Goal: Communication & Community: Participate in discussion

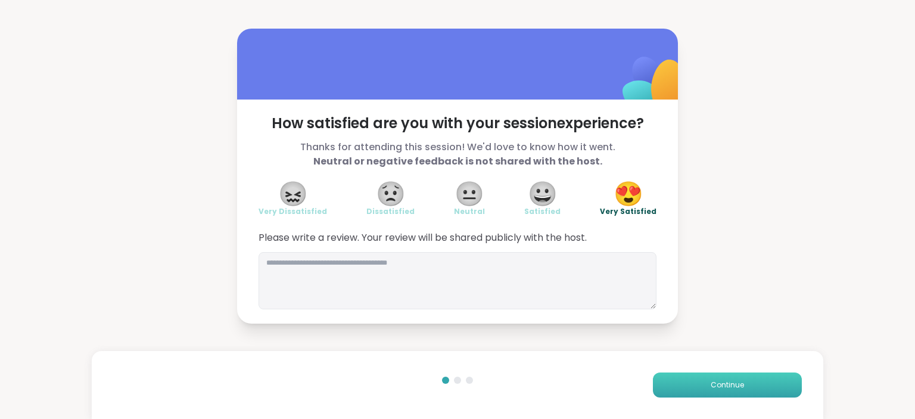
click at [699, 381] on button "Continue" at bounding box center [727, 384] width 149 height 25
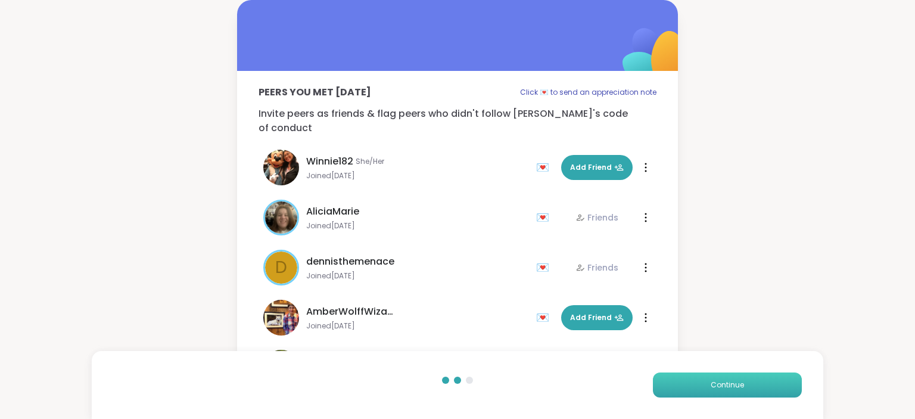
click at [699, 381] on button "Continue" at bounding box center [727, 384] width 149 height 25
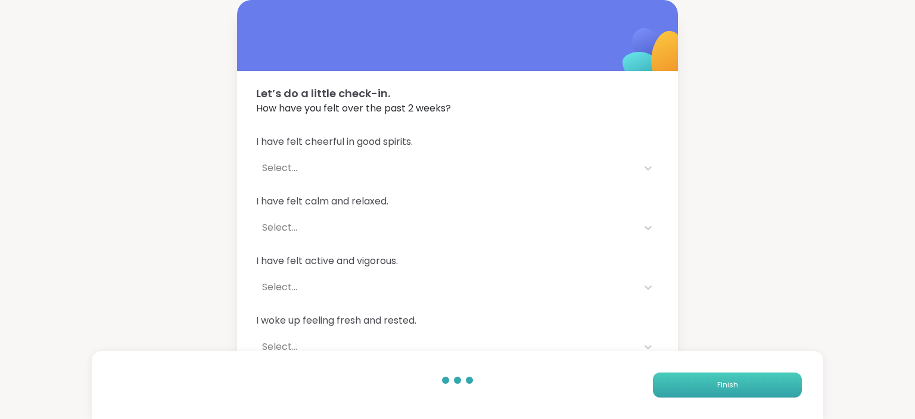
click at [699, 381] on button "Finish" at bounding box center [727, 384] width 149 height 25
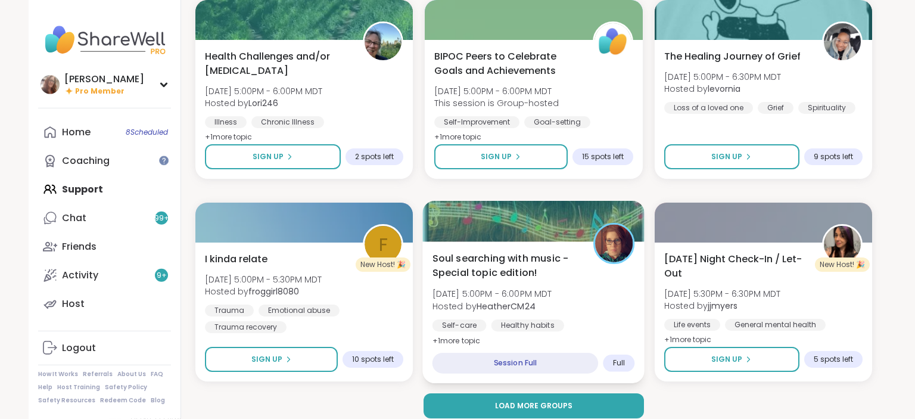
scroll to position [2226, 0]
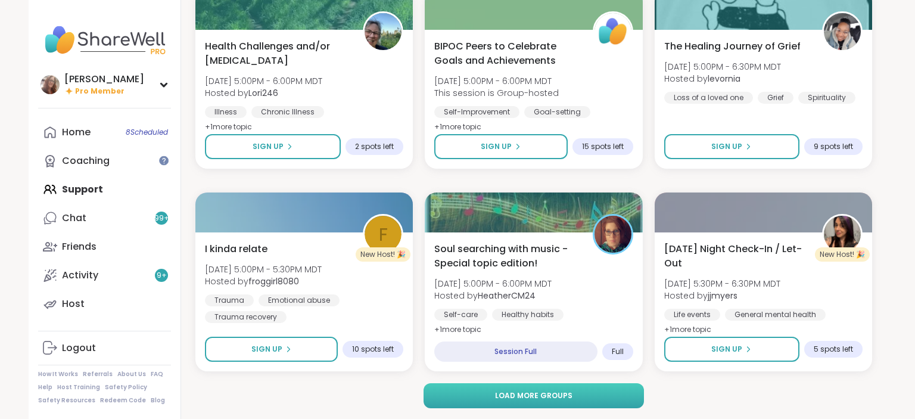
click at [551, 391] on span "Load more groups" at bounding box center [533, 395] width 77 height 11
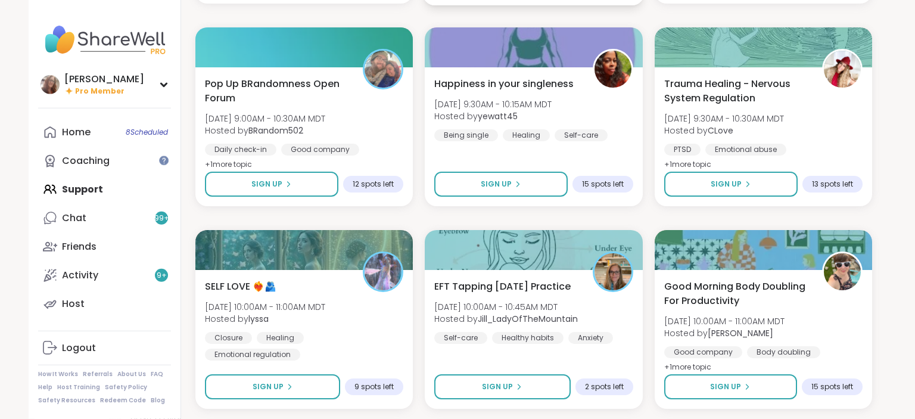
scroll to position [4239, 0]
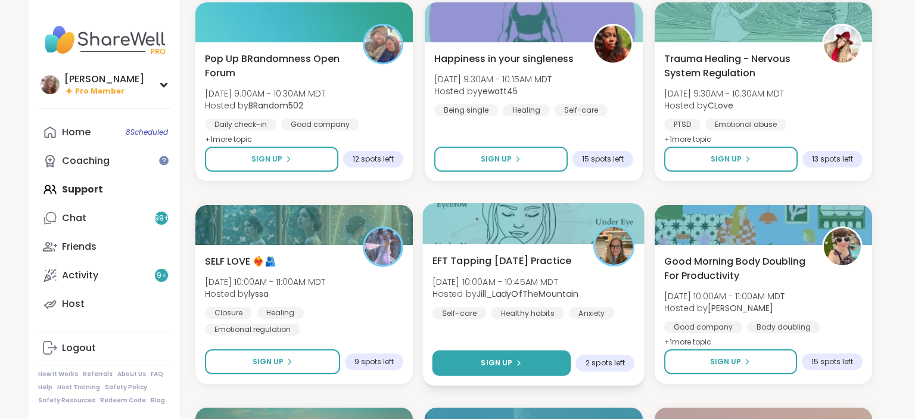
click at [550, 366] on button "Sign Up" at bounding box center [501, 363] width 139 height 26
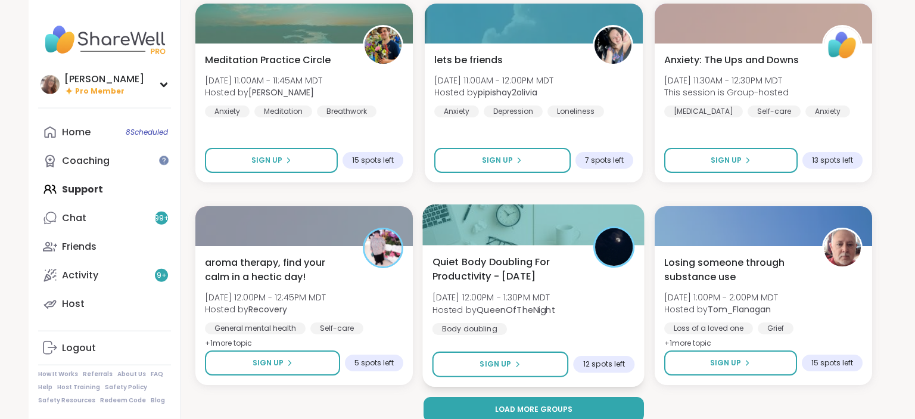
scroll to position [4657, 0]
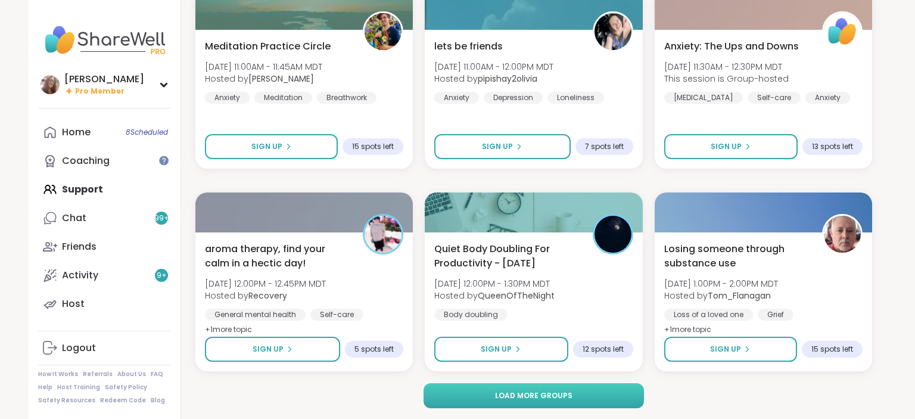
click at [510, 396] on span "Load more groups" at bounding box center [533, 395] width 77 height 11
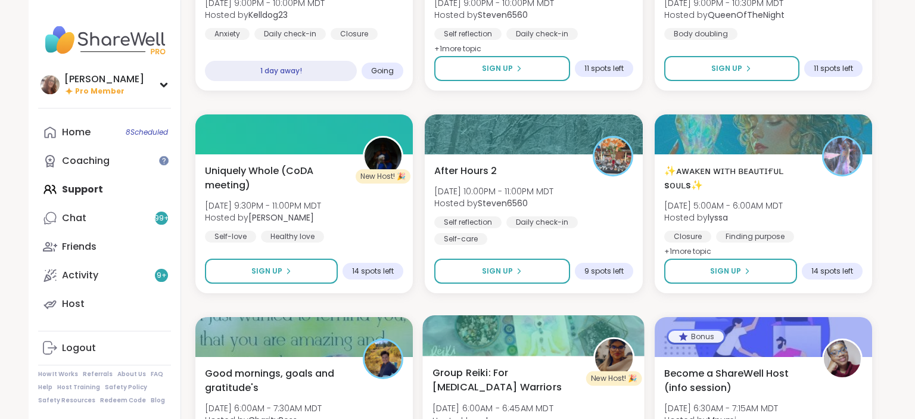
scroll to position [6355, 0]
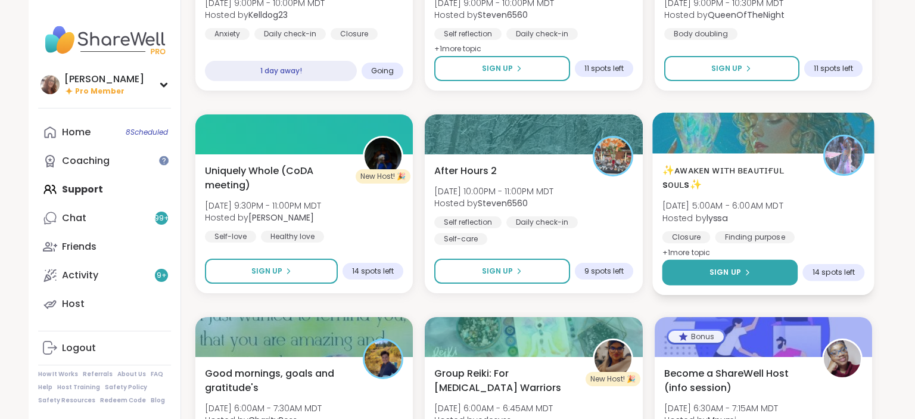
click at [695, 275] on button "Sign Up" at bounding box center [730, 273] width 136 height 26
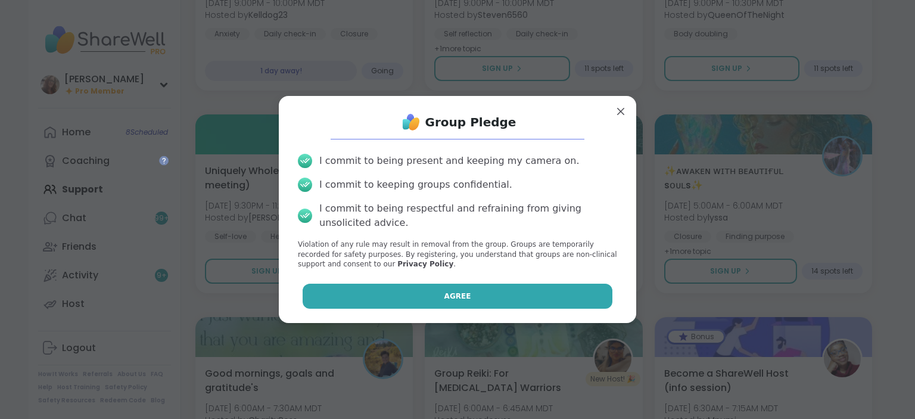
click at [575, 292] on button "Agree" at bounding box center [458, 296] width 310 height 25
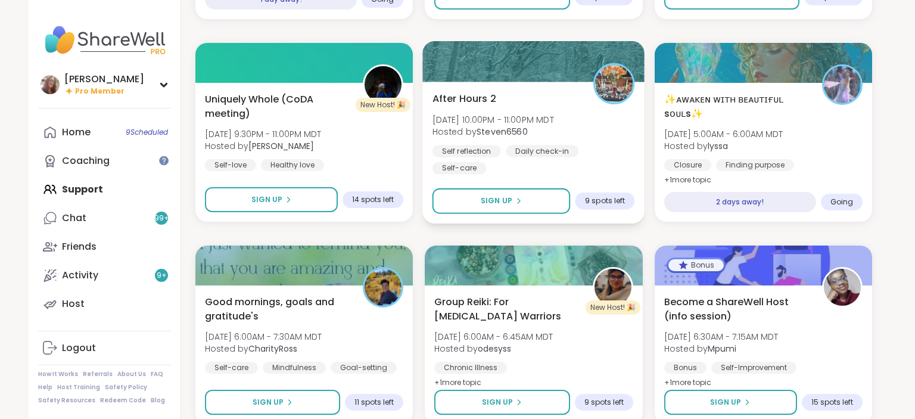
scroll to position [6481, 0]
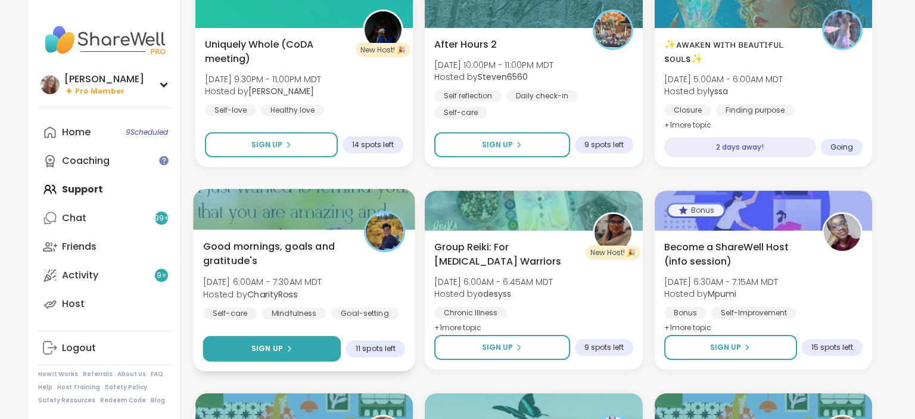
click at [331, 346] on button "Sign Up" at bounding box center [272, 349] width 138 height 26
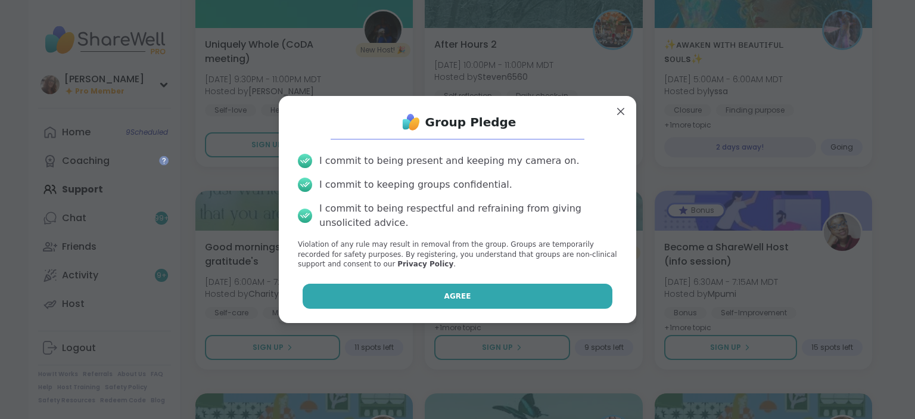
click at [421, 291] on button "Agree" at bounding box center [458, 296] width 310 height 25
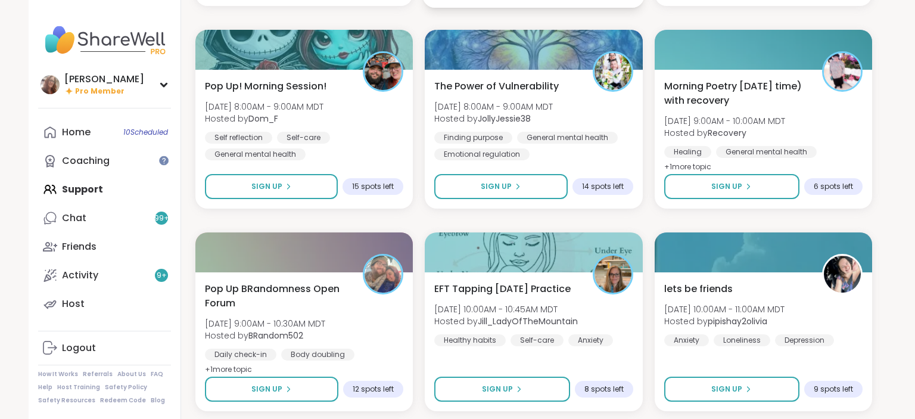
scroll to position [7087, 0]
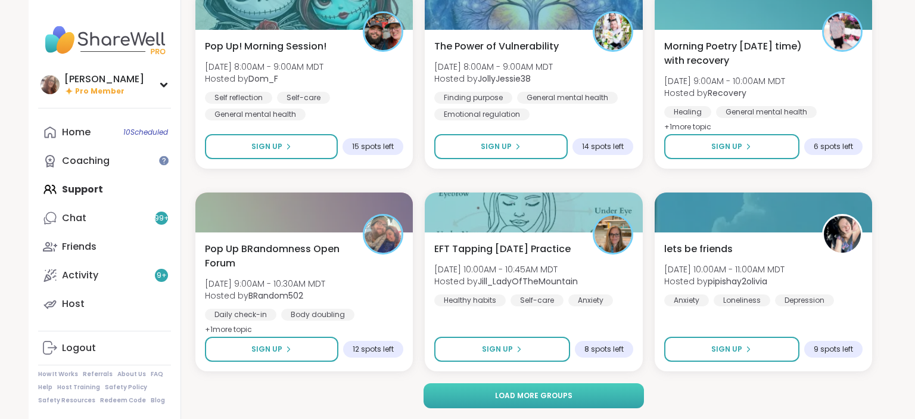
click at [568, 397] on span "Load more groups" at bounding box center [533, 395] width 77 height 11
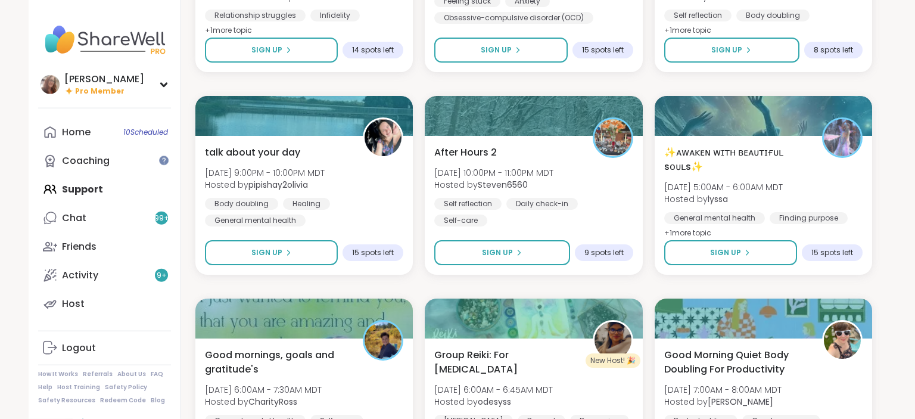
scroll to position [9414, 0]
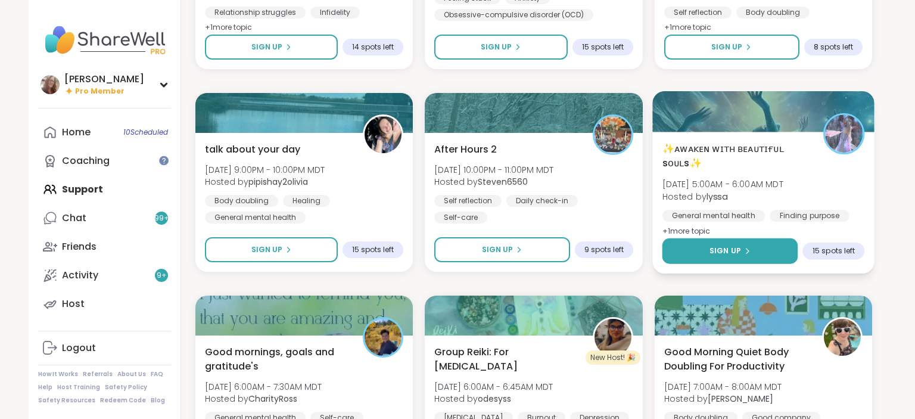
click at [730, 249] on span "Sign Up" at bounding box center [725, 250] width 32 height 11
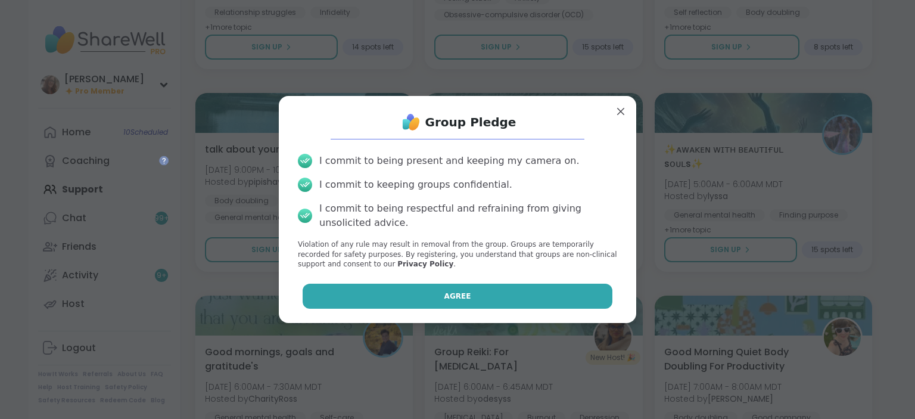
click at [559, 300] on button "Agree" at bounding box center [458, 296] width 310 height 25
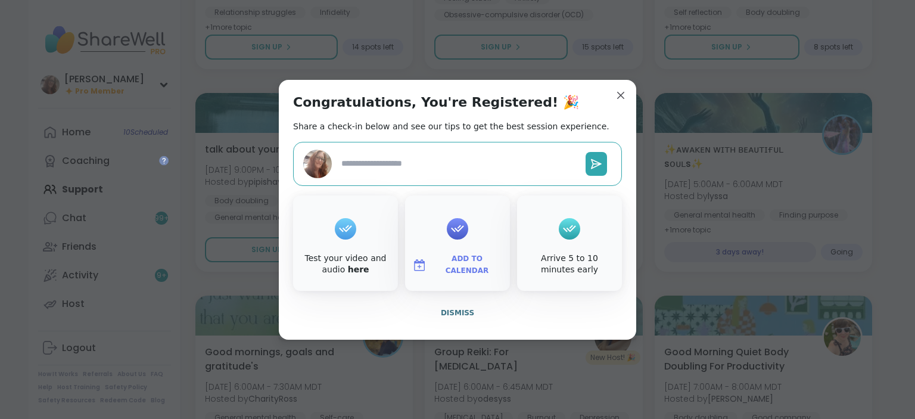
type textarea "*"
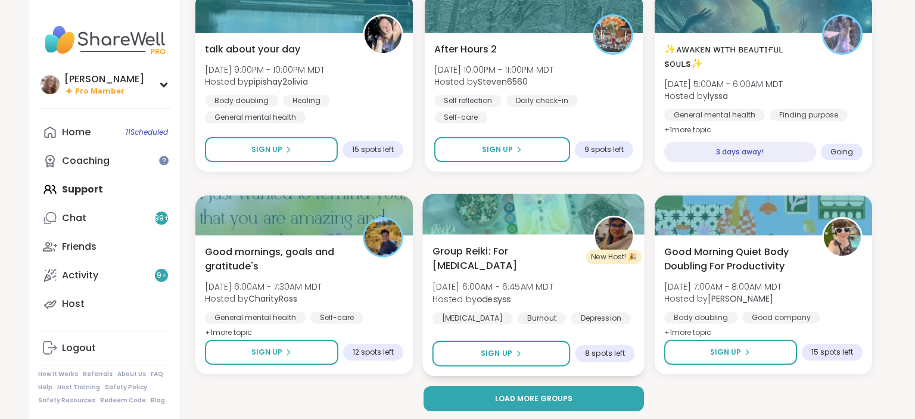
scroll to position [9517, 0]
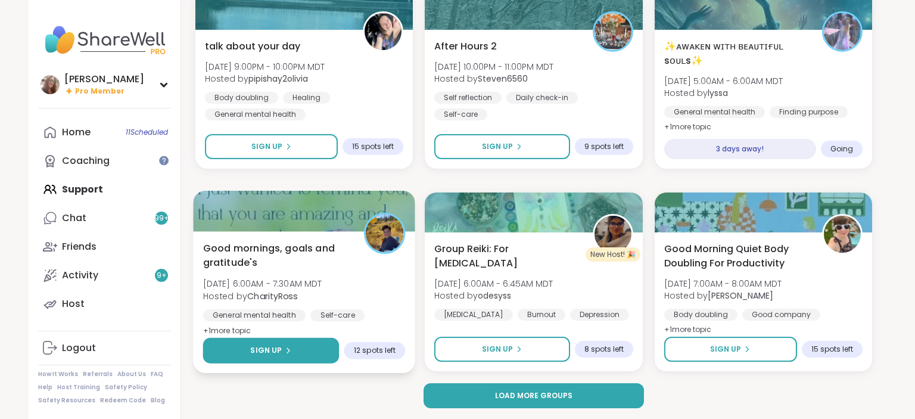
click at [315, 354] on button "Sign Up" at bounding box center [271, 351] width 136 height 26
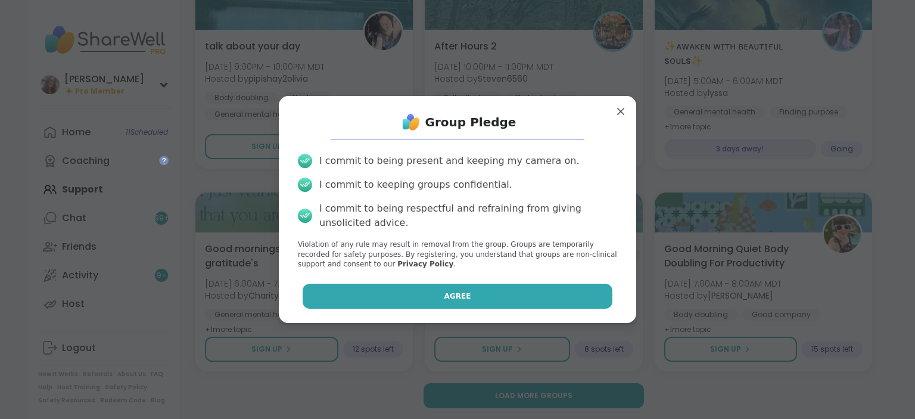
click at [430, 301] on button "Agree" at bounding box center [458, 296] width 310 height 25
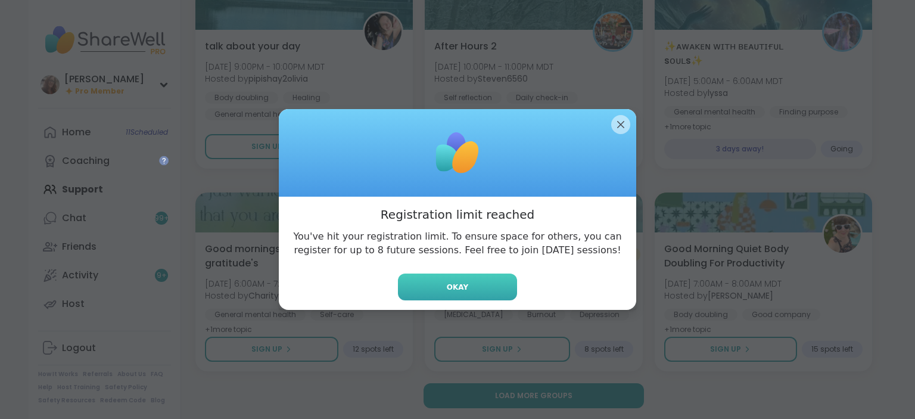
click at [475, 278] on button "Okay" at bounding box center [457, 286] width 119 height 27
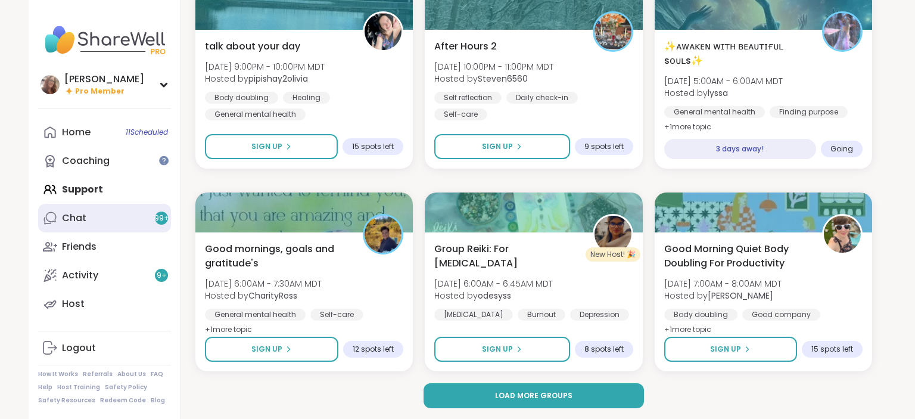
click at [142, 214] on link "Chat 99 +" at bounding box center [104, 218] width 133 height 29
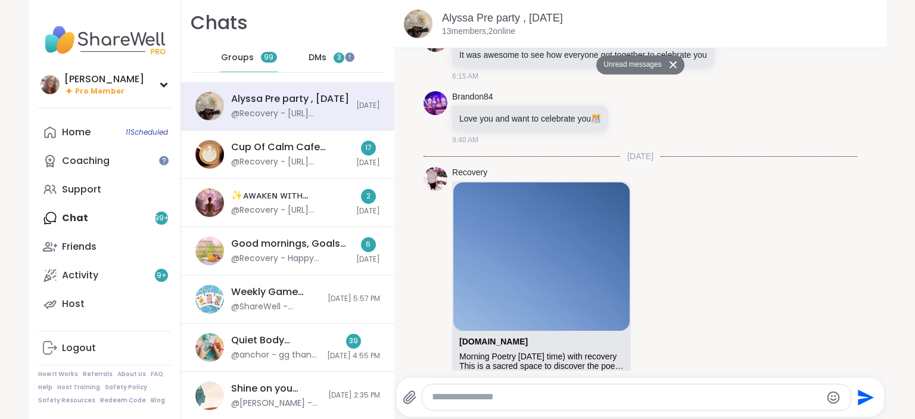
click at [316, 58] on span "DMs" at bounding box center [318, 58] width 18 height 12
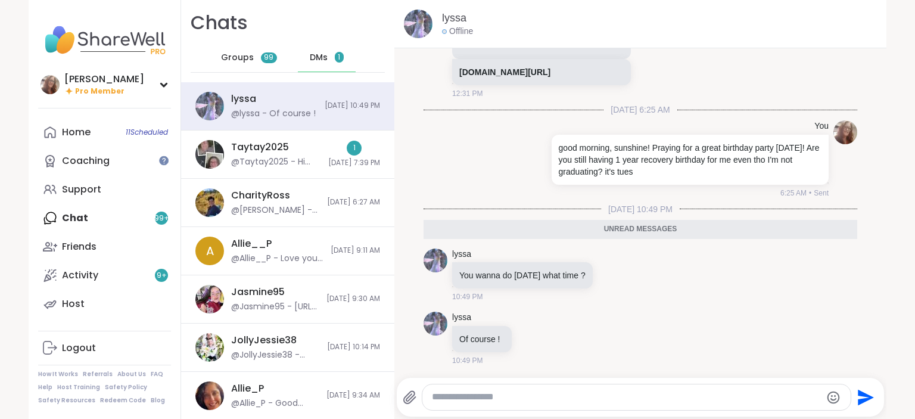
click at [497, 399] on textarea "Type your message" at bounding box center [626, 397] width 389 height 13
click at [599, 394] on textarea "**********" at bounding box center [626, 397] width 389 height 13
click at [573, 397] on textarea "**********" at bounding box center [626, 397] width 389 height 13
click at [673, 399] on textarea "**********" at bounding box center [626, 397] width 389 height 13
type textarea "**********"
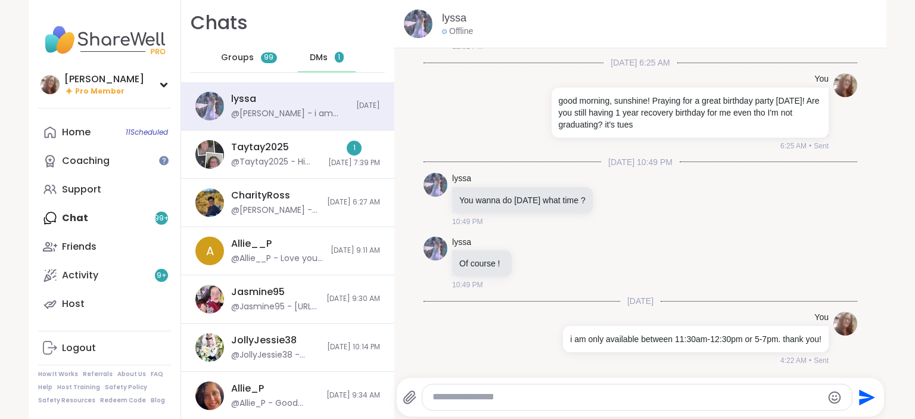
scroll to position [3396, 0]
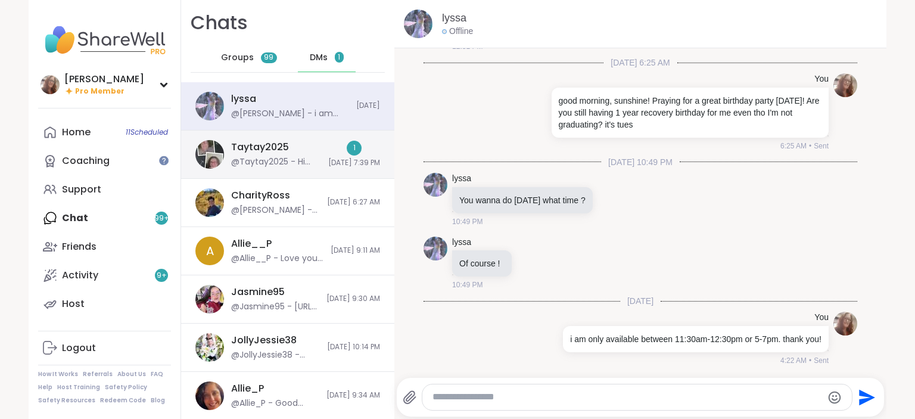
click at [328, 151] on div "1 9/14/2025, 7:39 PM" at bounding box center [354, 154] width 52 height 27
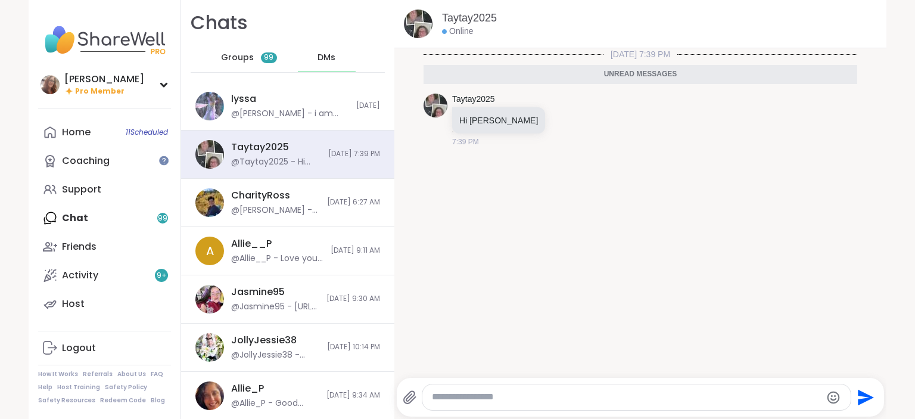
click at [475, 394] on textarea "Type your message" at bounding box center [626, 397] width 389 height 13
type textarea "**********"
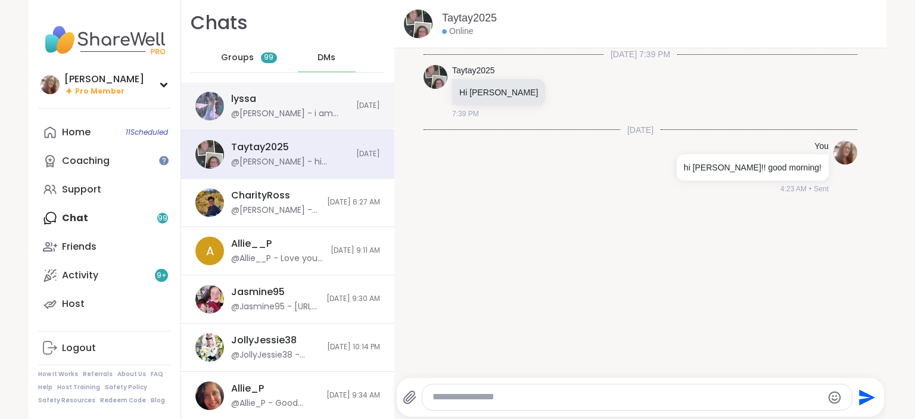
click at [251, 113] on div "@dodi - i am only available between 11:30am-12:30pm or 5-7pm. thank you!" at bounding box center [290, 114] width 118 height 12
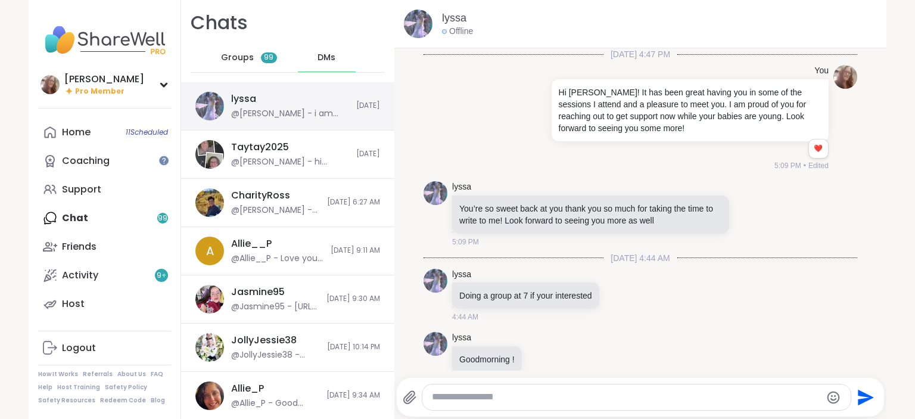
scroll to position [3384, 0]
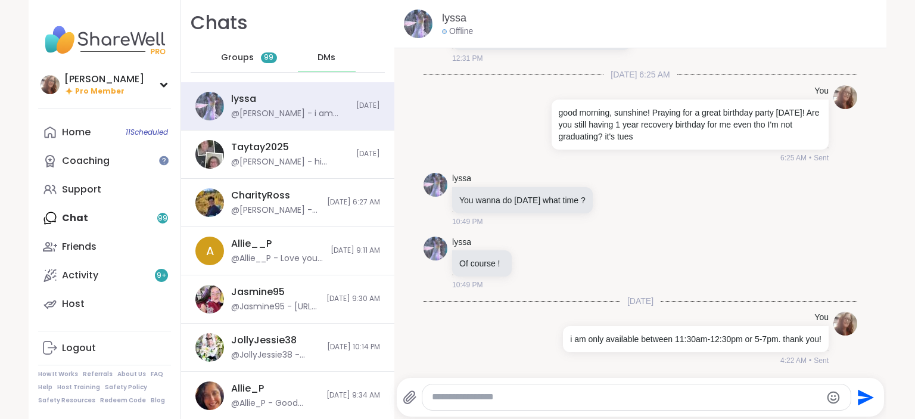
click at [468, 394] on textarea "Type your message" at bounding box center [626, 397] width 389 height 13
type textarea "**********"
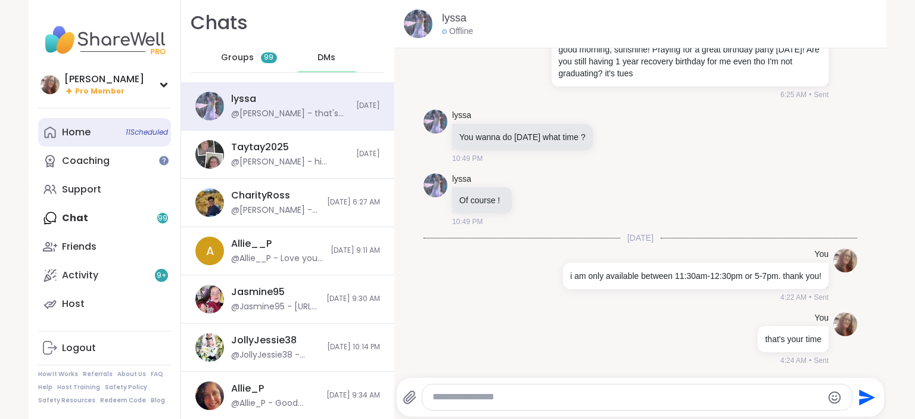
click at [111, 134] on link "Home 11 Scheduled" at bounding box center [104, 132] width 133 height 29
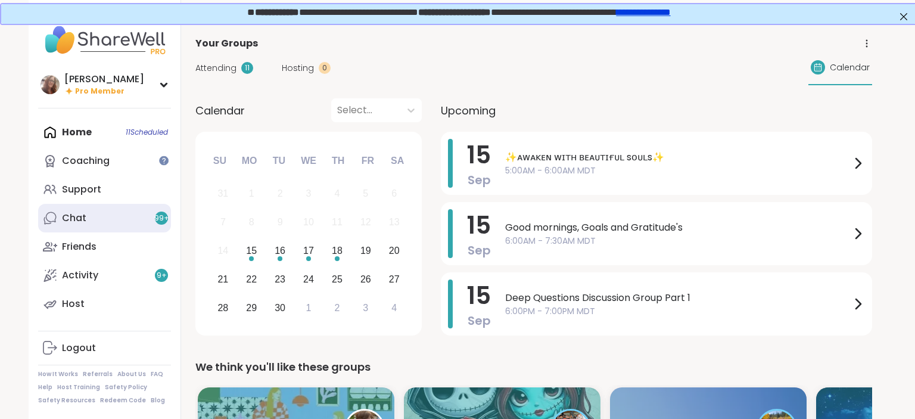
click at [110, 213] on link "Chat 99 +" at bounding box center [104, 218] width 133 height 29
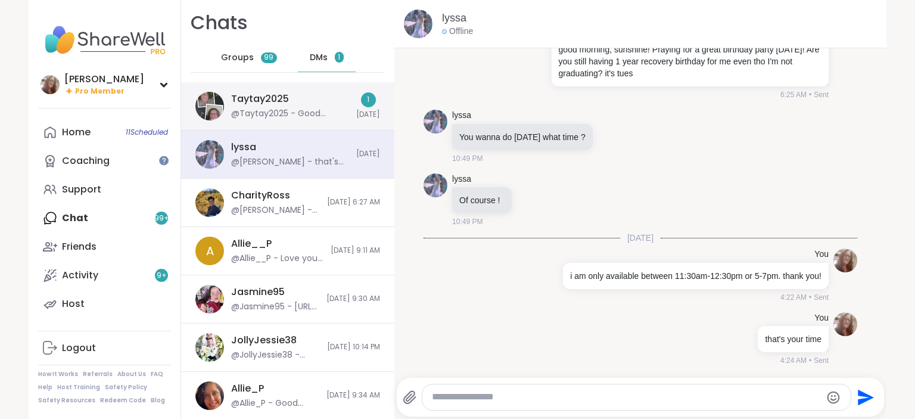
click at [298, 110] on div "@Taytay2025 - Good morning dodi how r u doing? I wanted to let you know I did m…" at bounding box center [290, 114] width 118 height 12
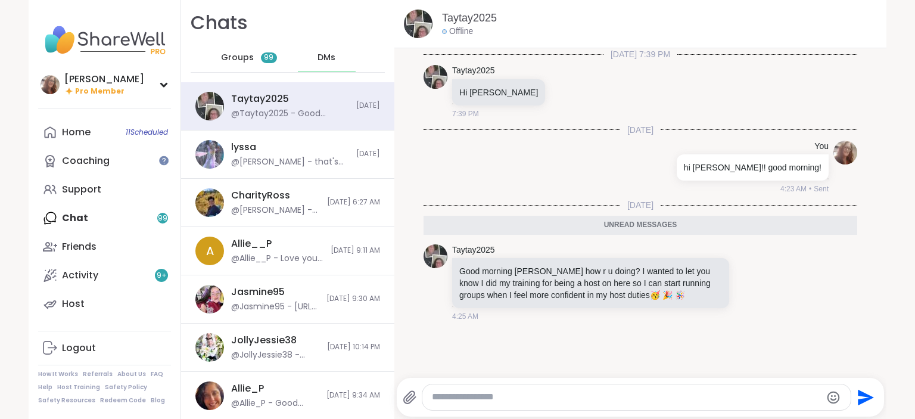
click at [499, 396] on textarea "Type your message" at bounding box center [626, 397] width 389 height 13
type textarea "**********"
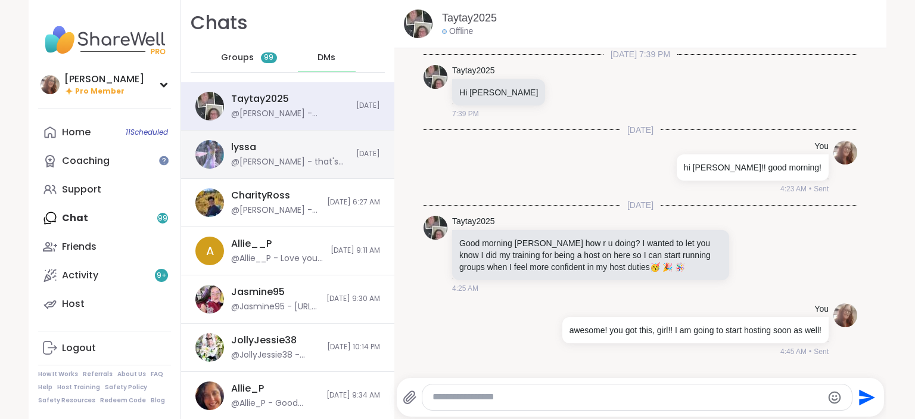
click at [347, 161] on div "lyssa @dodi - that's your time" at bounding box center [290, 154] width 118 height 27
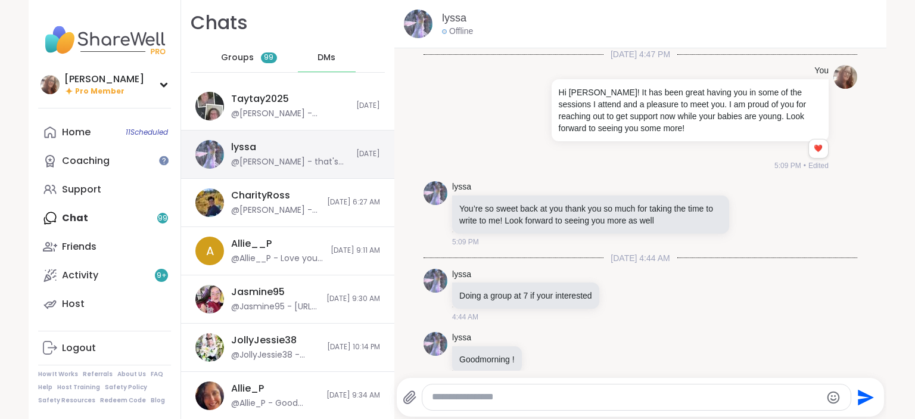
scroll to position [3447, 0]
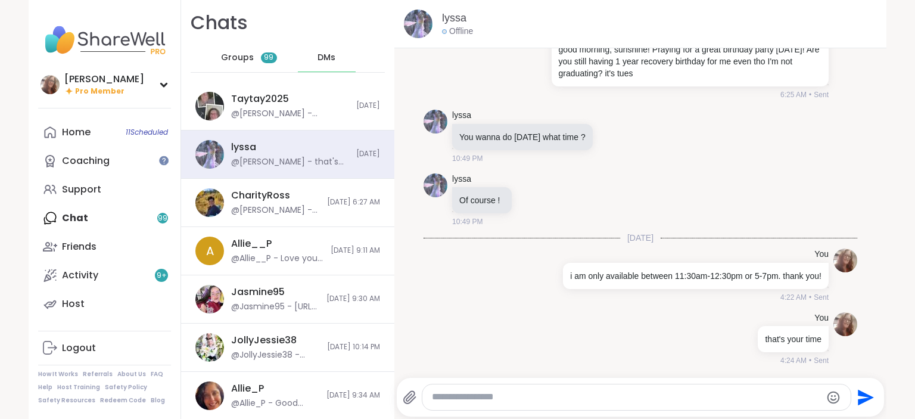
click at [493, 395] on textarea "Type your message" at bounding box center [626, 397] width 389 height 13
click at [561, 399] on textarea "**********" at bounding box center [626, 397] width 389 height 13
click at [618, 394] on textarea "**********" at bounding box center [626, 397] width 389 height 13
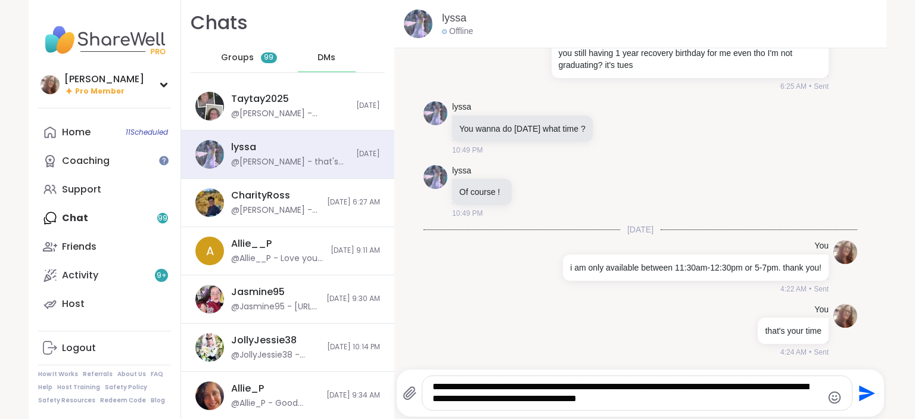
type textarea "**********"
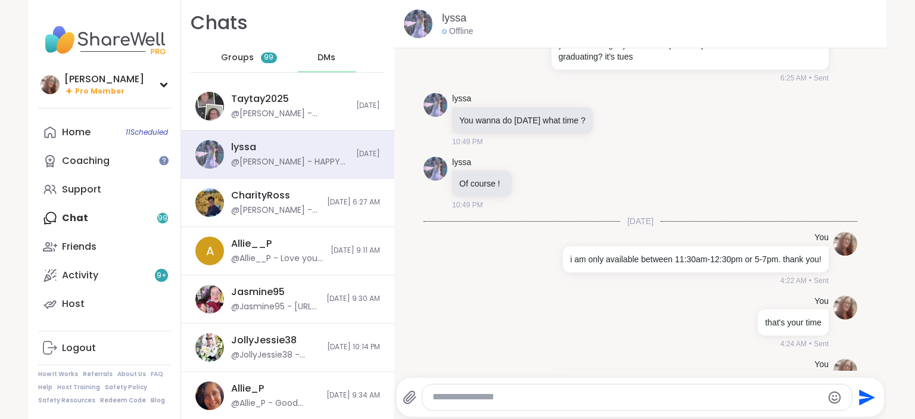
scroll to position [3534, 0]
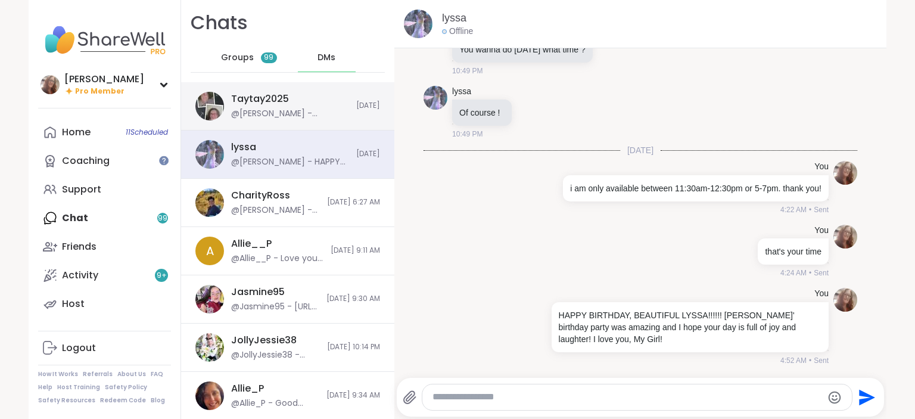
click at [315, 111] on div "@dodi - awesome! you got this, girl!! I am going to start hosting soon as well!" at bounding box center [290, 114] width 118 height 12
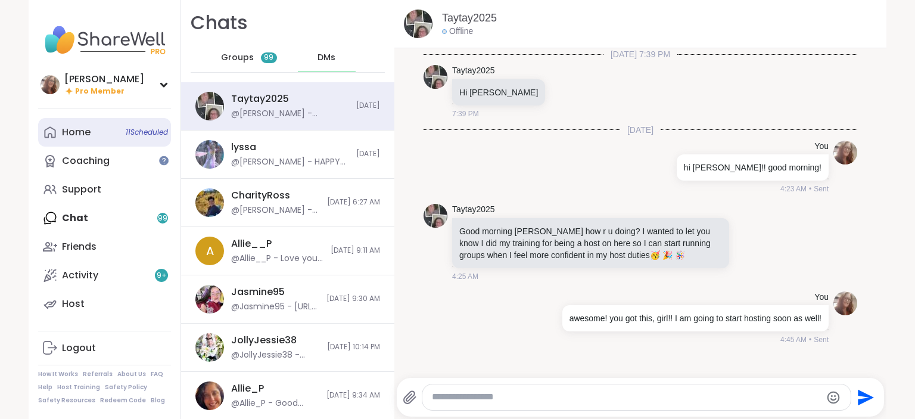
click at [110, 129] on link "Home 11 Scheduled" at bounding box center [104, 132] width 133 height 29
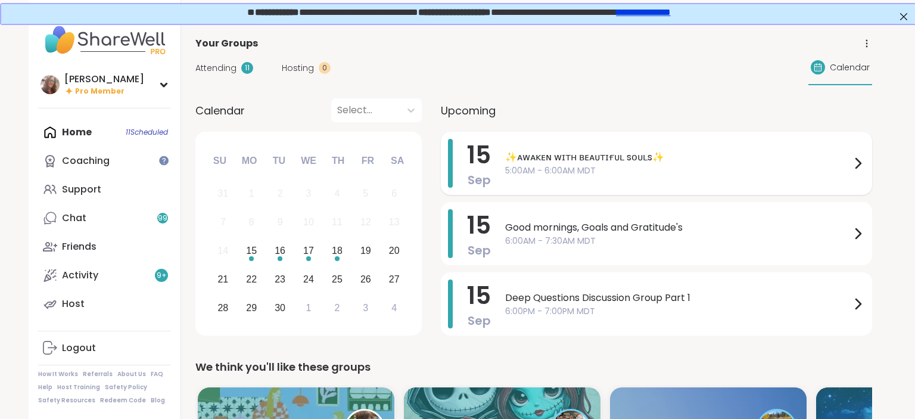
click at [563, 161] on span "✨ᴀᴡᴀᴋᴇɴ ᴡɪᴛʜ ʙᴇᴀᴜᴛɪғᴜʟ sᴏᴜʟs✨" at bounding box center [678, 157] width 346 height 14
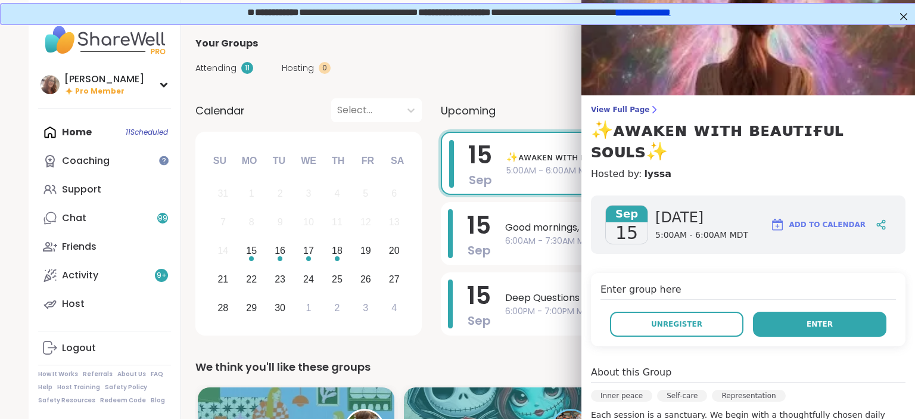
click at [824, 319] on span "Enter" at bounding box center [820, 324] width 26 height 11
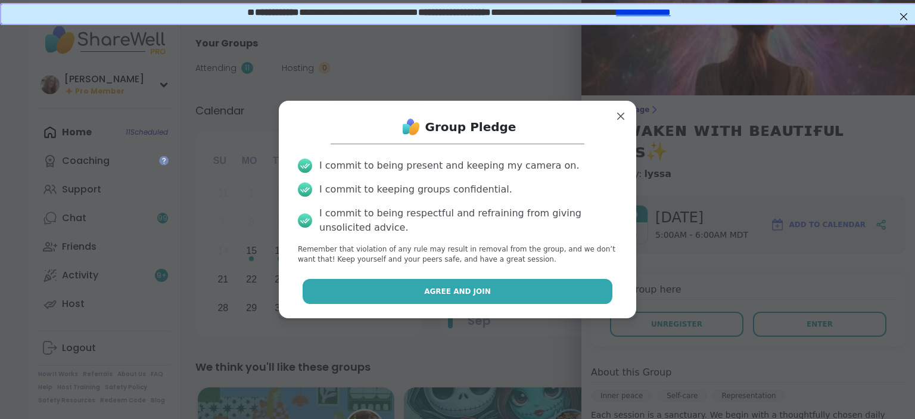
click at [575, 295] on button "Agree and Join" at bounding box center [458, 291] width 310 height 25
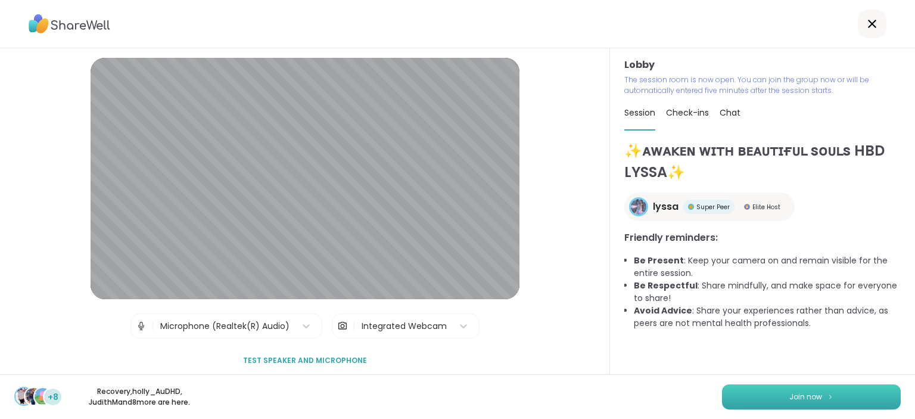
click at [807, 393] on span "Join now" at bounding box center [805, 396] width 33 height 11
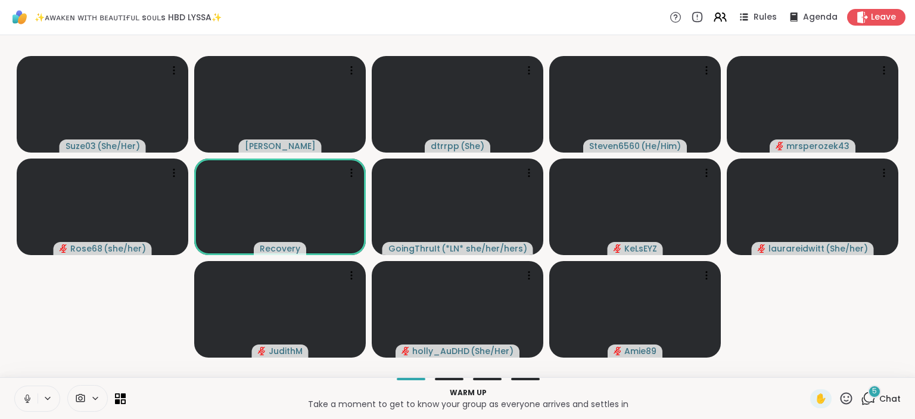
click at [28, 394] on icon at bounding box center [27, 398] width 11 height 11
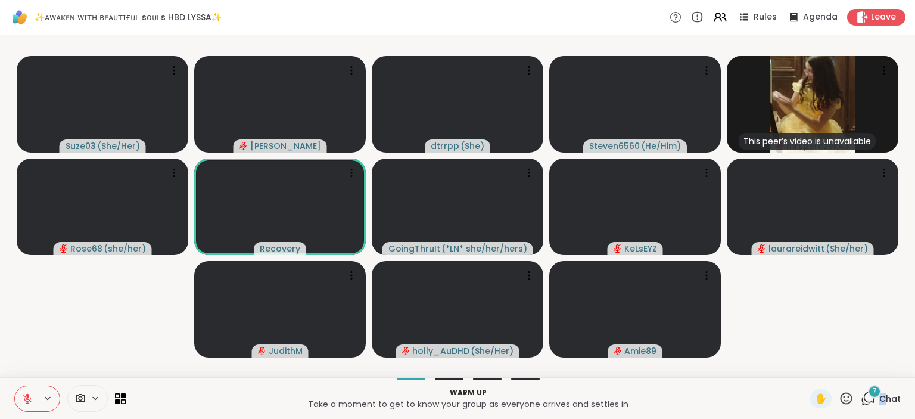
click at [880, 399] on span "Chat" at bounding box center [889, 399] width 21 height 12
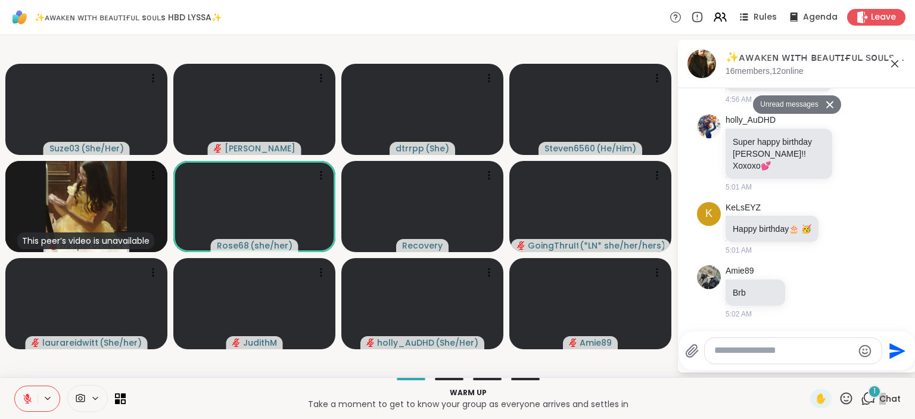
scroll to position [1247, 0]
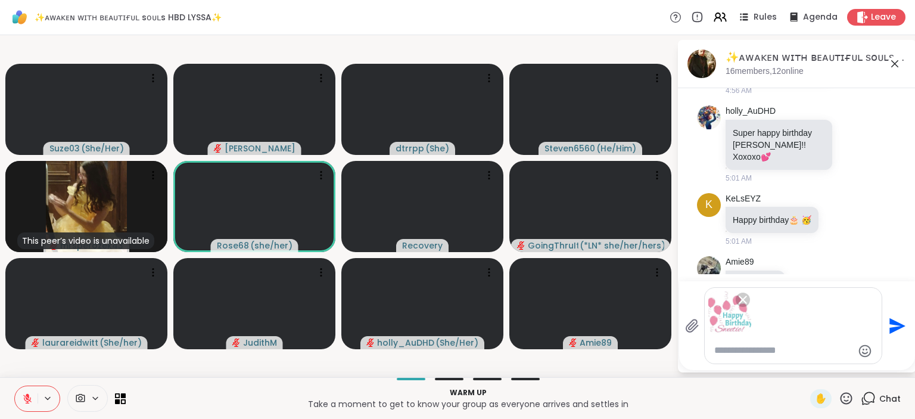
drag, startPoint x: 898, startPoint y: 323, endPoint x: 892, endPoint y: 320, distance: 6.1
click at [897, 323] on icon "Send" at bounding box center [897, 326] width 16 height 16
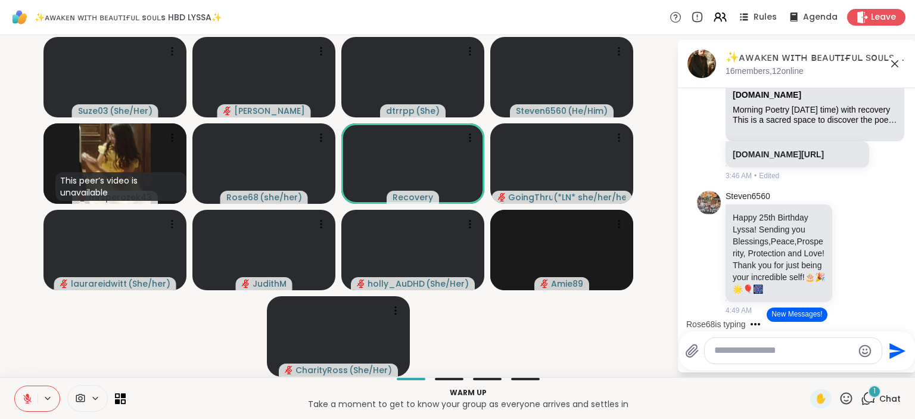
scroll to position [540, 0]
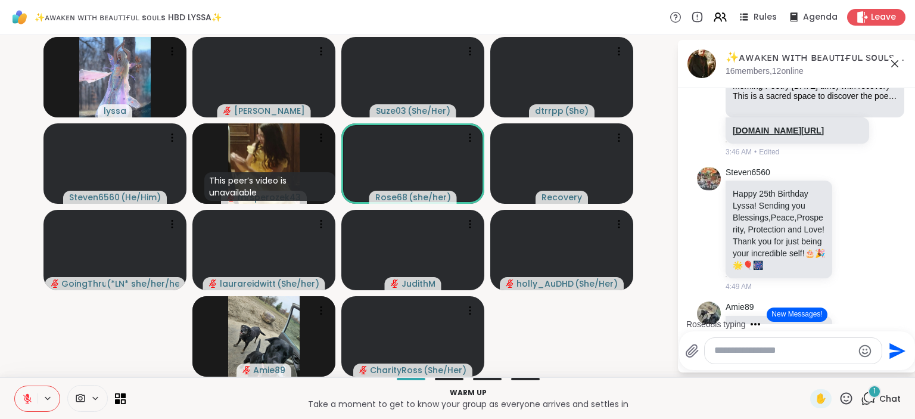
click at [786, 135] on link "sharewellnow.com/session/e70a2230-0204-4e5e-b556-887103a6417b" at bounding box center [778, 131] width 91 height 10
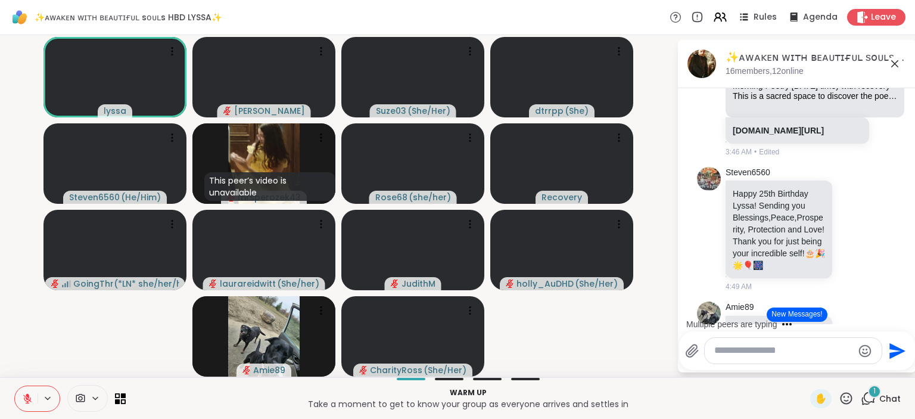
click at [30, 397] on icon at bounding box center [27, 398] width 11 height 11
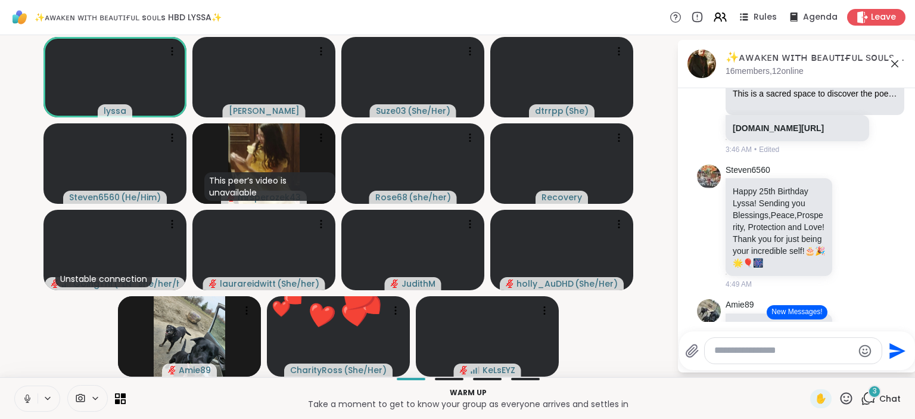
scroll to position [0, 0]
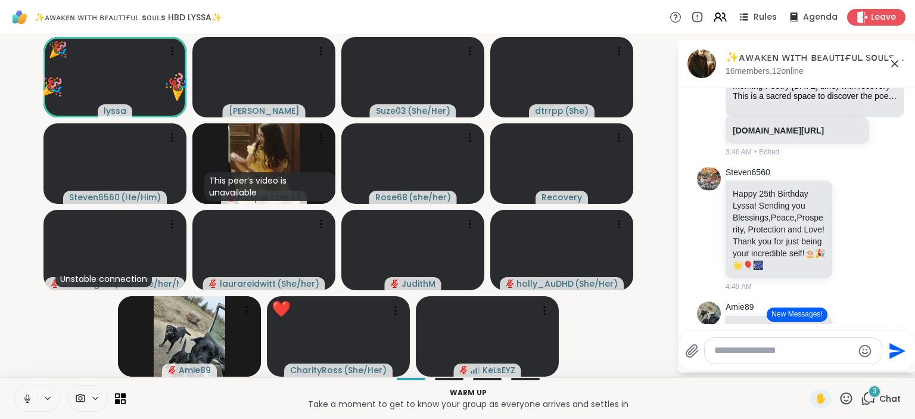
click at [850, 397] on icon at bounding box center [846, 398] width 15 height 15
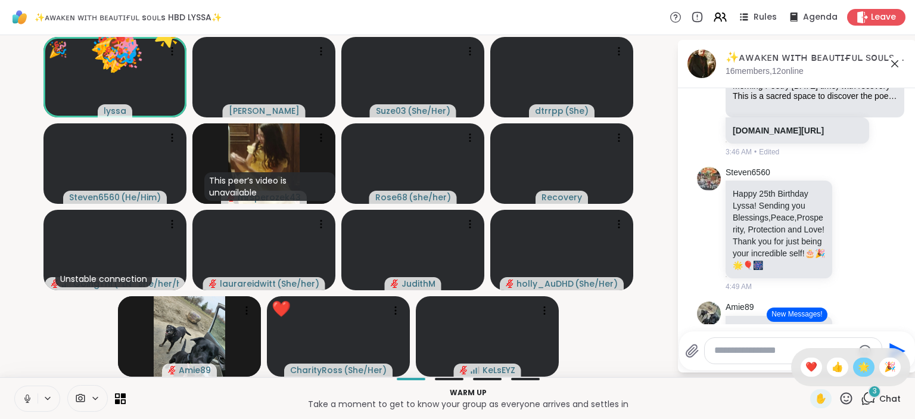
click at [861, 364] on span "🌟" at bounding box center [864, 367] width 12 height 14
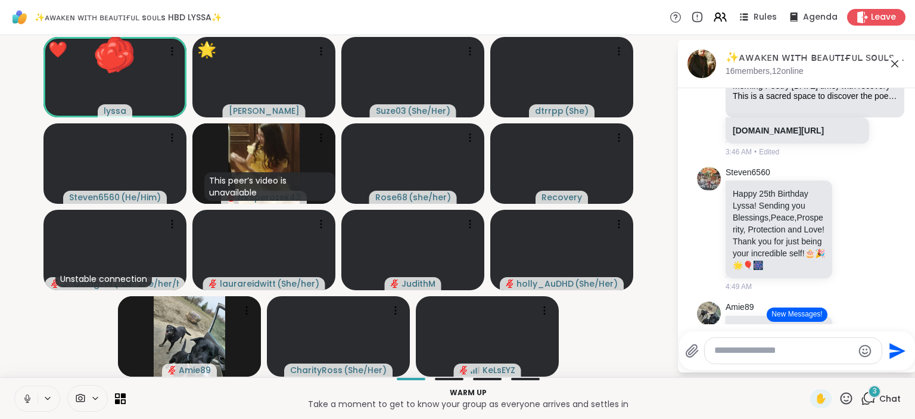
click at [848, 397] on icon at bounding box center [846, 398] width 15 height 15
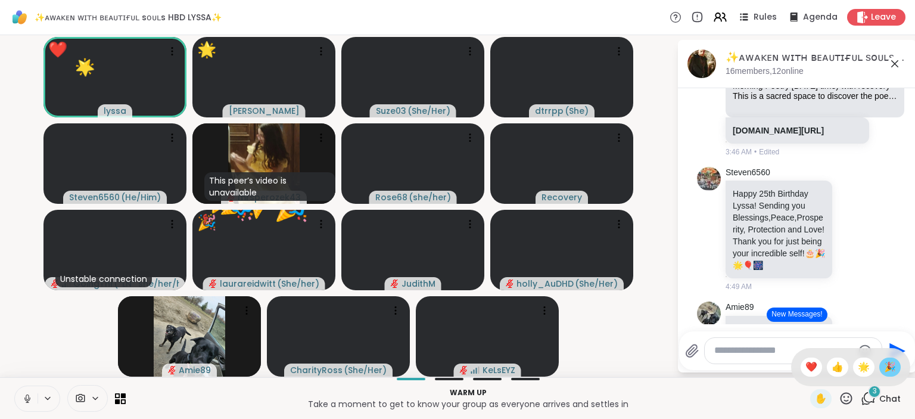
click at [886, 363] on span "🎉" at bounding box center [890, 367] width 12 height 14
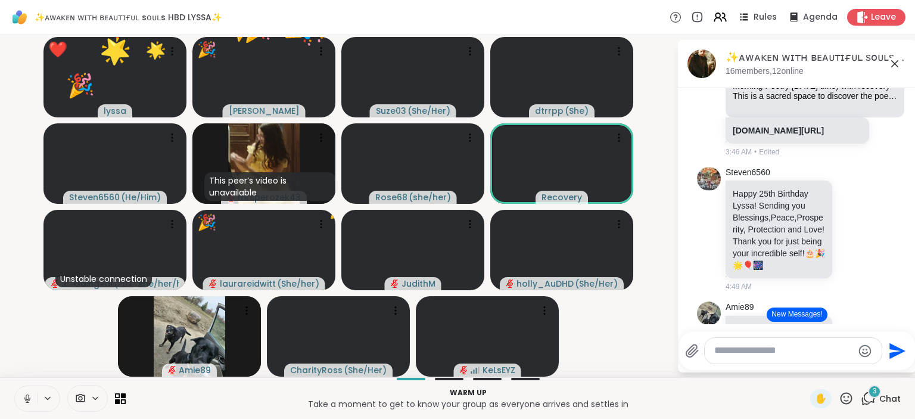
click at [847, 397] on icon at bounding box center [846, 398] width 15 height 15
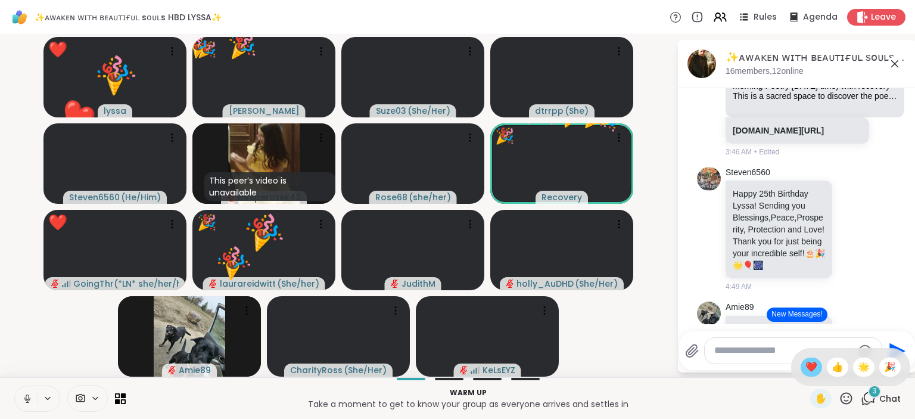
click at [812, 366] on span "❤️" at bounding box center [811, 367] width 12 height 14
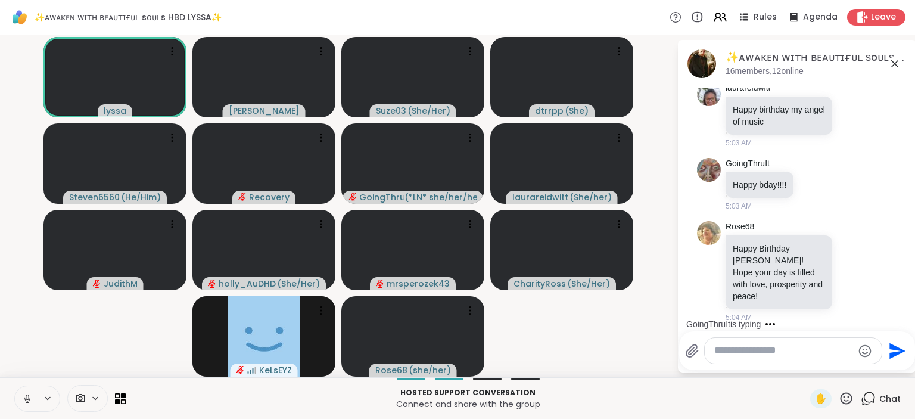
scroll to position [1890, 0]
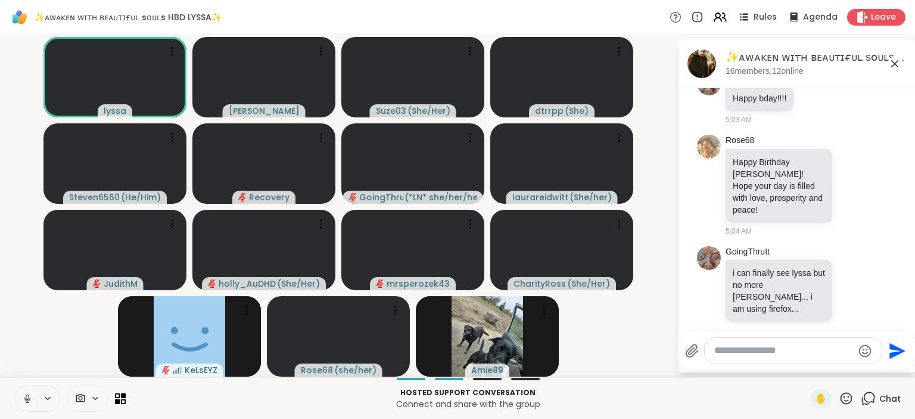
click at [27, 399] on icon at bounding box center [27, 396] width 3 height 5
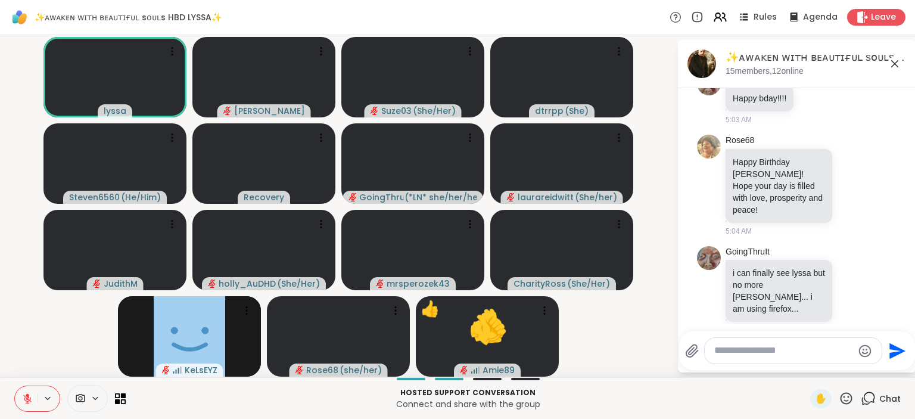
click at [845, 393] on icon at bounding box center [846, 398] width 15 height 15
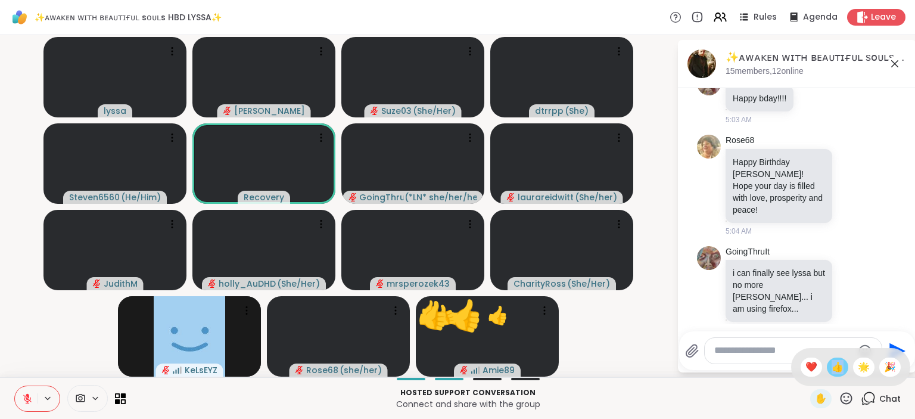
click at [835, 370] on span "👍" at bounding box center [838, 367] width 12 height 14
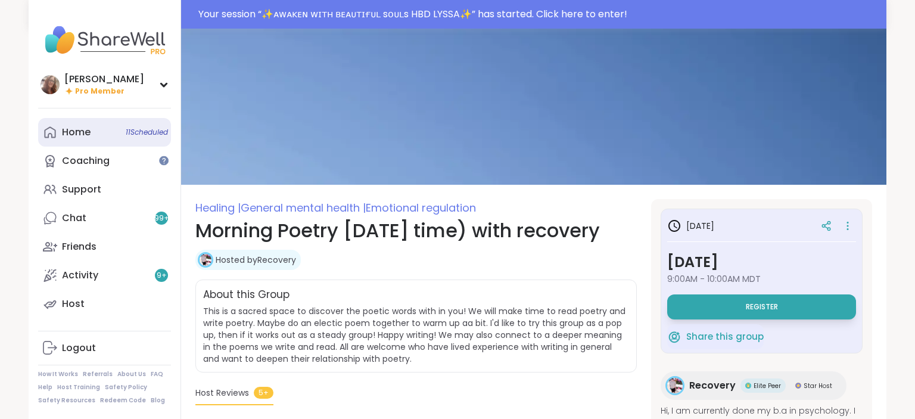
click at [77, 130] on div "Home 11 Scheduled" at bounding box center [76, 132] width 29 height 13
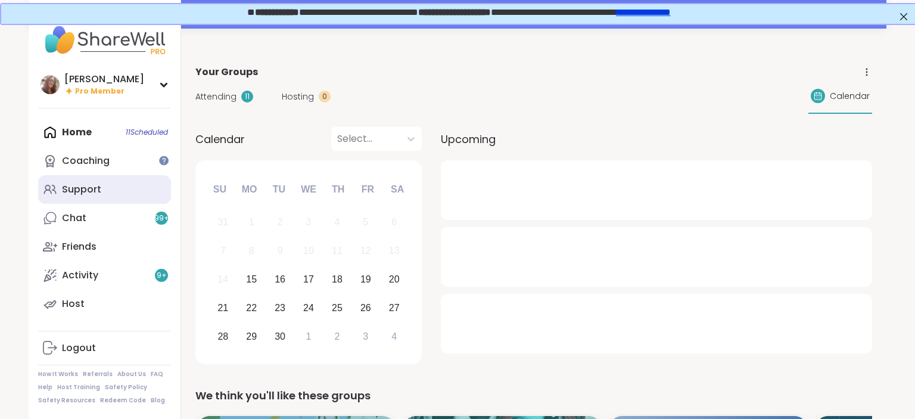
click at [84, 188] on div "Support" at bounding box center [81, 189] width 39 height 13
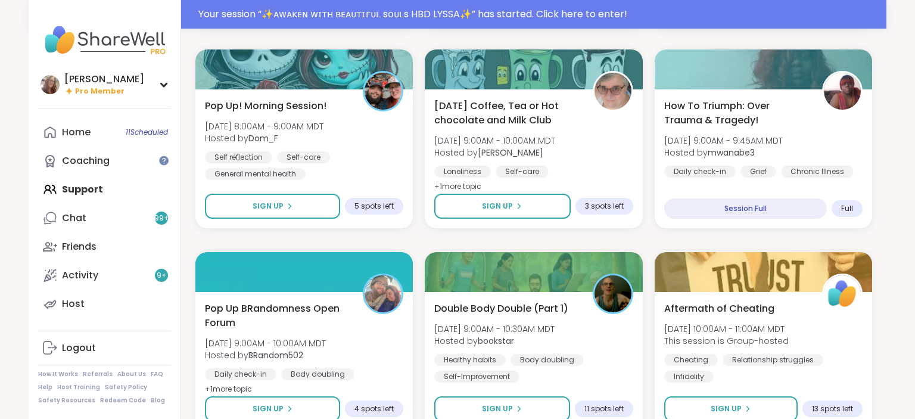
scroll to position [503, 0]
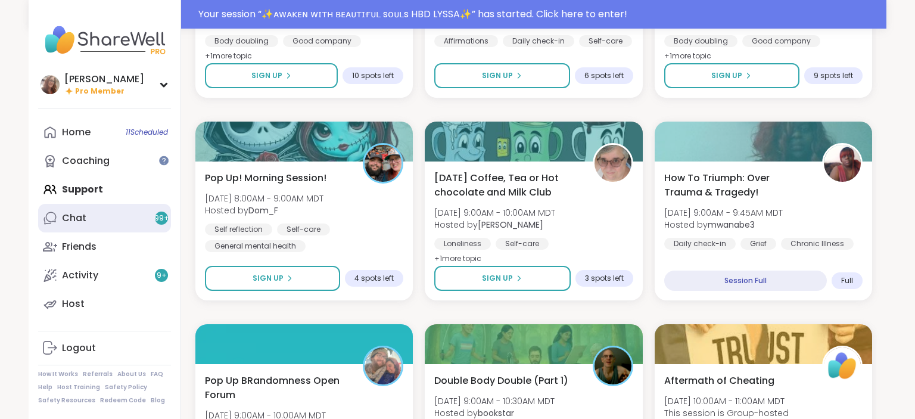
click at [69, 213] on div "Chat 99 +" at bounding box center [74, 217] width 24 height 13
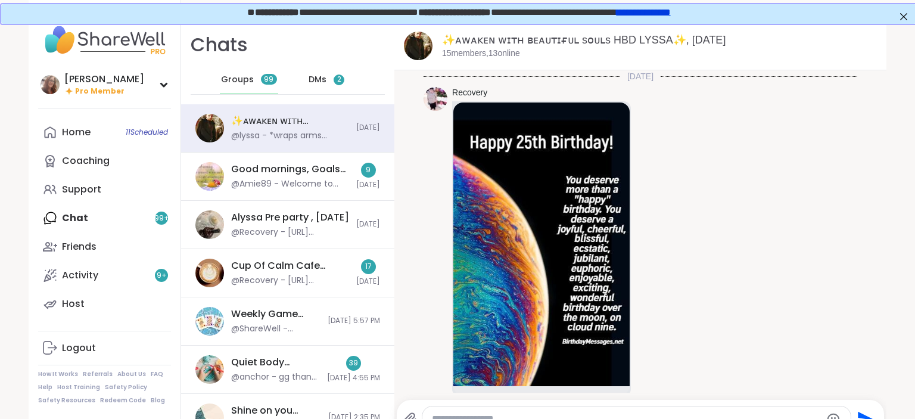
click at [313, 76] on div "Chats Groups 99 DMs 2" at bounding box center [287, 63] width 213 height 82
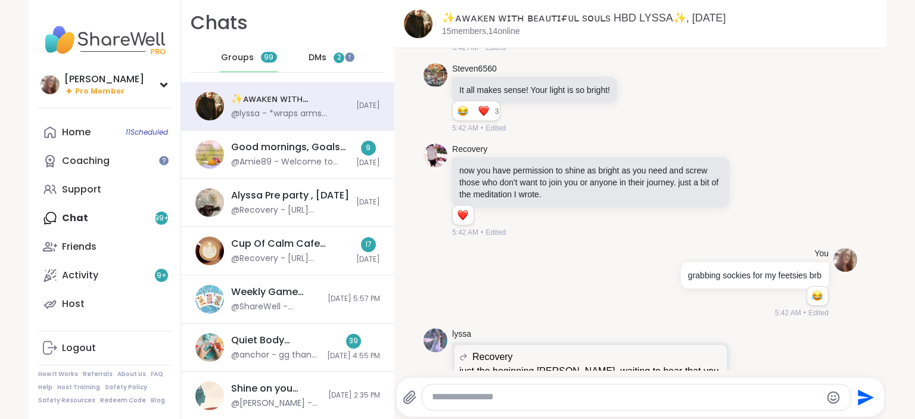
click at [315, 57] on span "DMs" at bounding box center [318, 58] width 18 height 12
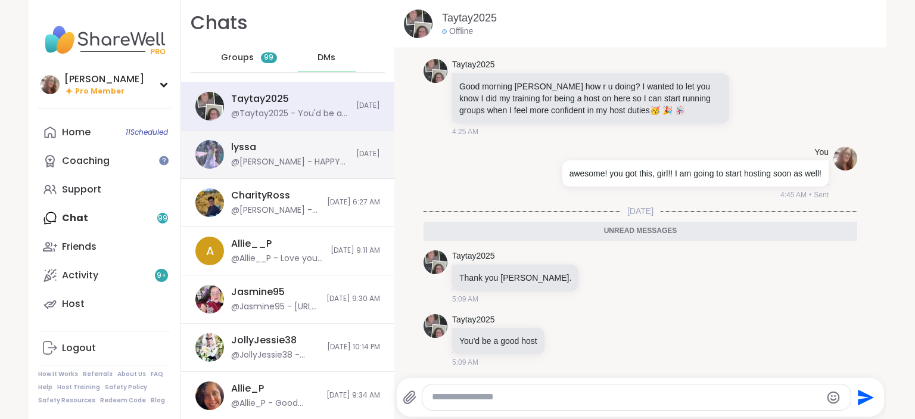
click at [270, 162] on div "@dodi - HAPPY BIRTHDAY, BEAUTIFUL LYSSA!!!!!! Hope Ozais' birthday party was am…" at bounding box center [290, 162] width 118 height 12
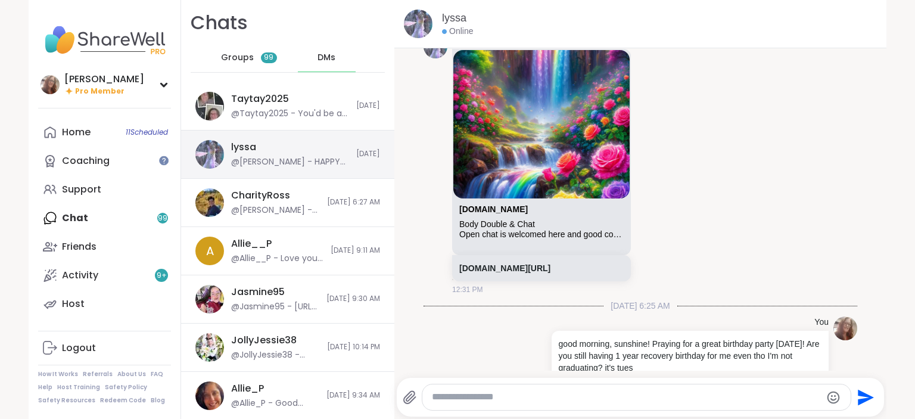
scroll to position [3534, 0]
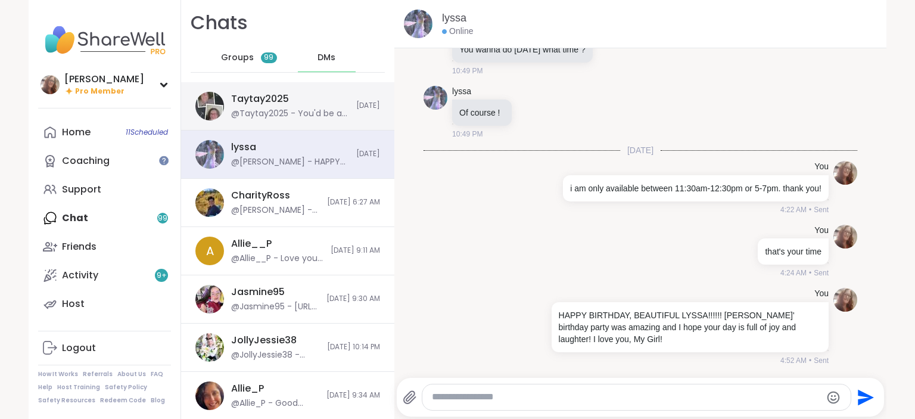
click at [262, 121] on div "Taytay2025 @Taytay2025 - You'd be a good host Today" at bounding box center [287, 106] width 213 height 48
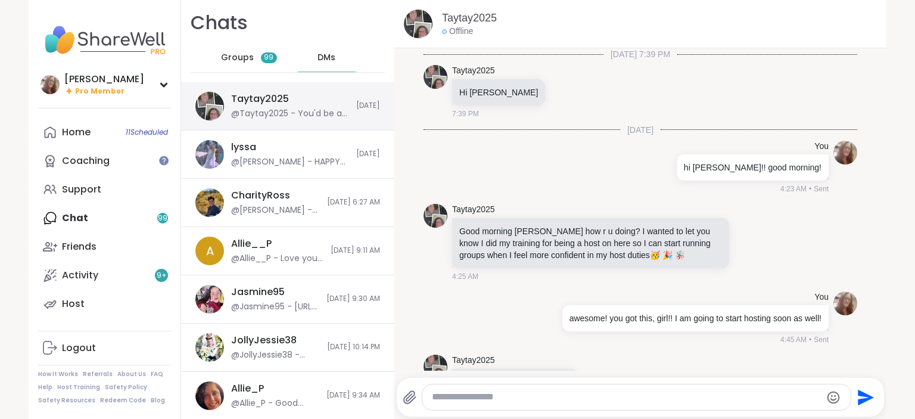
scroll to position [105, 0]
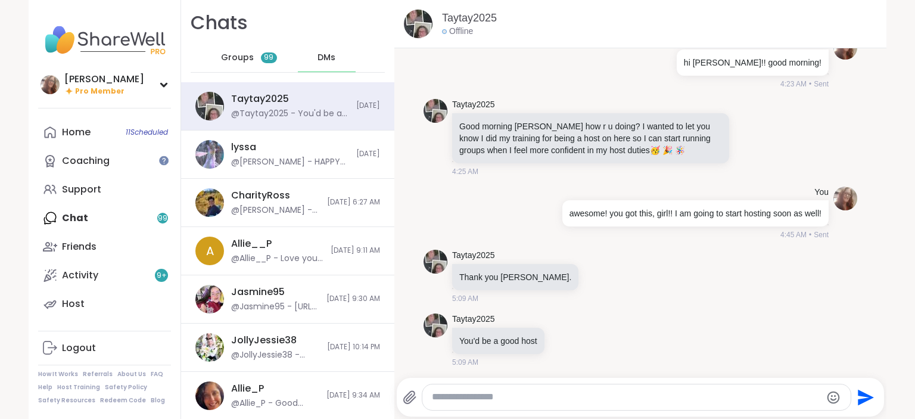
click at [454, 400] on textarea "Type your message" at bounding box center [626, 397] width 389 height 13
type textarea "**********"
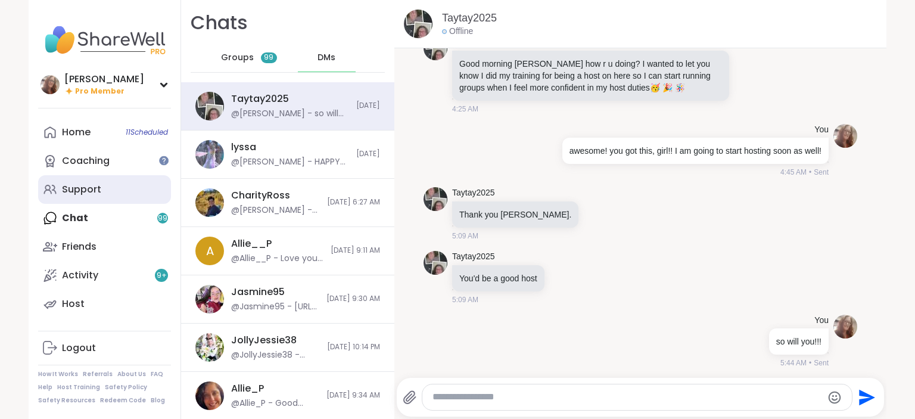
click at [95, 195] on div "Support" at bounding box center [81, 189] width 39 height 13
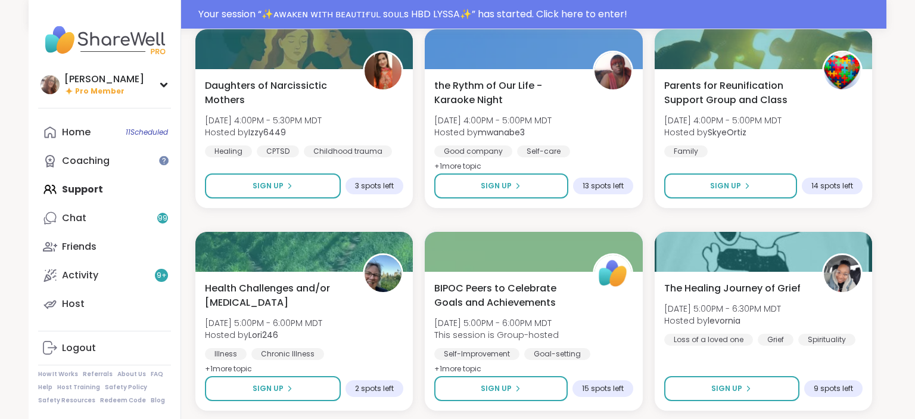
scroll to position [2255, 0]
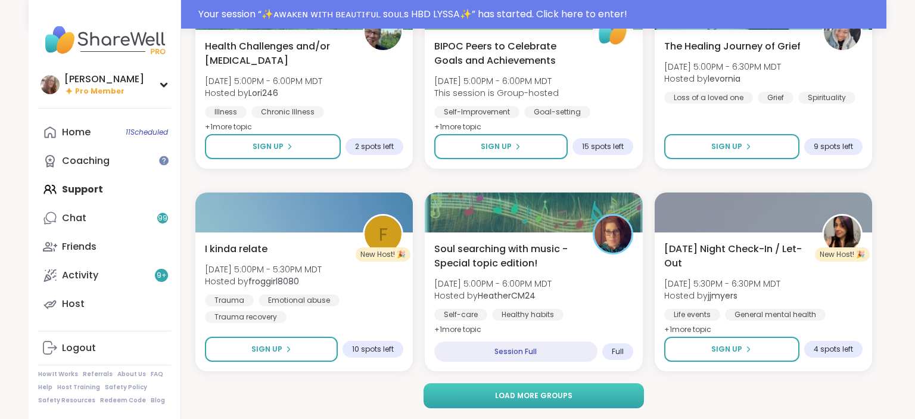
click at [609, 394] on button "Load more groups" at bounding box center [534, 395] width 221 height 25
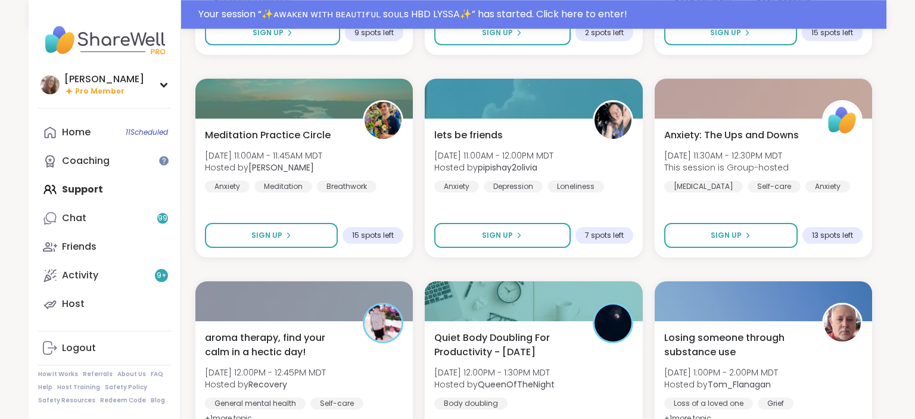
scroll to position [4685, 0]
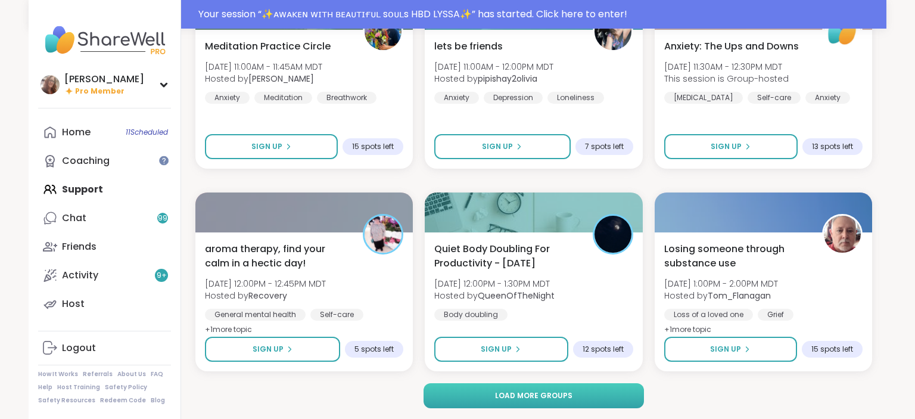
click at [608, 399] on button "Load more groups" at bounding box center [534, 395] width 221 height 25
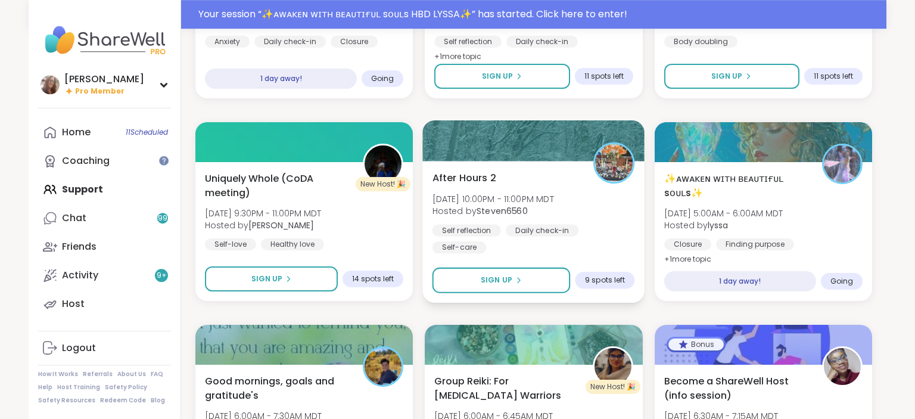
scroll to position [6383, 0]
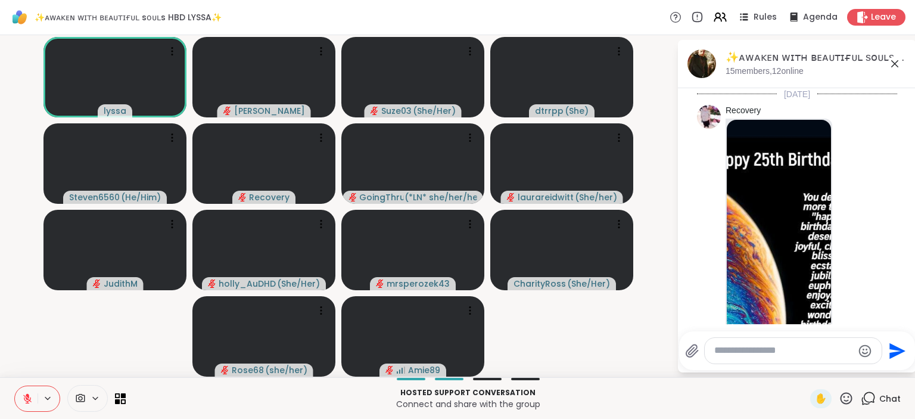
scroll to position [1890, 0]
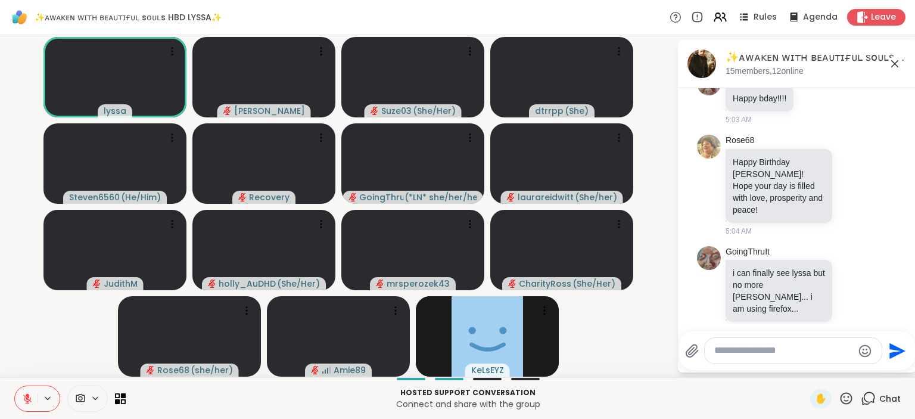
click at [846, 394] on icon at bounding box center [846, 398] width 15 height 15
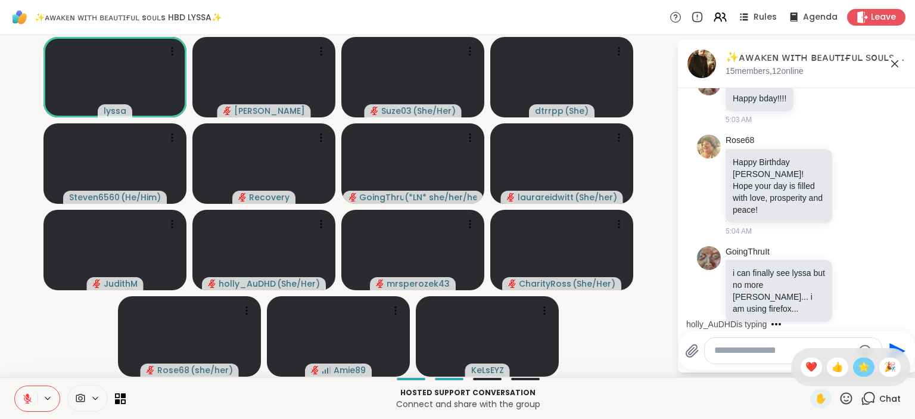
click at [860, 366] on span "🌟" at bounding box center [864, 367] width 12 height 14
click at [846, 394] on icon at bounding box center [846, 398] width 15 height 15
click at [895, 369] on span "🎉" at bounding box center [890, 367] width 12 height 14
click at [848, 397] on icon at bounding box center [846, 398] width 15 height 15
click at [809, 369] on span "❤️" at bounding box center [811, 367] width 12 height 14
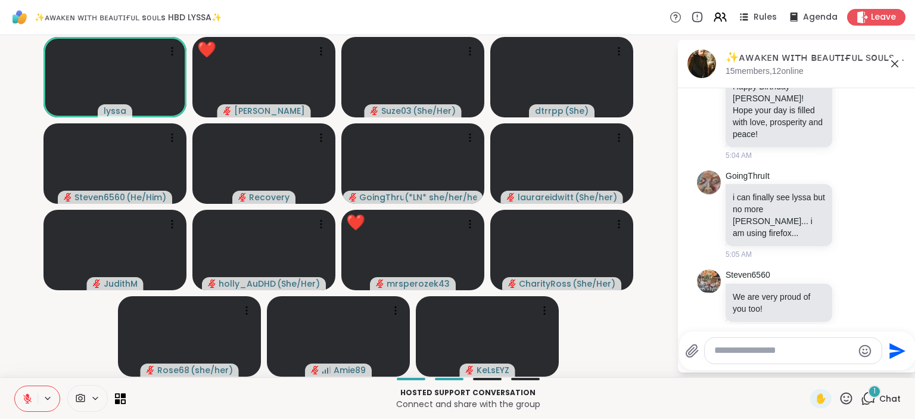
scroll to position [2053, 0]
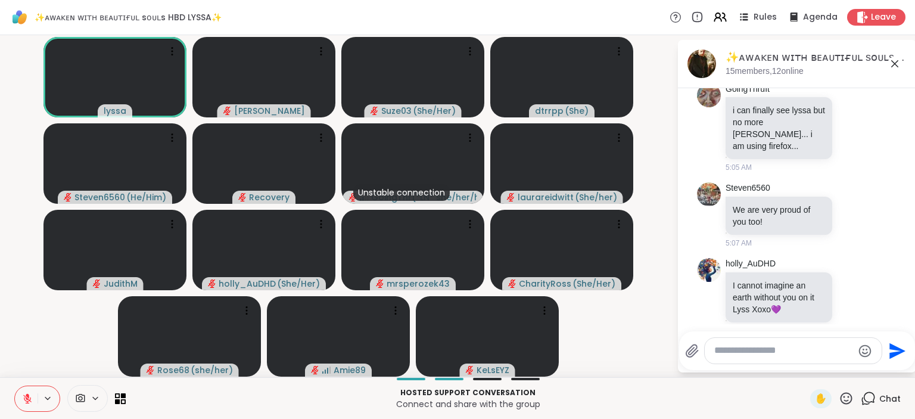
click at [764, 352] on textarea "Type your message" at bounding box center [783, 350] width 139 height 13
type textarea "**********"
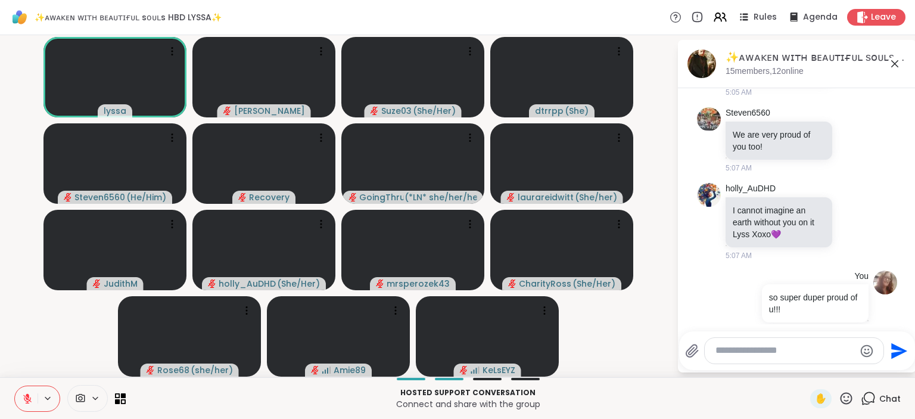
click at [846, 395] on icon at bounding box center [846, 398] width 15 height 15
click at [861, 364] on span "🌟" at bounding box center [864, 367] width 12 height 14
click at [846, 399] on icon at bounding box center [846, 398] width 15 height 15
click at [809, 366] on span "❤️" at bounding box center [811, 367] width 12 height 14
click at [847, 398] on icon at bounding box center [846, 398] width 15 height 15
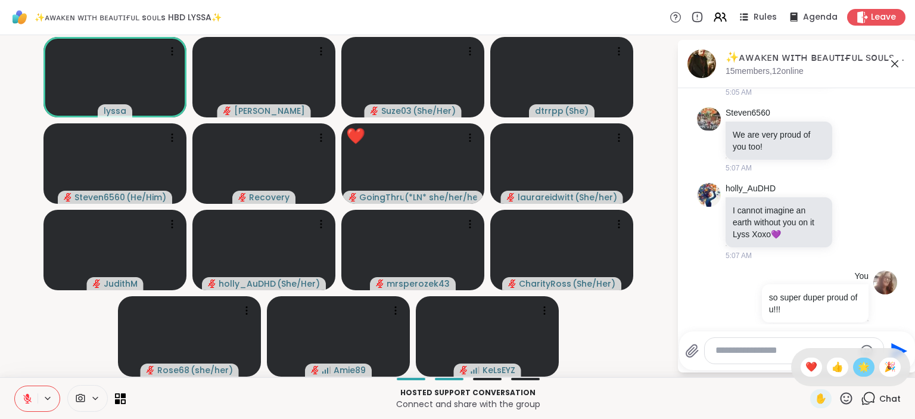
click at [861, 370] on span "🌟" at bounding box center [864, 367] width 12 height 14
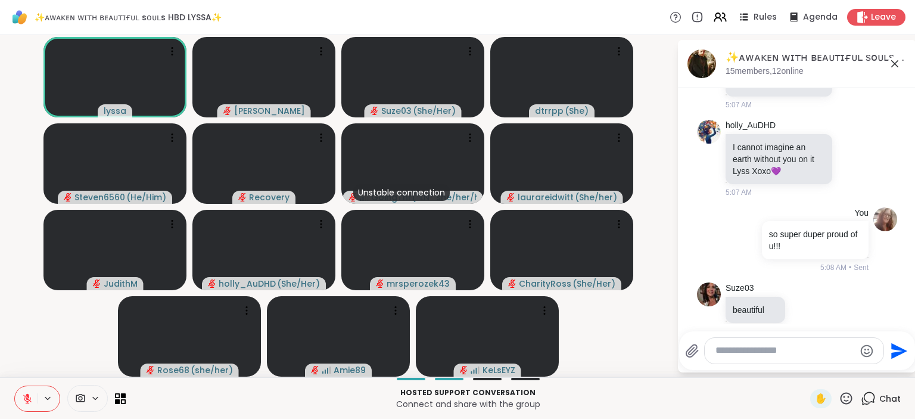
click at [844, 394] on icon at bounding box center [846, 398] width 15 height 15
click at [890, 368] on span "🎉" at bounding box center [890, 367] width 12 height 14
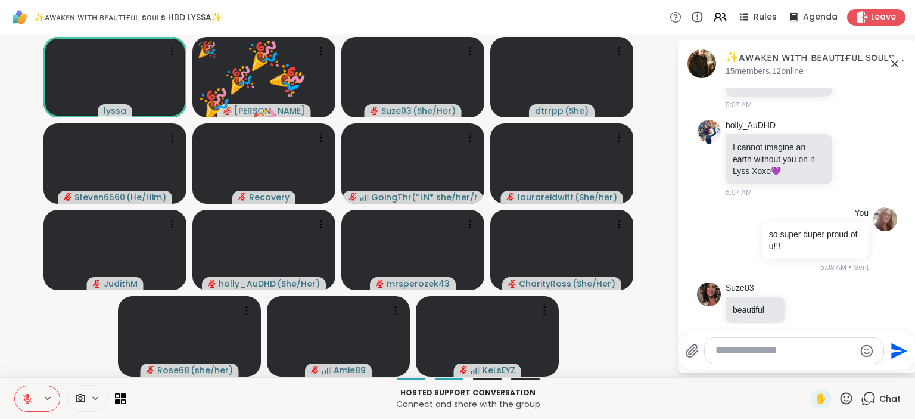
click at [853, 394] on icon at bounding box center [846, 398] width 15 height 15
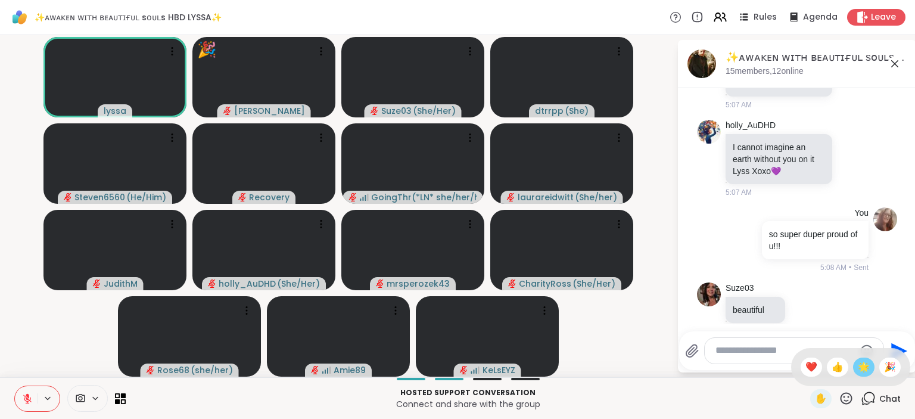
click at [867, 366] on span "🌟" at bounding box center [864, 367] width 12 height 14
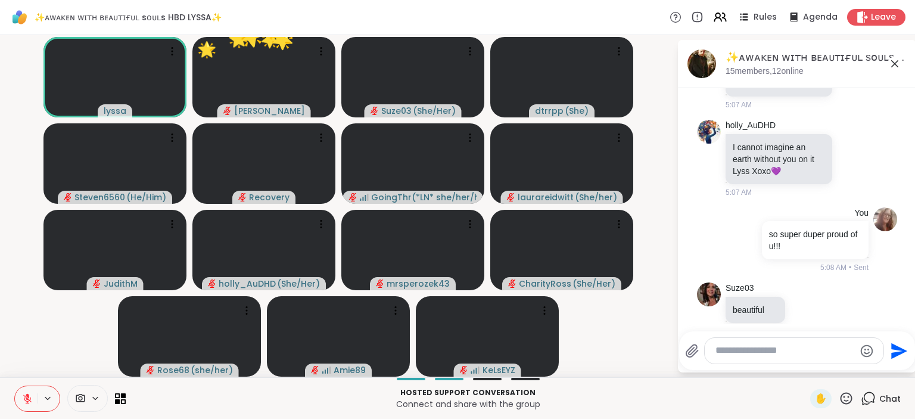
click at [850, 400] on icon at bounding box center [846, 398] width 15 height 15
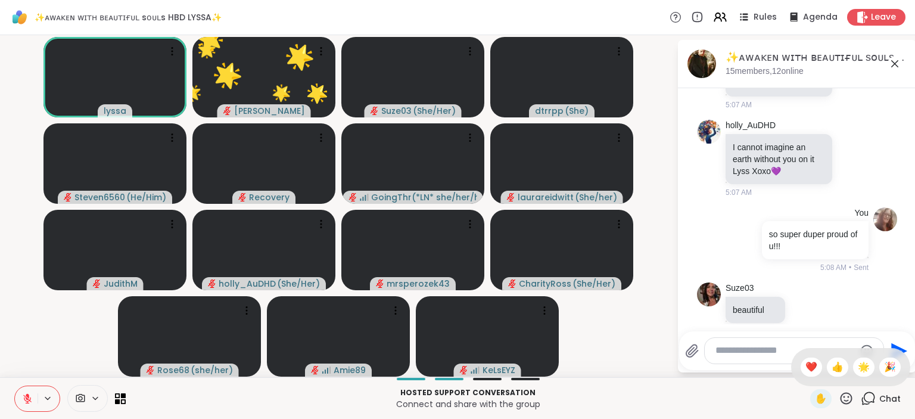
click at [814, 368] on div "❤️" at bounding box center [811, 366] width 21 height 19
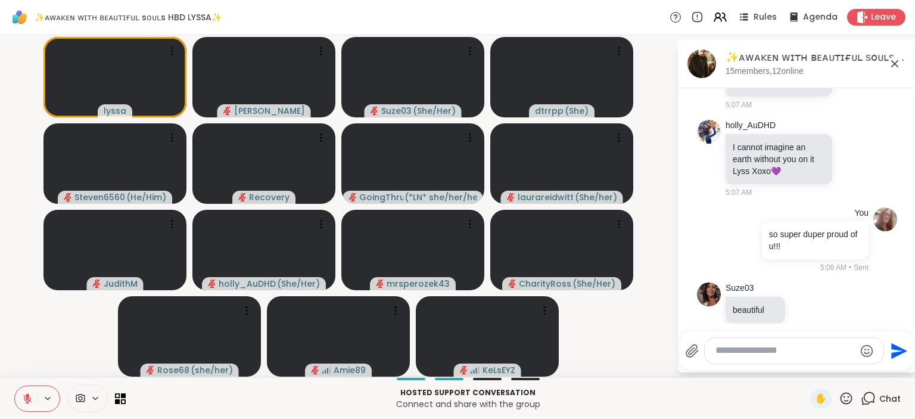
click at [847, 396] on icon at bounding box center [846, 398] width 15 height 15
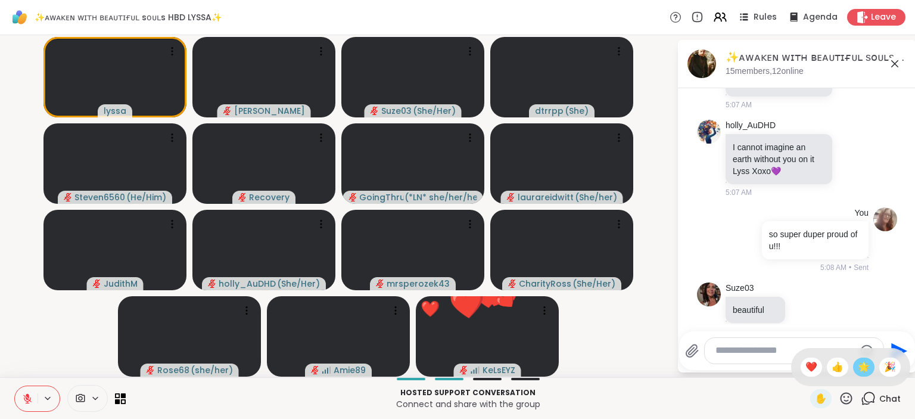
click at [861, 363] on span "🌟" at bounding box center [864, 367] width 12 height 14
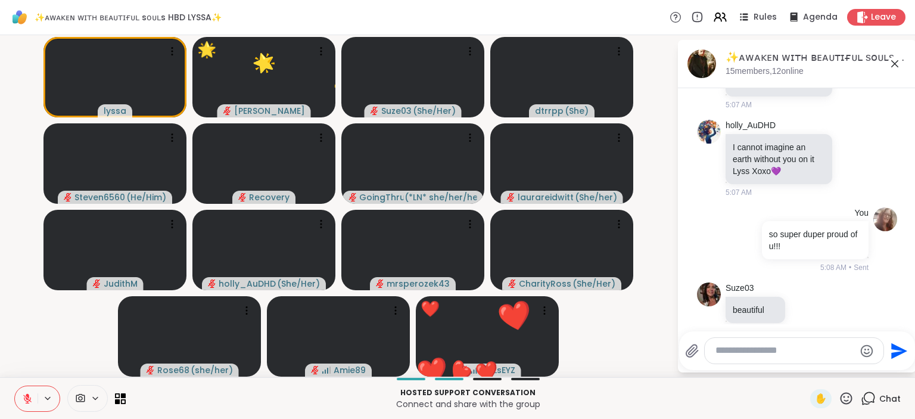
click at [847, 394] on icon at bounding box center [847, 398] width 12 height 12
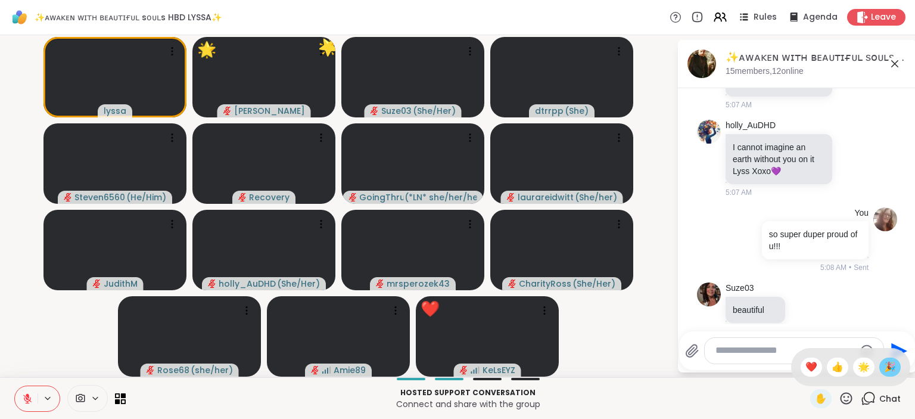
click at [886, 363] on span "🎉" at bounding box center [890, 367] width 12 height 14
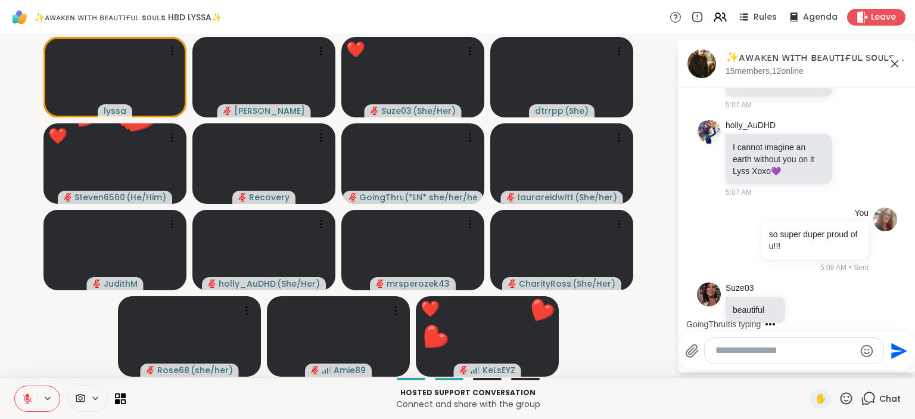
click at [847, 399] on icon at bounding box center [846, 398] width 15 height 15
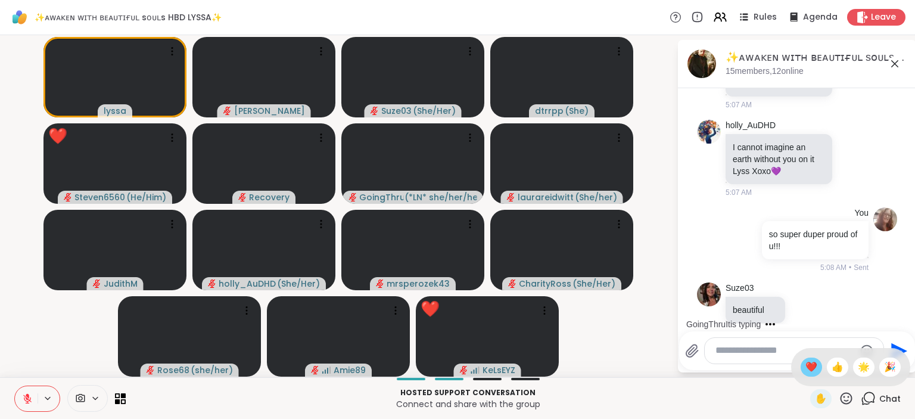
click at [814, 366] on span "❤️" at bounding box center [811, 367] width 12 height 14
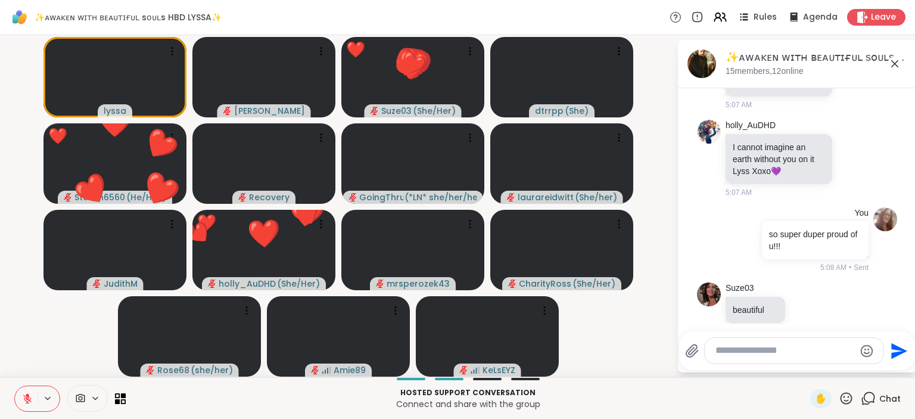
scroll to position [2266, 0]
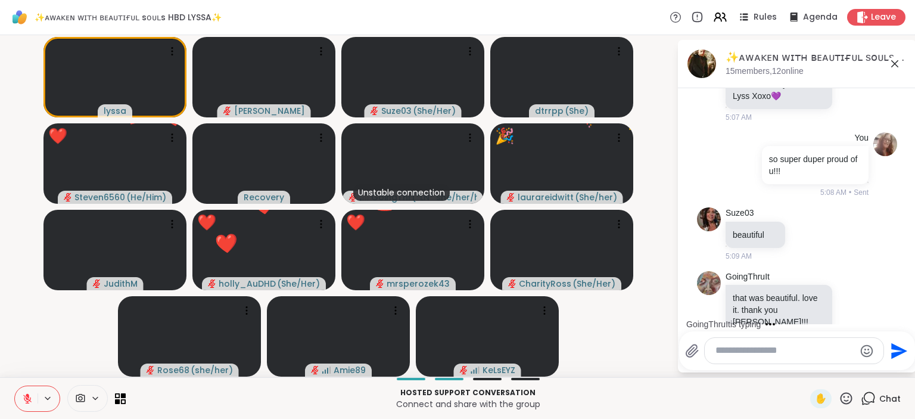
click at [849, 396] on icon at bounding box center [846, 398] width 15 height 15
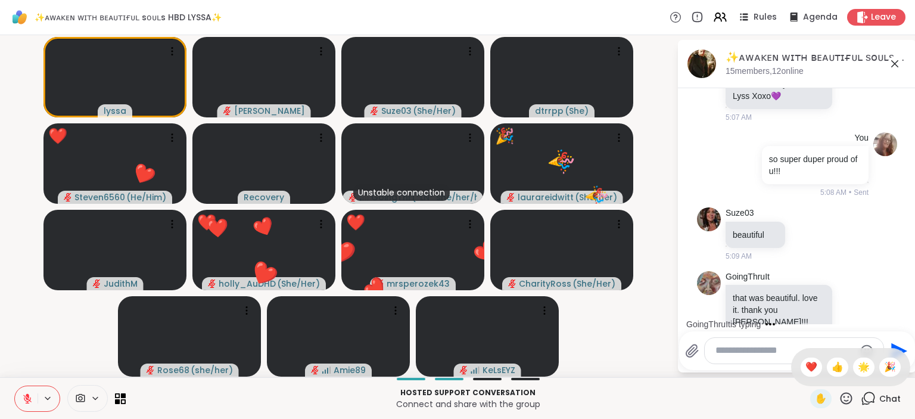
scroll to position [2342, 0]
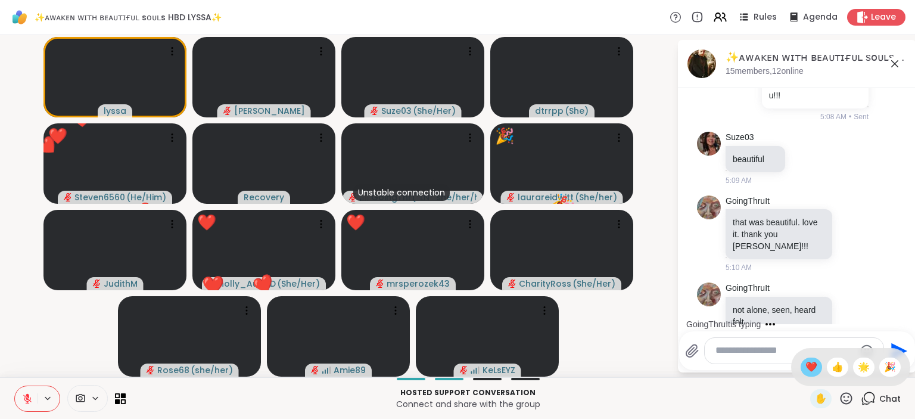
click at [808, 366] on span "❤️" at bounding box center [811, 367] width 12 height 14
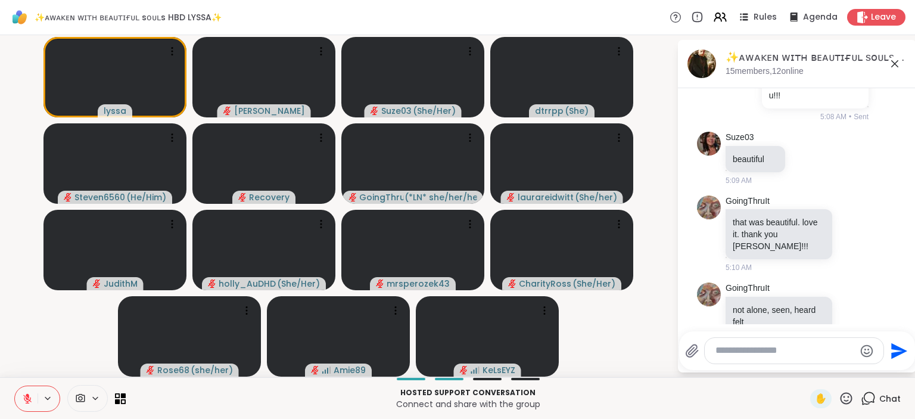
click at [848, 399] on icon at bounding box center [846, 398] width 15 height 15
click at [807, 369] on span "❤️" at bounding box center [811, 367] width 12 height 14
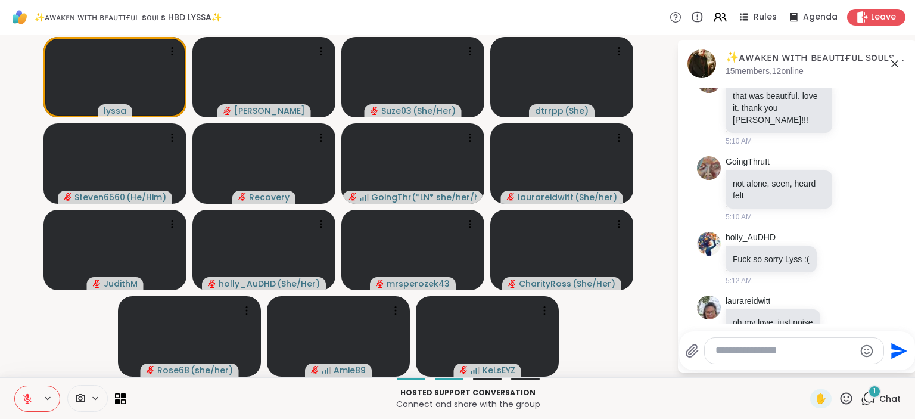
scroll to position [2543, 0]
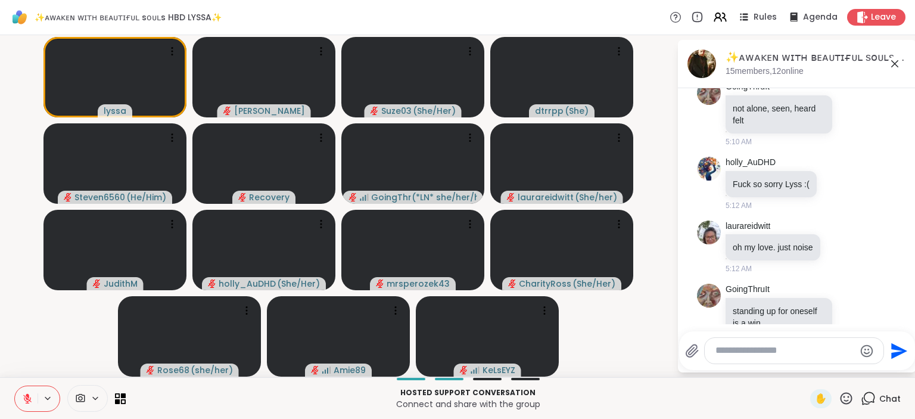
click at [851, 399] on icon at bounding box center [846, 398] width 15 height 15
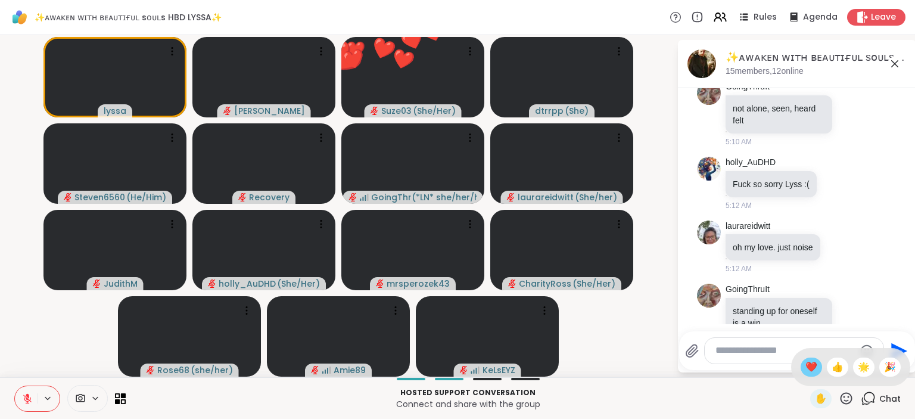
click at [805, 366] on span "❤️" at bounding box center [811, 367] width 12 height 14
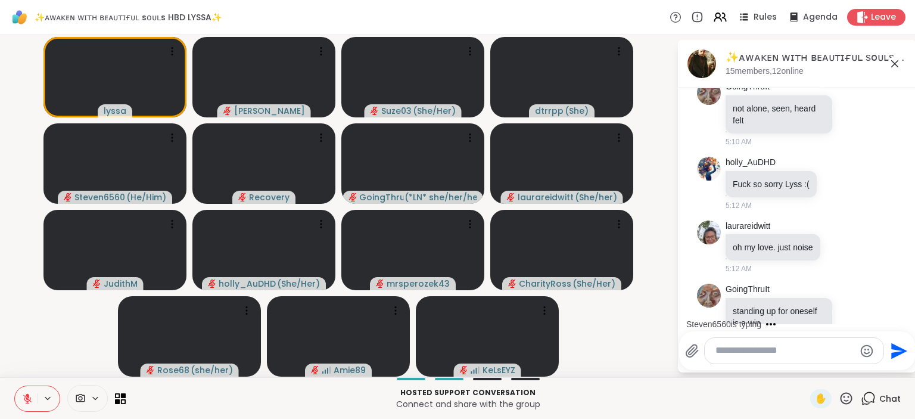
click at [845, 393] on icon at bounding box center [847, 398] width 12 height 12
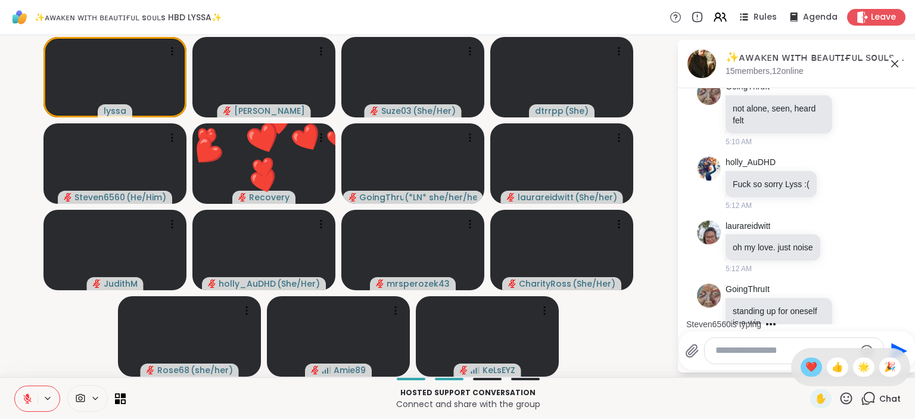
click at [811, 368] on span "❤️" at bounding box center [811, 367] width 12 height 14
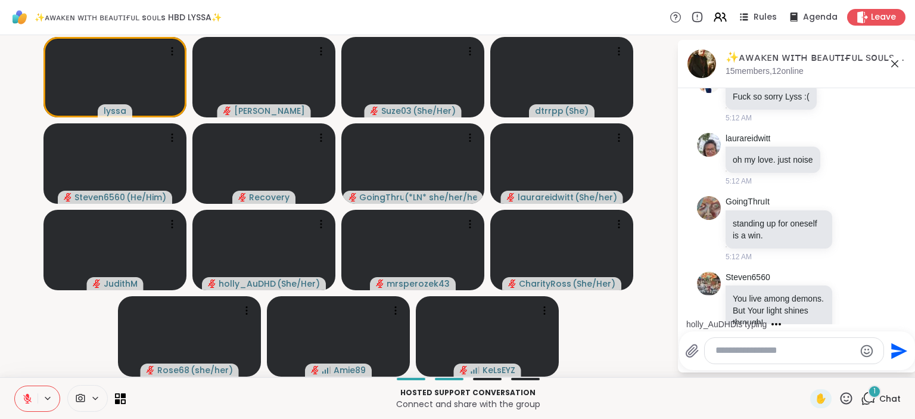
scroll to position [2763, 0]
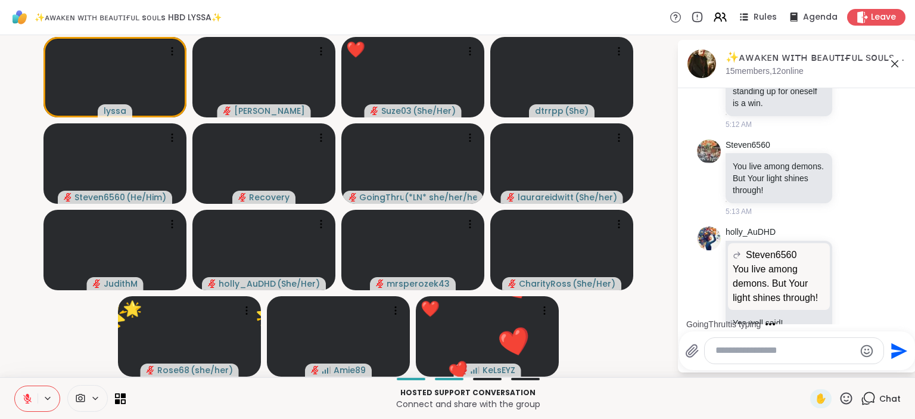
click at [844, 397] on icon at bounding box center [846, 398] width 15 height 15
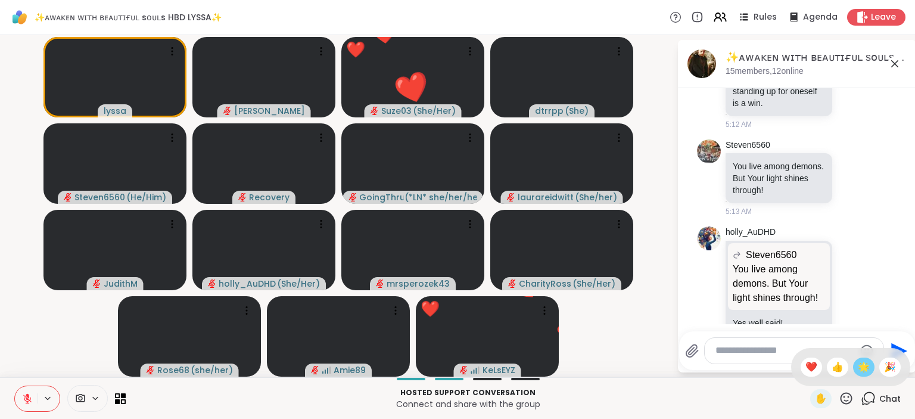
click at [861, 366] on span "🌟" at bounding box center [864, 367] width 12 height 14
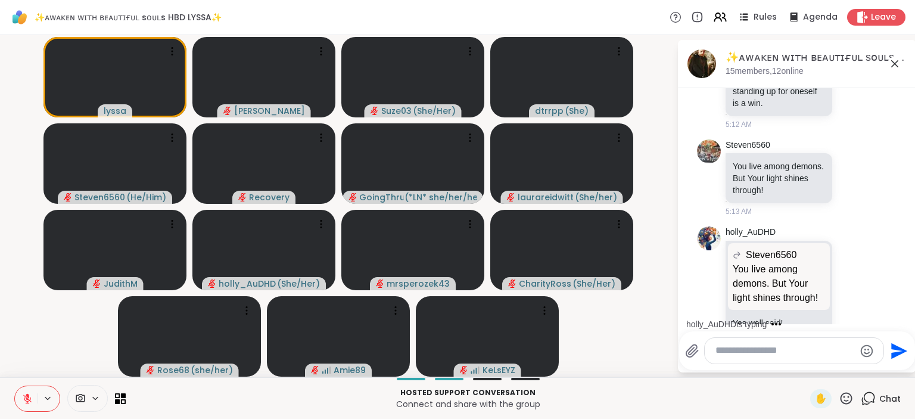
scroll to position [2838, 0]
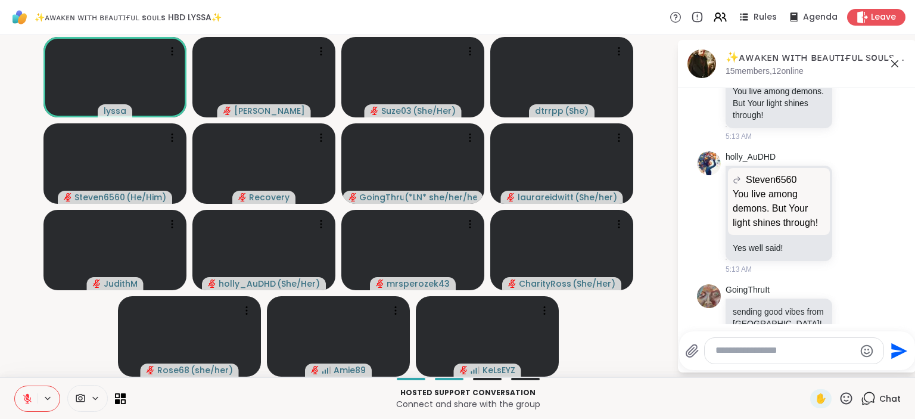
click at [851, 396] on icon at bounding box center [846, 398] width 15 height 15
click at [814, 368] on div "❤️" at bounding box center [811, 366] width 21 height 19
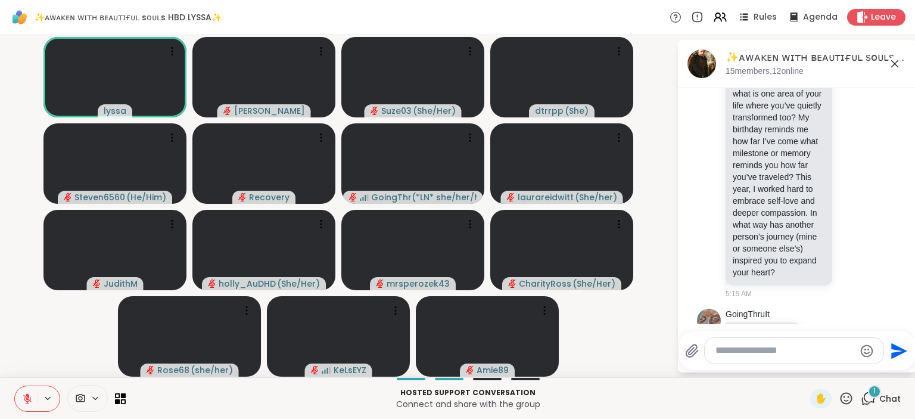
scroll to position [3364, 0]
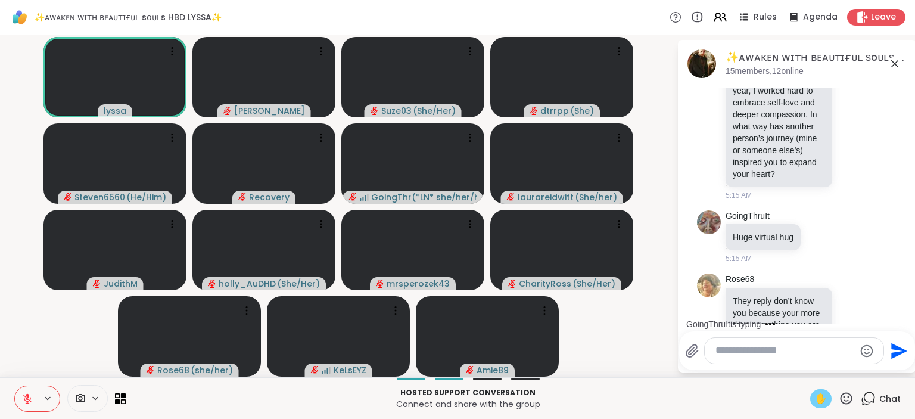
click at [823, 396] on span "✋" at bounding box center [821, 398] width 12 height 14
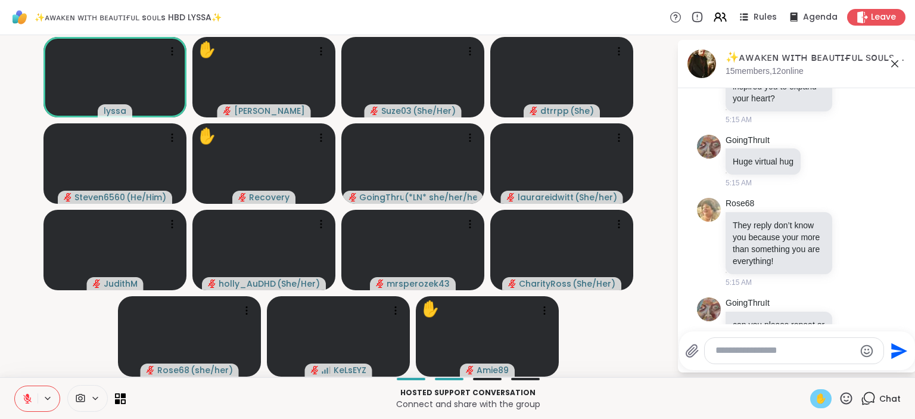
click at [27, 392] on button at bounding box center [26, 398] width 23 height 25
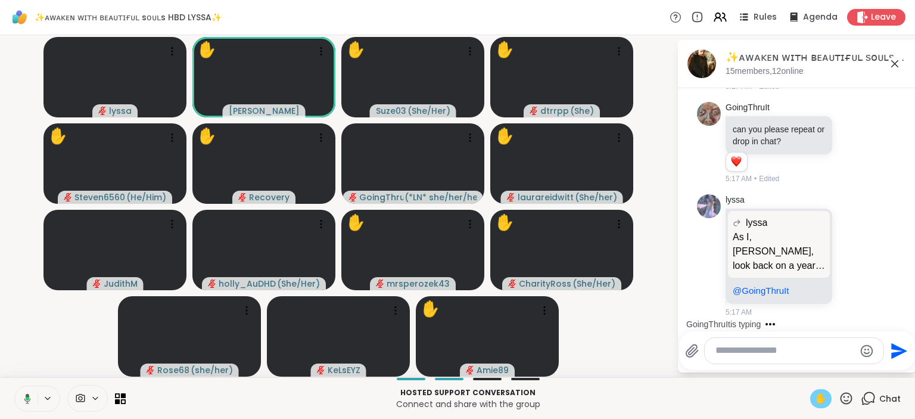
scroll to position [3942, 0]
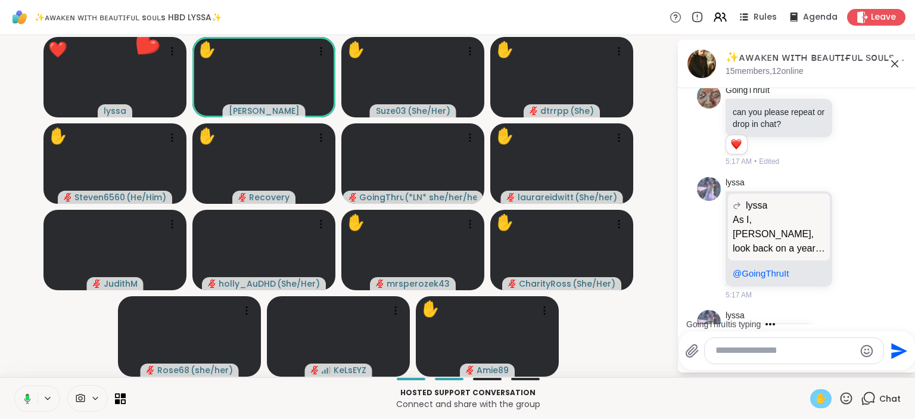
click at [23, 394] on icon at bounding box center [25, 398] width 11 height 11
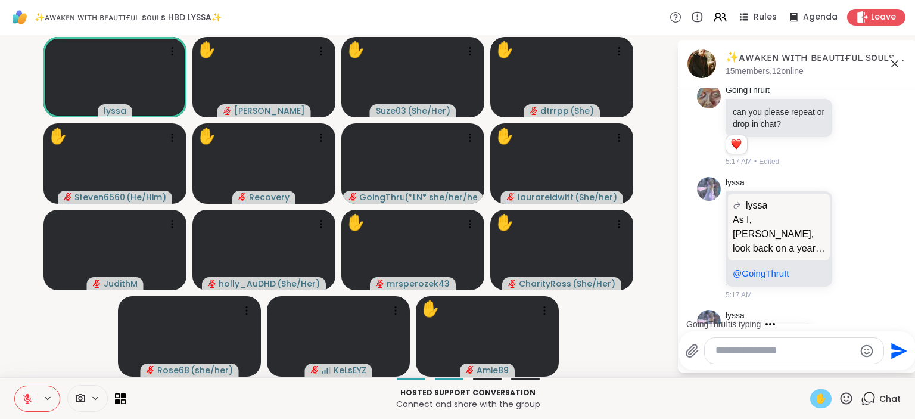
click at [830, 395] on div "✋" at bounding box center [820, 398] width 21 height 19
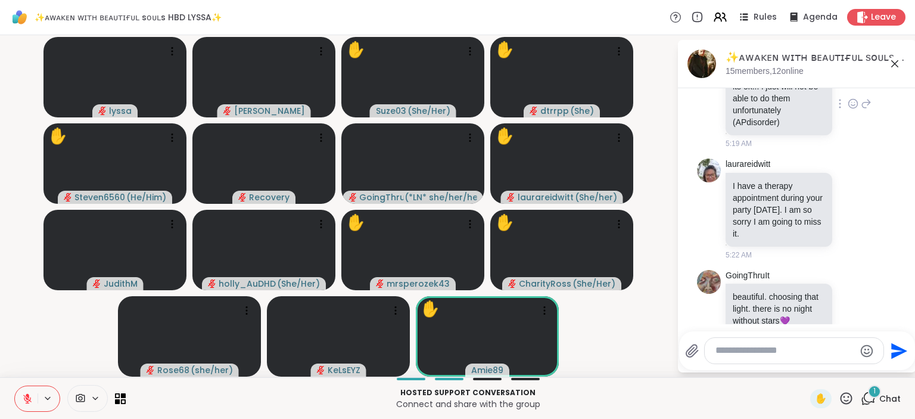
scroll to position [4332, 0]
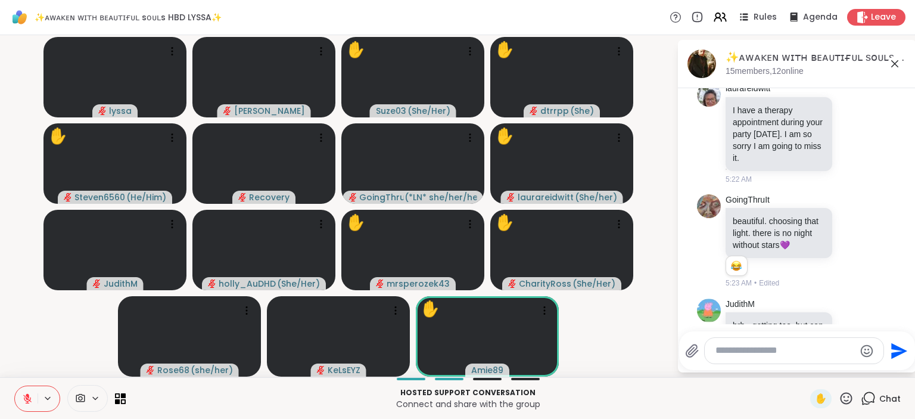
click at [847, 397] on icon at bounding box center [846, 398] width 15 height 15
click at [867, 369] on span "🌟" at bounding box center [864, 367] width 12 height 14
click at [847, 395] on icon at bounding box center [846, 398] width 15 height 15
click at [888, 366] on span "🎉" at bounding box center [890, 367] width 12 height 14
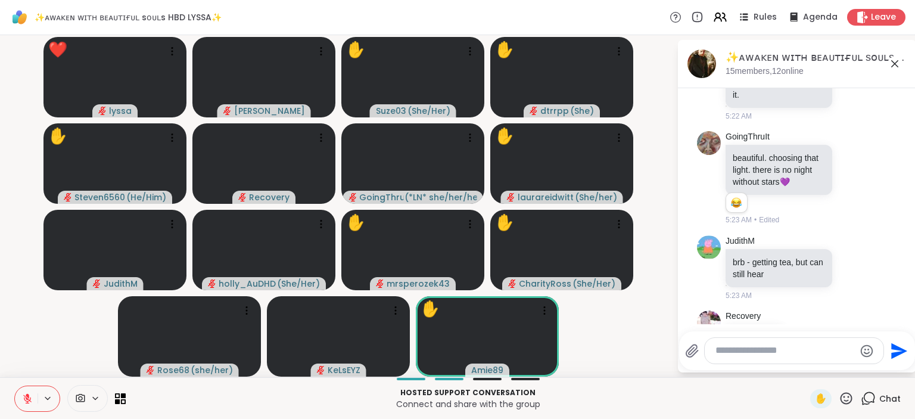
click at [847, 395] on icon at bounding box center [846, 398] width 15 height 15
click at [811, 364] on span "❤️" at bounding box center [811, 367] width 12 height 14
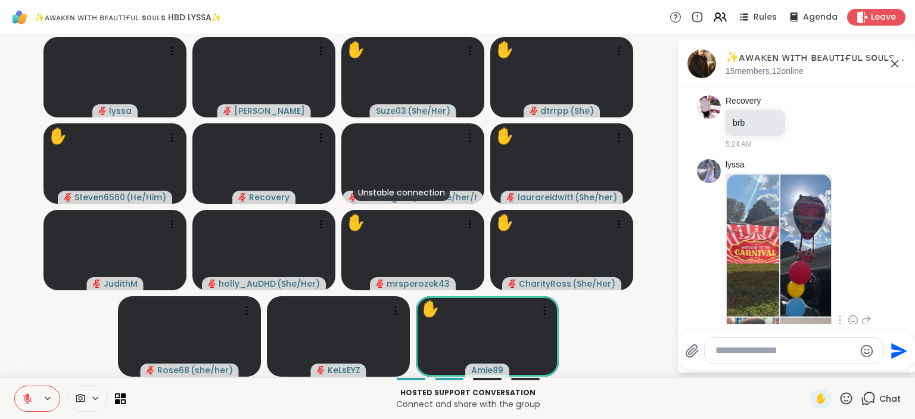
scroll to position [4573, 0]
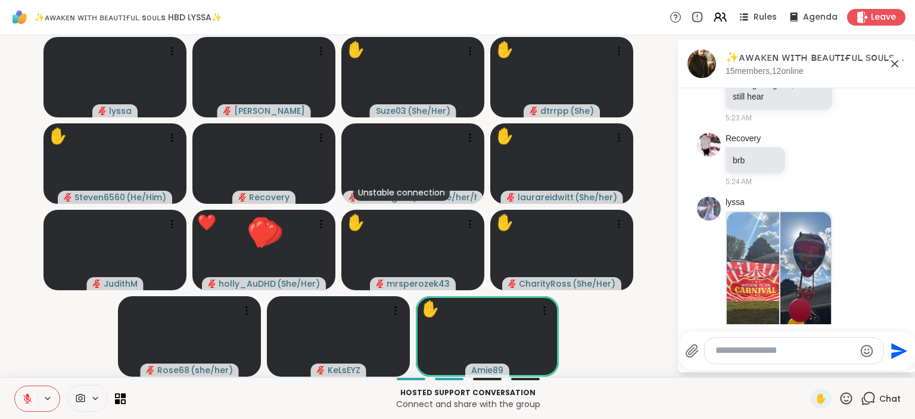
click at [819, 266] on img at bounding box center [806, 283] width 52 height 142
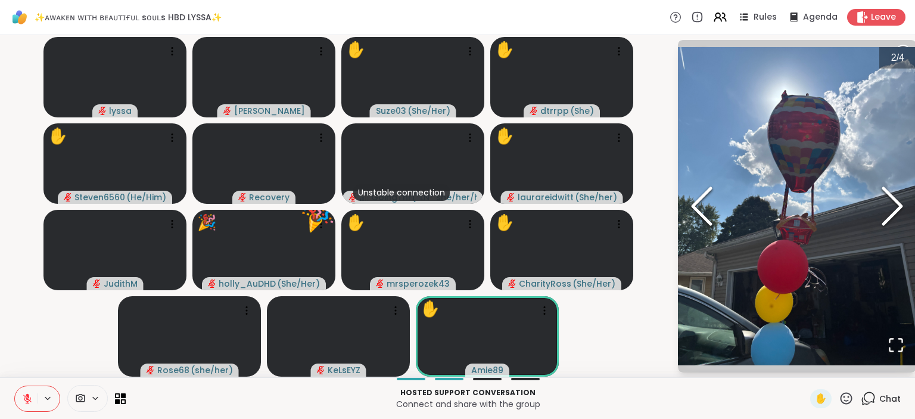
click at [893, 218] on polyline "Next Slide" at bounding box center [892, 206] width 18 height 36
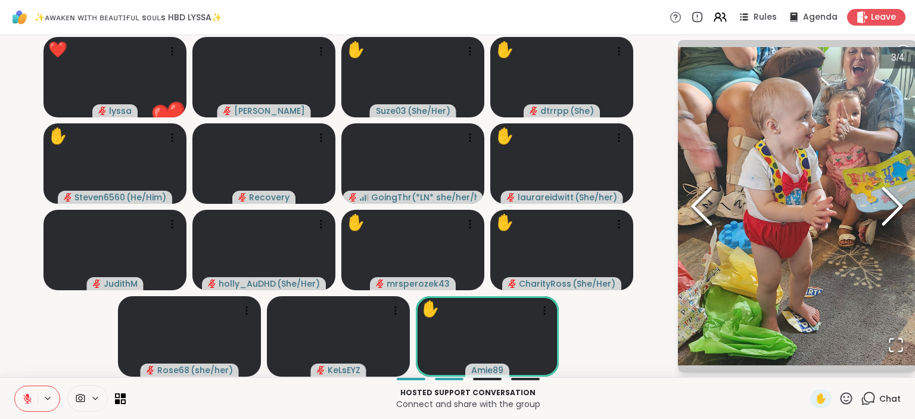
click at [893, 218] on polyline "Next Slide" at bounding box center [892, 206] width 18 height 36
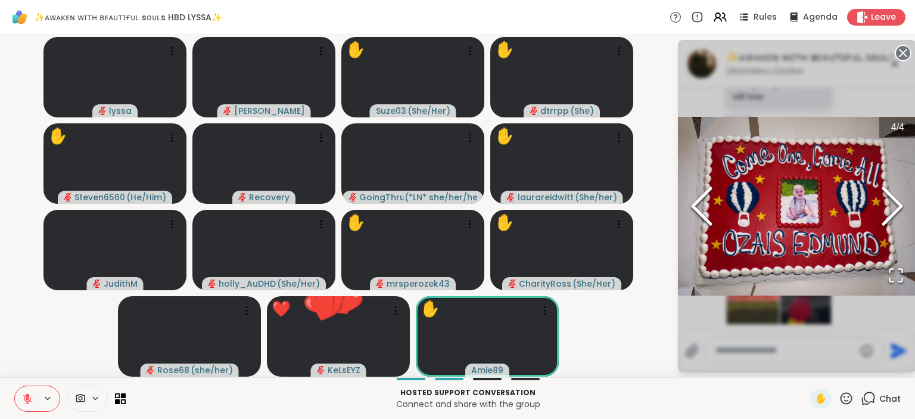
click at [892, 218] on polyline "Next Slide" at bounding box center [892, 206] width 18 height 36
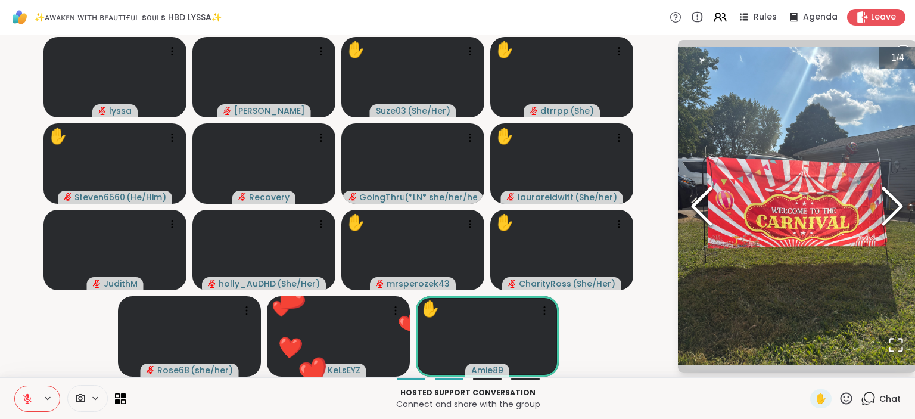
click at [892, 218] on polyline "Next Slide" at bounding box center [892, 206] width 18 height 36
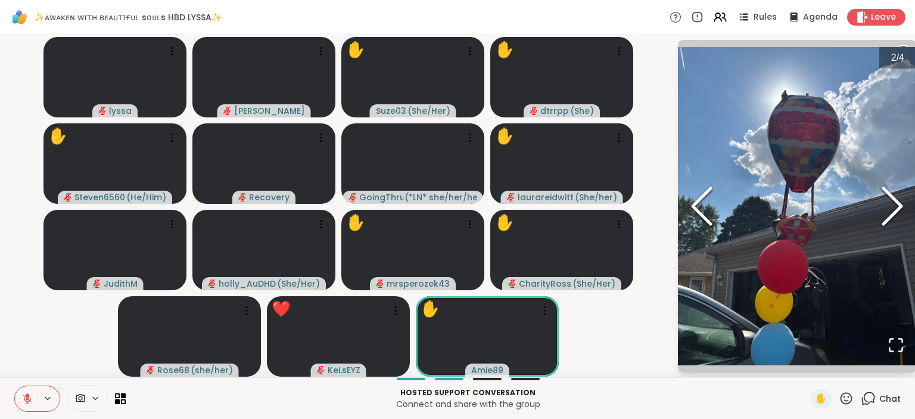
click at [892, 218] on polyline "Next Slide" at bounding box center [892, 206] width 18 height 36
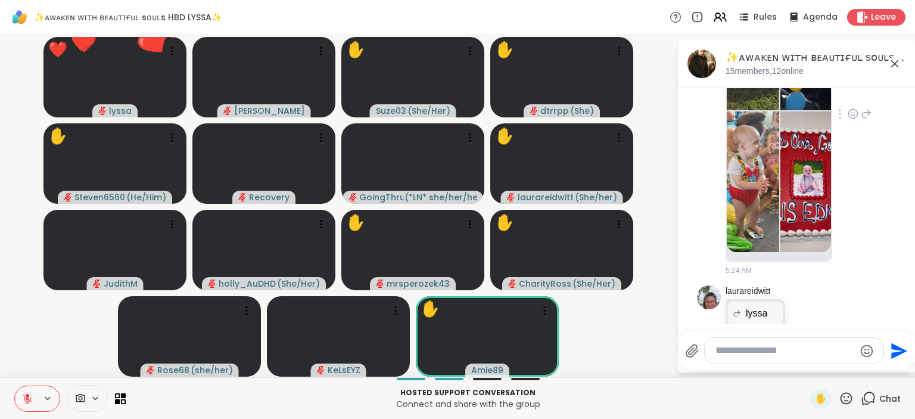
scroll to position [4739, 0]
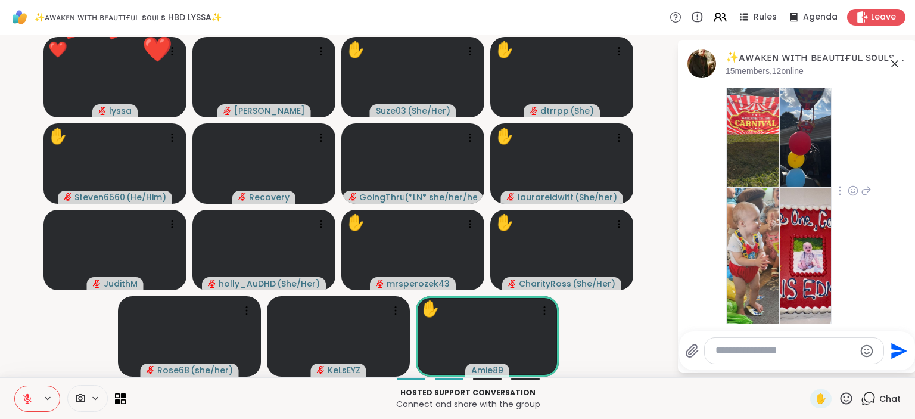
click at [851, 185] on icon at bounding box center [853, 191] width 11 height 12
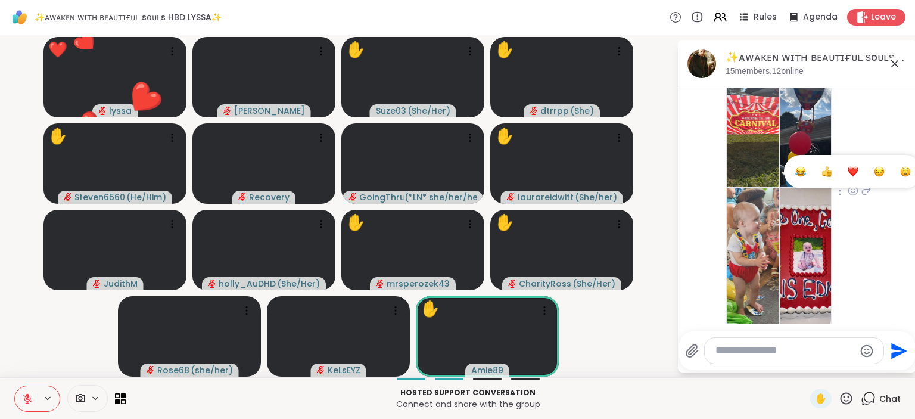
click at [855, 166] on div "Select Reaction: Heart" at bounding box center [853, 171] width 11 height 11
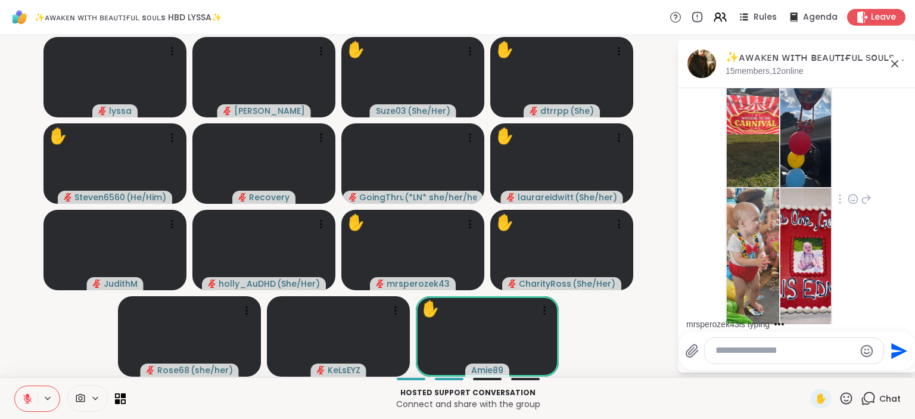
scroll to position [5165, 0]
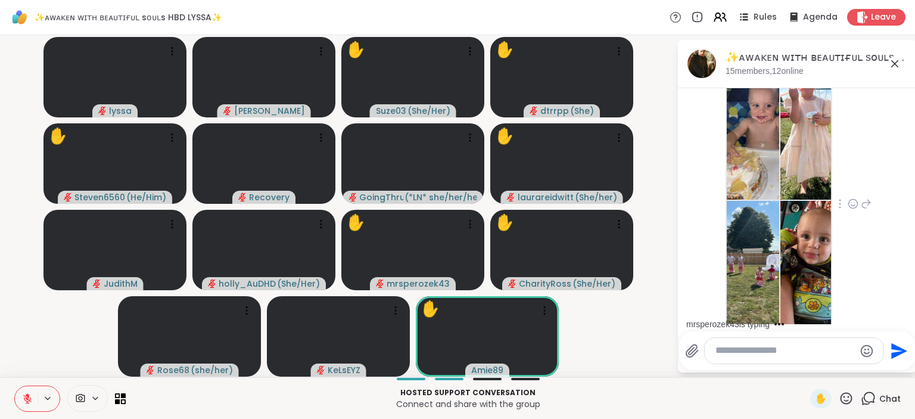
click at [820, 149] on img at bounding box center [806, 129] width 52 height 142
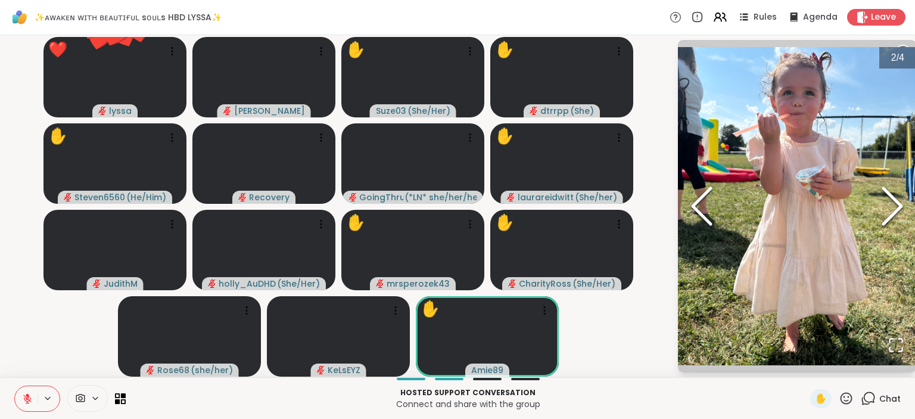
scroll to position [5255, 0]
click at [711, 215] on icon "Previous Slide" at bounding box center [702, 205] width 36 height 71
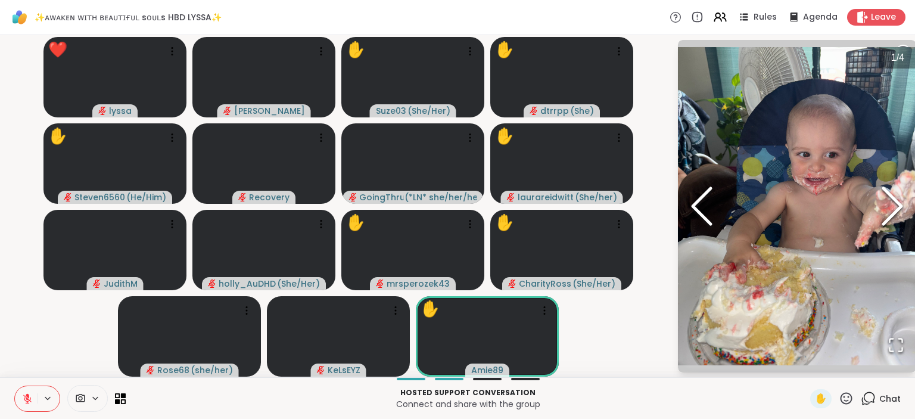
click at [898, 195] on icon "Next Slide" at bounding box center [892, 205] width 36 height 71
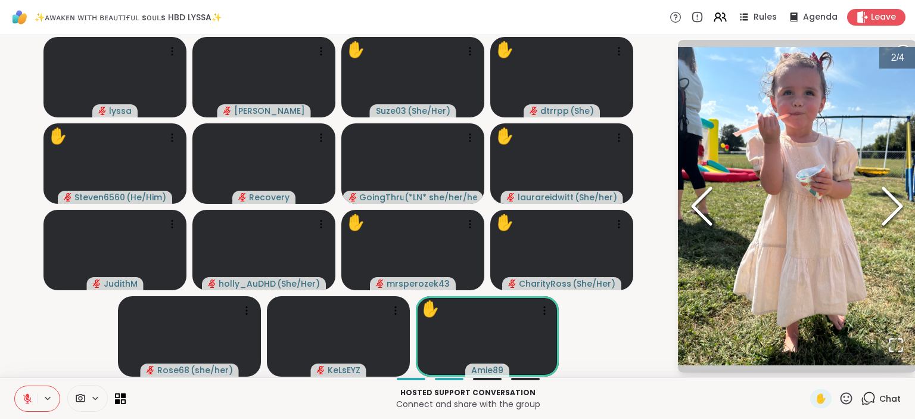
click at [898, 195] on icon "Next Slide" at bounding box center [892, 205] width 36 height 71
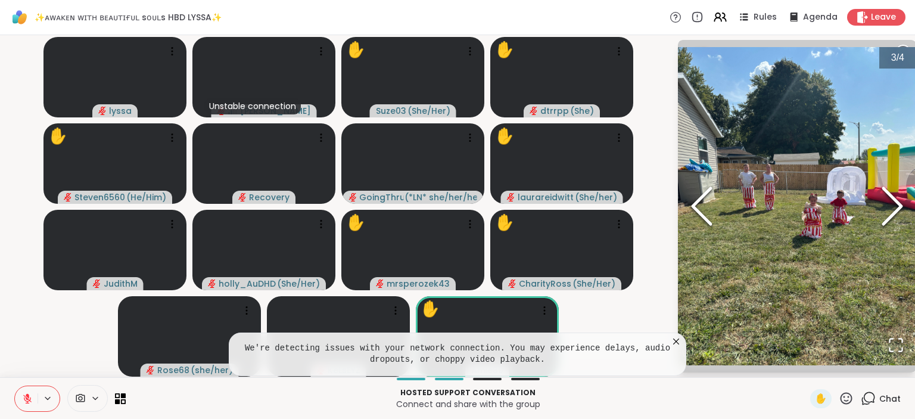
click at [898, 195] on icon "Next Slide" at bounding box center [892, 205] width 36 height 71
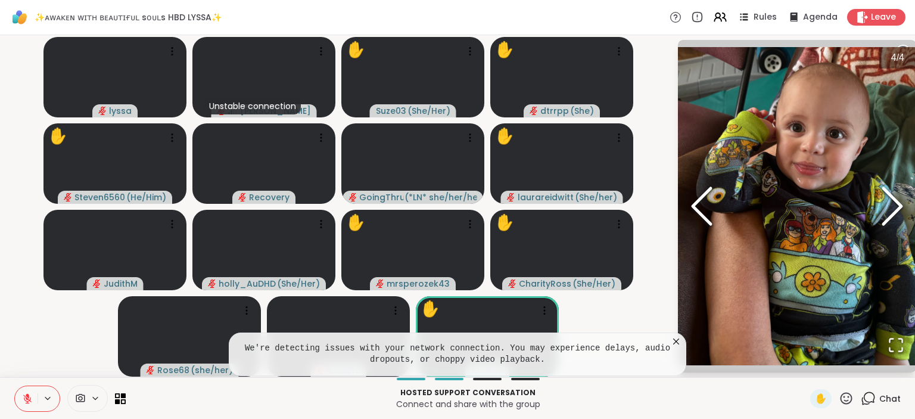
click at [898, 195] on icon "Next Slide" at bounding box center [892, 205] width 36 height 71
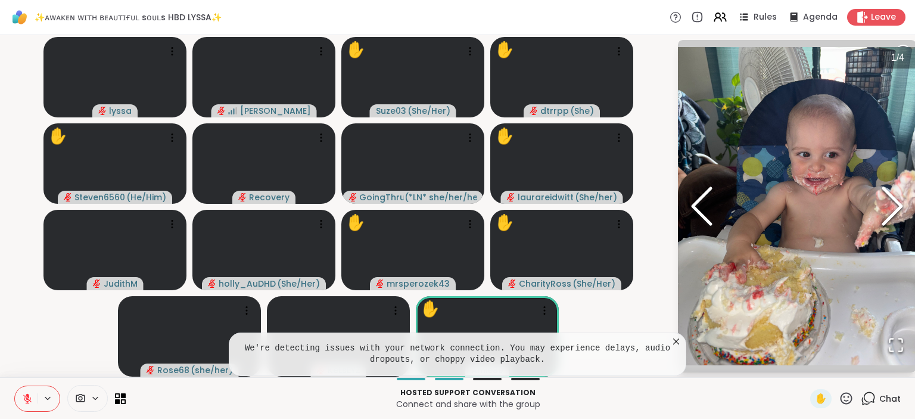
click at [898, 195] on icon "Next Slide" at bounding box center [892, 205] width 36 height 71
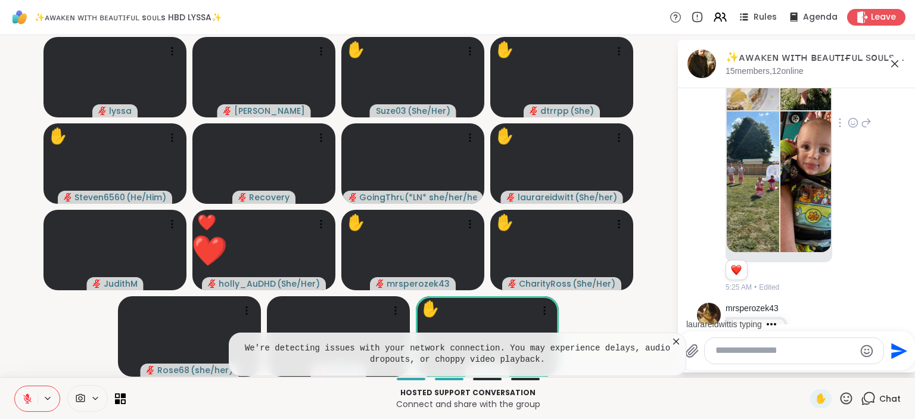
click at [849, 396] on icon at bounding box center [846, 398] width 15 height 15
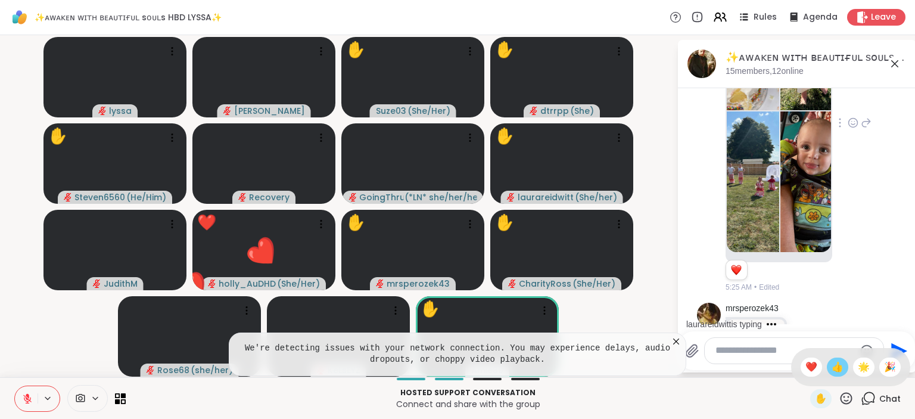
click at [839, 368] on span "👍" at bounding box center [838, 367] width 12 height 14
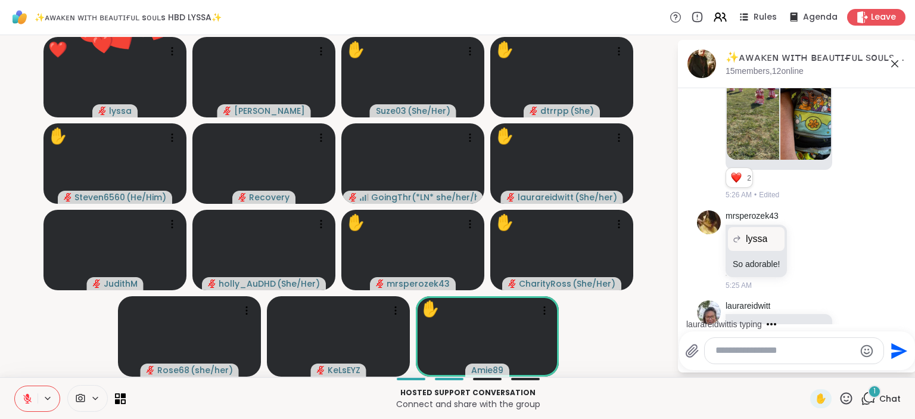
scroll to position [5410, 0]
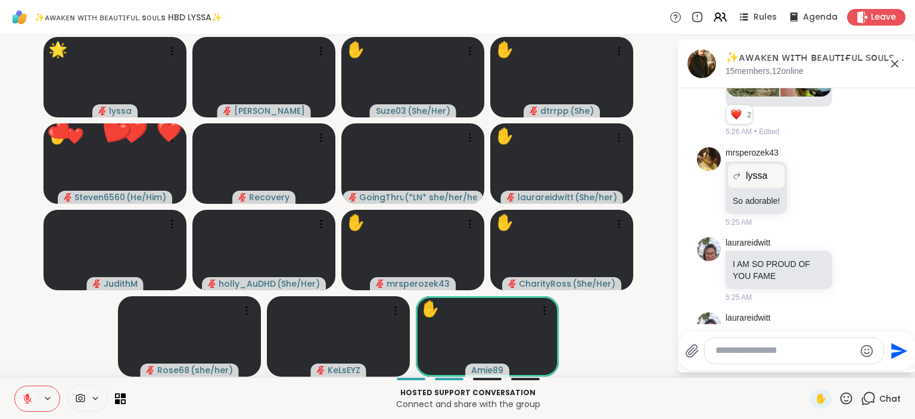
click at [782, 354] on textarea "Type your message" at bounding box center [784, 350] width 139 height 13
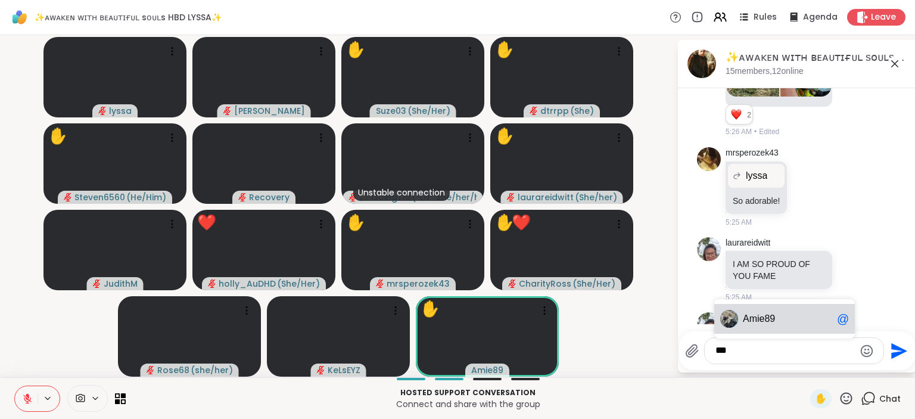
click at [781, 329] on div "Am ie89 @" at bounding box center [784, 319] width 141 height 30
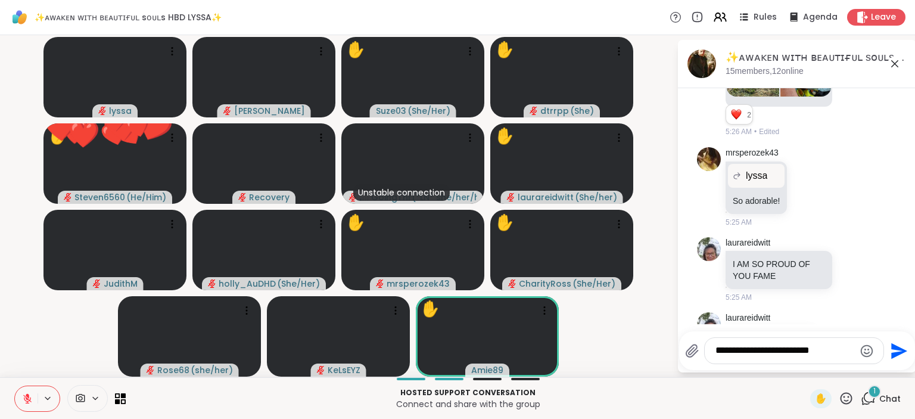
scroll to position [5485, 0]
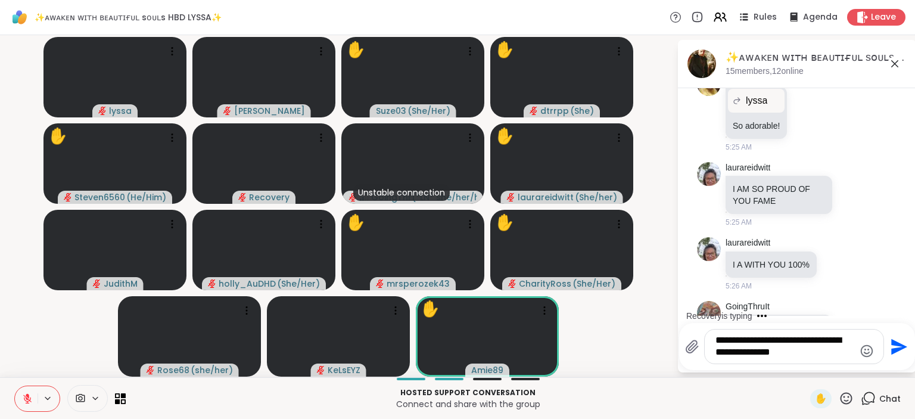
type textarea "**********"
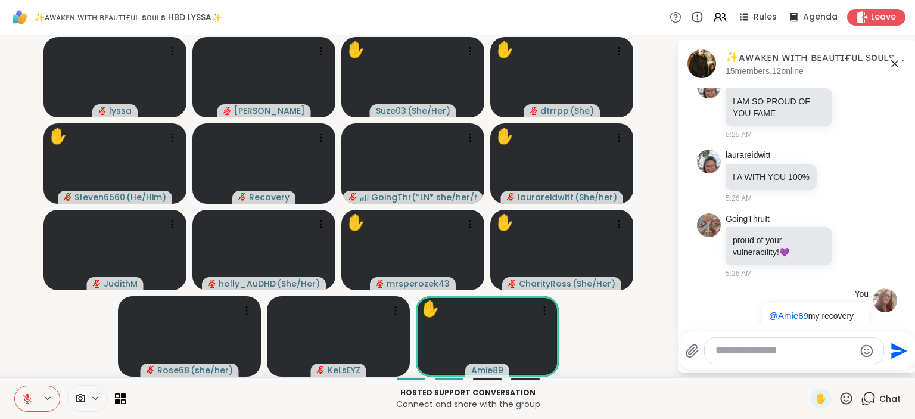
scroll to position [5589, 0]
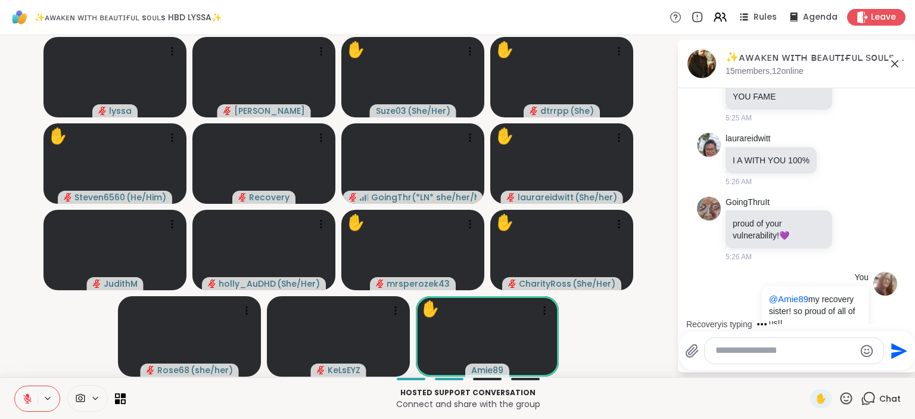
click at [842, 397] on icon at bounding box center [846, 398] width 15 height 15
click at [858, 362] on span "🌟" at bounding box center [864, 367] width 12 height 14
click at [845, 394] on icon at bounding box center [847, 398] width 12 height 12
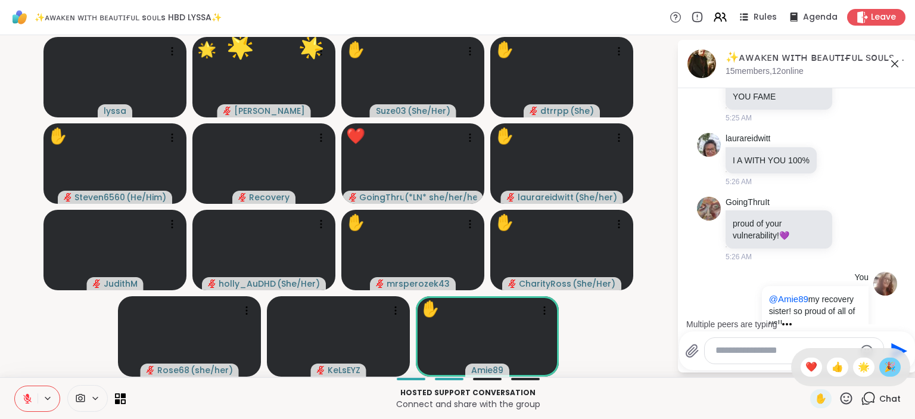
click at [888, 365] on span "🎉" at bounding box center [890, 367] width 12 height 14
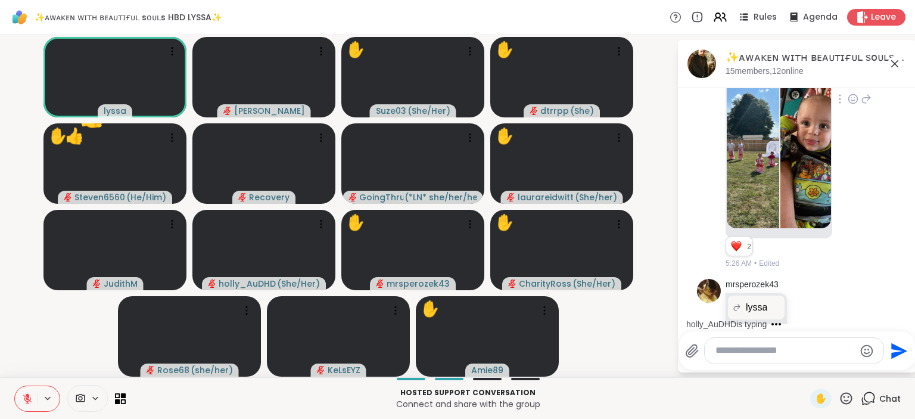
scroll to position [5124, 0]
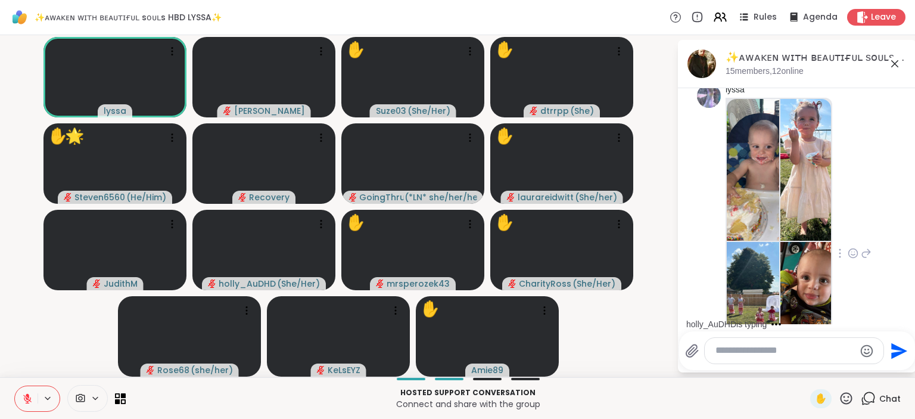
click at [852, 247] on icon at bounding box center [853, 253] width 11 height 12
click at [855, 229] on div "Select Reaction: Heart" at bounding box center [853, 234] width 11 height 11
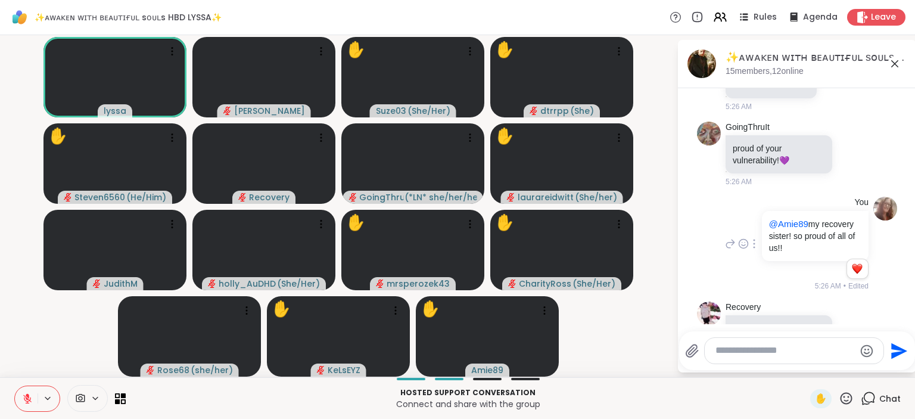
scroll to position [5764, 0]
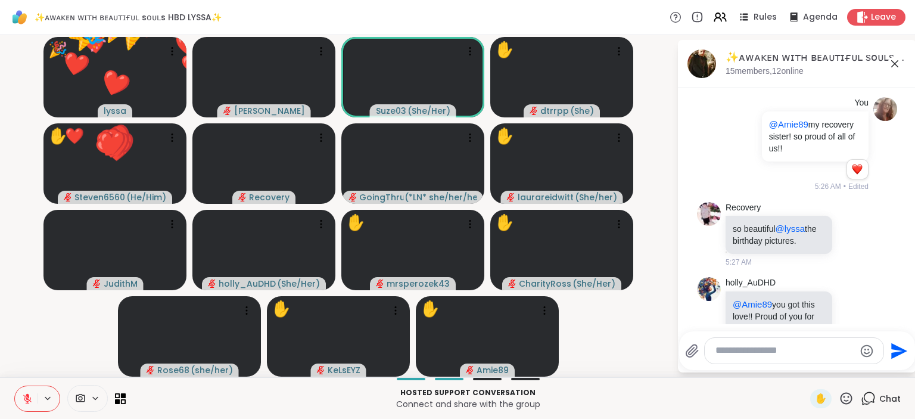
click at [842, 397] on icon at bounding box center [847, 398] width 12 height 12
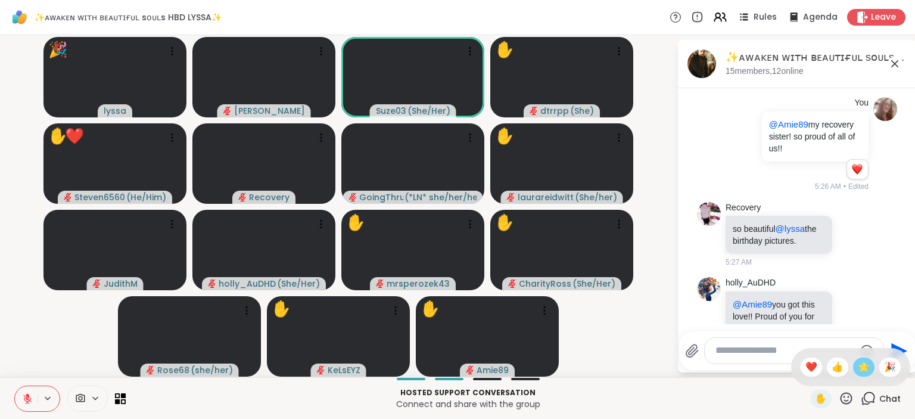
click at [864, 363] on span "🌟" at bounding box center [864, 367] width 12 height 14
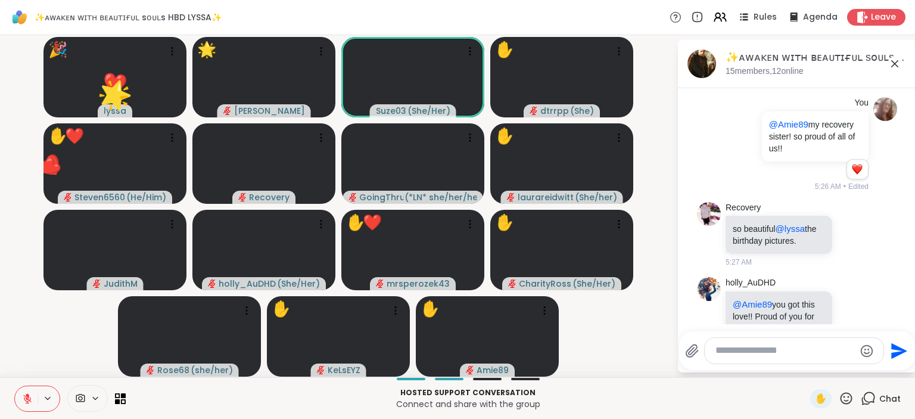
click at [841, 399] on div "✋" at bounding box center [831, 398] width 43 height 19
click at [845, 396] on icon at bounding box center [846, 398] width 15 height 15
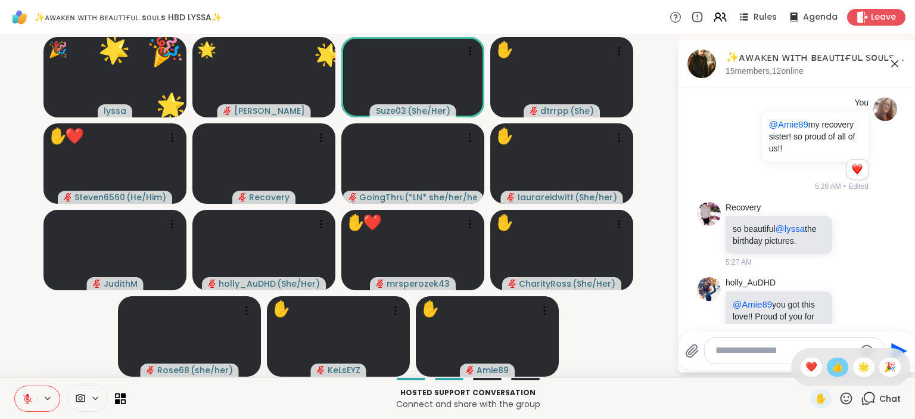
click at [835, 363] on span "👍" at bounding box center [838, 367] width 12 height 14
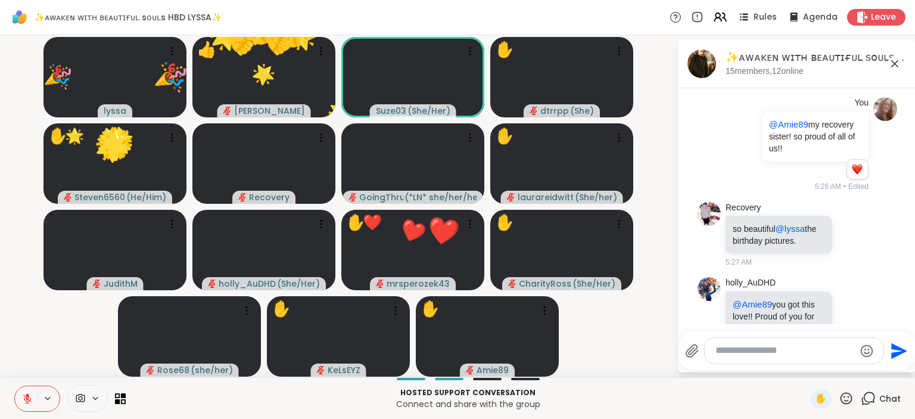
click at [845, 397] on icon at bounding box center [847, 398] width 12 height 12
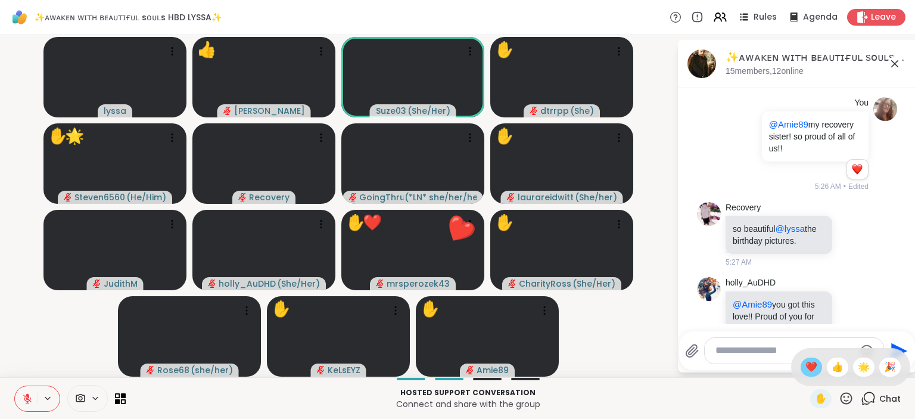
click at [814, 363] on div "❤️" at bounding box center [811, 366] width 21 height 19
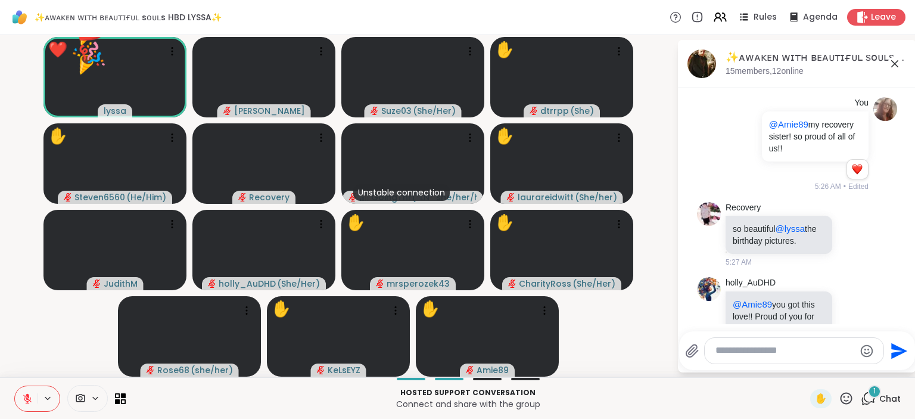
scroll to position [6095, 0]
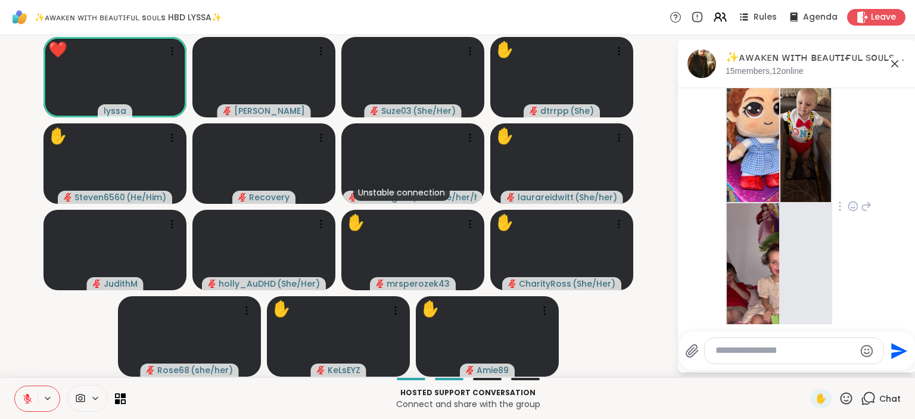
click at [823, 236] on div at bounding box center [779, 202] width 104 height 284
click at [818, 225] on div at bounding box center [779, 202] width 104 height 284
click at [764, 203] on img at bounding box center [753, 274] width 52 height 142
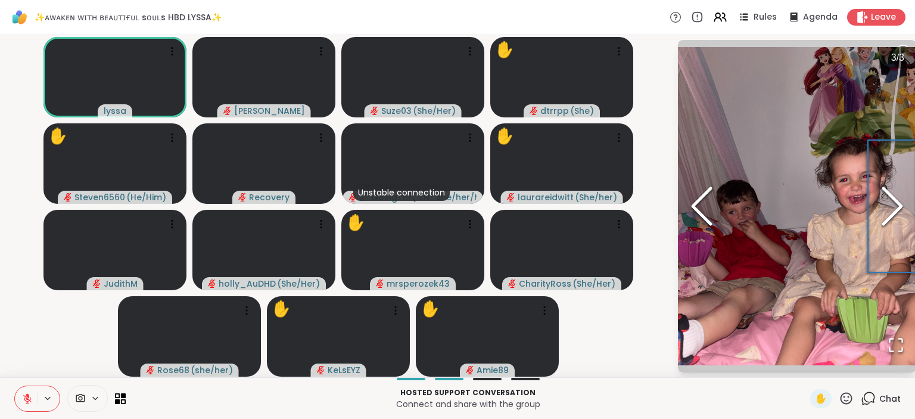
click at [894, 200] on icon "Next Slide" at bounding box center [892, 205] width 36 height 71
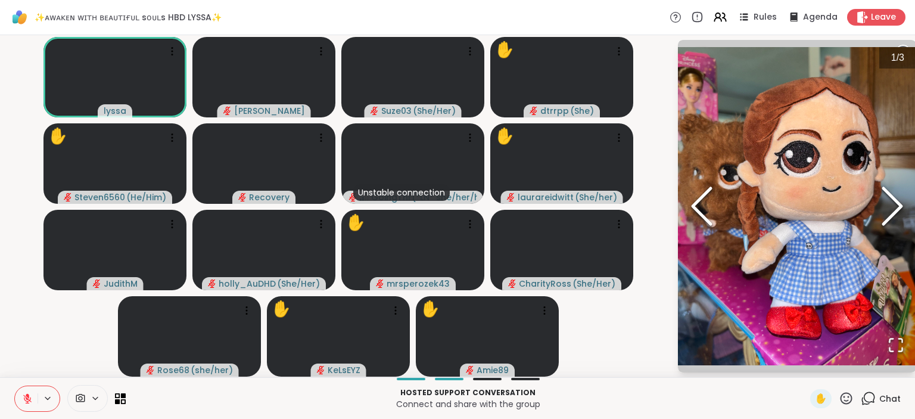
scroll to position [6112, 0]
click at [894, 200] on icon "Next Slide" at bounding box center [892, 205] width 36 height 71
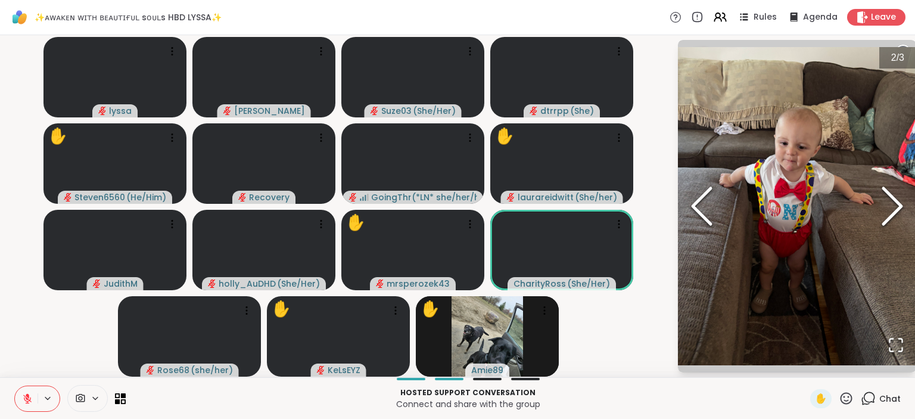
click at [891, 195] on polyline "Next Slide" at bounding box center [892, 206] width 18 height 36
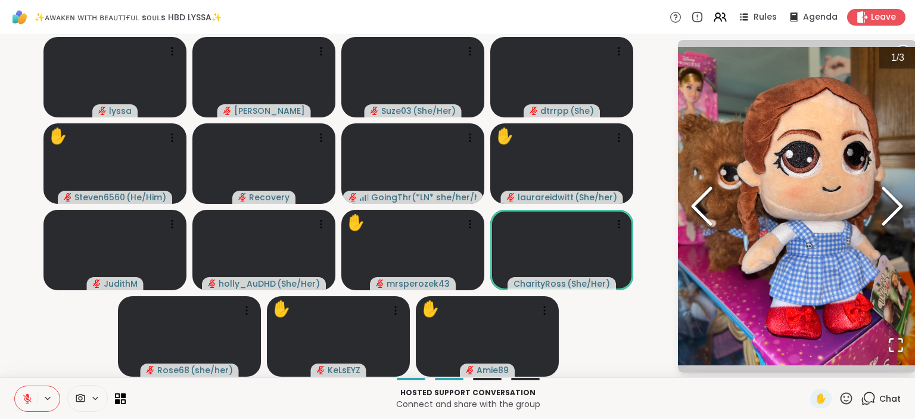
click at [888, 195] on icon "Next Slide" at bounding box center [892, 205] width 36 height 71
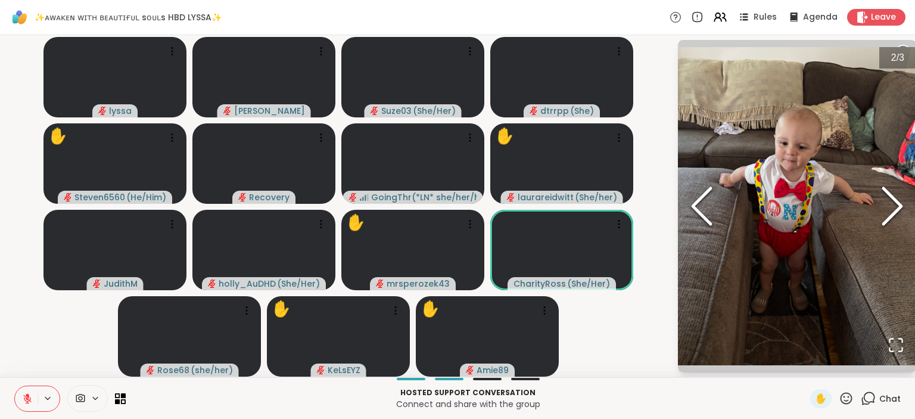
click at [888, 195] on icon "Next Slide" at bounding box center [892, 205] width 36 height 71
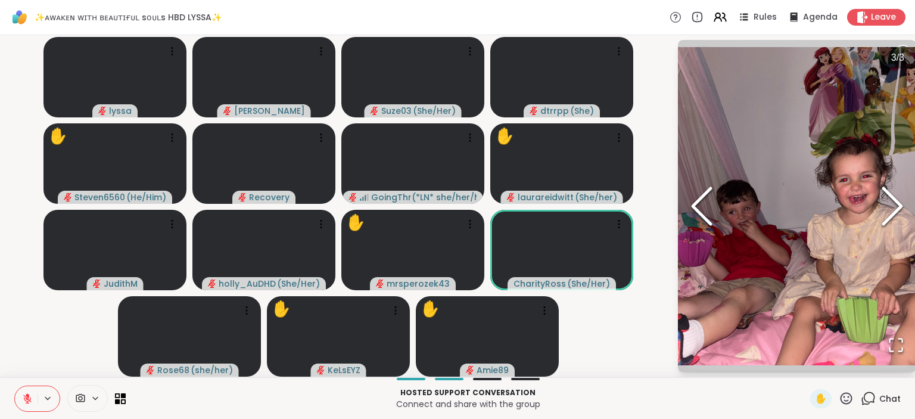
click at [888, 195] on icon "Next Slide" at bounding box center [892, 205] width 36 height 71
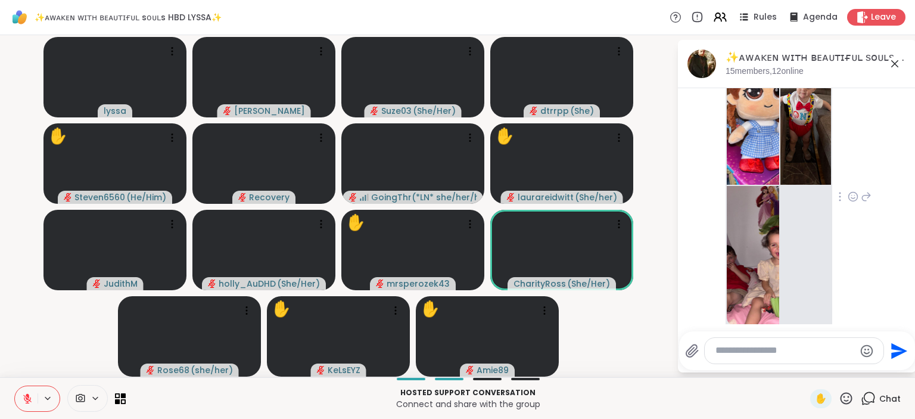
scroll to position [6147, 0]
click at [852, 191] on icon at bounding box center [853, 197] width 11 height 12
click at [858, 172] on div "Select Reaction: Heart" at bounding box center [853, 177] width 11 height 11
click at [867, 189] on icon at bounding box center [866, 196] width 11 height 14
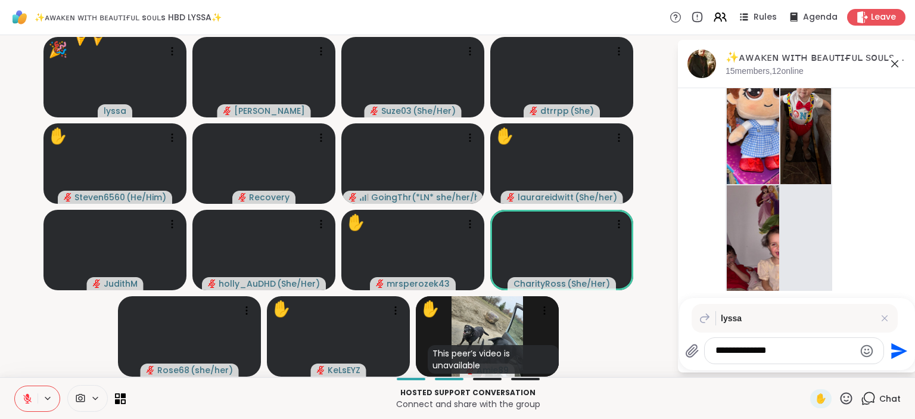
scroll to position [6180, 0]
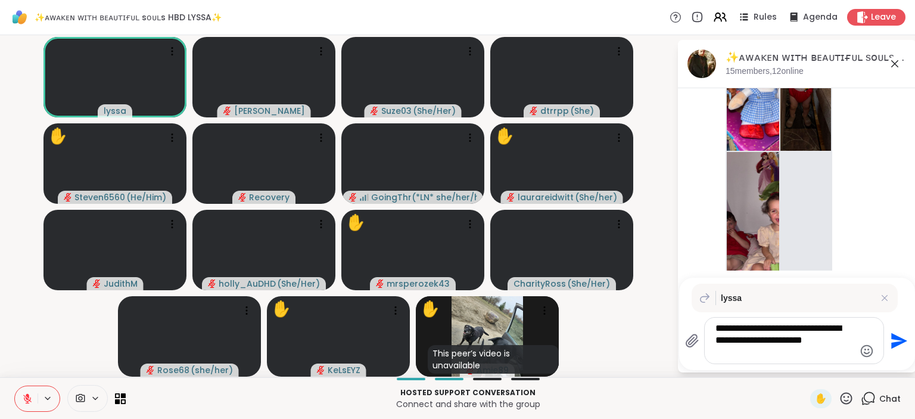
type textarea "**********"
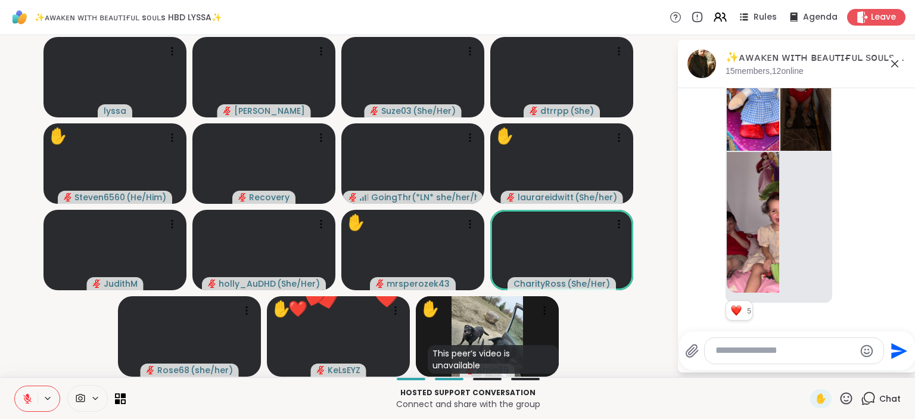
scroll to position [6260, 0]
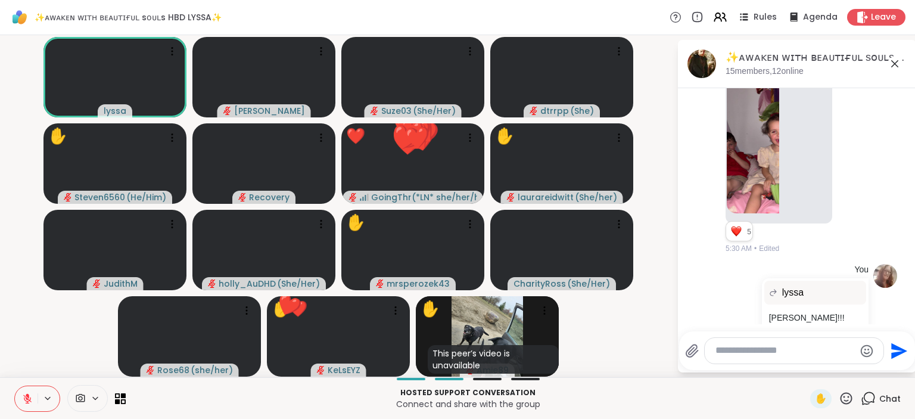
click at [849, 399] on icon at bounding box center [846, 398] width 15 height 15
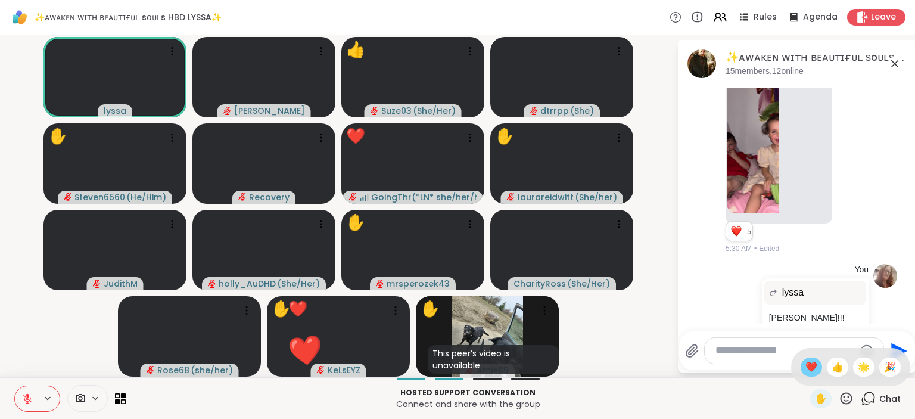
click at [808, 365] on span "❤️" at bounding box center [811, 367] width 12 height 14
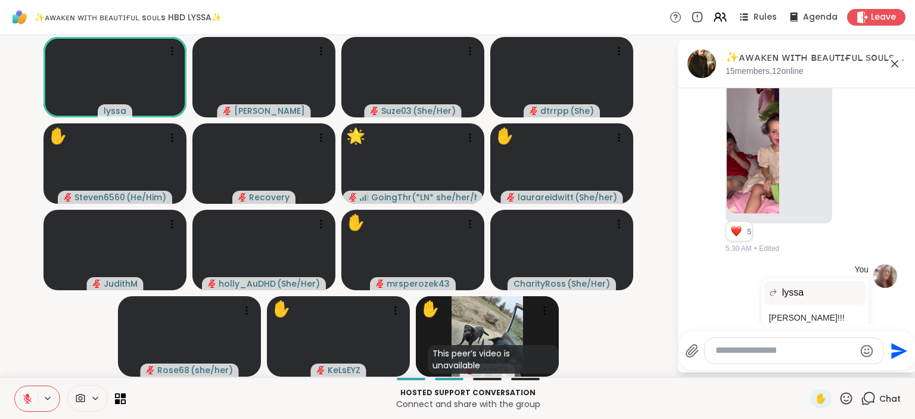
click at [848, 397] on icon at bounding box center [846, 398] width 15 height 15
click at [866, 365] on span "🌟" at bounding box center [864, 367] width 12 height 14
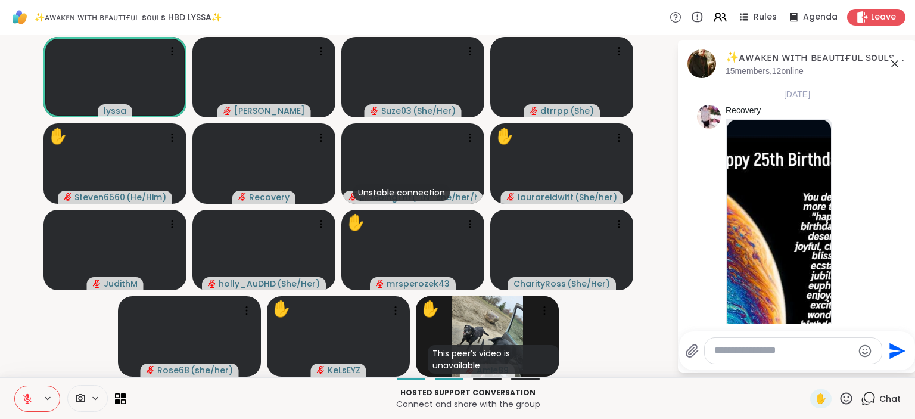
scroll to position [6323, 0]
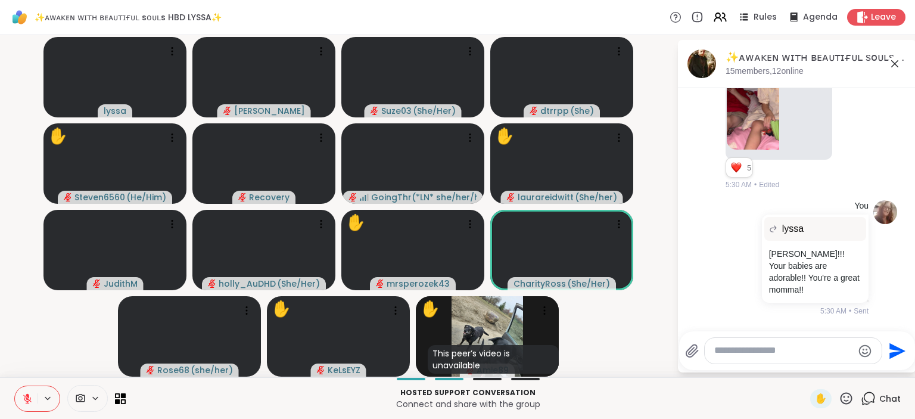
drag, startPoint x: 842, startPoint y: 396, endPoint x: 850, endPoint y: 390, distance: 9.4
click at [844, 394] on icon at bounding box center [847, 398] width 12 height 12
click at [891, 371] on span "🎉" at bounding box center [890, 367] width 12 height 14
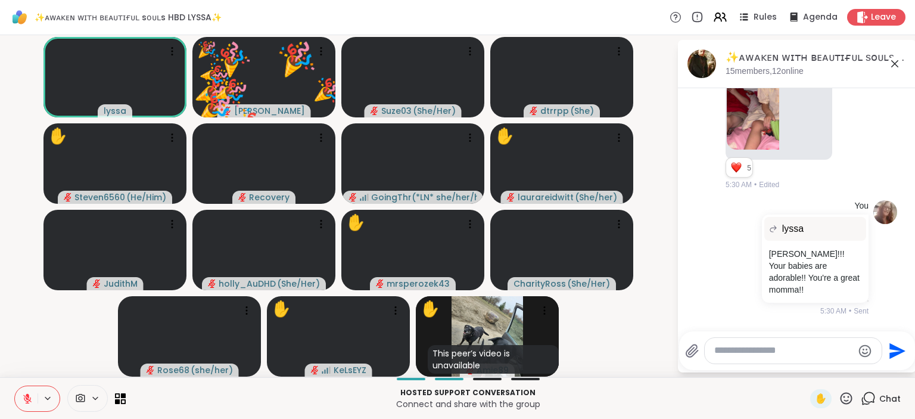
click at [849, 393] on icon at bounding box center [847, 398] width 12 height 12
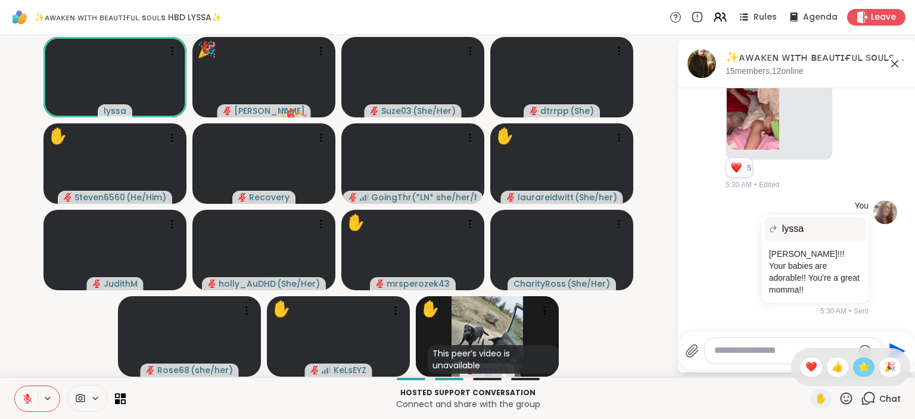
click at [864, 371] on span "🌟" at bounding box center [864, 367] width 12 height 14
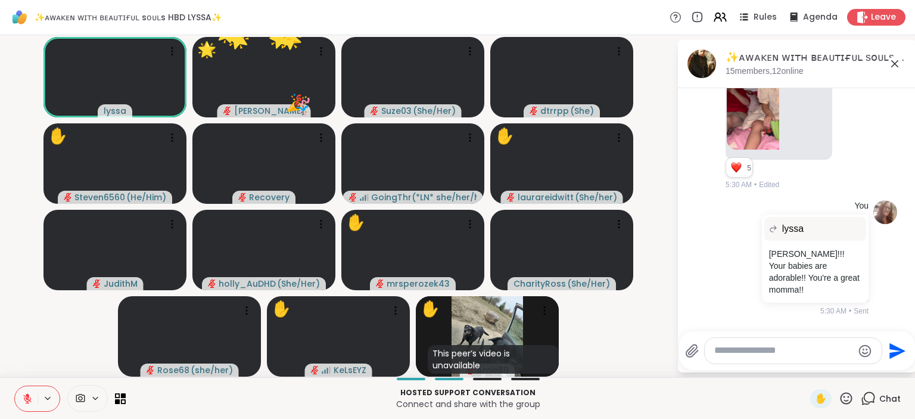
click at [847, 394] on icon at bounding box center [846, 398] width 15 height 15
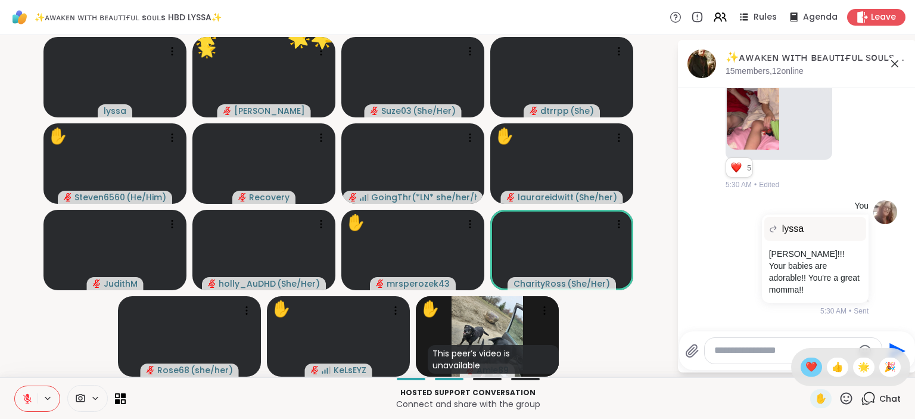
click at [808, 365] on span "❤️" at bounding box center [811, 367] width 12 height 14
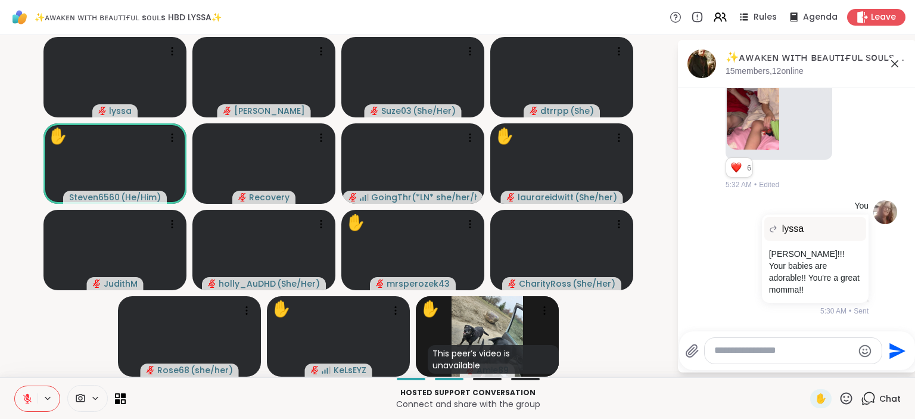
click at [850, 403] on icon at bounding box center [847, 398] width 12 height 12
click at [863, 370] on span "🌟" at bounding box center [864, 367] width 12 height 14
click at [849, 394] on icon at bounding box center [847, 398] width 12 height 12
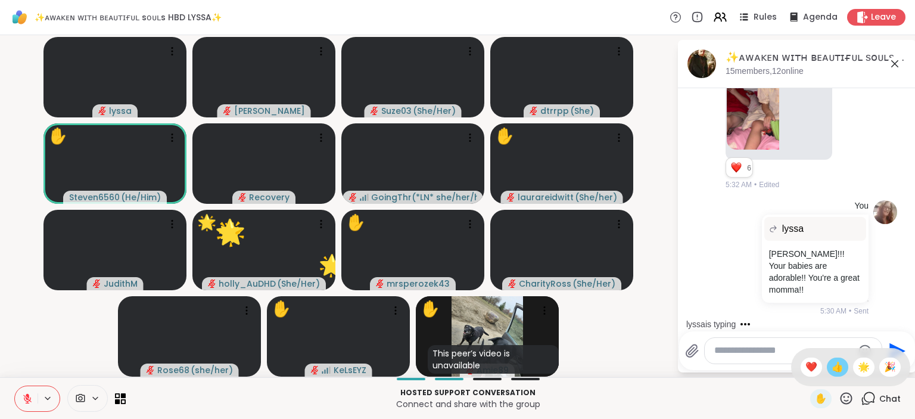
click at [835, 363] on span "👍" at bounding box center [838, 367] width 12 height 14
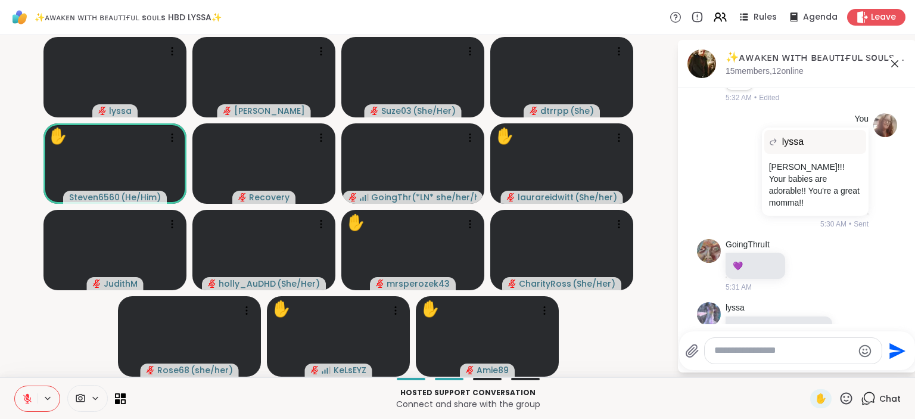
scroll to position [6486, 0]
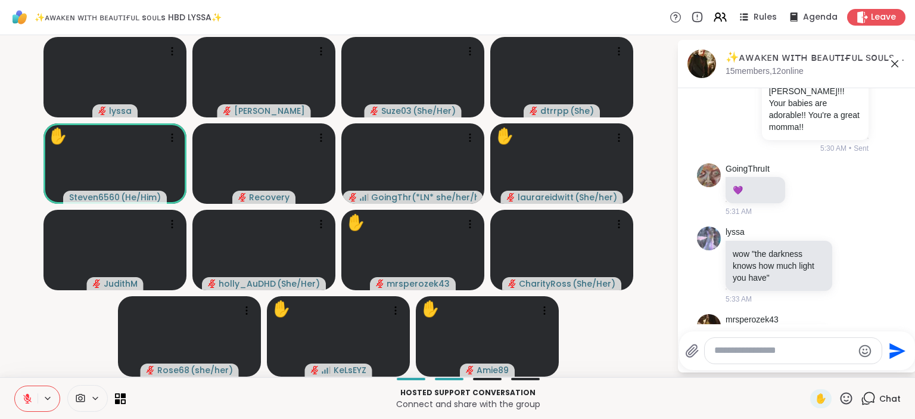
click at [854, 399] on icon at bounding box center [846, 398] width 15 height 15
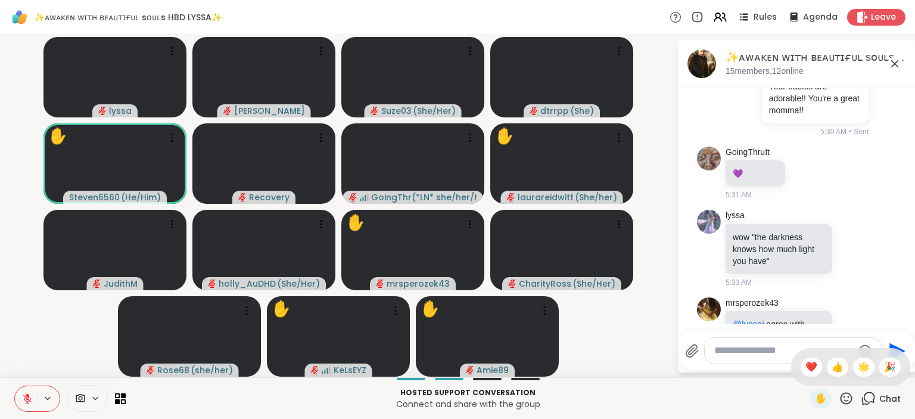
click at [835, 409] on div "Hosted support conversation Connect and share with the group ✋ ✋ ❤️ 👍 🌟 🎉 Chat" at bounding box center [457, 398] width 915 height 42
click at [847, 397] on icon at bounding box center [846, 398] width 15 height 15
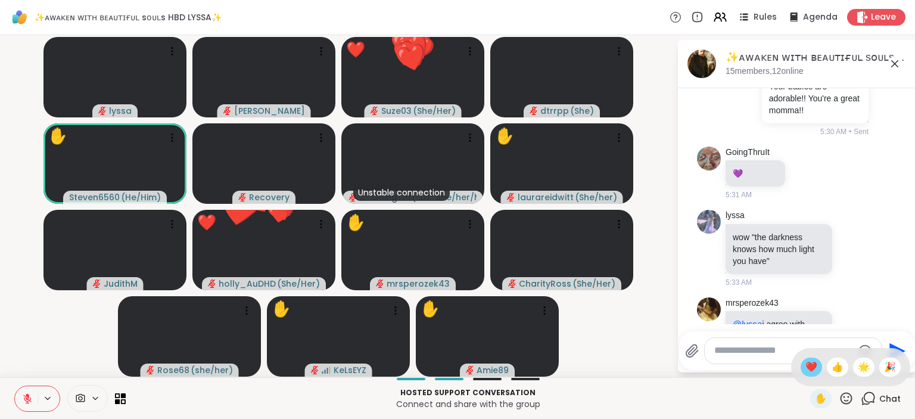
click at [813, 368] on span "❤️" at bounding box center [811, 367] width 12 height 14
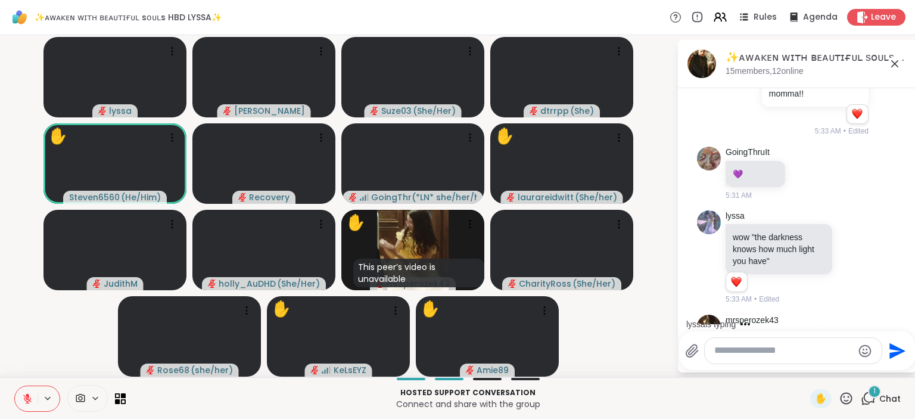
scroll to position [6693, 0]
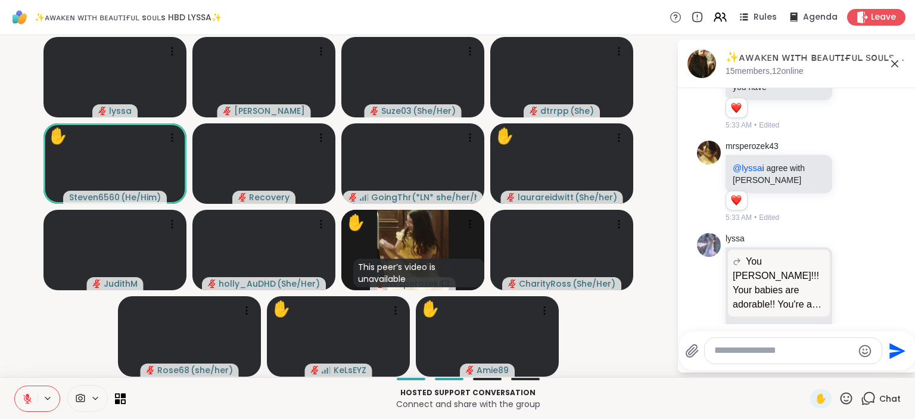
click at [848, 396] on icon at bounding box center [846, 398] width 15 height 15
click at [835, 368] on span "👍" at bounding box center [838, 367] width 12 height 14
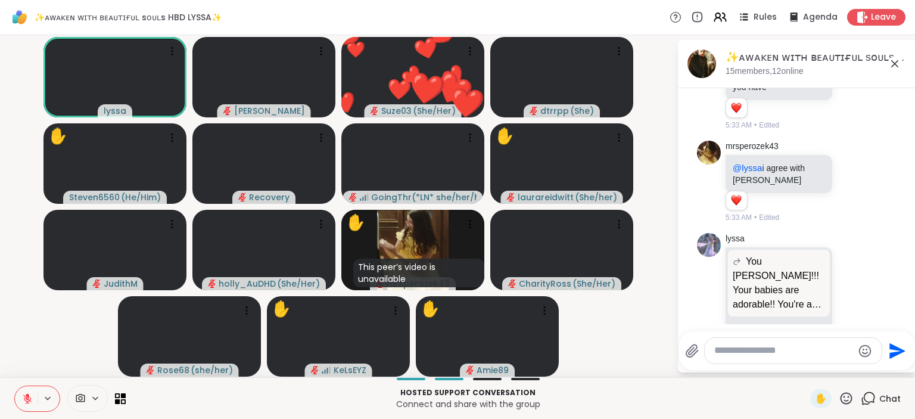
scroll to position [6710, 0]
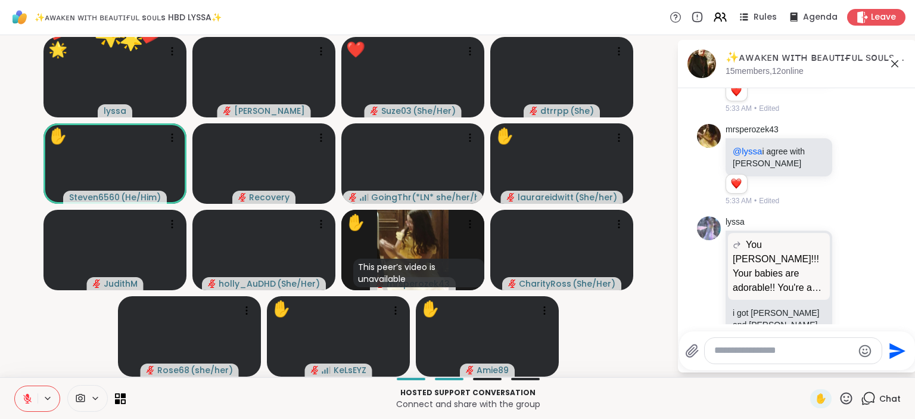
click at [846, 392] on icon at bounding box center [846, 398] width 15 height 15
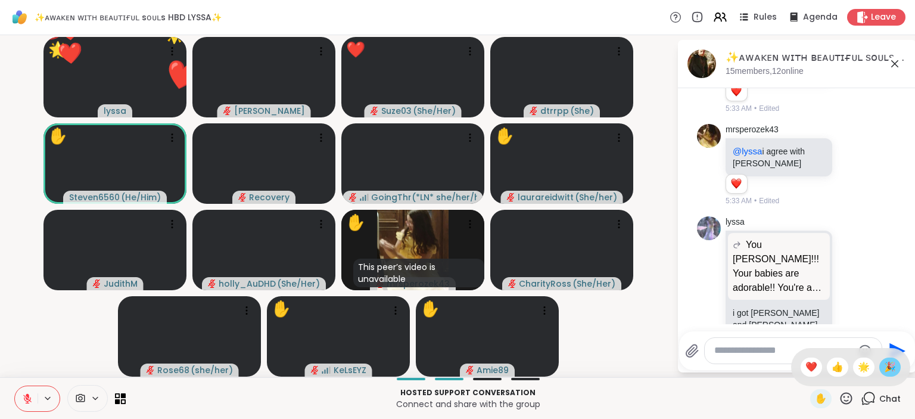
click at [881, 366] on div "🎉" at bounding box center [889, 366] width 21 height 19
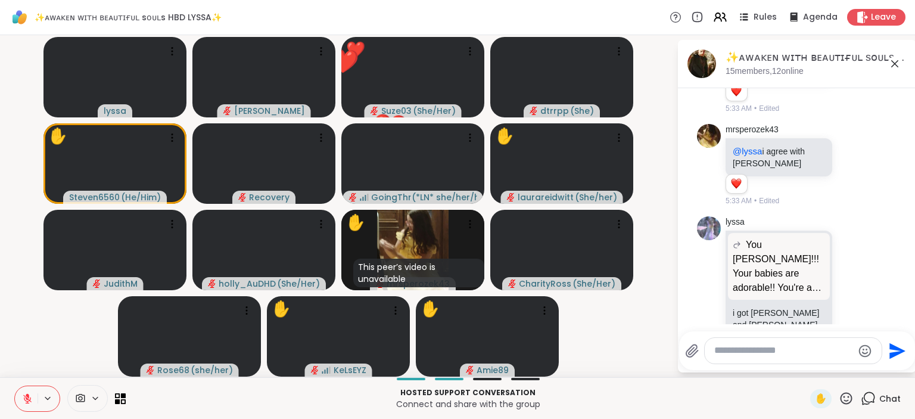
click at [846, 393] on icon at bounding box center [847, 398] width 12 height 12
click at [811, 370] on span "❤️" at bounding box center [811, 367] width 12 height 14
click at [851, 397] on icon at bounding box center [846, 398] width 15 height 15
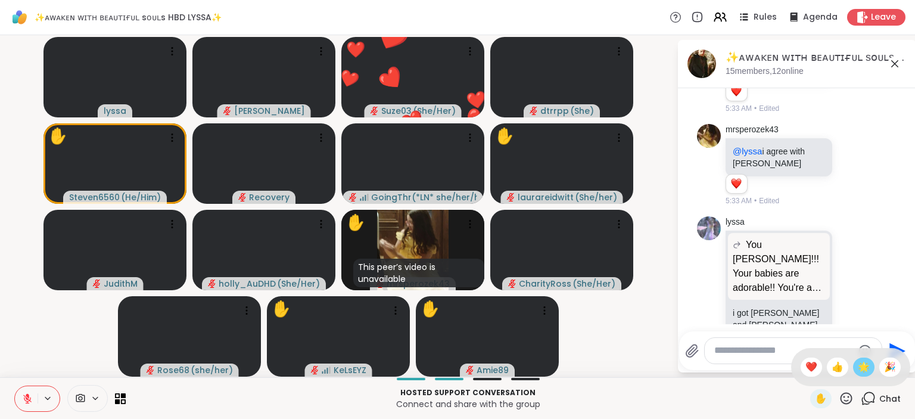
click at [862, 368] on span "🌟" at bounding box center [864, 367] width 12 height 14
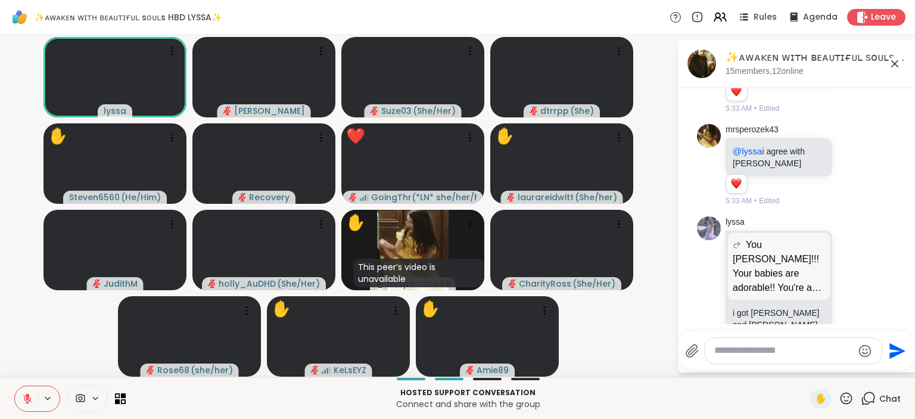
click at [846, 393] on icon at bounding box center [847, 398] width 12 height 12
click at [888, 365] on span "🎉" at bounding box center [890, 367] width 12 height 14
click at [771, 359] on div at bounding box center [793, 351] width 177 height 26
click at [767, 338] on div "Send" at bounding box center [797, 350] width 236 height 39
click at [770, 346] on textarea "Type your message" at bounding box center [783, 350] width 139 height 13
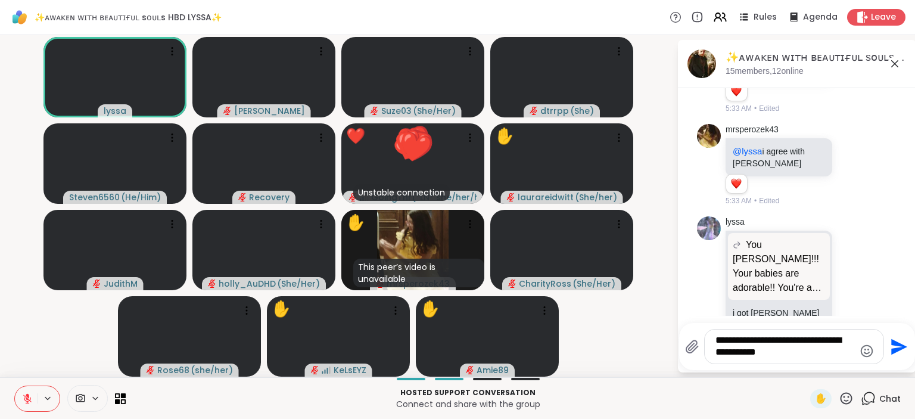
type textarea "**********"
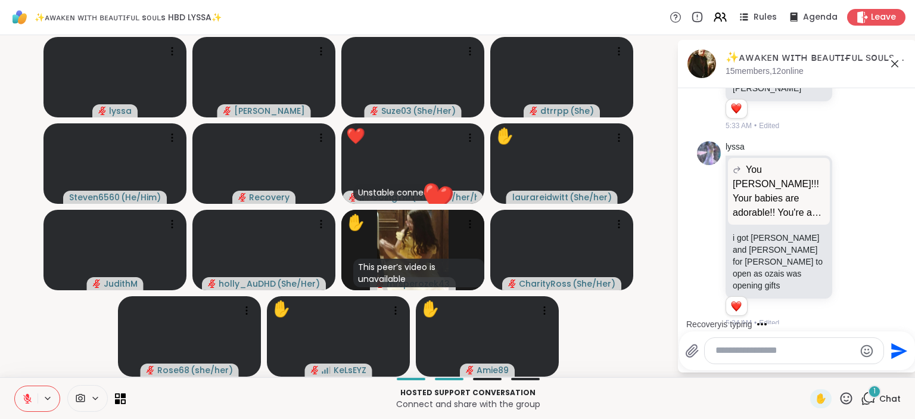
scroll to position [6848, 0]
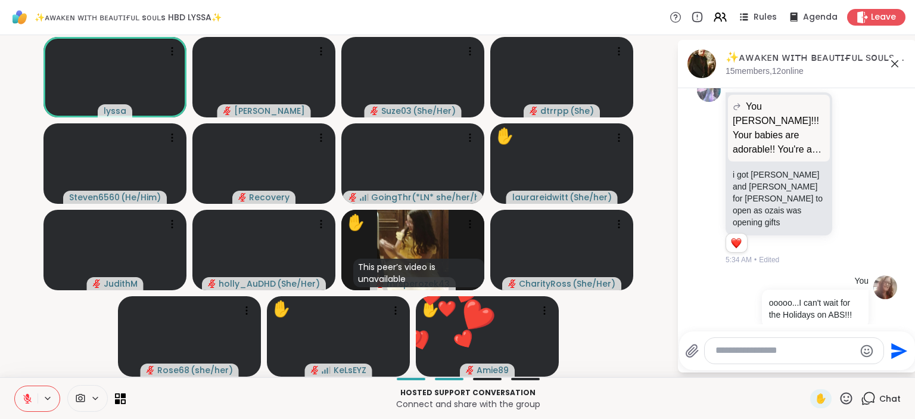
click at [845, 394] on icon at bounding box center [847, 398] width 12 height 12
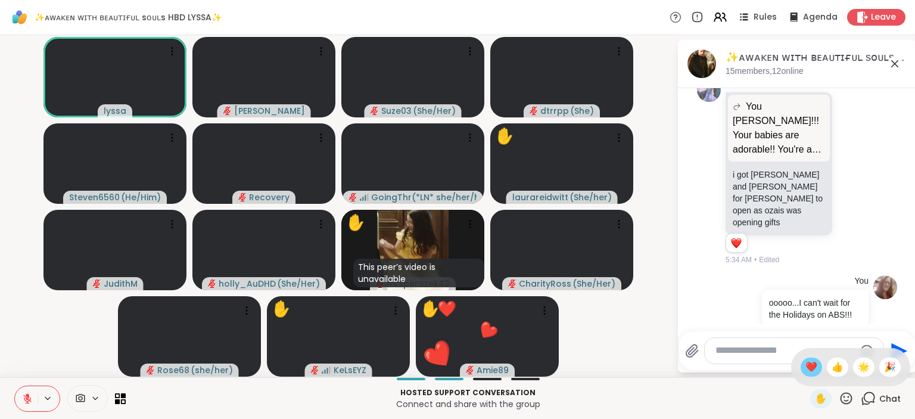
click at [810, 367] on span "❤️" at bounding box center [811, 367] width 12 height 14
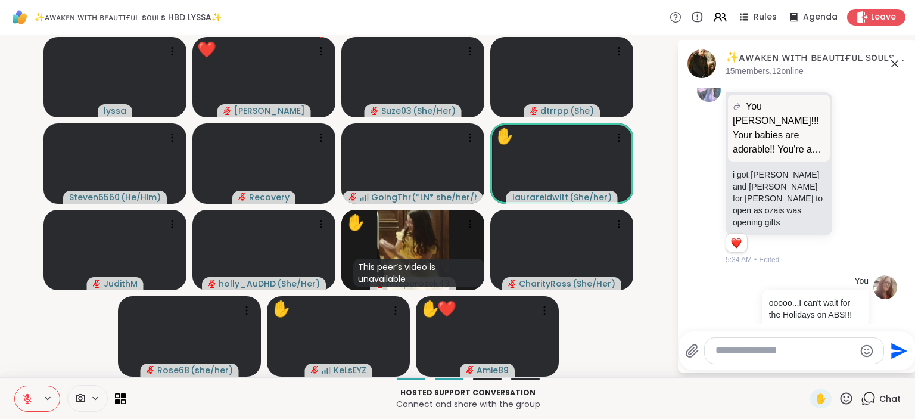
click at [842, 395] on icon at bounding box center [846, 398] width 15 height 15
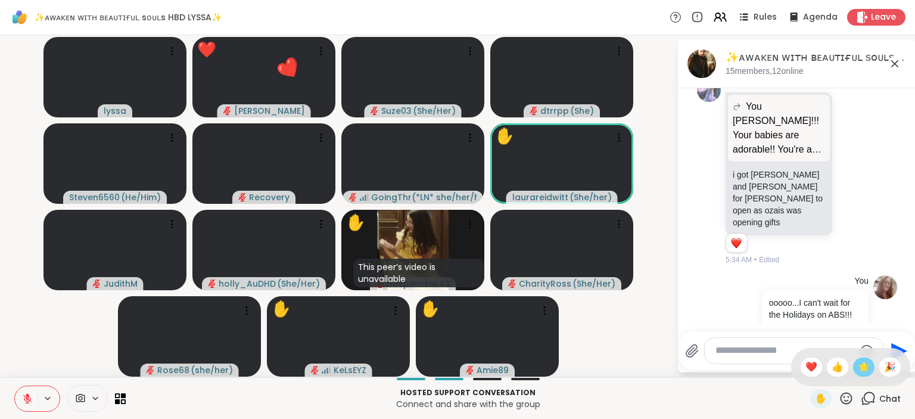
click at [867, 365] on span "🌟" at bounding box center [864, 367] width 12 height 14
click at [849, 394] on icon at bounding box center [847, 398] width 12 height 12
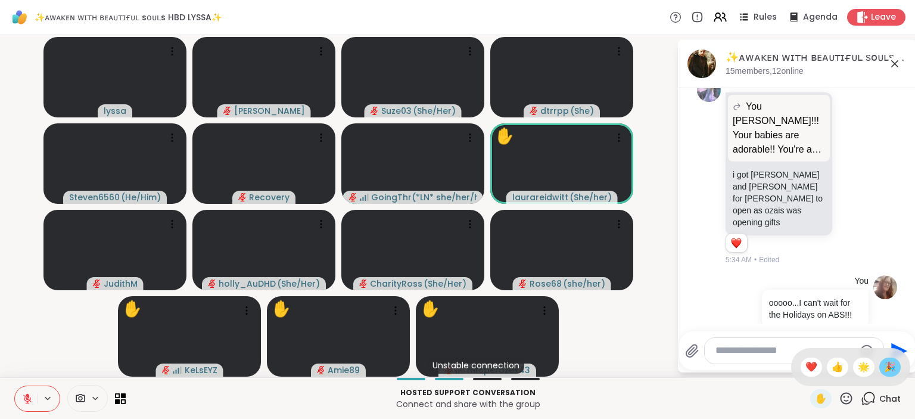
click at [896, 368] on div "🎉" at bounding box center [889, 366] width 21 height 19
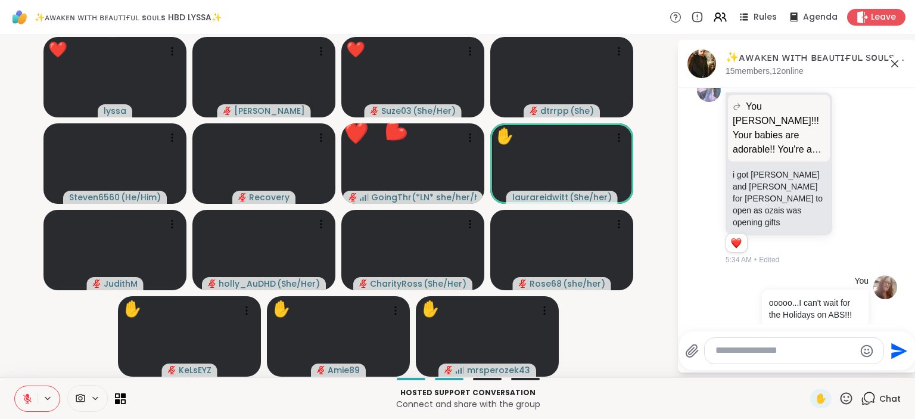
click at [845, 397] on icon at bounding box center [847, 398] width 12 height 12
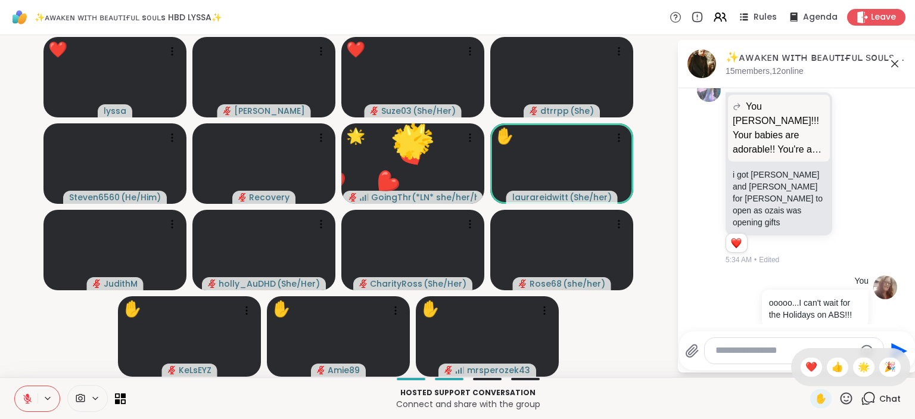
click at [860, 359] on div "✋ ❤️ 👍 🌟 🎉" at bounding box center [850, 367] width 119 height 38
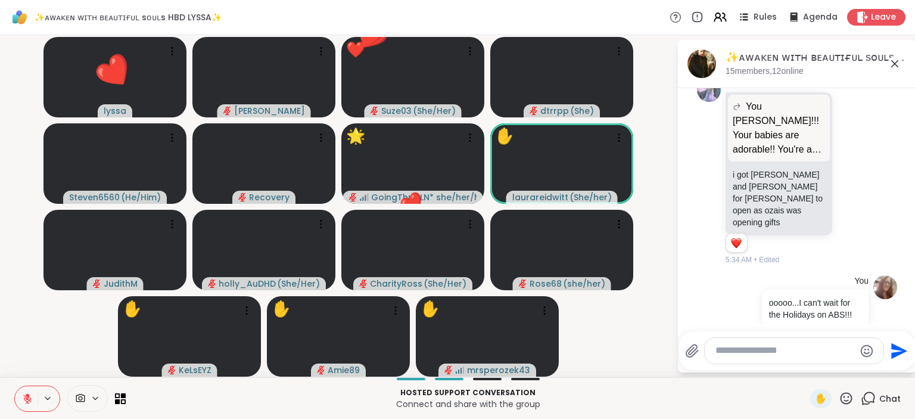
click at [857, 371] on div "✨ᴀᴡᴀᴋᴇɴ ᴡɪᴛʜ ʙᴇᴀᴜᴛɪғᴜʟ sᴏᴜʟs HBD LYSSA✨, Sep 15 15 members, 12 online Today Rec…" at bounding box center [797, 206] width 238 height 332
click at [849, 392] on icon at bounding box center [846, 398] width 15 height 15
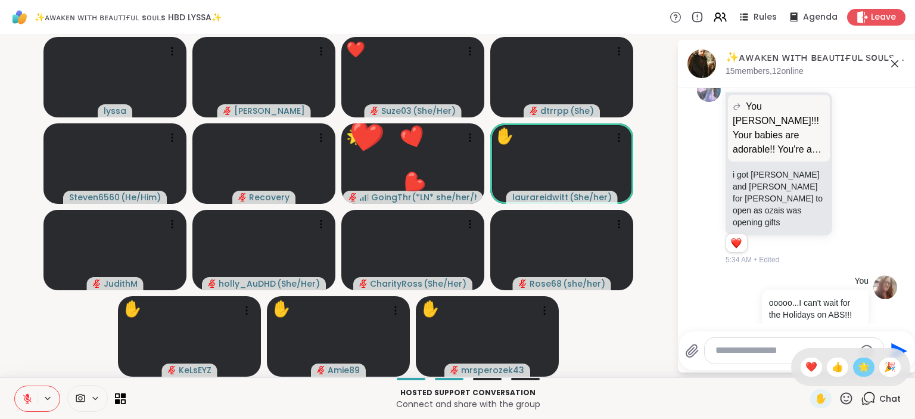
click at [860, 364] on span "🌟" at bounding box center [864, 367] width 12 height 14
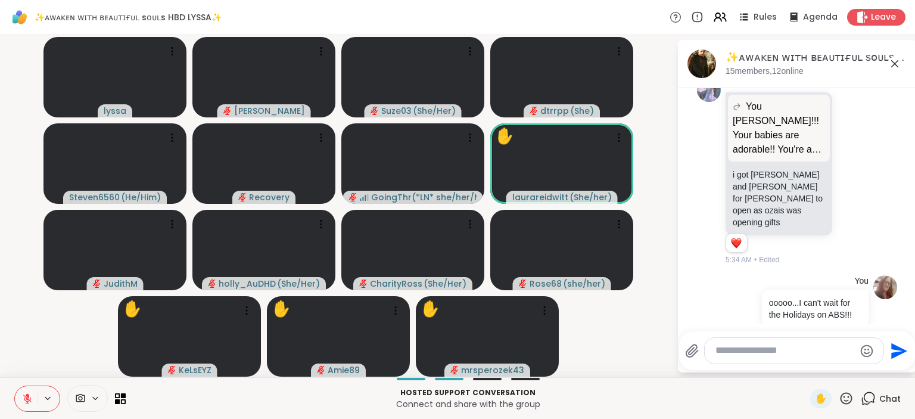
click at [850, 391] on icon at bounding box center [846, 398] width 15 height 15
click at [809, 368] on span "❤️" at bounding box center [811, 367] width 12 height 14
click at [846, 397] on icon at bounding box center [847, 398] width 12 height 12
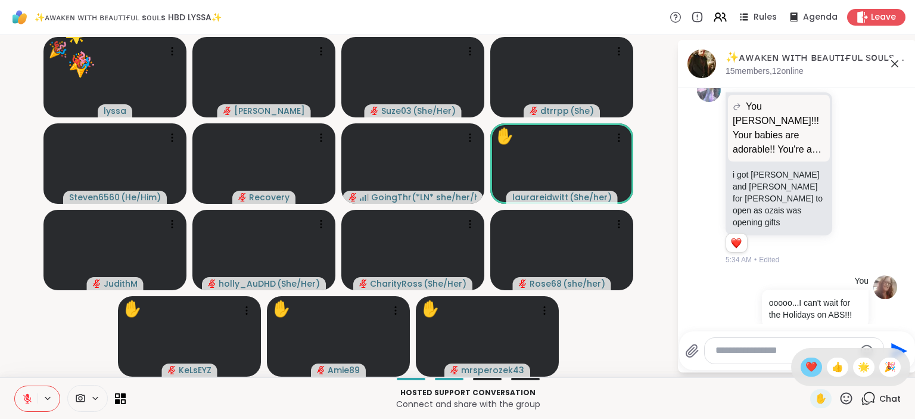
click at [810, 364] on span "❤️" at bounding box center [811, 367] width 12 height 14
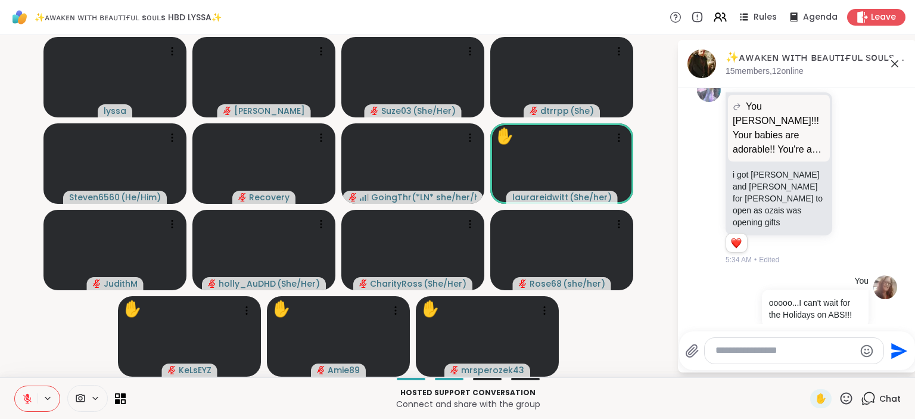
click at [847, 398] on icon at bounding box center [846, 398] width 15 height 15
click at [811, 363] on span "❤️" at bounding box center [811, 367] width 12 height 14
click at [846, 395] on icon at bounding box center [846, 398] width 15 height 15
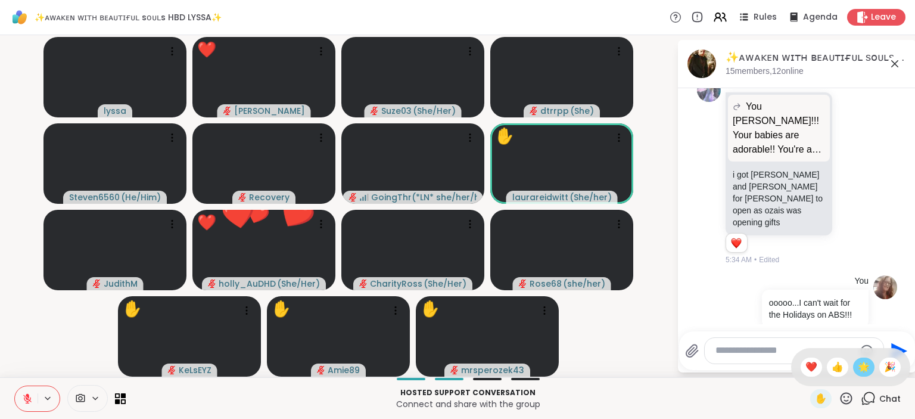
click at [859, 366] on span "🌟" at bounding box center [864, 367] width 12 height 14
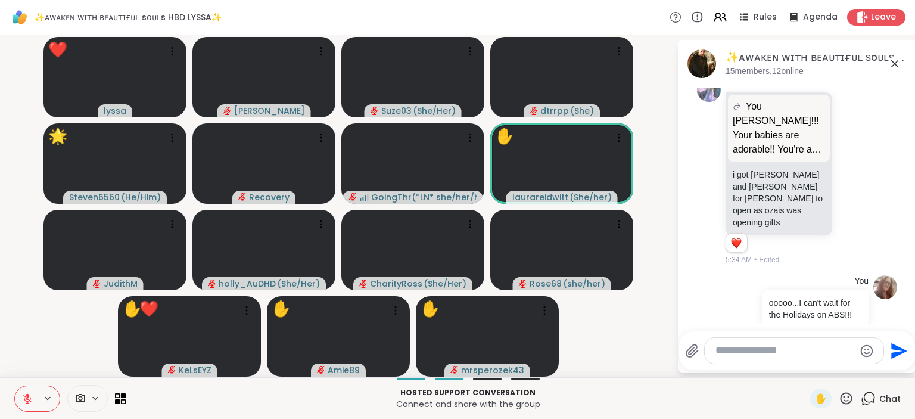
click at [842, 394] on icon at bounding box center [846, 398] width 15 height 15
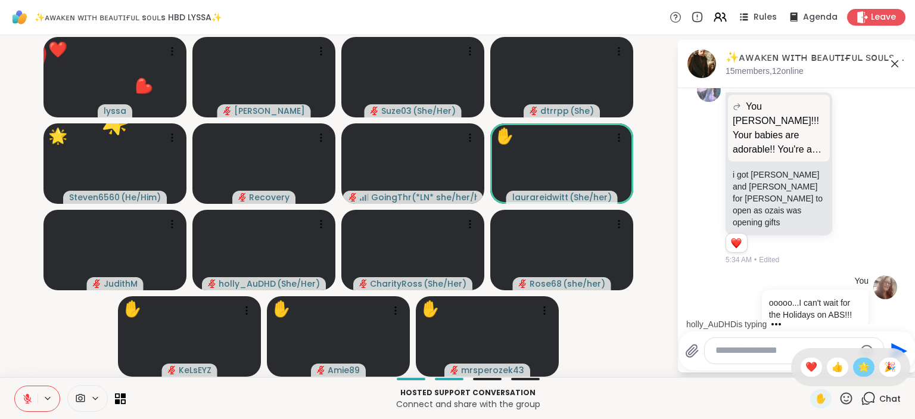
click at [860, 360] on span "🌟" at bounding box center [864, 367] width 12 height 14
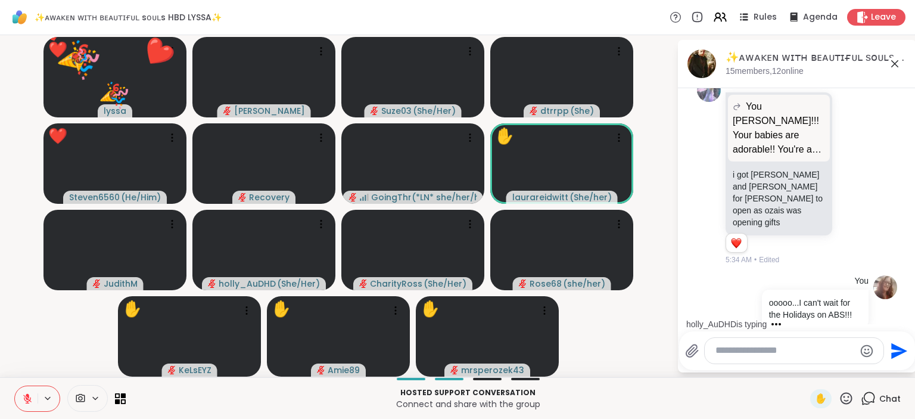
click at [851, 393] on icon at bounding box center [846, 398] width 15 height 15
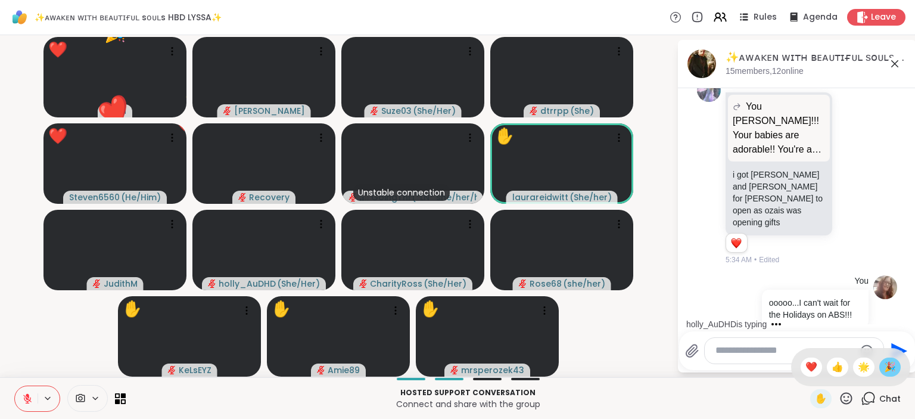
click at [890, 362] on span "🎉" at bounding box center [890, 367] width 12 height 14
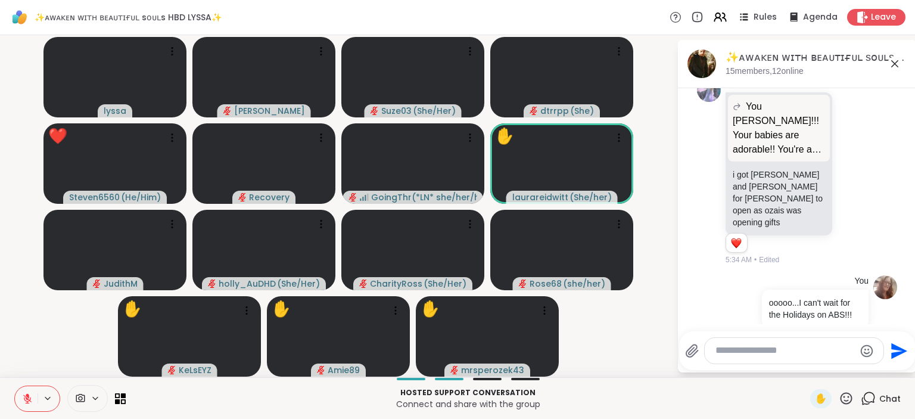
scroll to position [6924, 0]
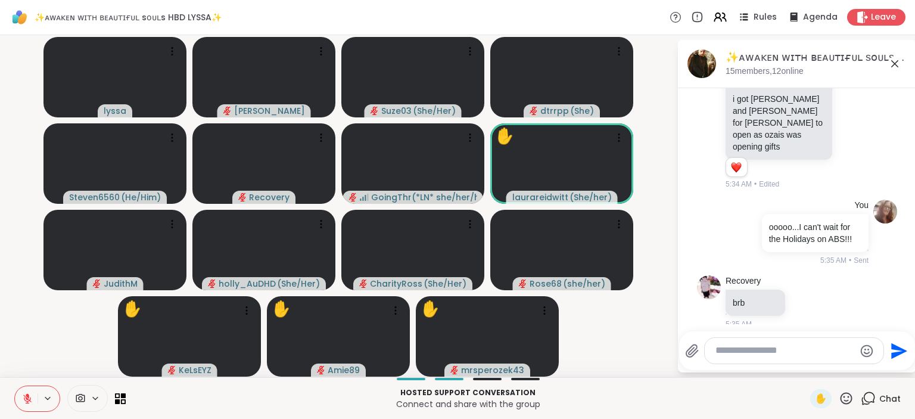
click at [843, 396] on icon at bounding box center [846, 398] width 15 height 15
click at [828, 366] on div "👍" at bounding box center [837, 366] width 21 height 19
click at [844, 396] on icon at bounding box center [846, 398] width 15 height 15
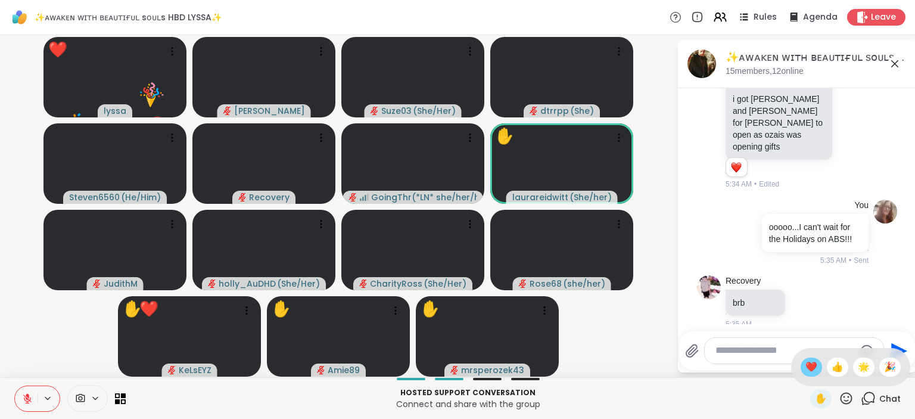
click at [808, 370] on span "❤️" at bounding box center [811, 367] width 12 height 14
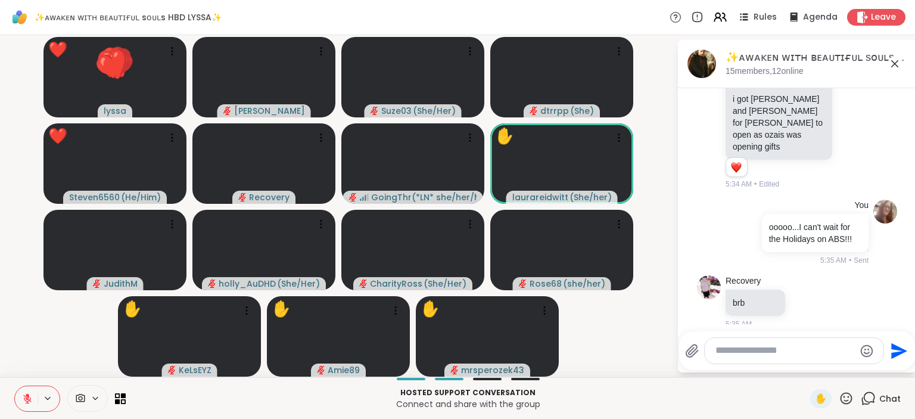
click at [847, 394] on icon at bounding box center [846, 398] width 15 height 15
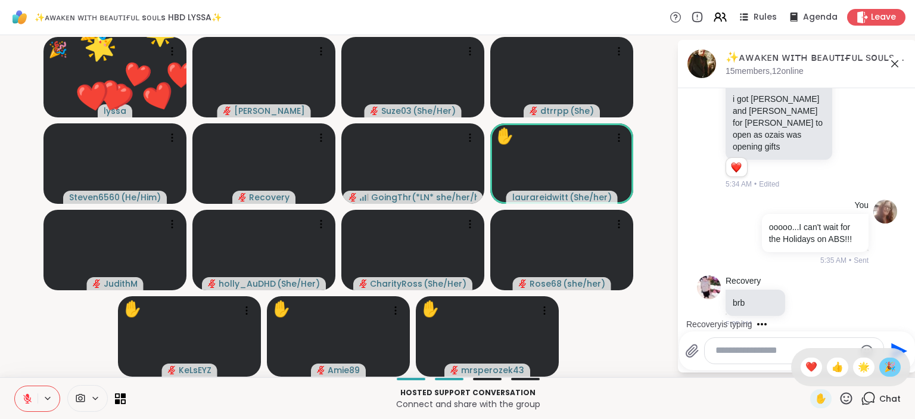
click at [894, 365] on span "🎉" at bounding box center [890, 367] width 12 height 14
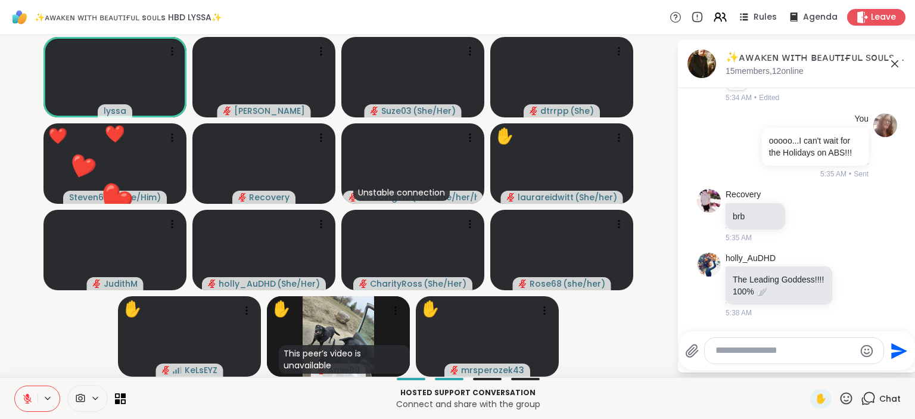
scroll to position [7027, 0]
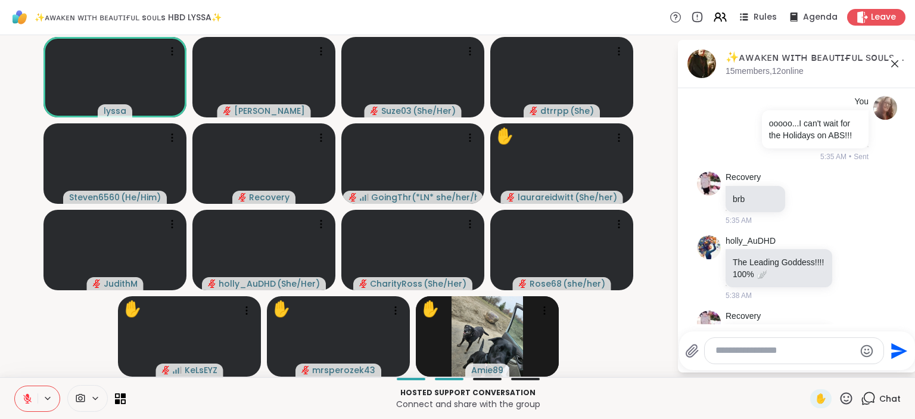
click at [854, 357] on icon at bounding box center [853, 363] width 11 height 12
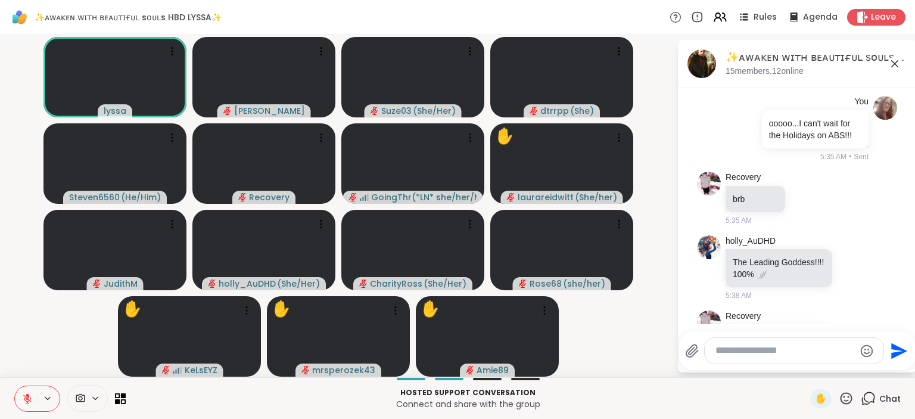
click at [737, 339] on div "Select Reaction: Thumbs up" at bounding box center [732, 344] width 11 height 11
click at [843, 393] on icon at bounding box center [846, 398] width 15 height 15
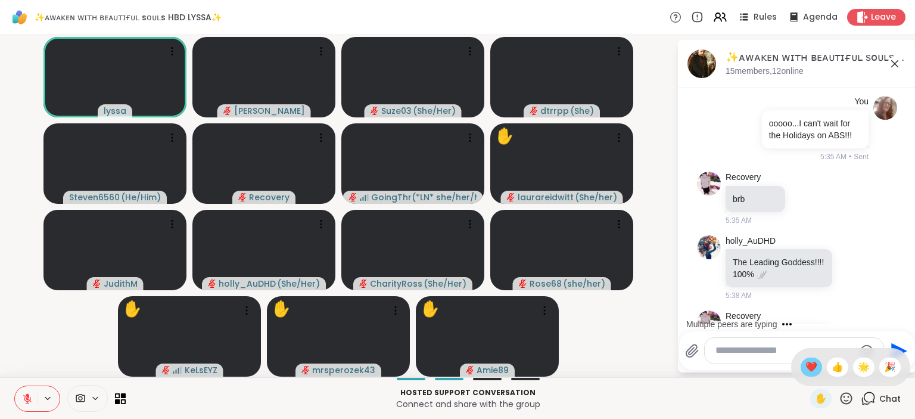
click at [805, 366] on span "❤️" at bounding box center [811, 367] width 12 height 14
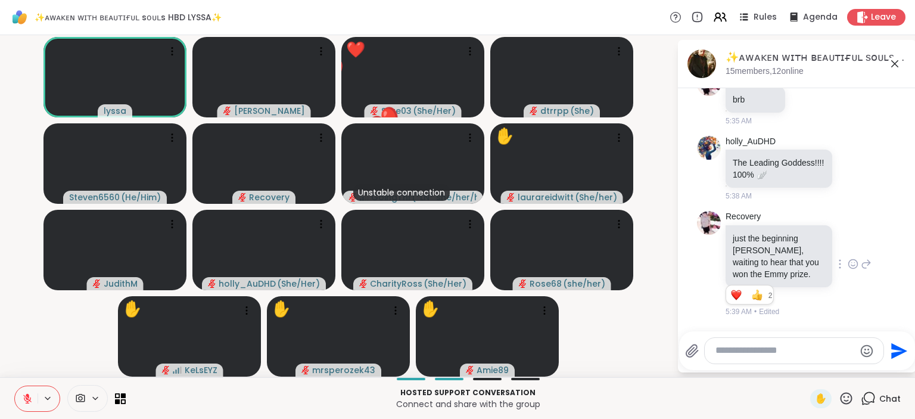
scroll to position [7202, 0]
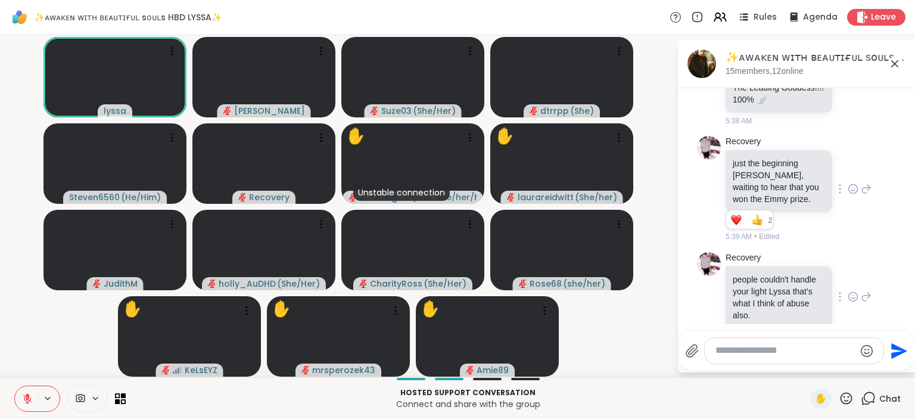
click at [855, 291] on icon at bounding box center [853, 297] width 11 height 12
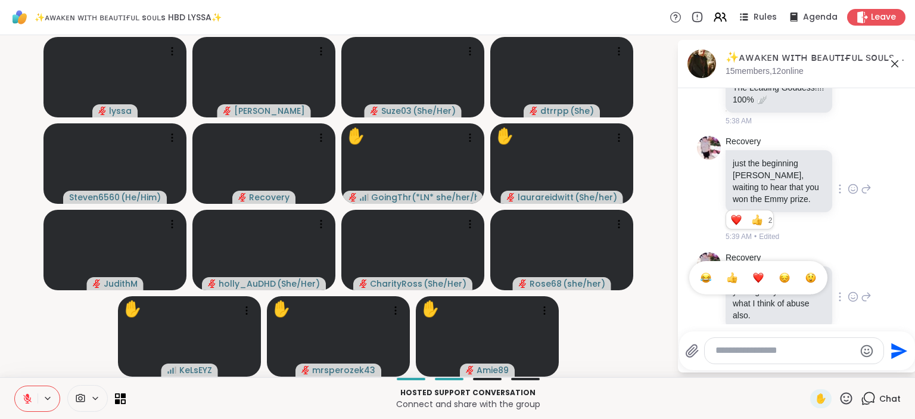
click at [765, 266] on button "Select Reaction: Heart" at bounding box center [758, 278] width 24 height 24
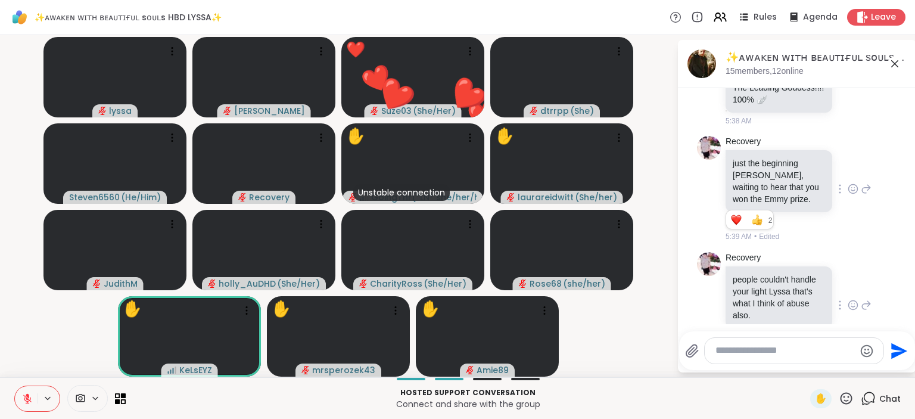
scroll to position [7236, 0]
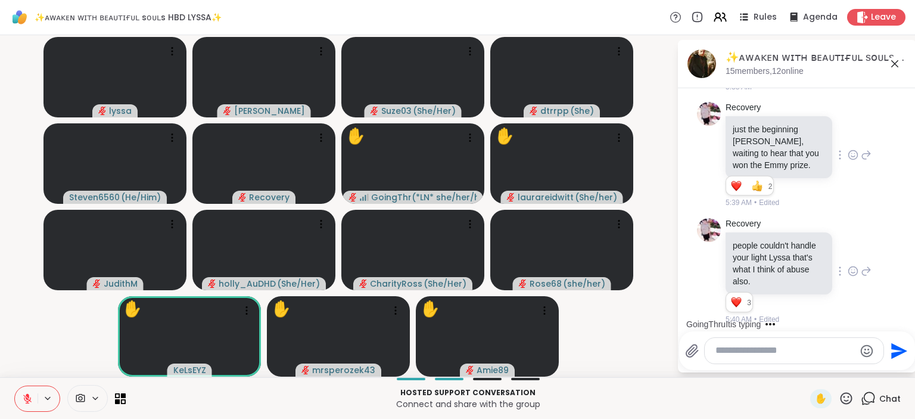
click at [847, 394] on icon at bounding box center [846, 398] width 15 height 15
click at [858, 366] on span "🌟" at bounding box center [864, 367] width 12 height 14
click at [850, 398] on icon at bounding box center [846, 398] width 15 height 15
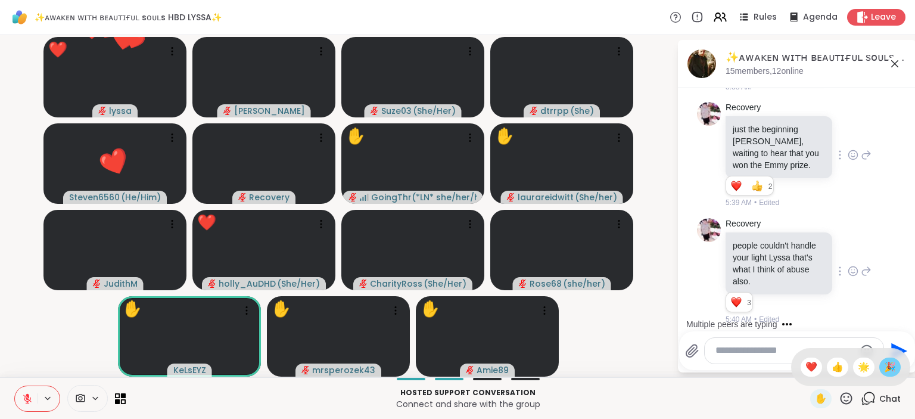
click at [894, 366] on span "🎉" at bounding box center [890, 367] width 12 height 14
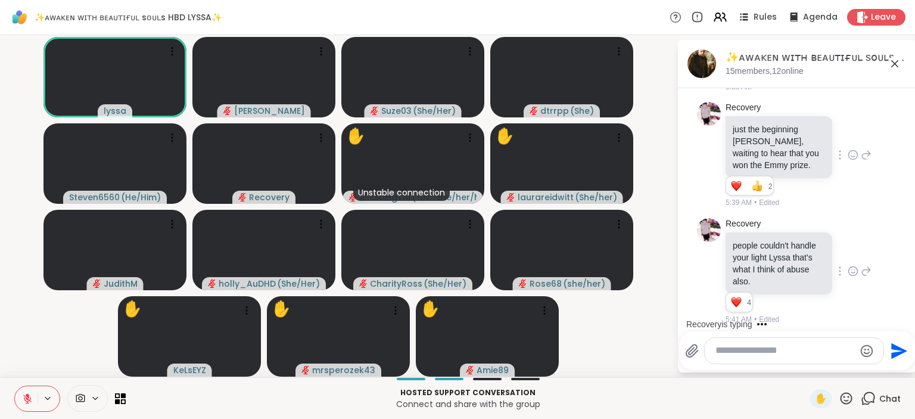
click at [766, 354] on textarea "Type your message" at bounding box center [784, 350] width 139 height 13
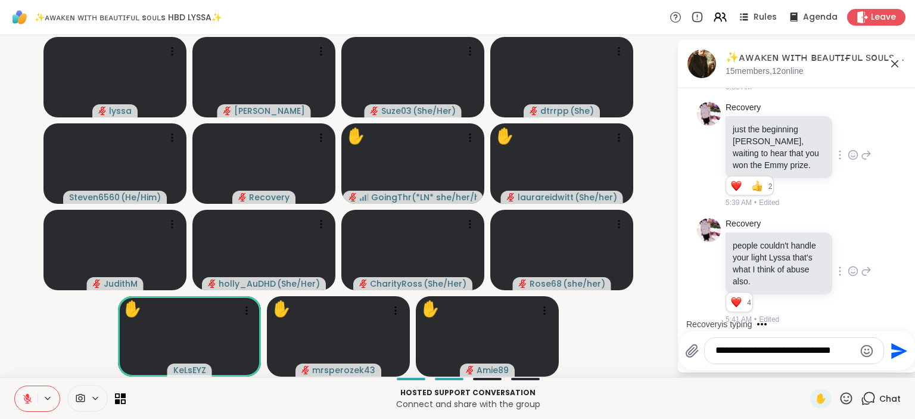
scroll to position [7382, 0]
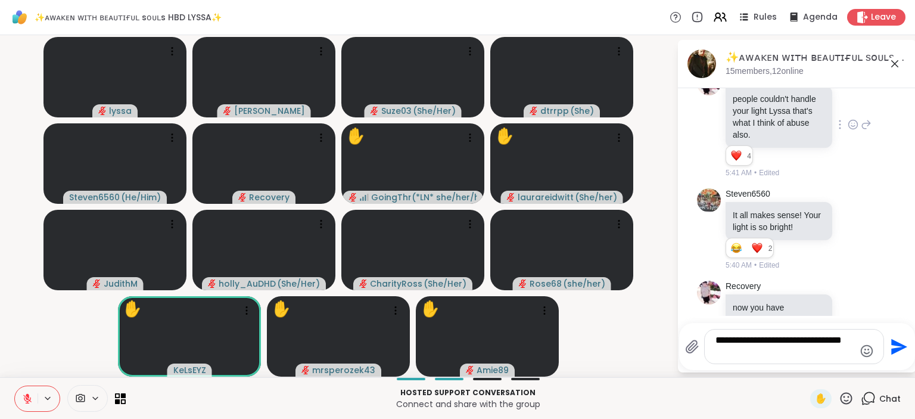
type textarea "**********"
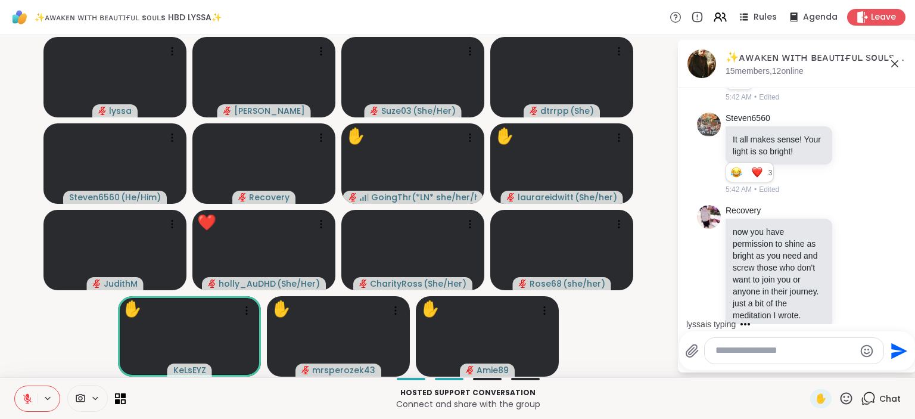
scroll to position [7607, 0]
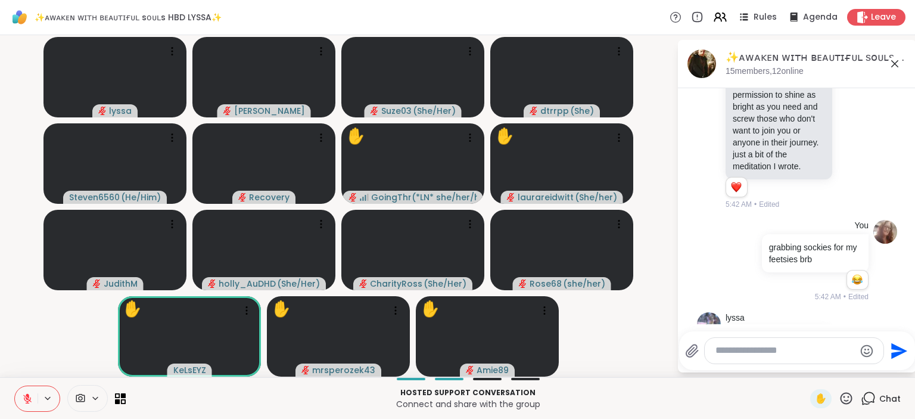
click at [851, 399] on icon at bounding box center [846, 398] width 15 height 15
click at [864, 371] on span "🌟" at bounding box center [864, 367] width 12 height 14
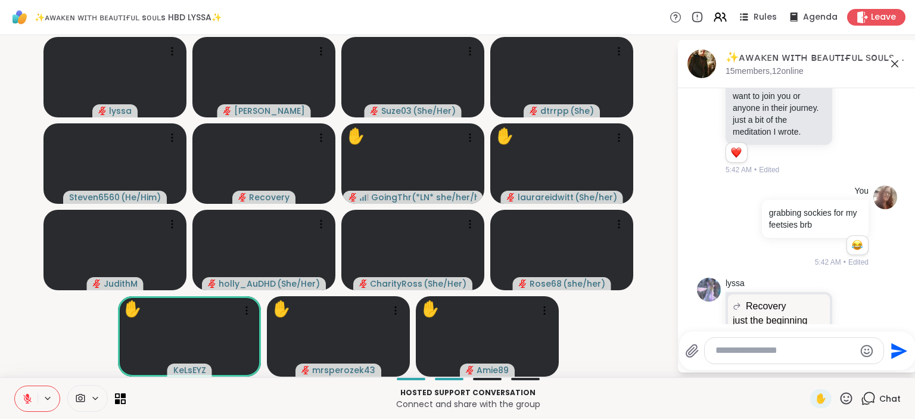
click at [851, 396] on icon at bounding box center [846, 398] width 15 height 15
click at [832, 370] on span "👍" at bounding box center [838, 367] width 12 height 14
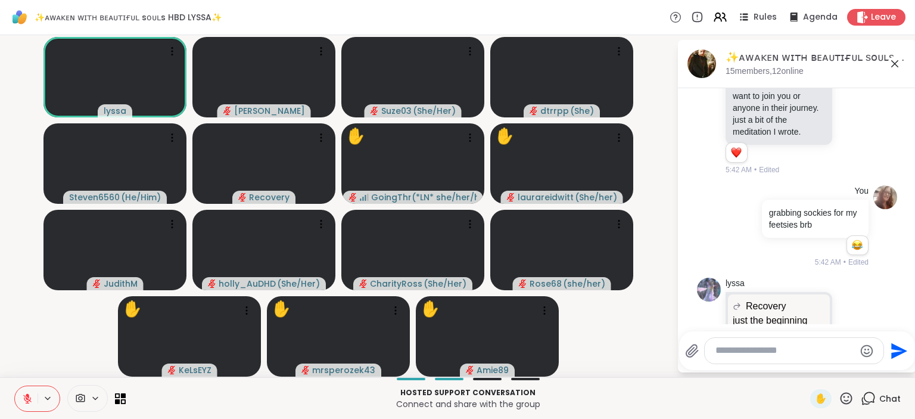
click at [847, 397] on icon at bounding box center [846, 398] width 15 height 15
click at [805, 369] on span "❤️" at bounding box center [811, 367] width 12 height 14
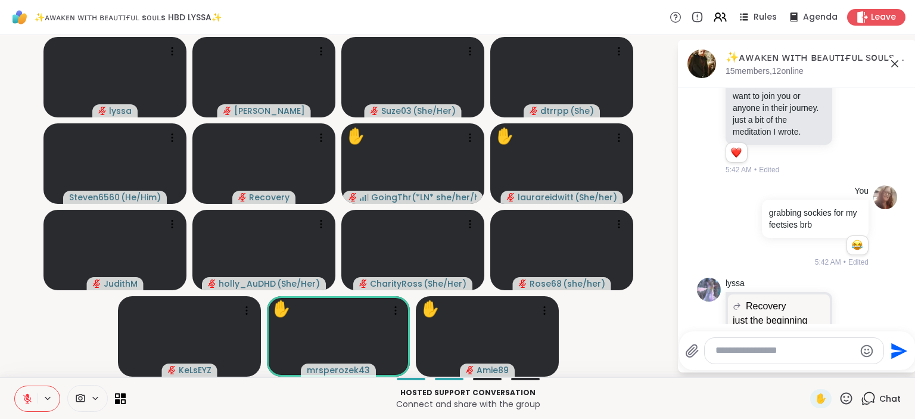
click at [847, 392] on icon at bounding box center [846, 398] width 15 height 15
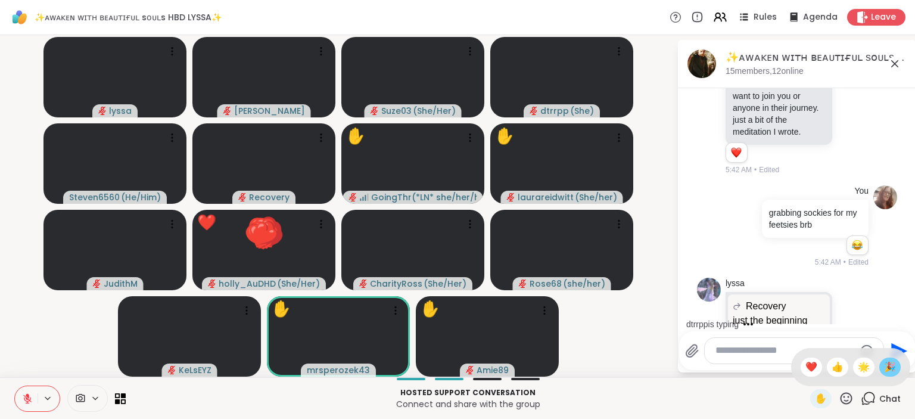
click at [885, 368] on span "🎉" at bounding box center [890, 367] width 12 height 14
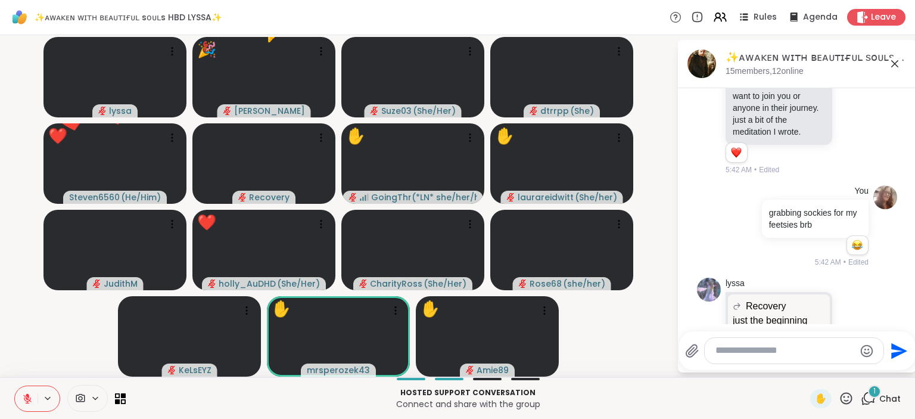
scroll to position [7704, 0]
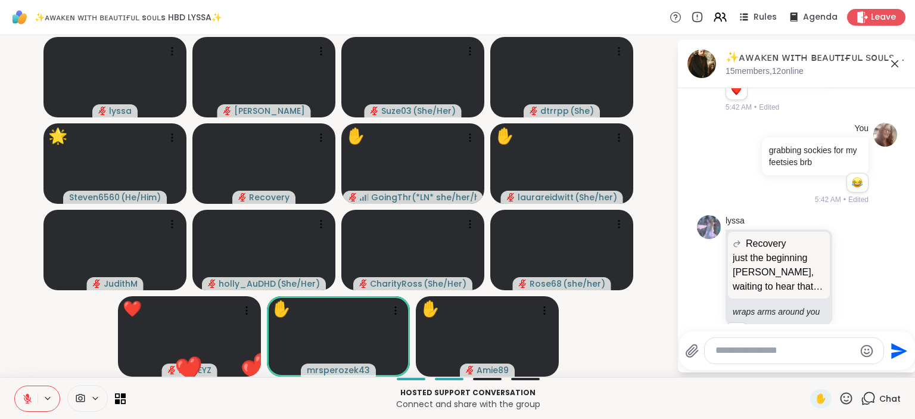
click at [845, 393] on icon at bounding box center [846, 398] width 15 height 15
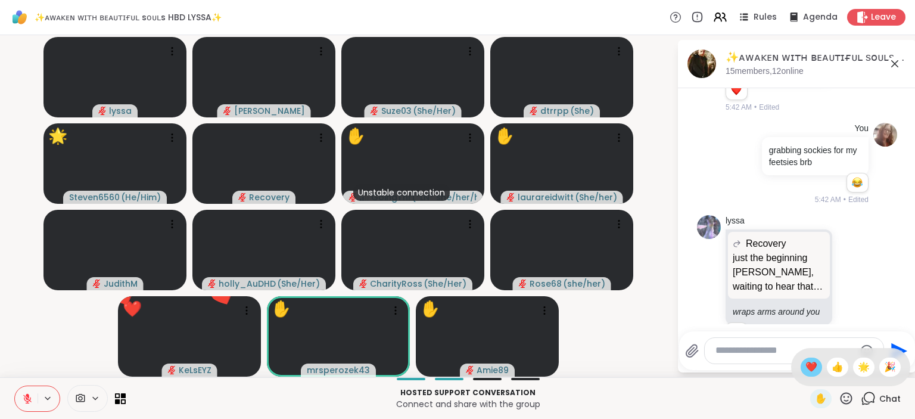
click at [813, 363] on span "❤️" at bounding box center [811, 367] width 12 height 14
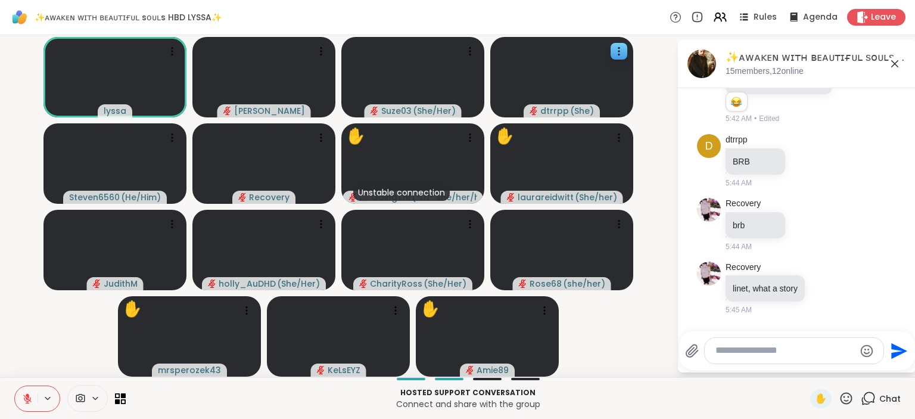
scroll to position [7906, 0]
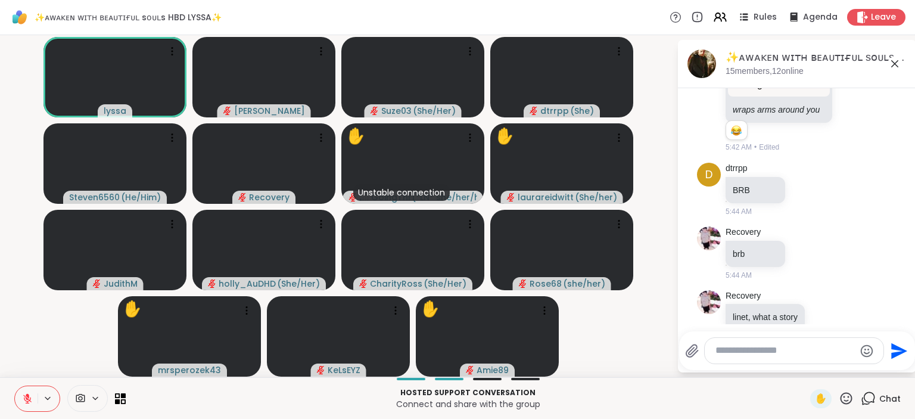
click at [848, 394] on icon at bounding box center [846, 398] width 15 height 15
click at [858, 363] on span "🌟" at bounding box center [864, 367] width 12 height 14
click at [851, 397] on icon at bounding box center [846, 398] width 15 height 15
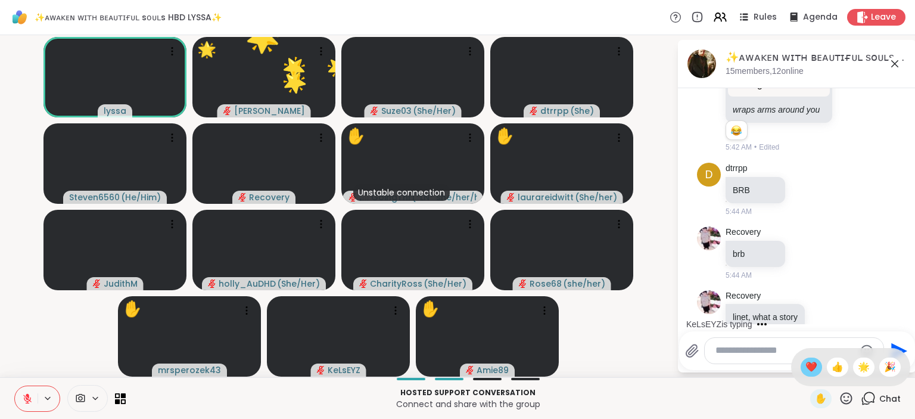
click at [805, 362] on span "❤️" at bounding box center [811, 367] width 12 height 14
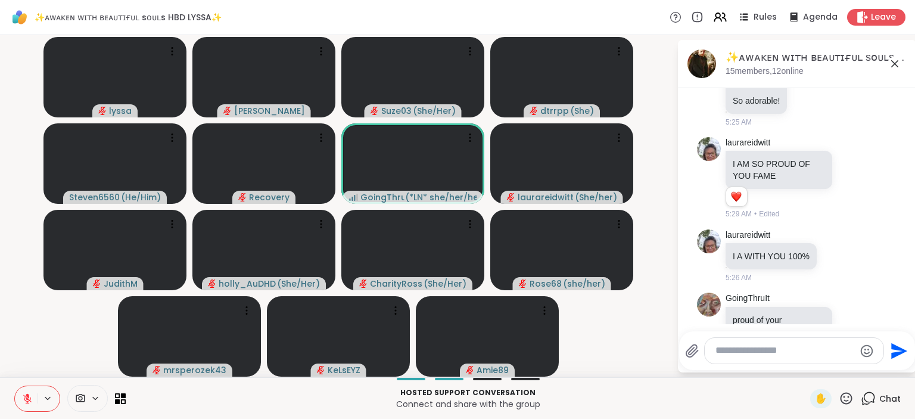
scroll to position [5513, 0]
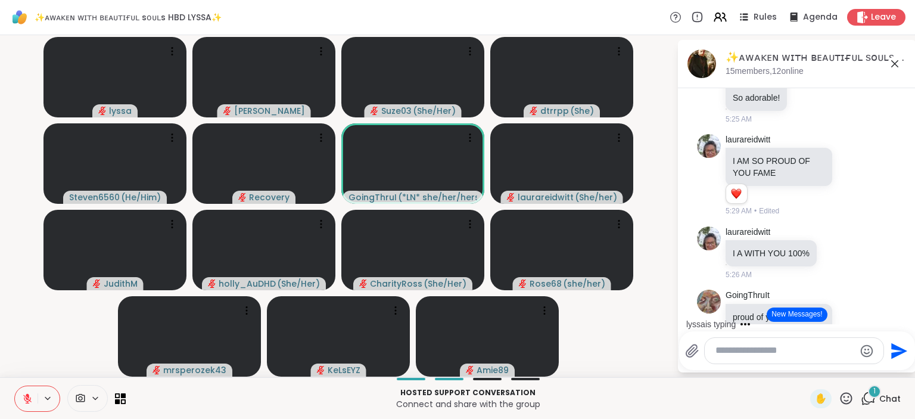
click at [853, 396] on icon at bounding box center [846, 398] width 15 height 15
click at [810, 368] on span "❤️" at bounding box center [811, 367] width 12 height 14
click at [844, 397] on icon at bounding box center [846, 398] width 15 height 15
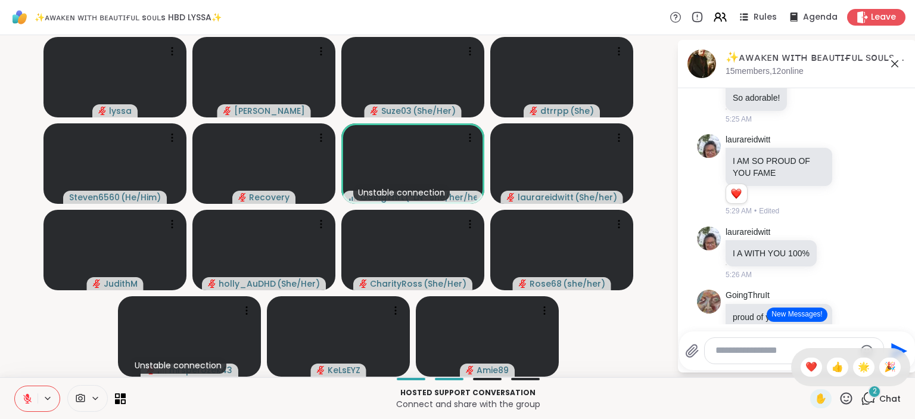
click at [885, 364] on span "🎉" at bounding box center [890, 367] width 12 height 14
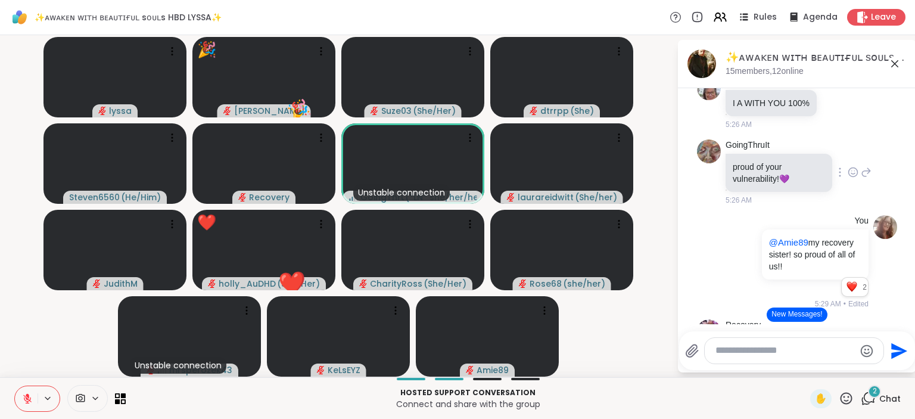
scroll to position [5667, 0]
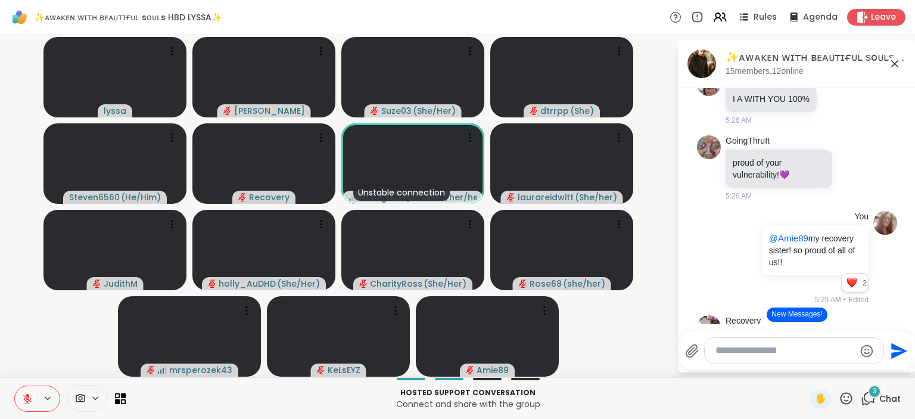
click at [846, 394] on icon at bounding box center [846, 398] width 15 height 15
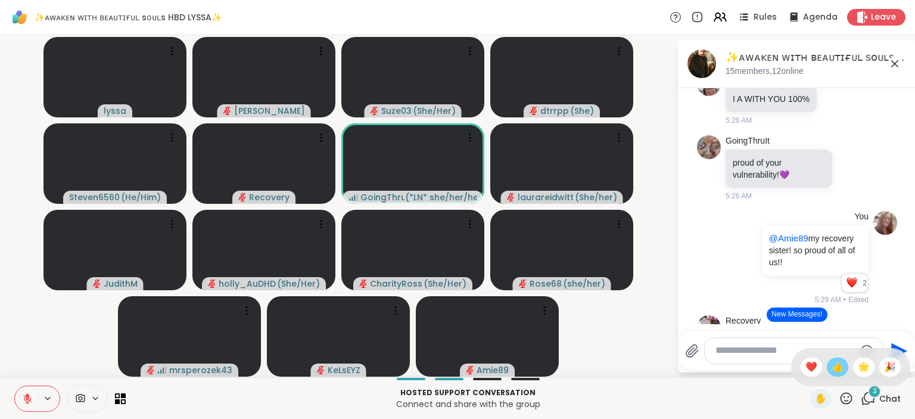
click at [835, 370] on span "👍" at bounding box center [838, 367] width 12 height 14
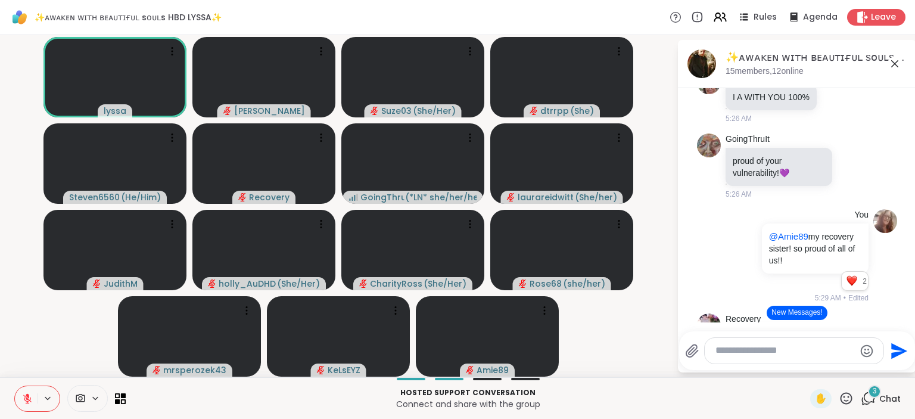
scroll to position [2, 0]
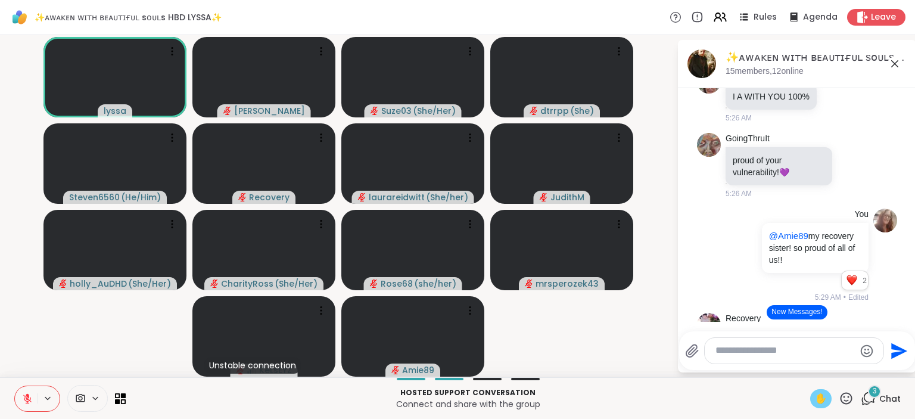
click at [818, 394] on span "✋" at bounding box center [821, 398] width 12 height 14
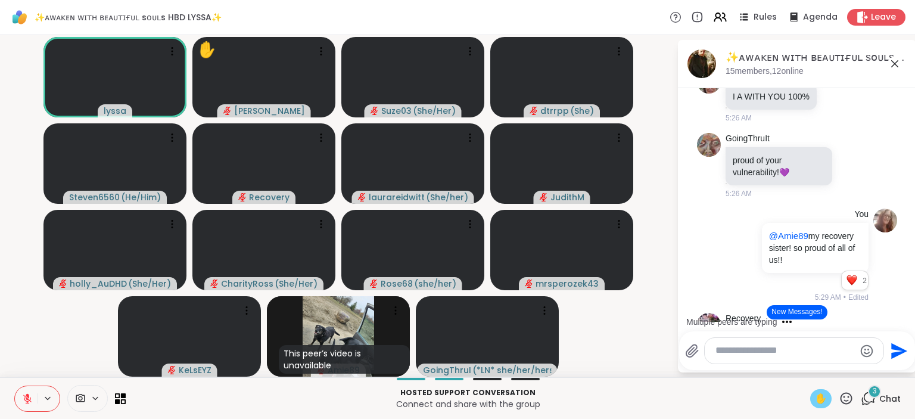
drag, startPoint x: 824, startPoint y: 397, endPoint x: 807, endPoint y: 399, distance: 17.4
click at [824, 397] on span "✋" at bounding box center [821, 398] width 12 height 14
drag, startPoint x: 760, startPoint y: 351, endPoint x: 754, endPoint y: 354, distance: 6.1
click at [760, 353] on textarea "Type your message" at bounding box center [784, 350] width 139 height 13
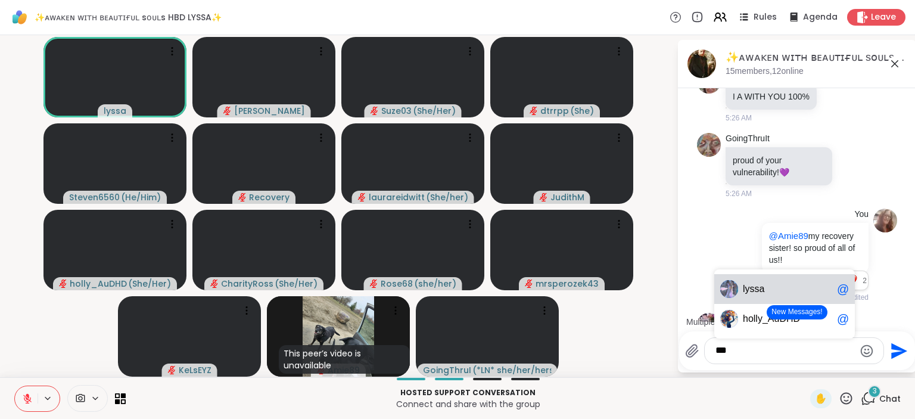
click at [751, 291] on span "ssa" at bounding box center [757, 289] width 15 height 12
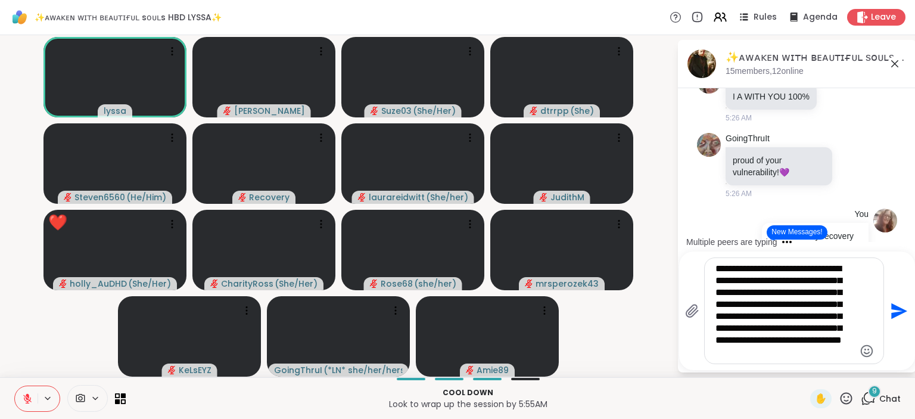
click at [802, 291] on textarea "**********" at bounding box center [784, 311] width 139 height 96
click at [851, 395] on icon at bounding box center [847, 398] width 12 height 12
drag, startPoint x: 810, startPoint y: 369, endPoint x: 827, endPoint y: 376, distance: 19.0
click at [810, 369] on span "❤️" at bounding box center [811, 367] width 12 height 14
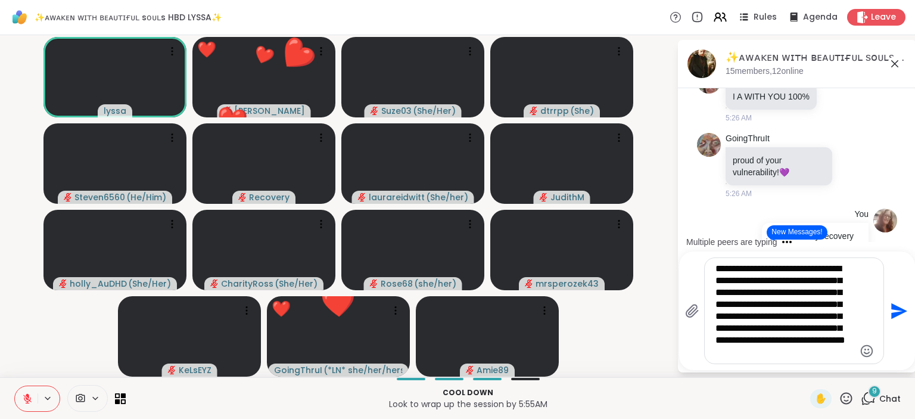
click at [845, 393] on icon at bounding box center [847, 398] width 12 height 12
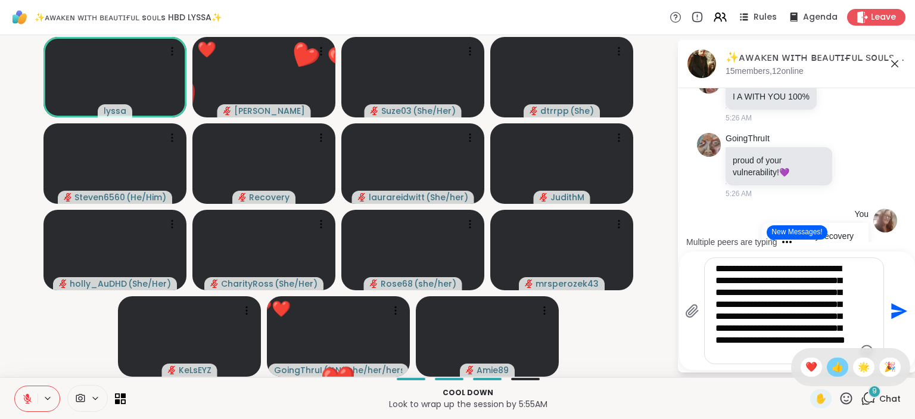
click at [832, 369] on span "👍" at bounding box center [838, 367] width 12 height 14
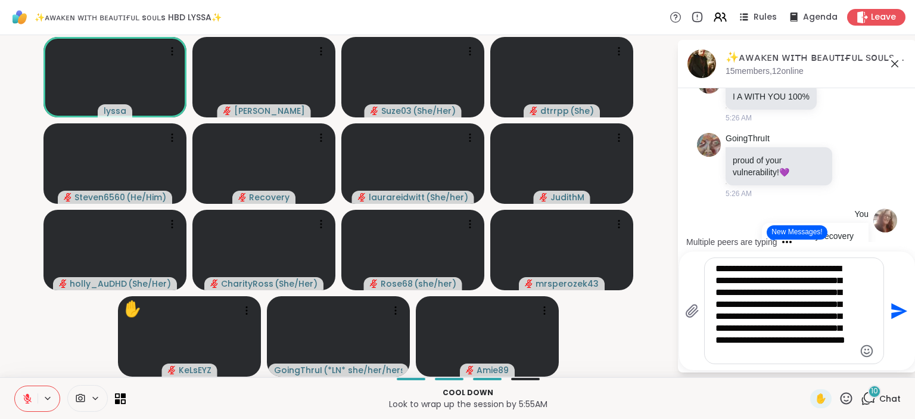
click at [854, 315] on div "**********" at bounding box center [794, 310] width 179 height 105
click at [853, 316] on textarea "**********" at bounding box center [784, 311] width 139 height 96
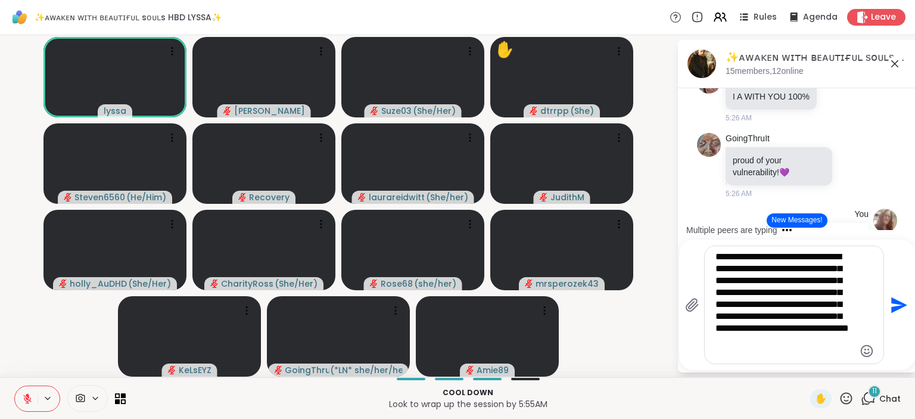
click at [793, 340] on textarea "**********" at bounding box center [784, 305] width 139 height 108
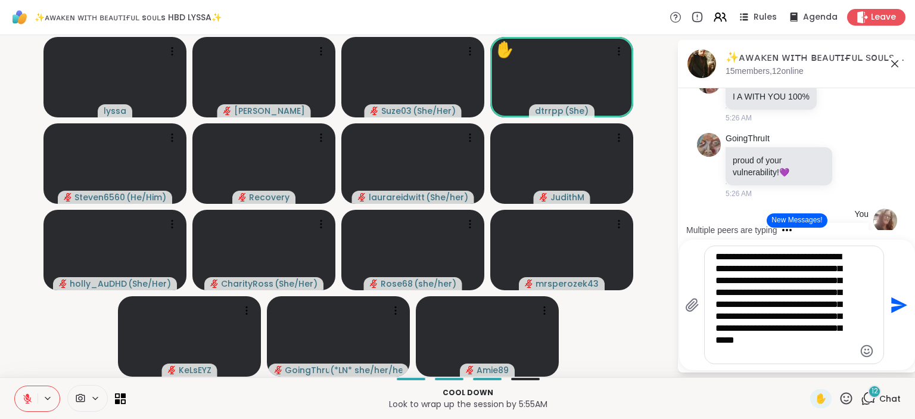
click at [748, 354] on textarea "**********" at bounding box center [784, 305] width 139 height 108
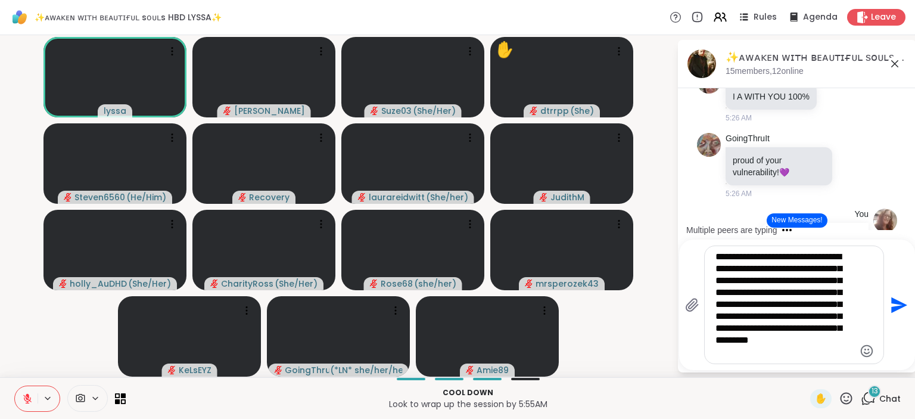
type textarea "**********"
click at [899, 304] on icon "Send" at bounding box center [899, 305] width 16 height 16
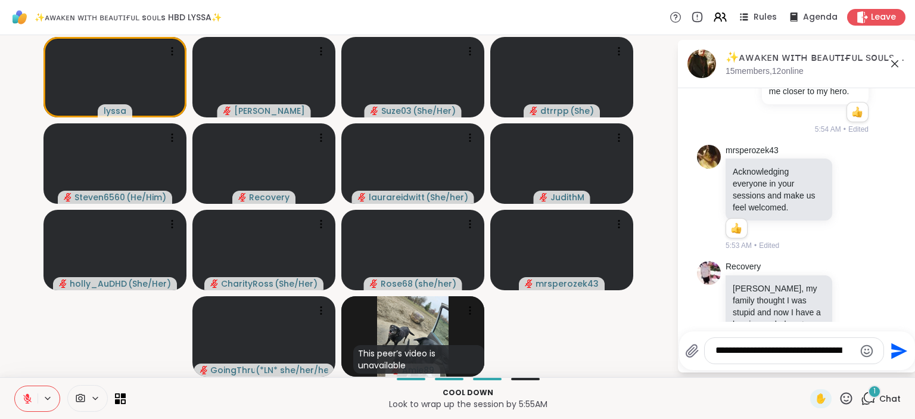
scroll to position [10320, 0]
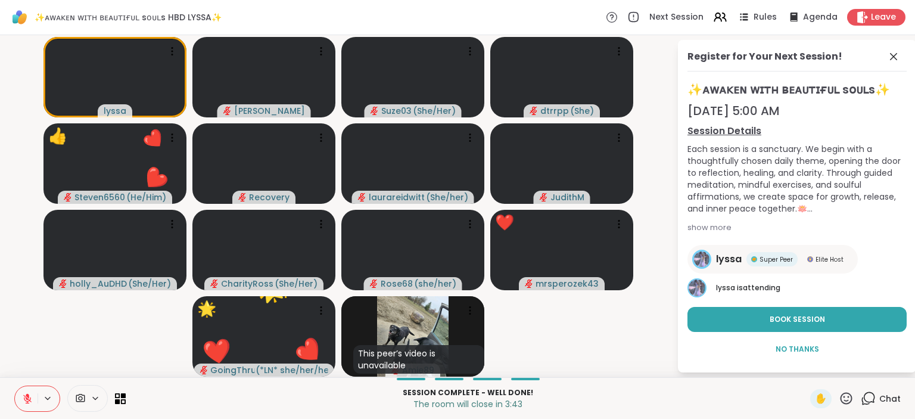
click at [846, 397] on icon at bounding box center [846, 398] width 15 height 15
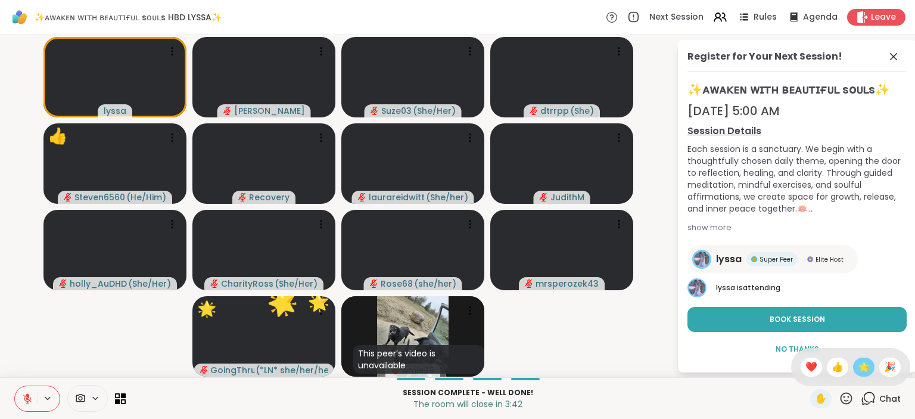
click at [861, 369] on span "🌟" at bounding box center [864, 367] width 12 height 14
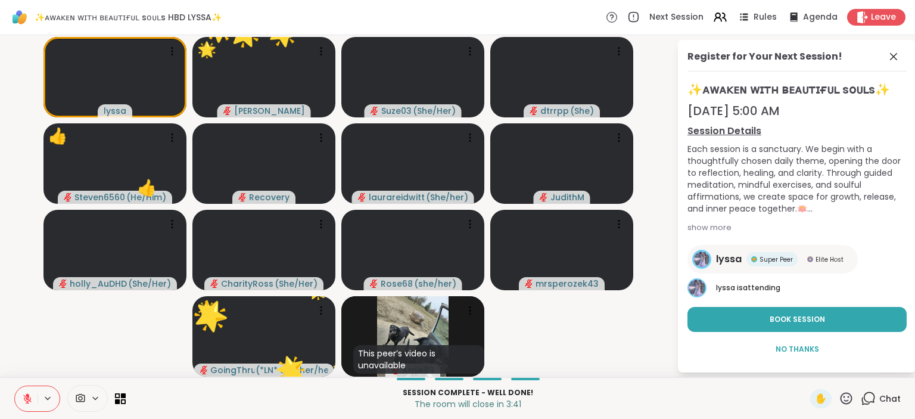
click at [847, 399] on icon at bounding box center [846, 398] width 15 height 15
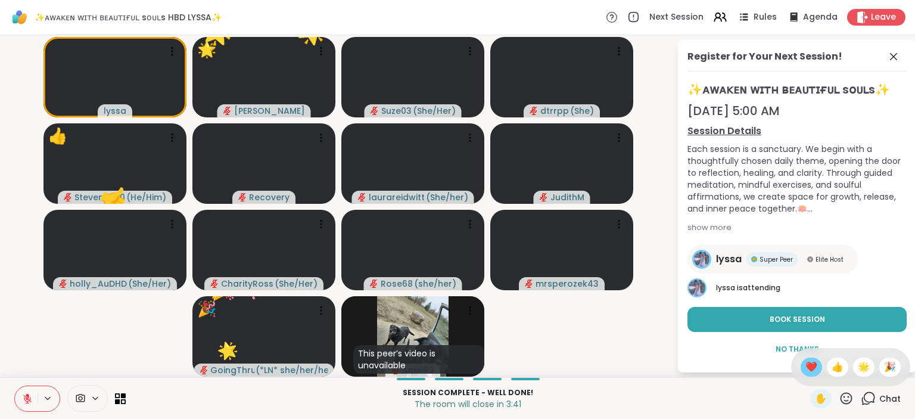
click at [805, 366] on span "❤️" at bounding box center [811, 367] width 12 height 14
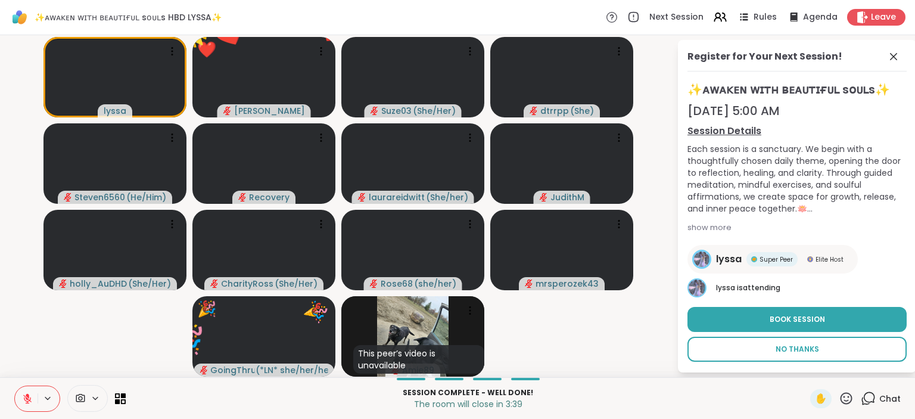
click at [798, 344] on button "No Thanks" at bounding box center [796, 349] width 219 height 25
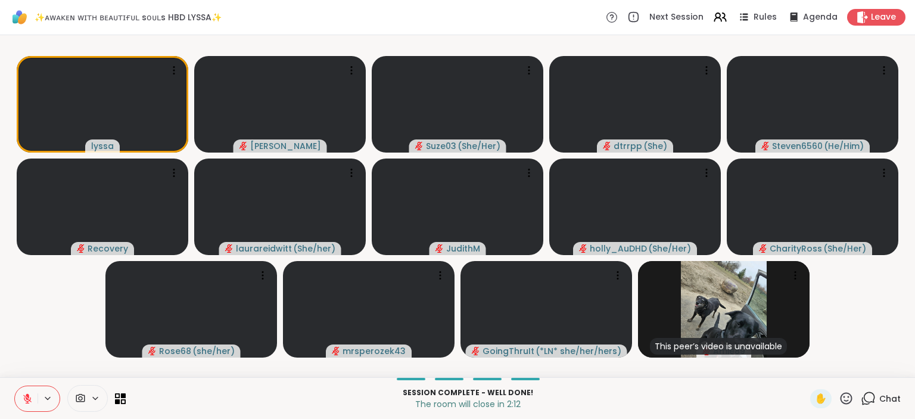
click at [846, 398] on icon at bounding box center [846, 398] width 15 height 15
click at [809, 371] on span "❤️" at bounding box center [811, 367] width 12 height 14
click at [846, 396] on icon at bounding box center [846, 398] width 15 height 15
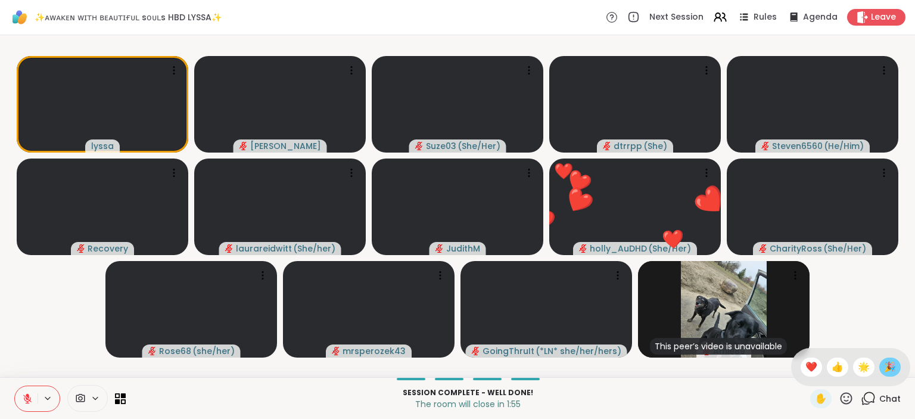
click at [890, 367] on span "🎉" at bounding box center [890, 367] width 12 height 14
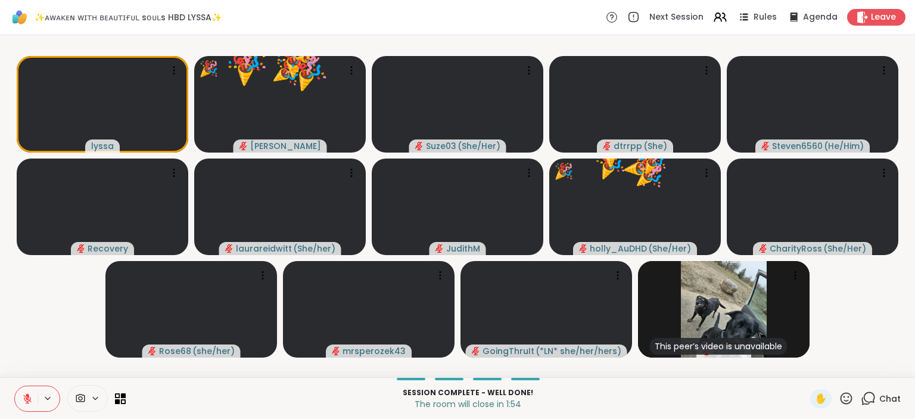
click at [846, 400] on icon at bounding box center [846, 398] width 15 height 15
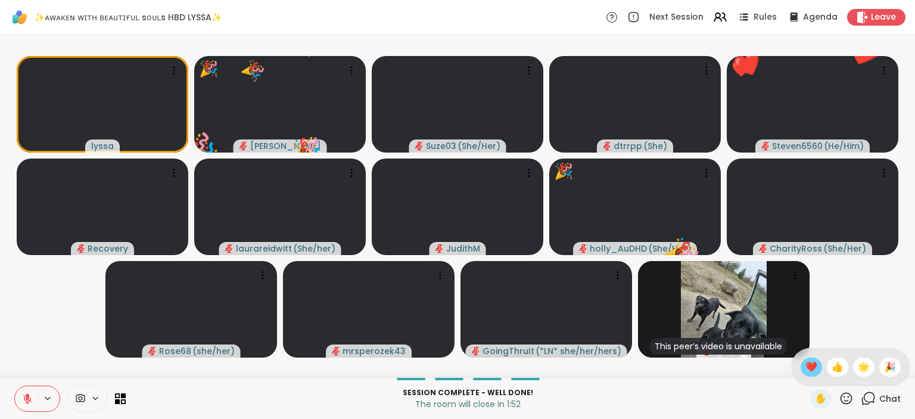
click at [805, 366] on span "❤️" at bounding box center [811, 367] width 12 height 14
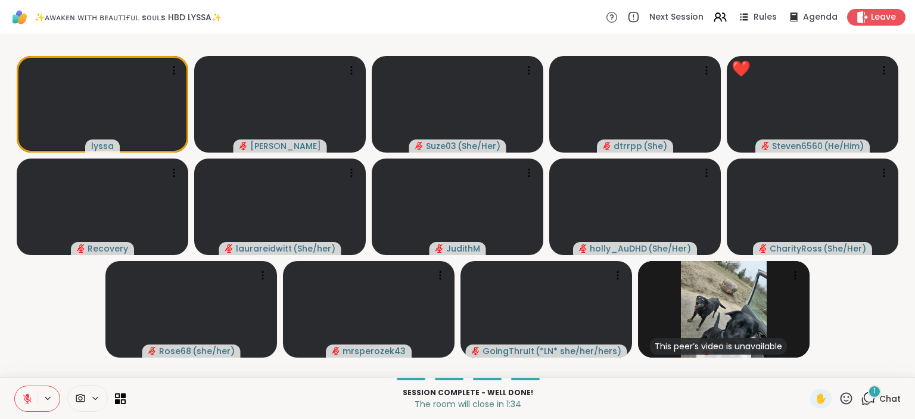
click at [848, 399] on icon at bounding box center [846, 398] width 15 height 15
click at [810, 369] on span "❤️" at bounding box center [811, 367] width 12 height 14
click at [849, 398] on icon at bounding box center [847, 398] width 12 height 12
click at [859, 360] on div "🌟" at bounding box center [863, 366] width 21 height 19
click at [847, 401] on icon at bounding box center [847, 398] width 12 height 12
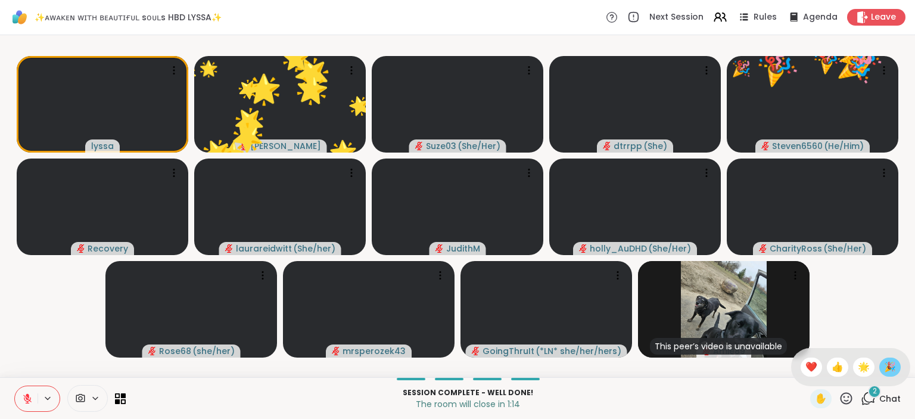
click at [888, 368] on span "🎉" at bounding box center [890, 367] width 12 height 14
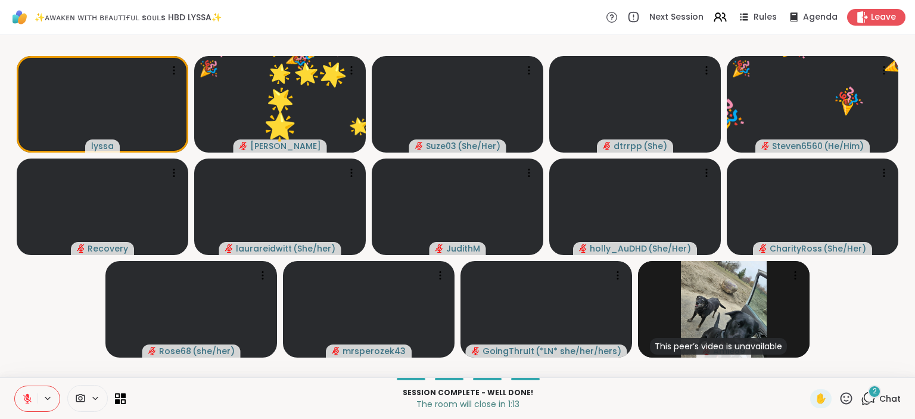
click at [850, 394] on icon at bounding box center [847, 398] width 12 height 12
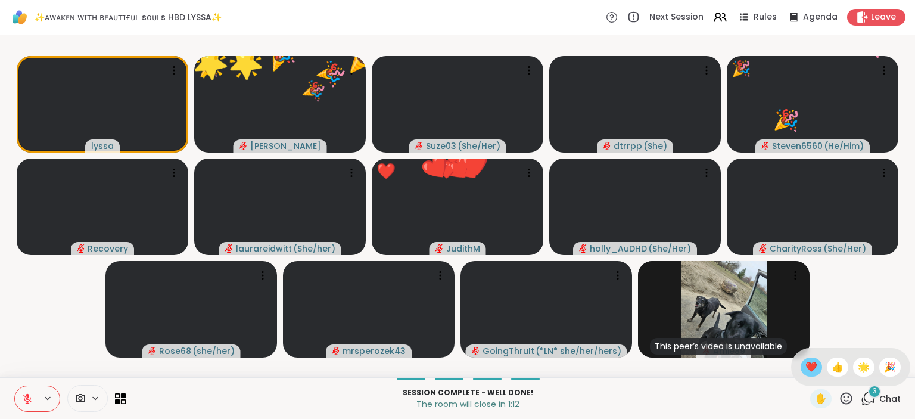
click at [805, 363] on span "❤️" at bounding box center [811, 367] width 12 height 14
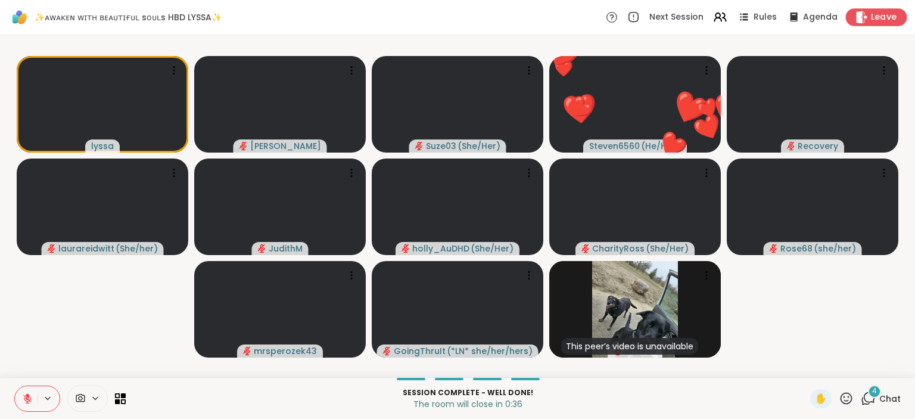
click at [880, 16] on span "Leave" at bounding box center [884, 17] width 26 height 13
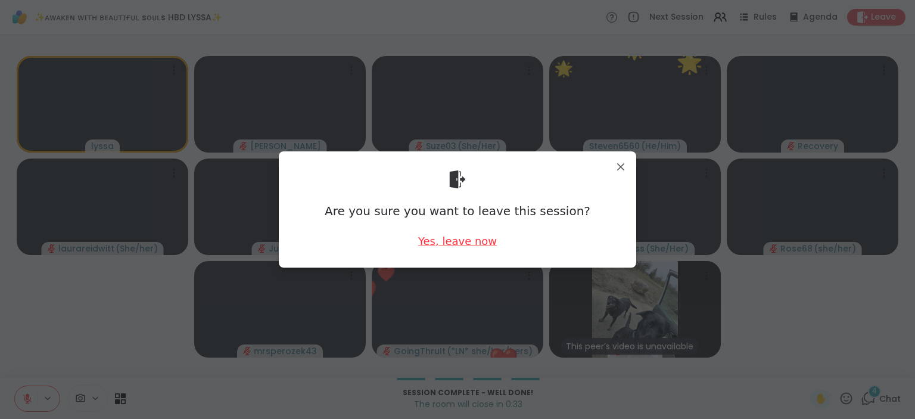
click at [471, 242] on div "Yes, leave now" at bounding box center [457, 241] width 79 height 15
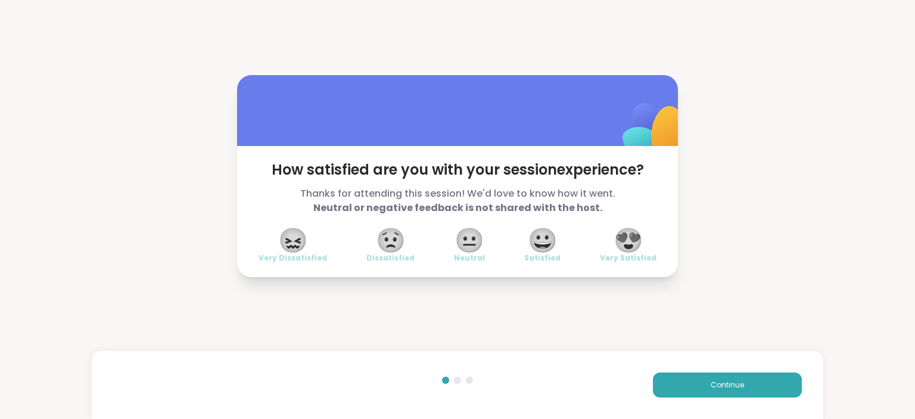
click at [624, 236] on span "😍" at bounding box center [629, 239] width 30 height 21
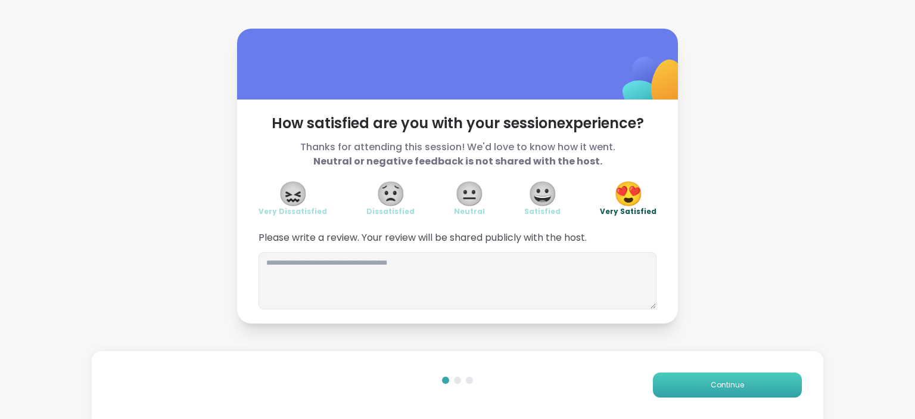
click at [730, 391] on button "Continue" at bounding box center [727, 384] width 149 height 25
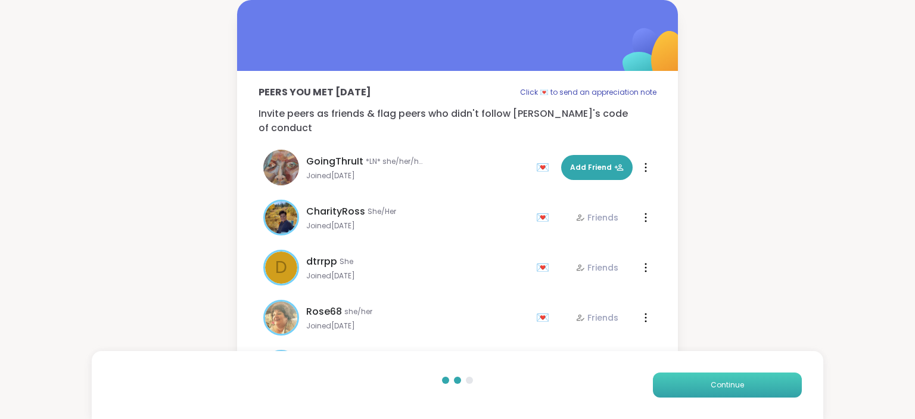
click at [731, 391] on button "Continue" at bounding box center [727, 384] width 149 height 25
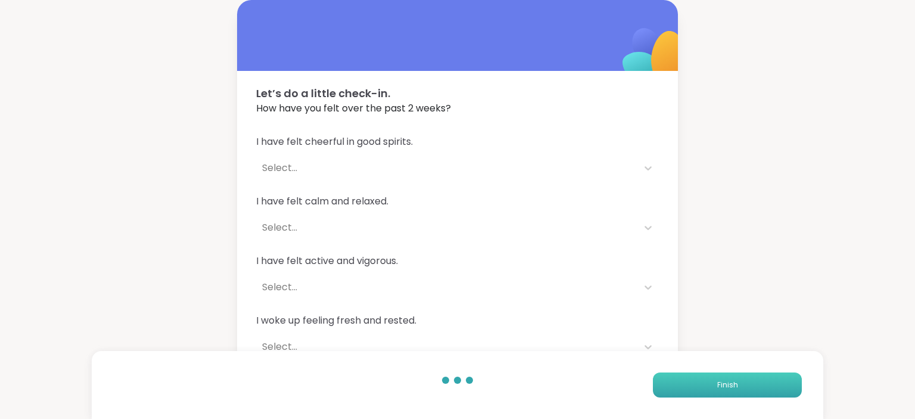
click at [731, 391] on button "Finish" at bounding box center [727, 384] width 149 height 25
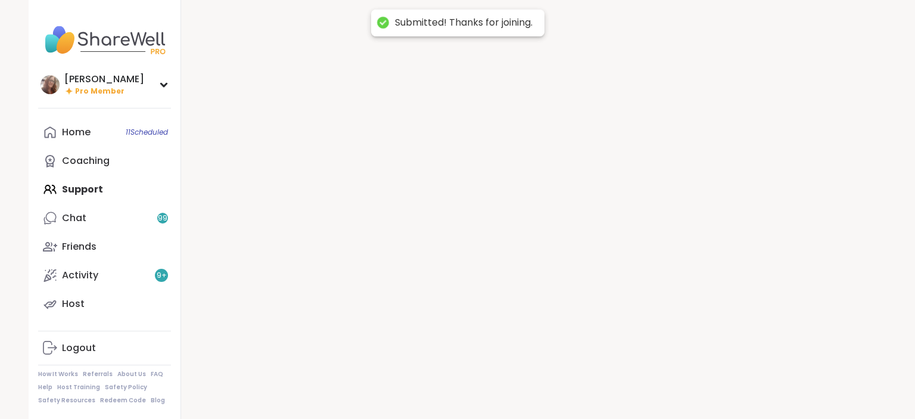
click at [731, 391] on div at bounding box center [533, 209] width 705 height 419
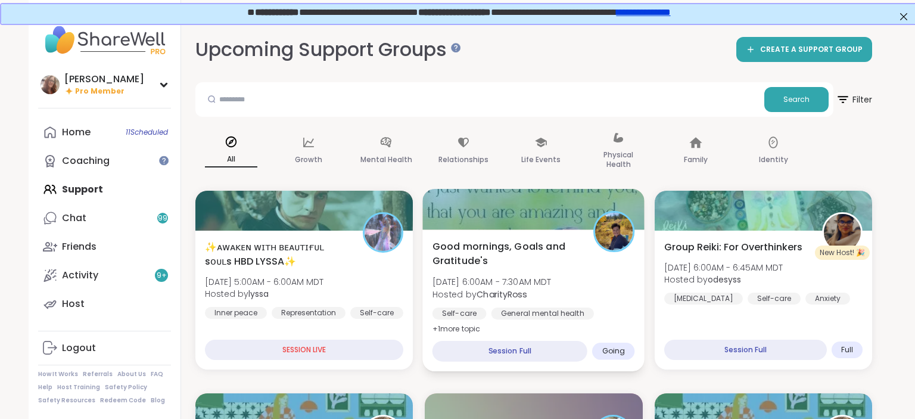
click at [502, 256] on span "Good mornings, Goals and Gratitude's" at bounding box center [506, 253] width 148 height 29
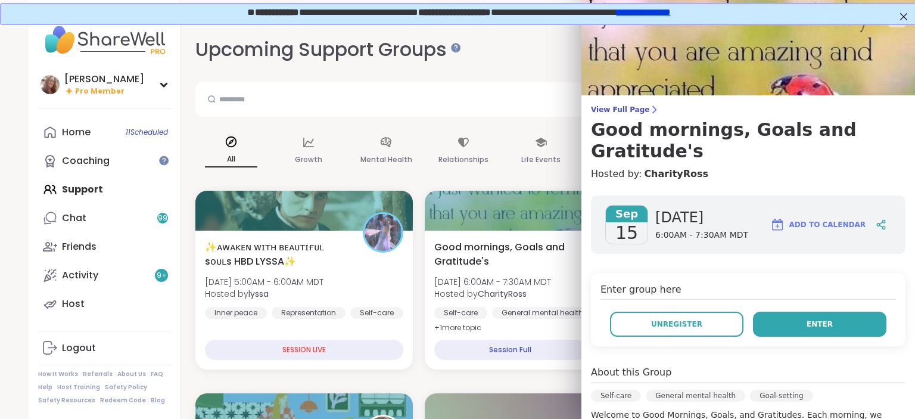
click at [804, 312] on button "Enter" at bounding box center [819, 324] width 133 height 25
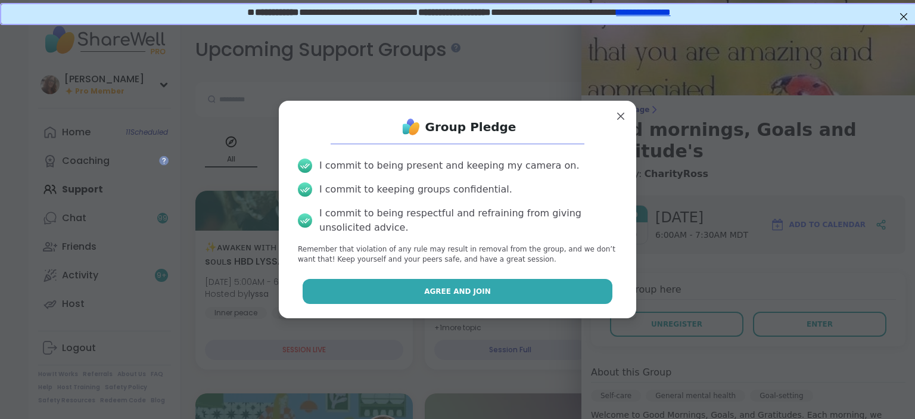
click at [554, 295] on button "Agree and Join" at bounding box center [458, 291] width 310 height 25
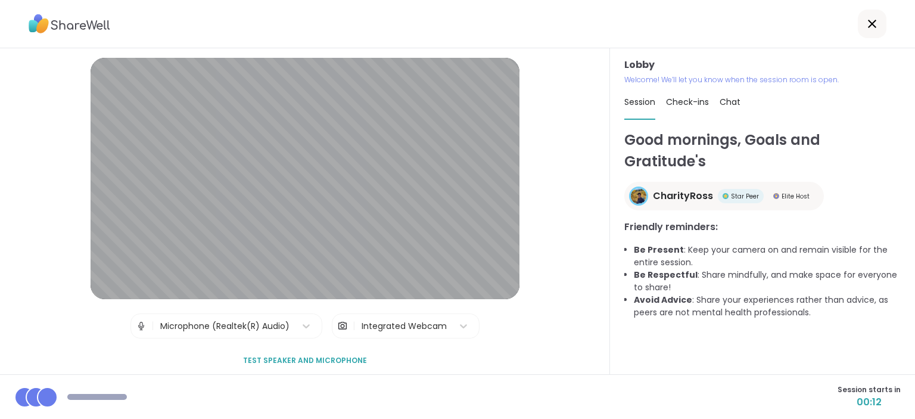
click at [728, 125] on div "Lobby Welcome! We’ll let you know when the session room is open. Session Check-…" at bounding box center [762, 211] width 305 height 326
click at [734, 103] on span "Chat" at bounding box center [730, 102] width 21 height 12
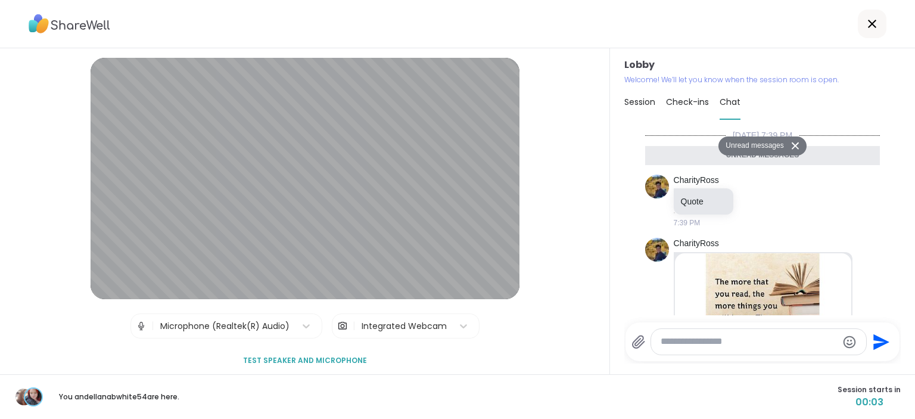
scroll to position [1103, 0]
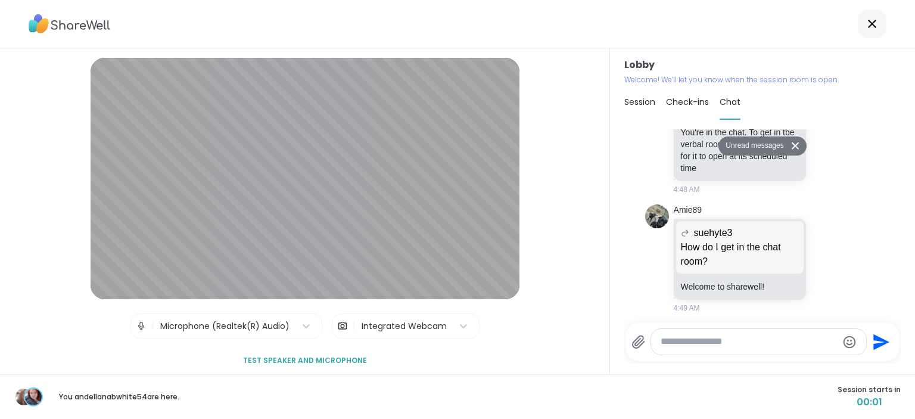
click at [698, 341] on textarea "Type your message" at bounding box center [749, 341] width 176 height 13
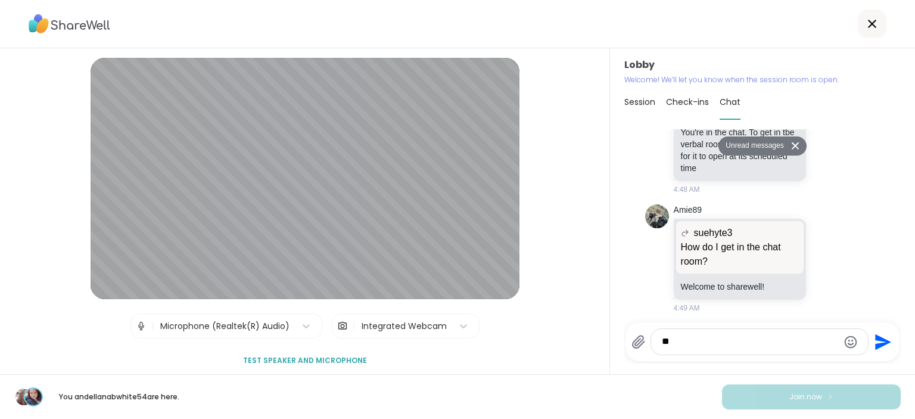
type textarea "***"
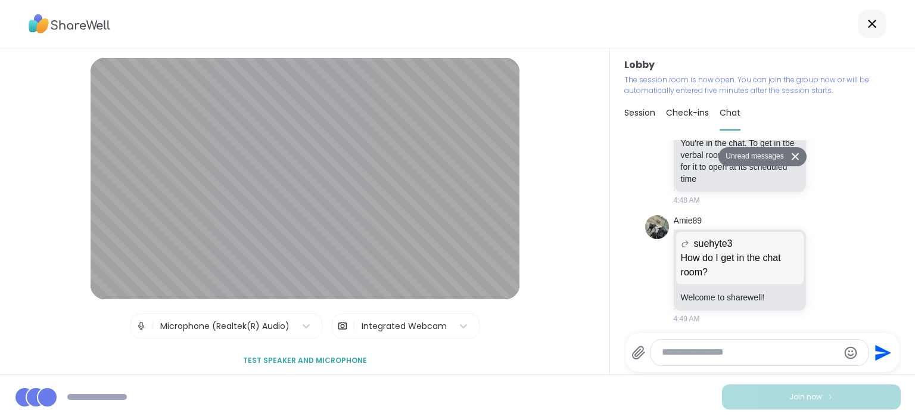
scroll to position [1138, 0]
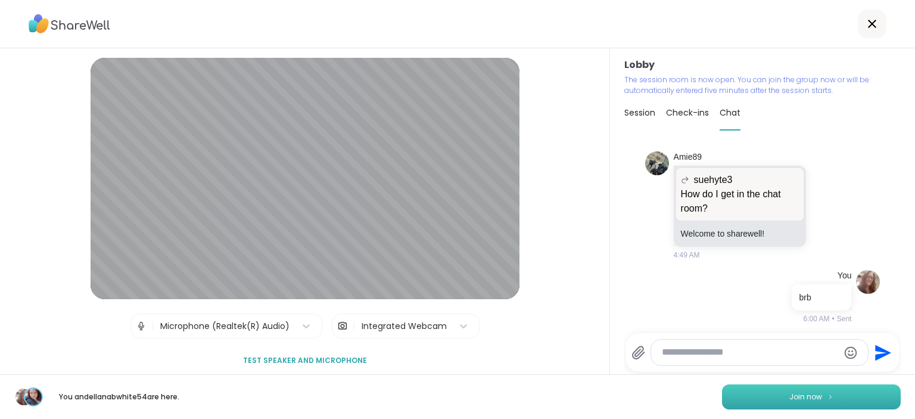
click at [829, 397] on img at bounding box center [830, 396] width 7 height 7
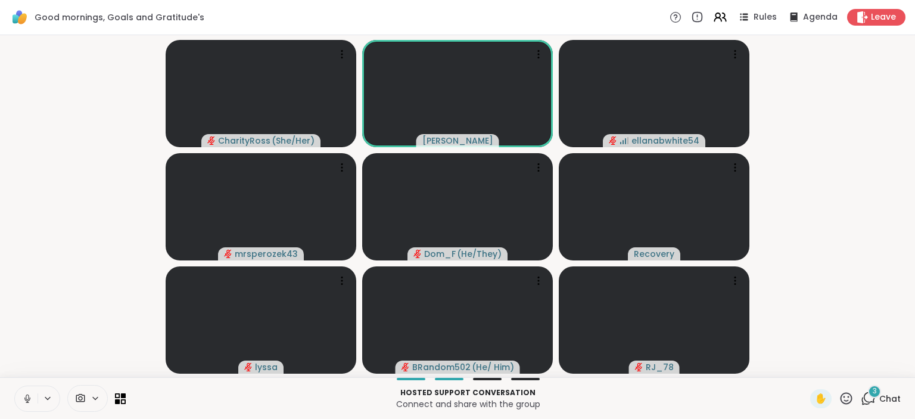
click at [27, 396] on icon at bounding box center [27, 398] width 11 height 11
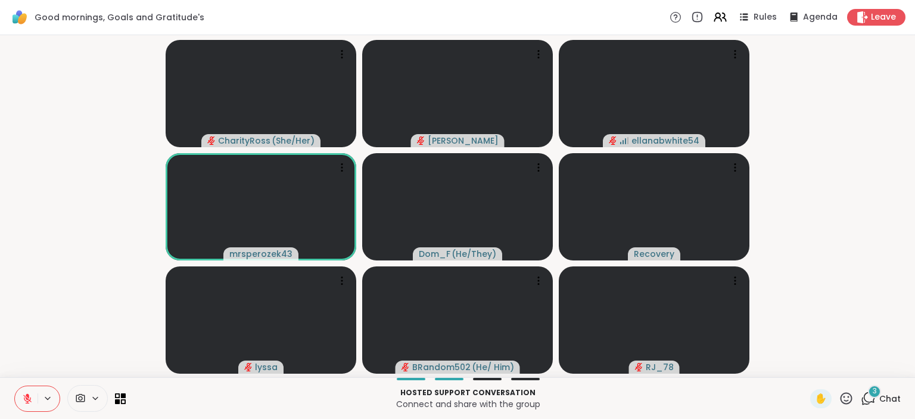
click at [23, 394] on icon at bounding box center [27, 398] width 11 height 11
click at [26, 395] on icon at bounding box center [27, 396] width 3 height 5
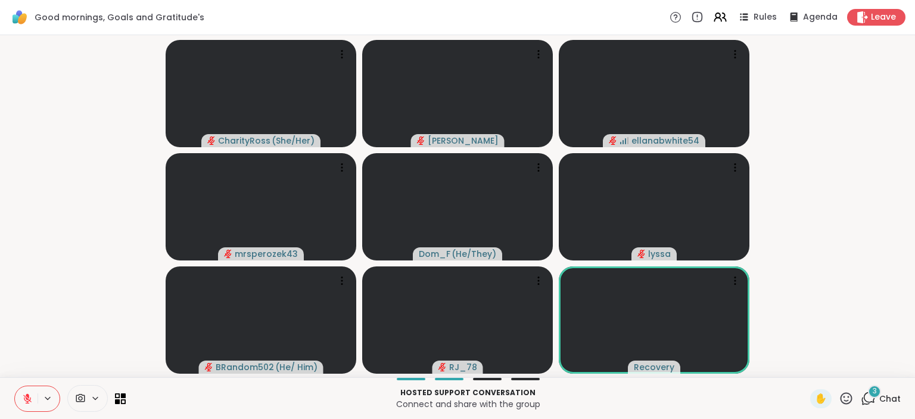
click at [880, 396] on div "3" at bounding box center [874, 391] width 13 height 13
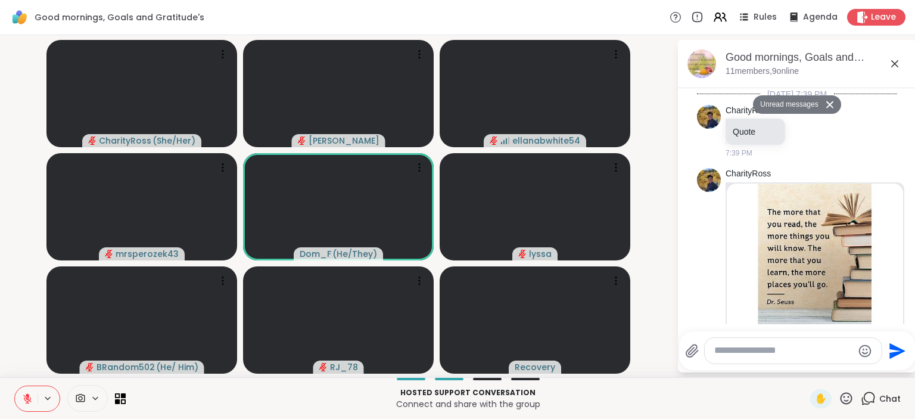
scroll to position [1514, 0]
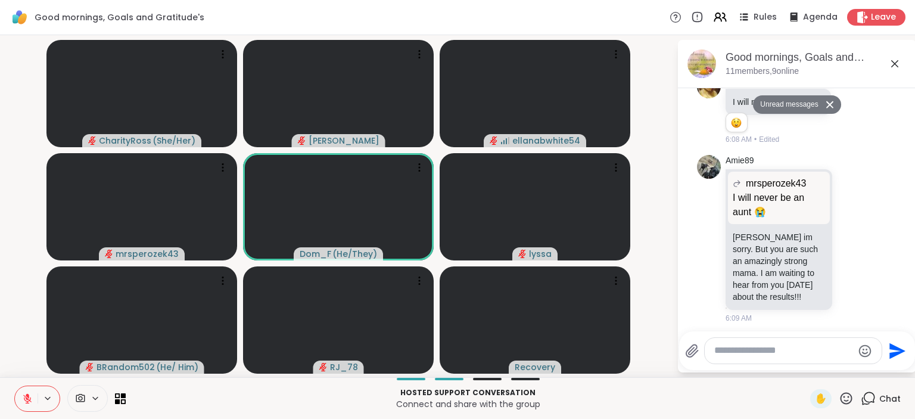
click at [773, 342] on div at bounding box center [793, 351] width 177 height 26
click at [767, 350] on textarea "Type your message" at bounding box center [783, 350] width 139 height 13
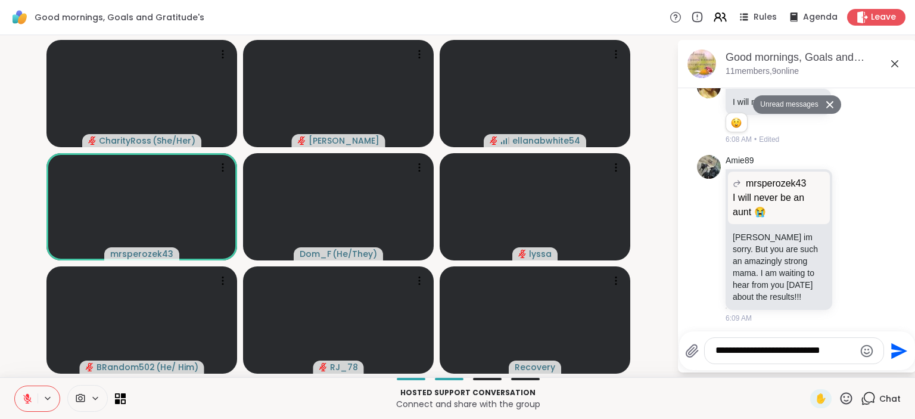
type textarea "**********"
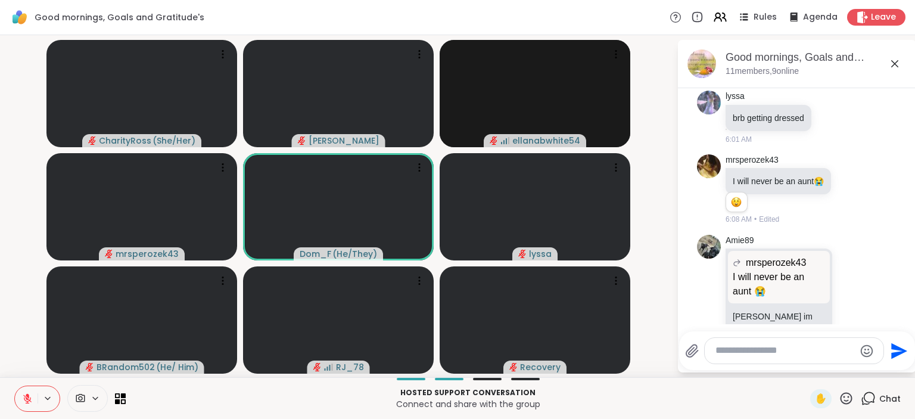
scroll to position [1329, 0]
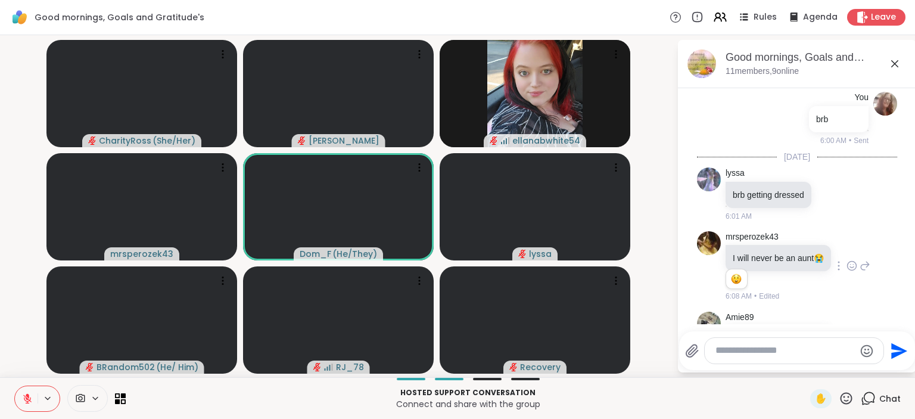
click at [849, 262] on icon at bounding box center [852, 266] width 9 height 9
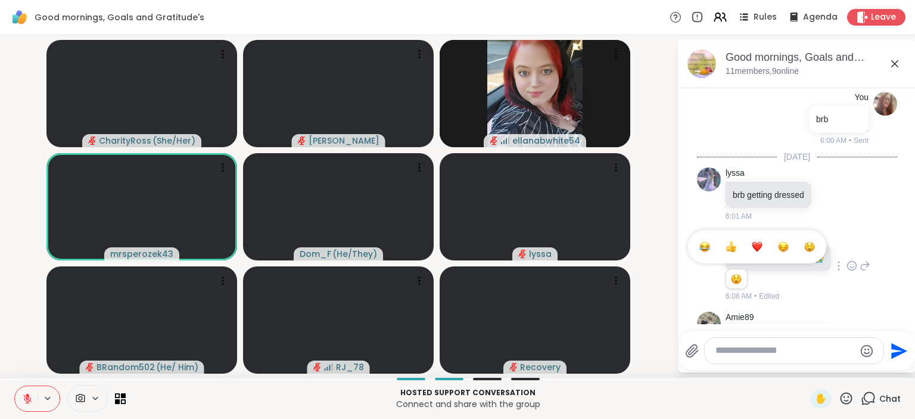
click at [785, 241] on div "Select Reaction: Sad" at bounding box center [783, 246] width 11 height 11
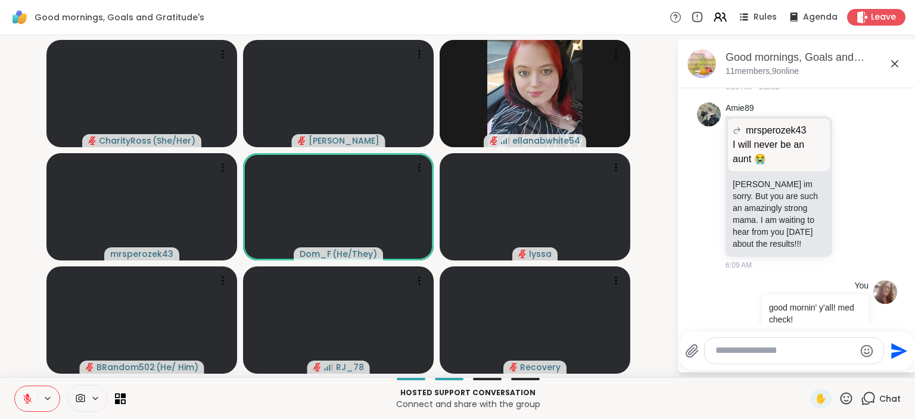
scroll to position [1561, 0]
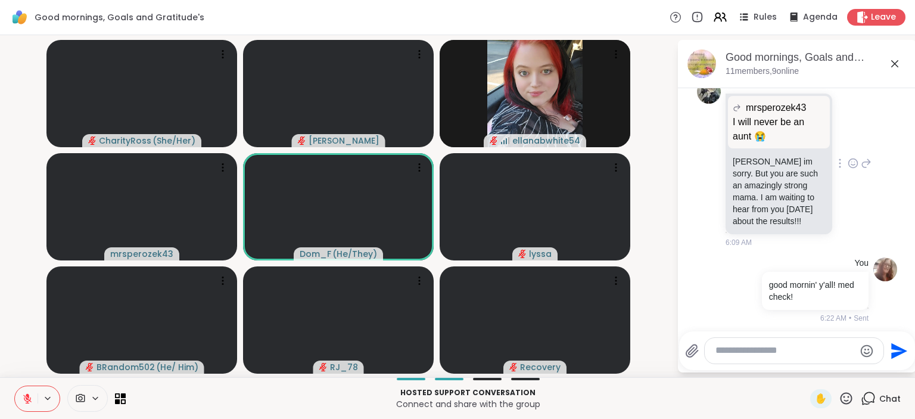
click at [866, 157] on icon at bounding box center [866, 163] width 11 height 14
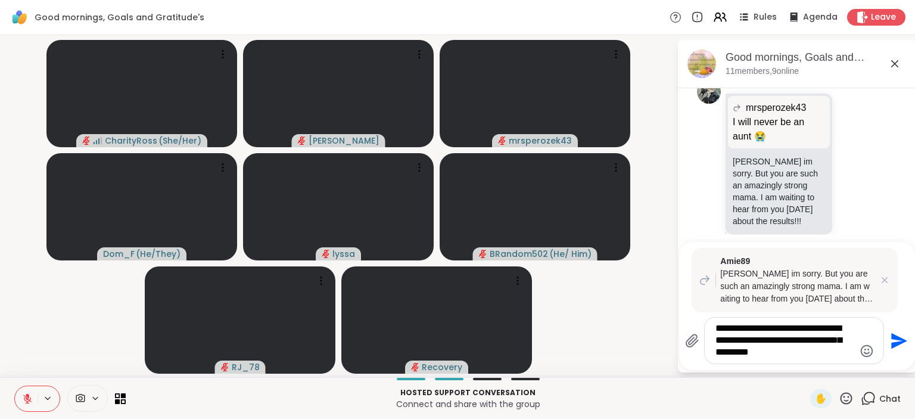
type textarea "**********"
click at [895, 338] on icon "Send" at bounding box center [899, 340] width 16 height 16
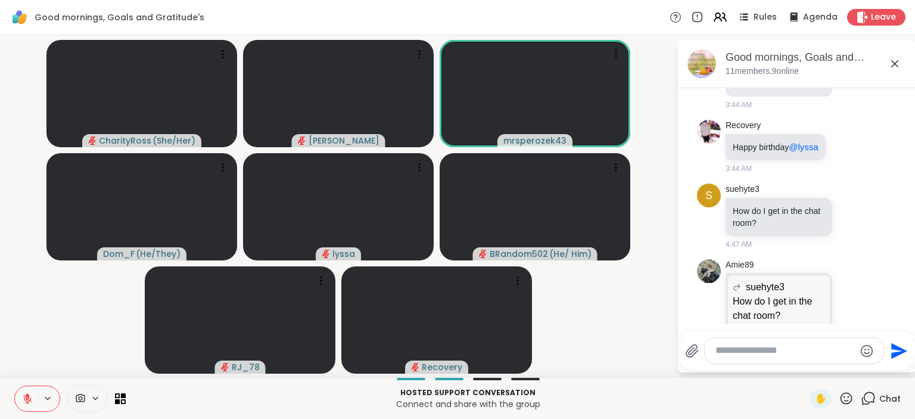
scroll to position [849, 0]
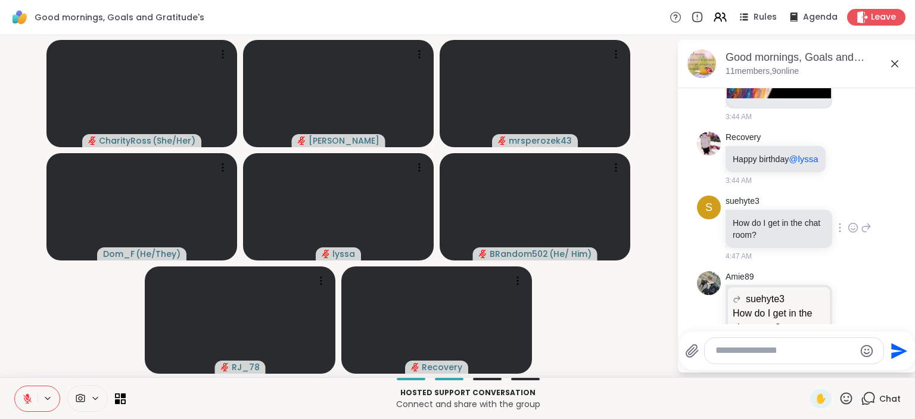
click at [866, 220] on icon at bounding box center [866, 227] width 11 height 14
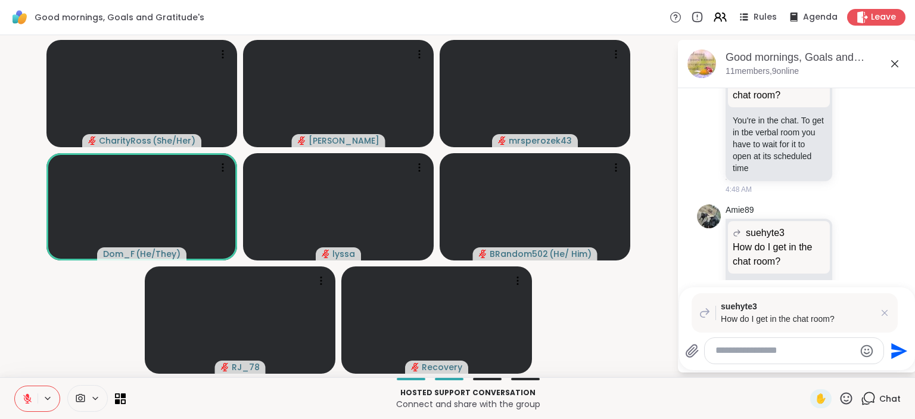
scroll to position [1158, 0]
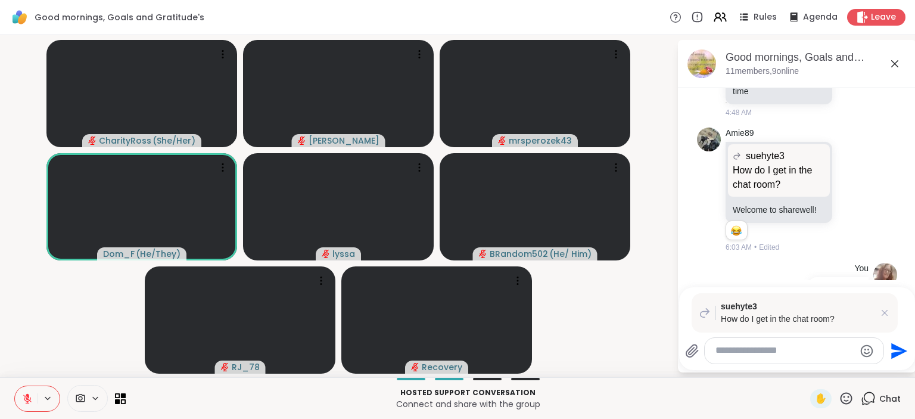
click at [882, 306] on div "suehyte3 How do I get in the chat room?" at bounding box center [795, 312] width 206 height 39
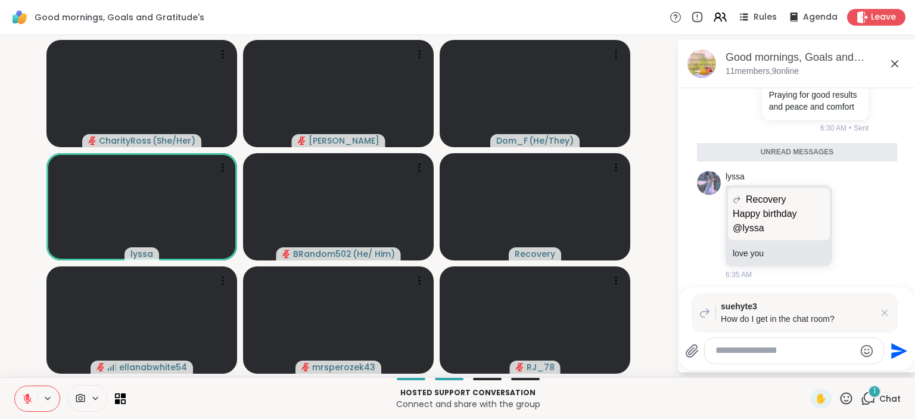
scroll to position [1891, 0]
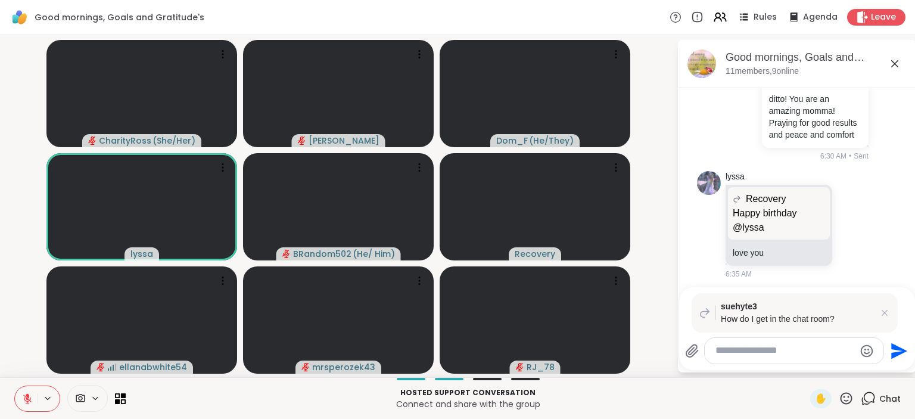
click at [764, 355] on textarea "Type your message" at bounding box center [784, 350] width 139 height 13
type textarea "**********"
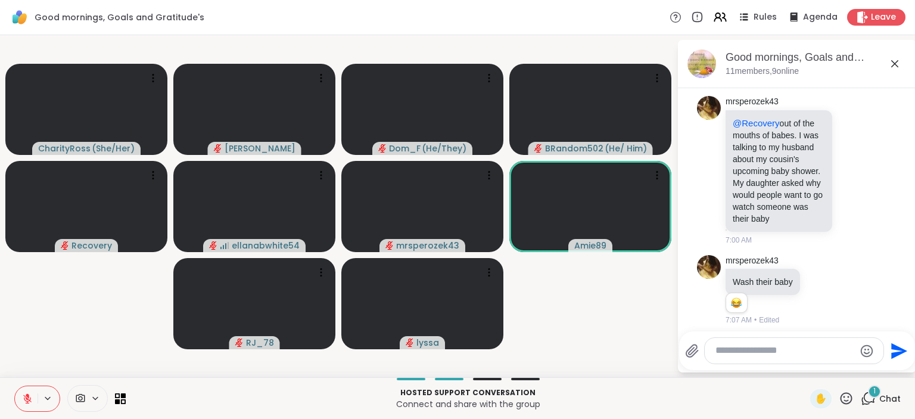
scroll to position [2677, 0]
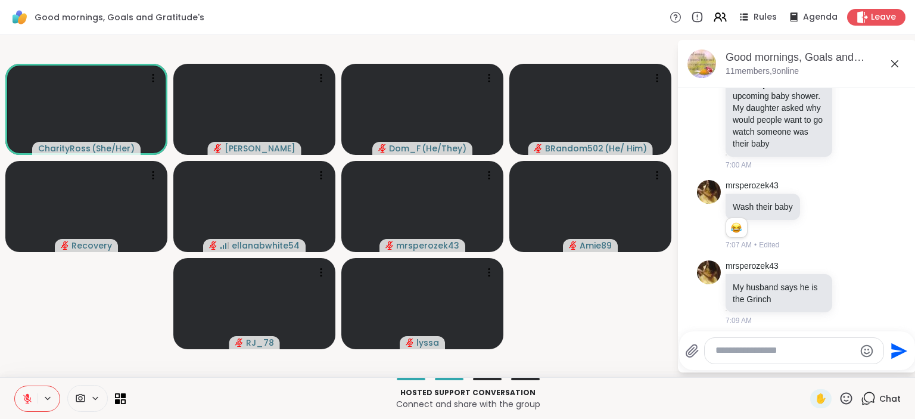
click at [25, 401] on icon at bounding box center [27, 398] width 11 height 11
click at [27, 397] on icon at bounding box center [27, 398] width 11 height 11
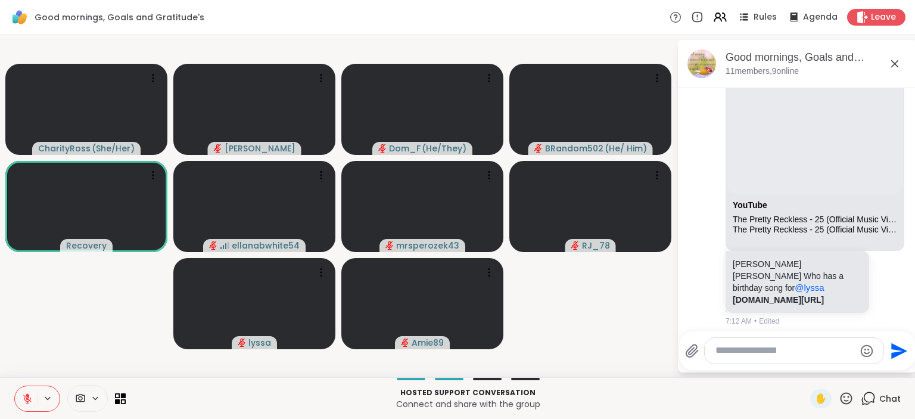
scroll to position [3057, 0]
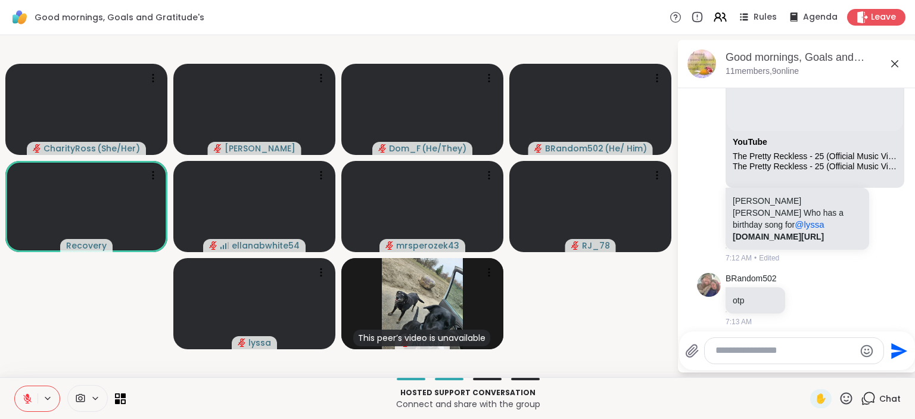
click at [33, 397] on button at bounding box center [26, 398] width 23 height 25
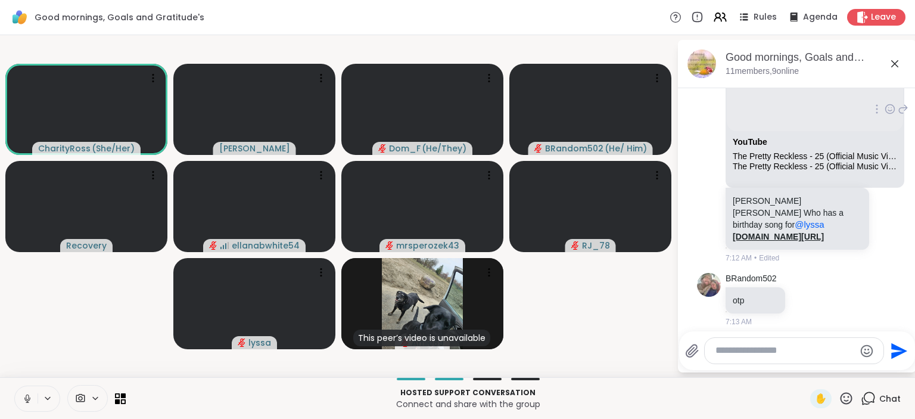
click at [776, 232] on link "[DOMAIN_NAME][URL]" at bounding box center [778, 237] width 91 height 10
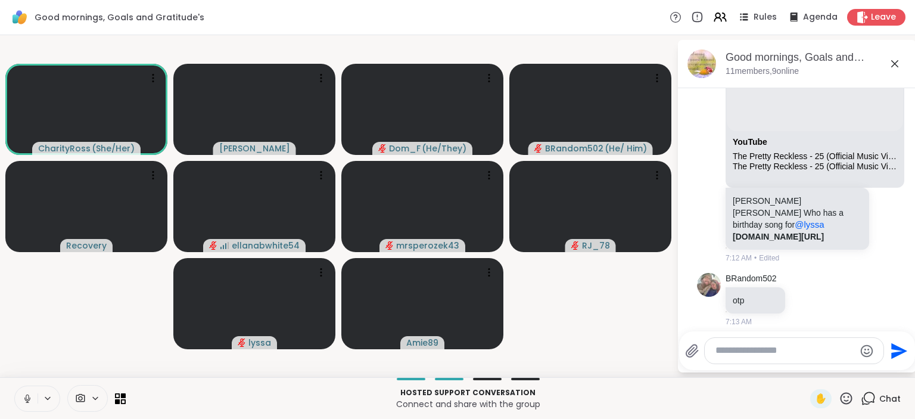
click at [31, 396] on icon at bounding box center [27, 398] width 11 height 11
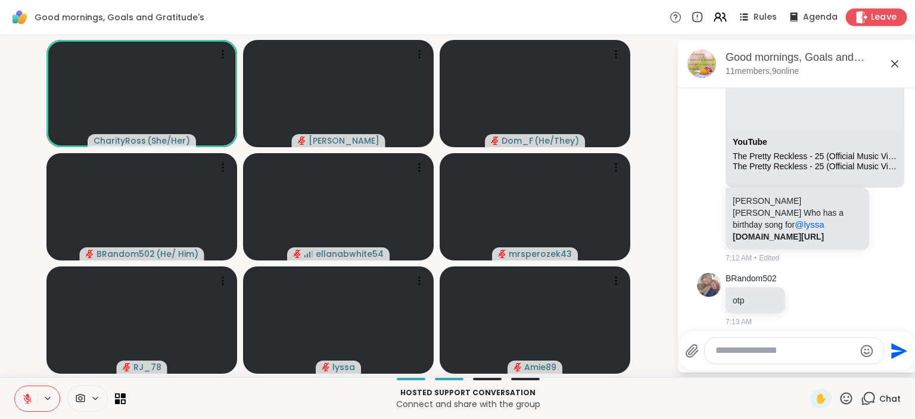
click at [877, 13] on span "Leave" at bounding box center [884, 17] width 26 height 13
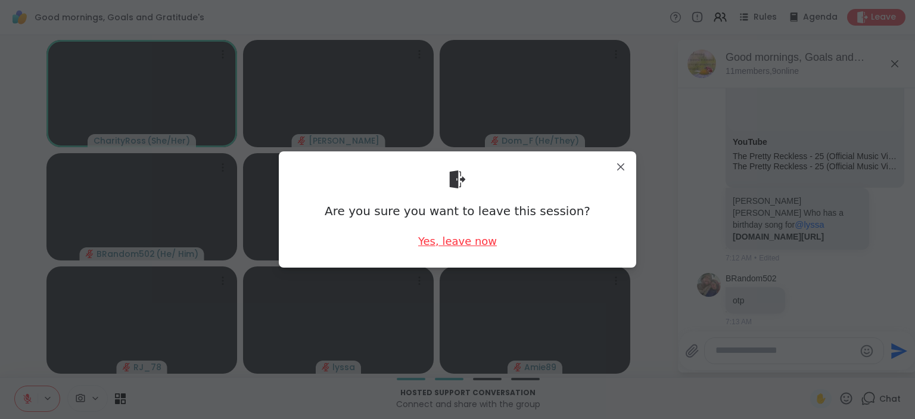
click at [460, 240] on div "Yes, leave now" at bounding box center [457, 241] width 79 height 15
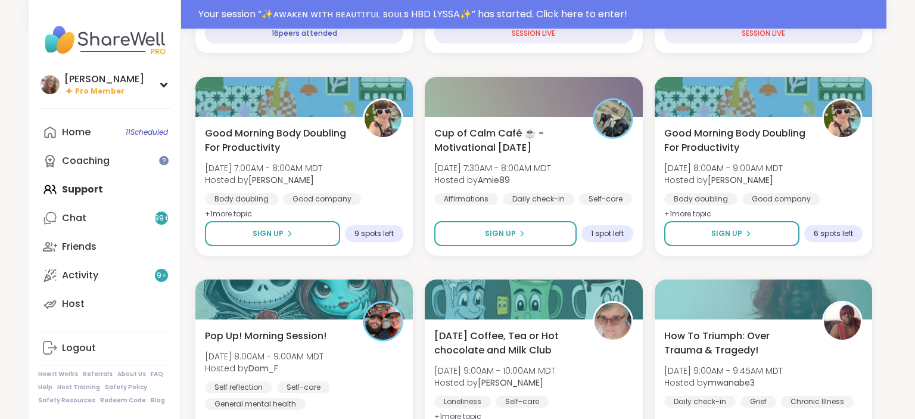
scroll to position [219, 0]
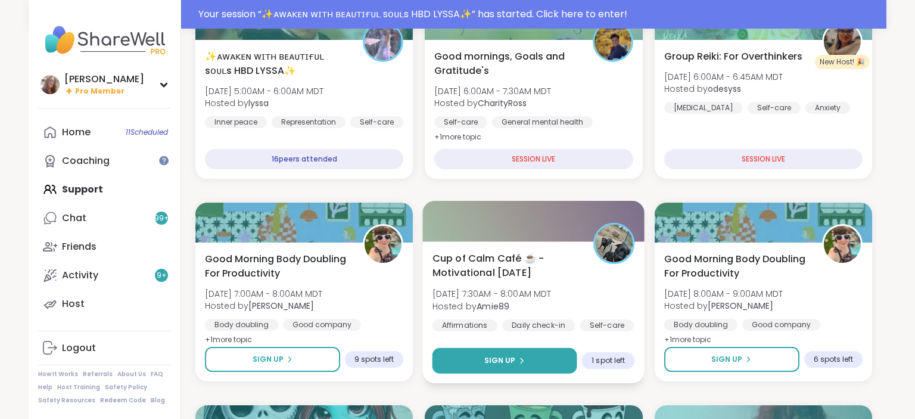
click at [547, 366] on button "Sign Up" at bounding box center [504, 361] width 145 height 26
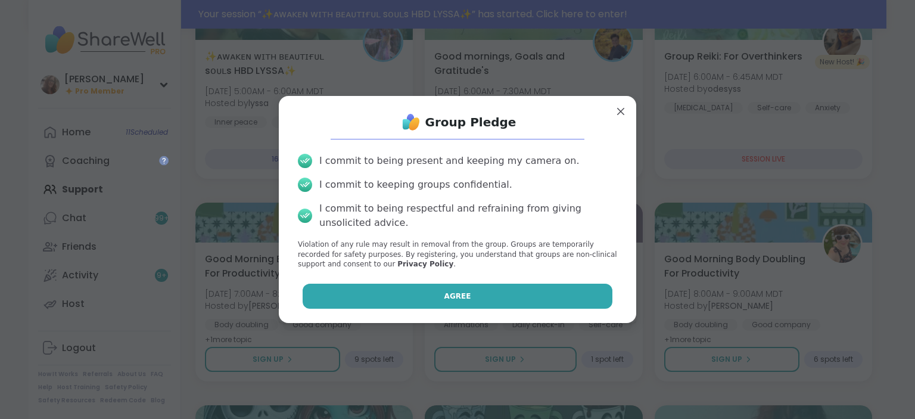
click at [549, 301] on button "Agree" at bounding box center [458, 296] width 310 height 25
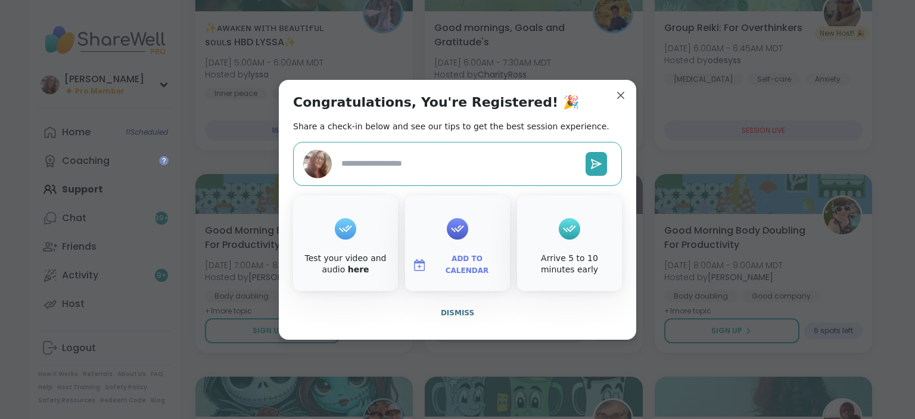
scroll to position [191, 0]
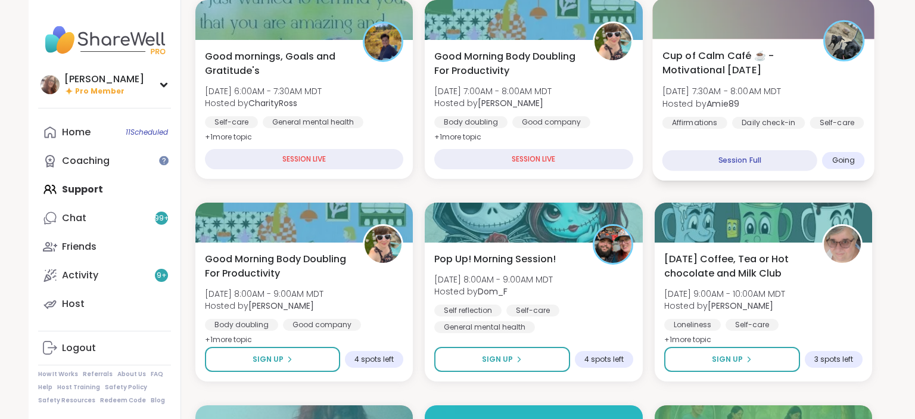
click at [784, 49] on span "Cup of Calm Café ☕️ - Motivational [DATE]" at bounding box center [736, 62] width 148 height 29
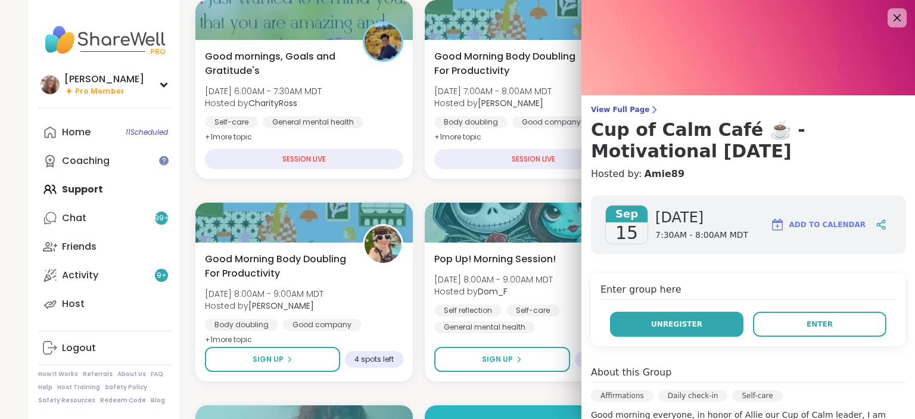
click at [698, 329] on button "Unregister" at bounding box center [676, 324] width 133 height 25
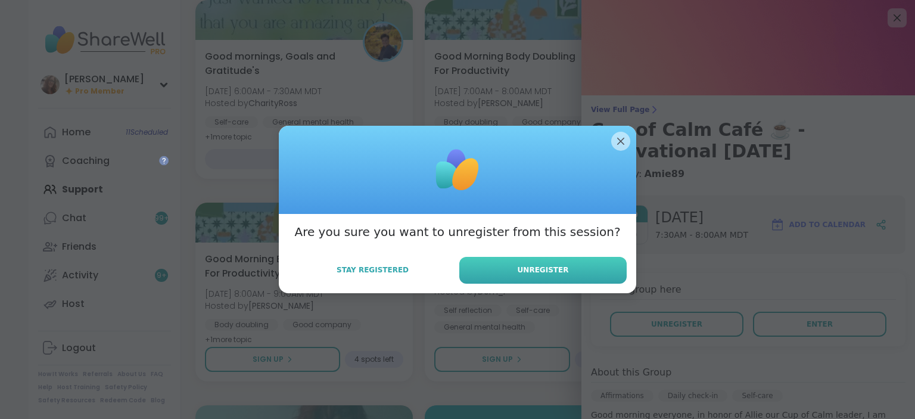
click at [597, 266] on button "Unregister" at bounding box center [542, 270] width 167 height 27
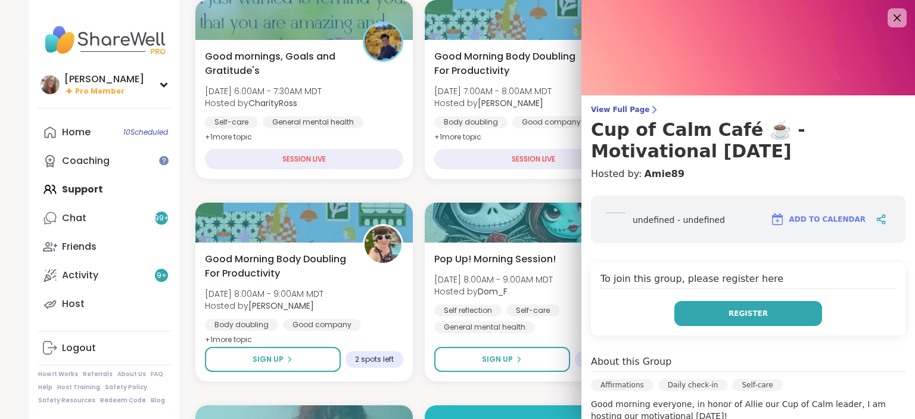
click at [730, 320] on button "Register" at bounding box center [748, 313] width 148 height 25
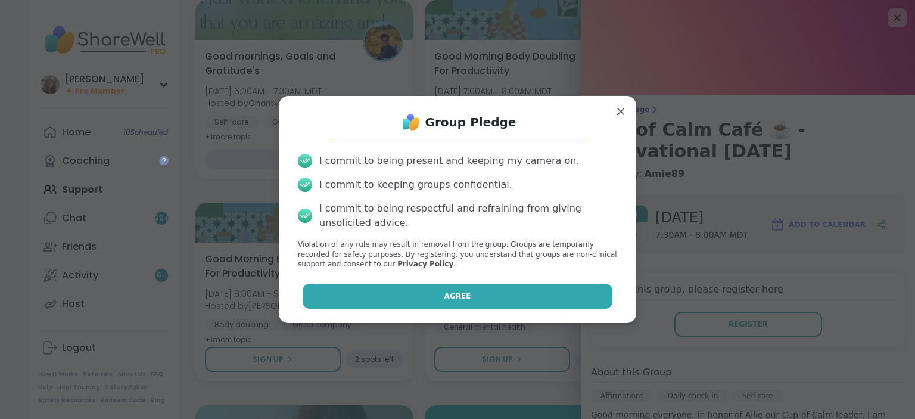
click at [564, 294] on button "Agree" at bounding box center [458, 296] width 310 height 25
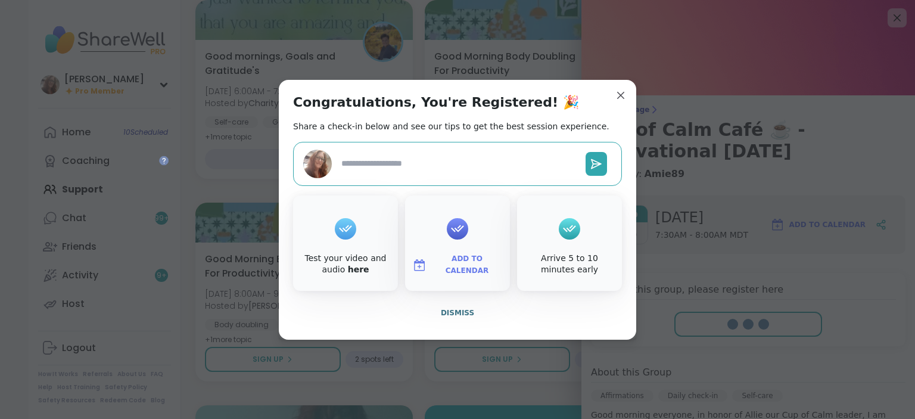
type textarea "*"
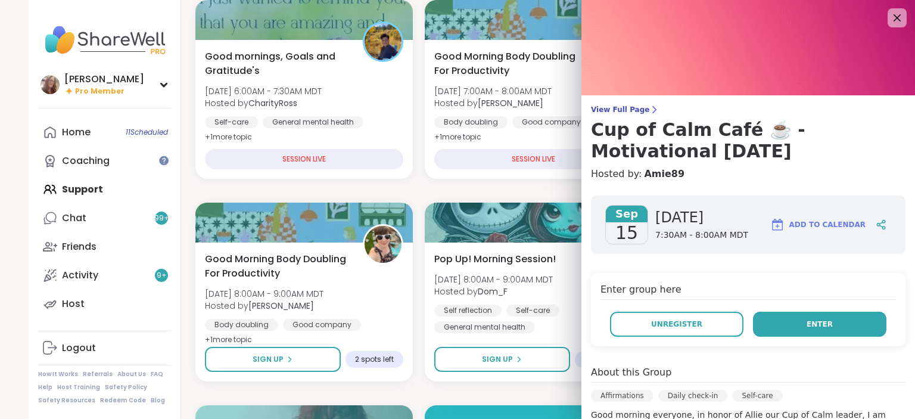
click at [794, 320] on button "Enter" at bounding box center [819, 324] width 133 height 25
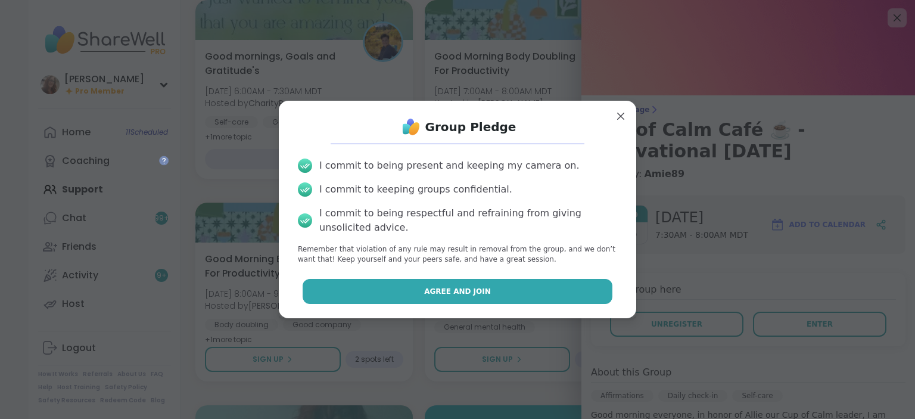
click at [584, 285] on button "Agree and Join" at bounding box center [458, 291] width 310 height 25
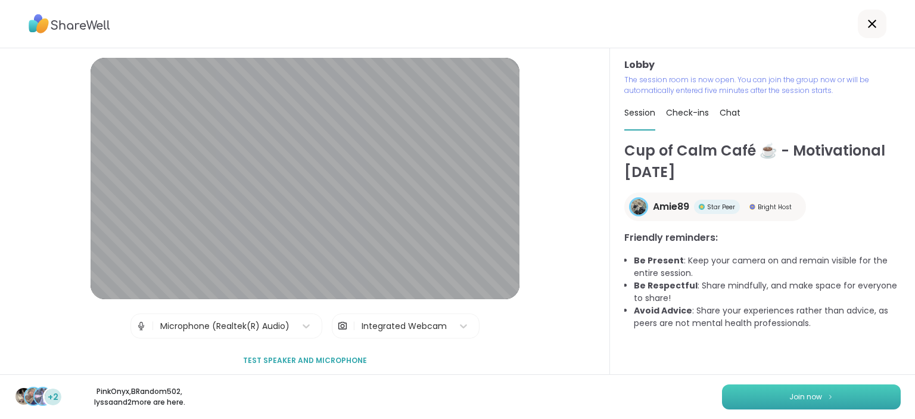
click at [839, 396] on button "Join now" at bounding box center [811, 396] width 179 height 25
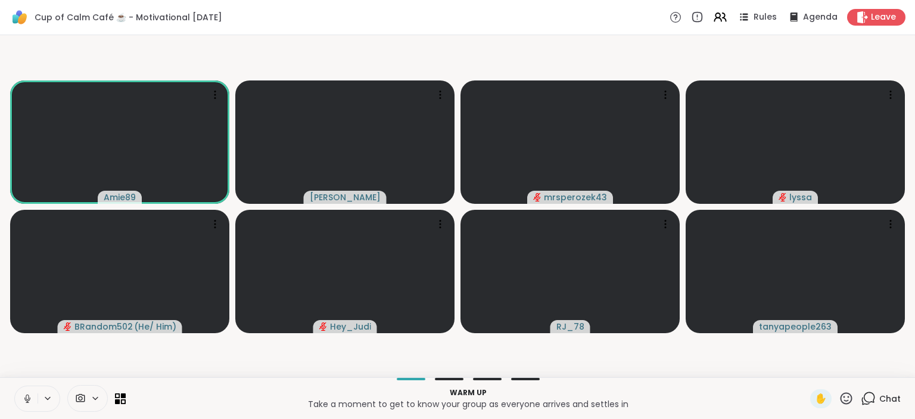
click at [27, 401] on icon at bounding box center [27, 401] width 1 height 2
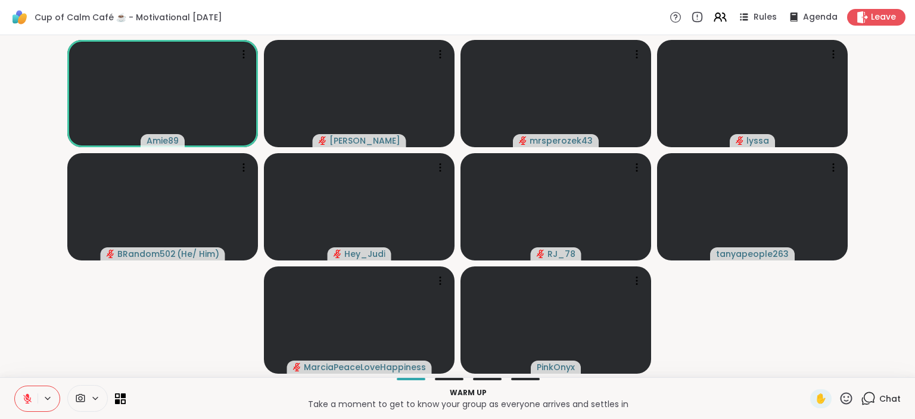
click at [892, 399] on span "Chat" at bounding box center [889, 399] width 21 height 12
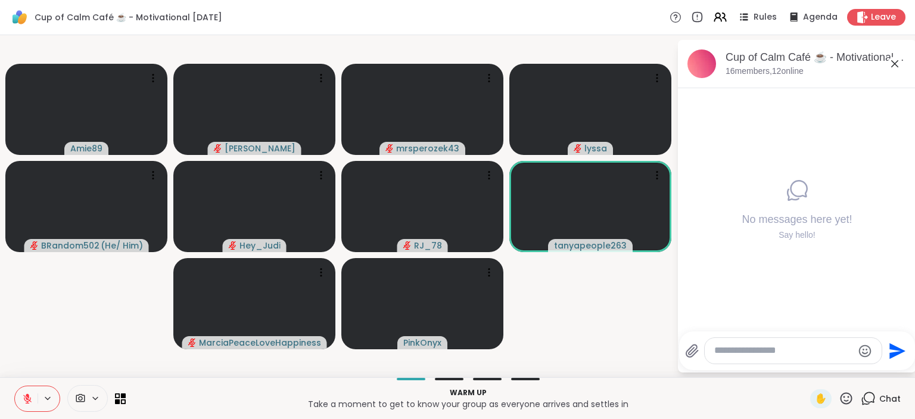
click at [794, 355] on textarea "Type your message" at bounding box center [783, 350] width 139 height 13
type textarea "**********"
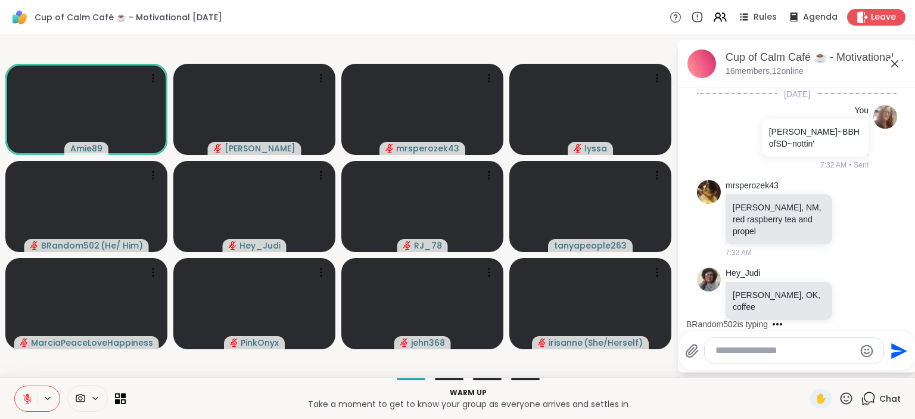
scroll to position [52, 0]
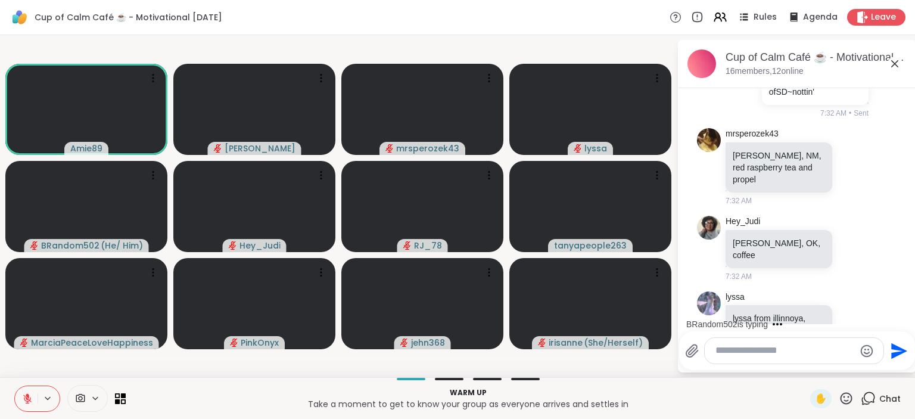
click at [27, 399] on icon at bounding box center [27, 398] width 8 height 8
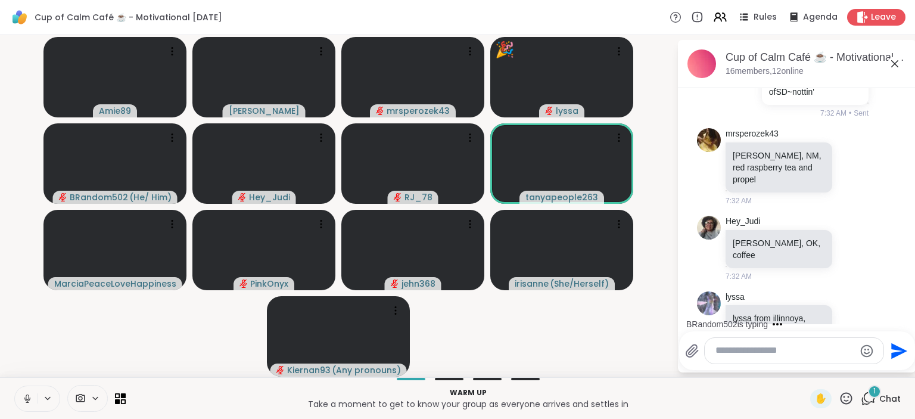
scroll to position [139, 0]
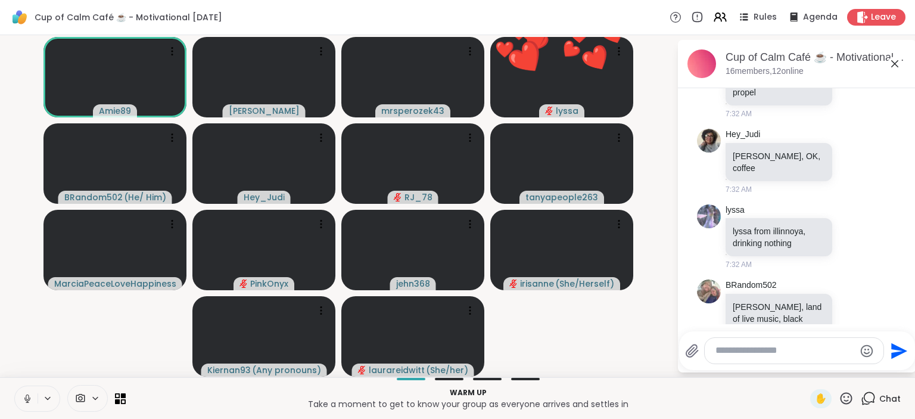
click at [21, 397] on button at bounding box center [26, 398] width 23 height 25
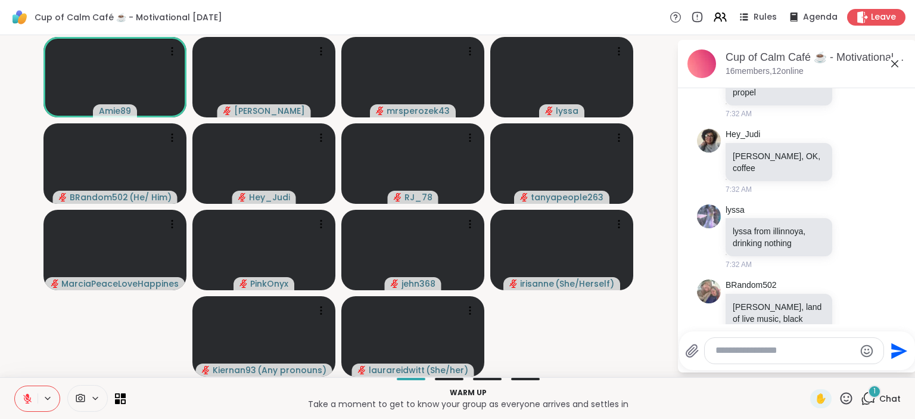
scroll to position [203, 0]
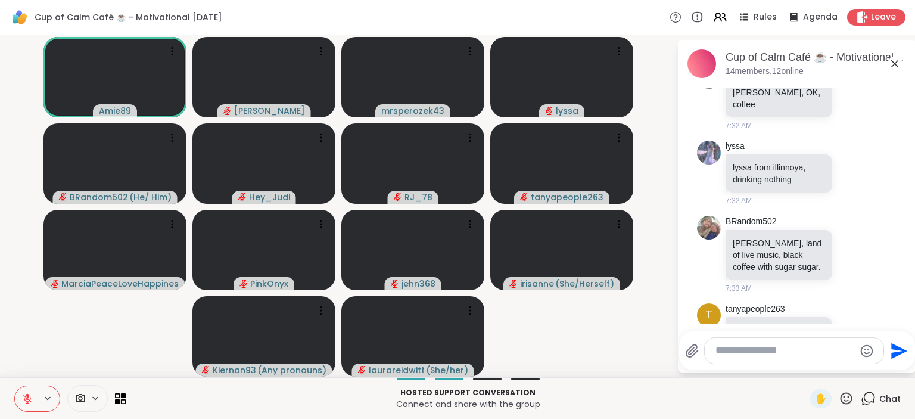
click at [15, 386] on button at bounding box center [26, 398] width 23 height 25
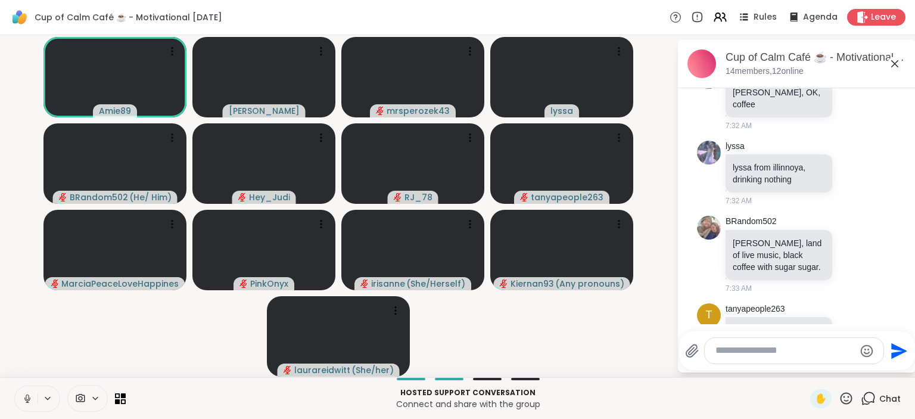
click at [26, 397] on icon at bounding box center [27, 396] width 3 height 5
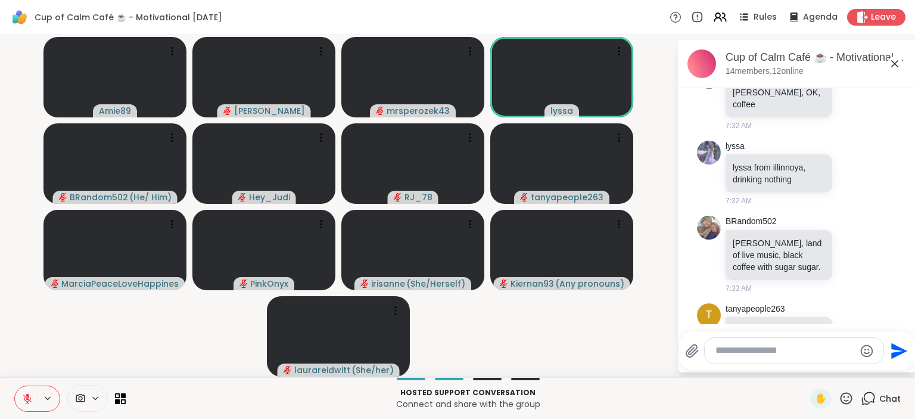
click at [751, 351] on textarea "Type your message" at bounding box center [784, 350] width 139 height 13
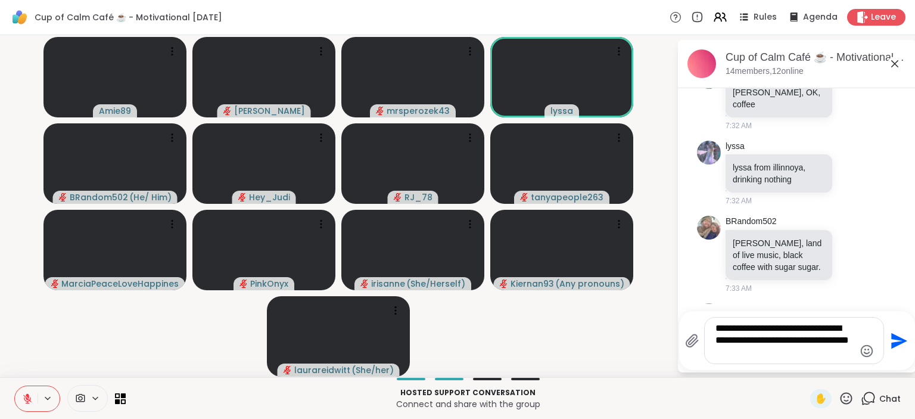
type textarea "**********"
click at [902, 341] on icon "Send" at bounding box center [899, 340] width 16 height 16
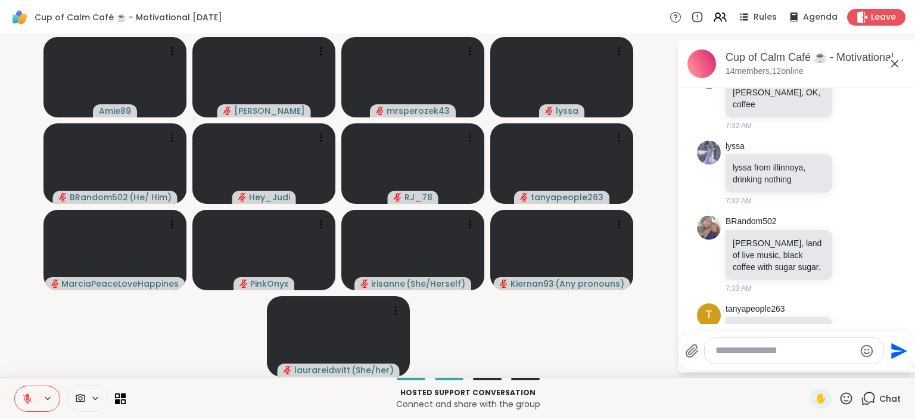
scroll to position [289, 0]
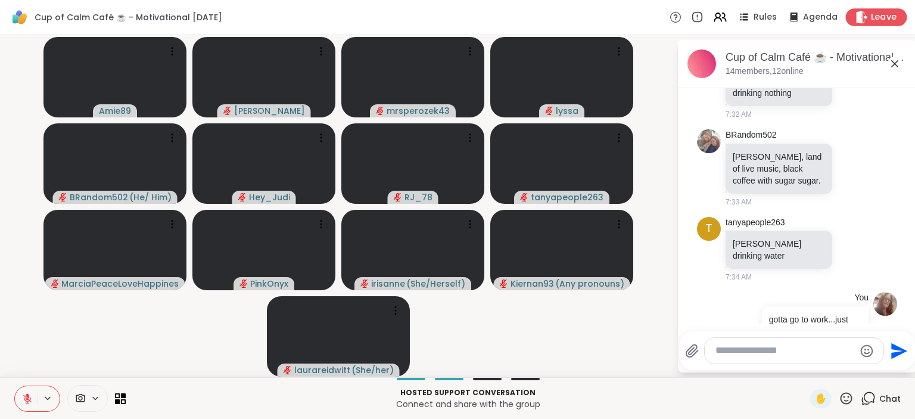
click at [879, 15] on span "Leave" at bounding box center [884, 17] width 26 height 13
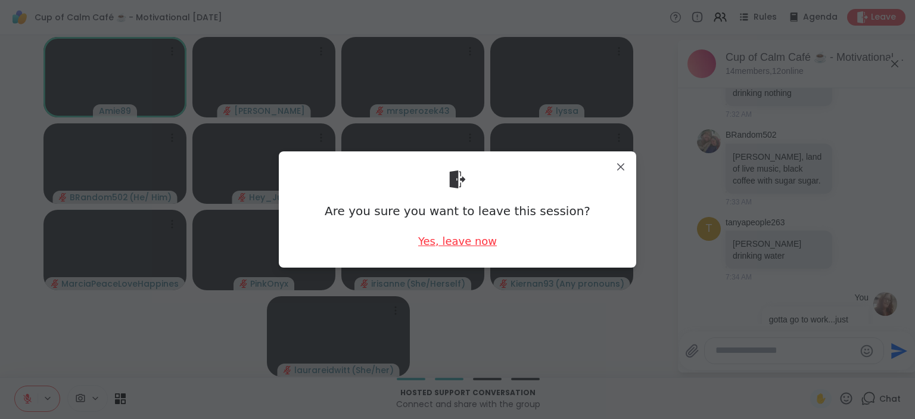
click at [483, 244] on div "Yes, leave now" at bounding box center [457, 241] width 79 height 15
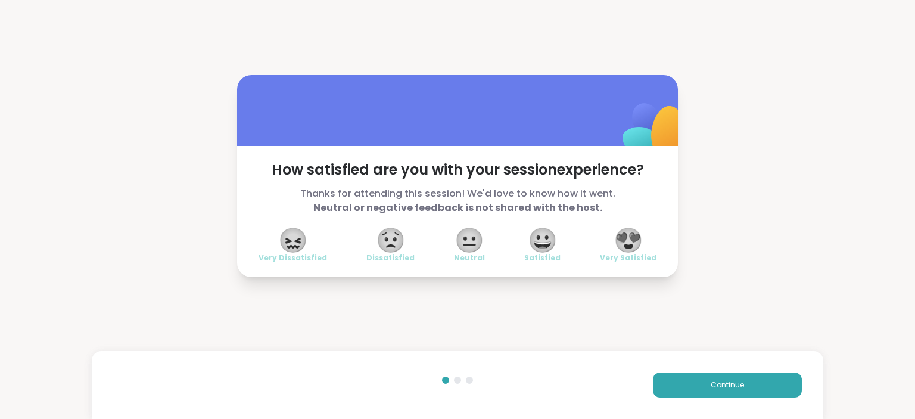
click at [633, 245] on span "😍" at bounding box center [629, 239] width 30 height 21
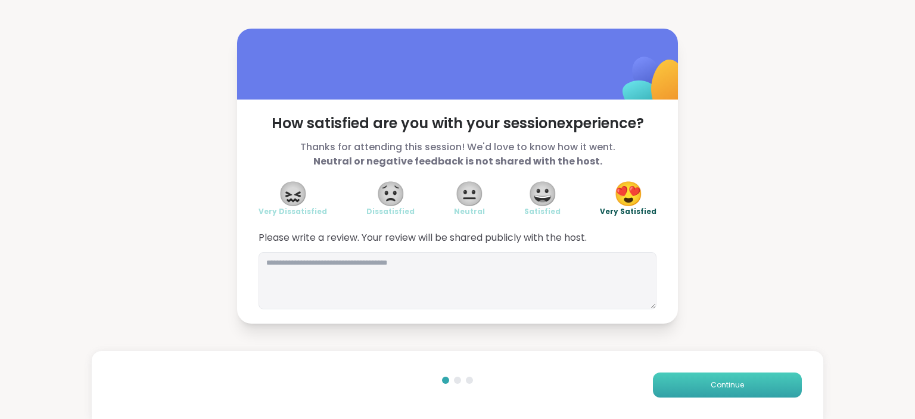
click at [747, 381] on button "Continue" at bounding box center [727, 384] width 149 height 25
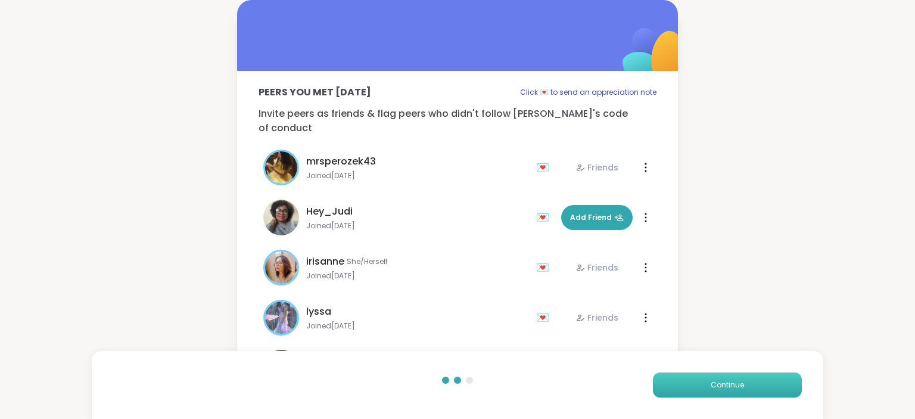
click at [747, 381] on button "Continue" at bounding box center [727, 384] width 149 height 25
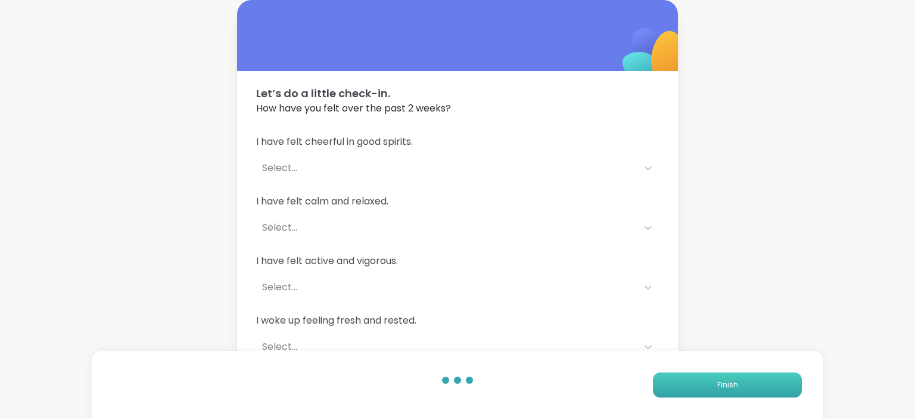
click at [747, 381] on button "Finish" at bounding box center [727, 384] width 149 height 25
